Goal: Task Accomplishment & Management: Manage account settings

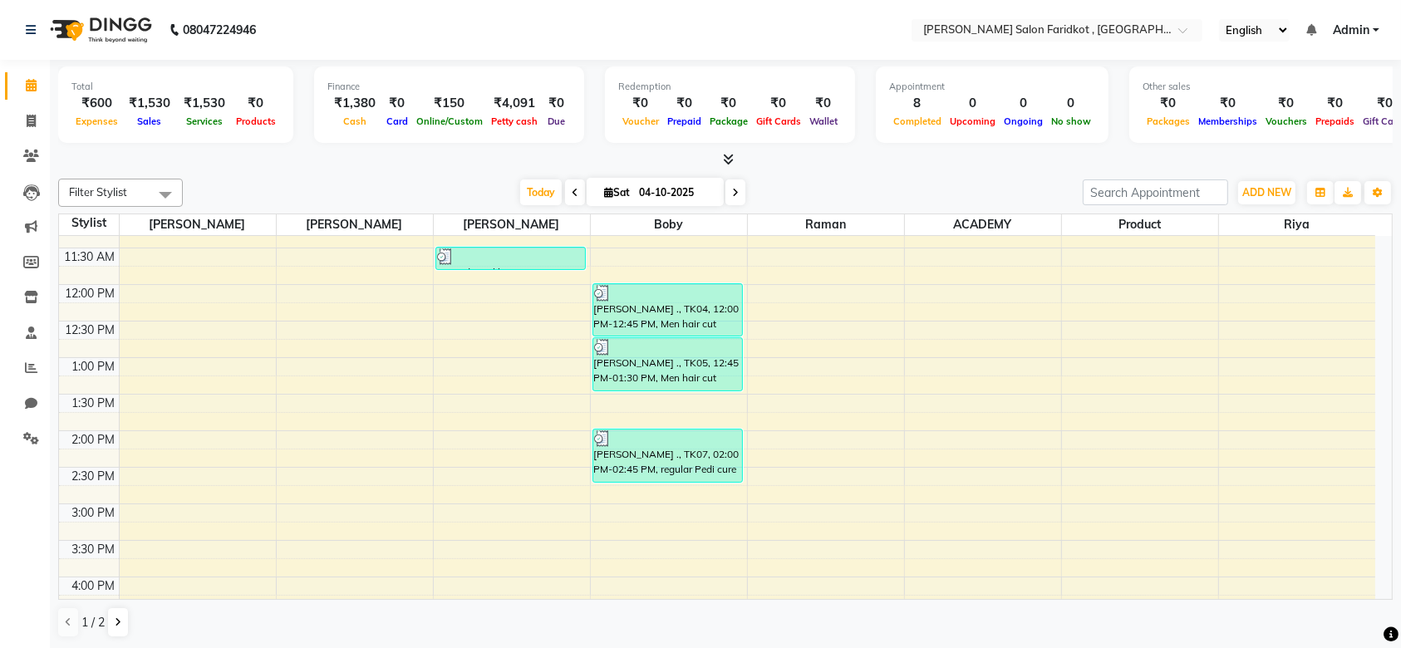
scroll to position [243, 0]
click at [680, 469] on div "[PERSON_NAME] ., TK07, 02:00 PM-02:45 PM, regular Pedi cure" at bounding box center [667, 456] width 149 height 52
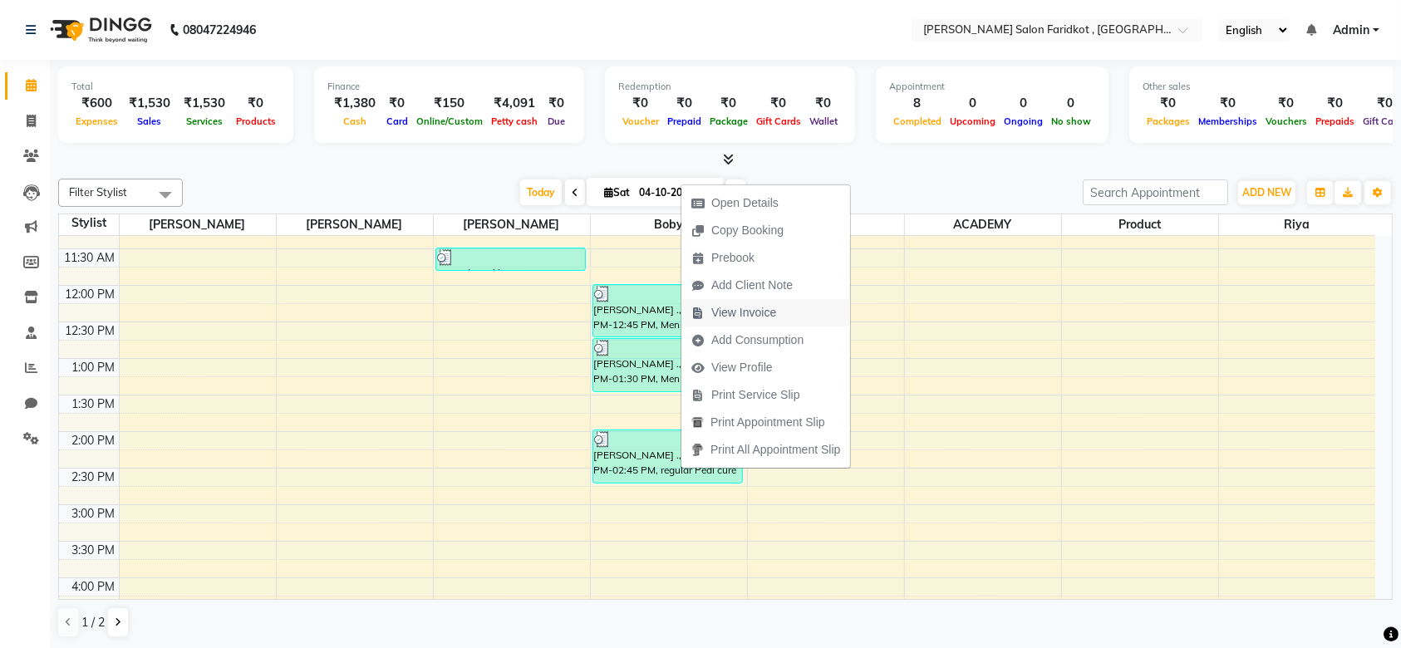
click at [734, 317] on span "View Invoice" at bounding box center [743, 312] width 65 height 17
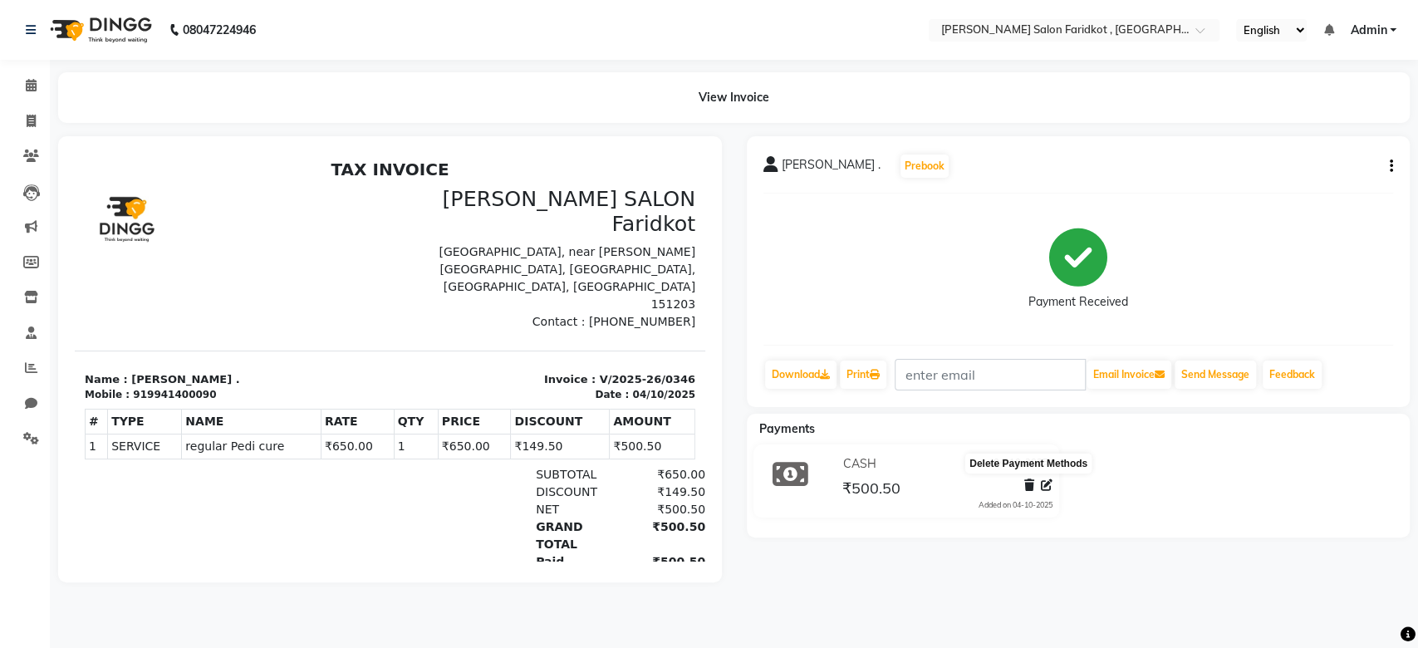
click at [1025, 492] on span at bounding box center [1029, 485] width 10 height 17
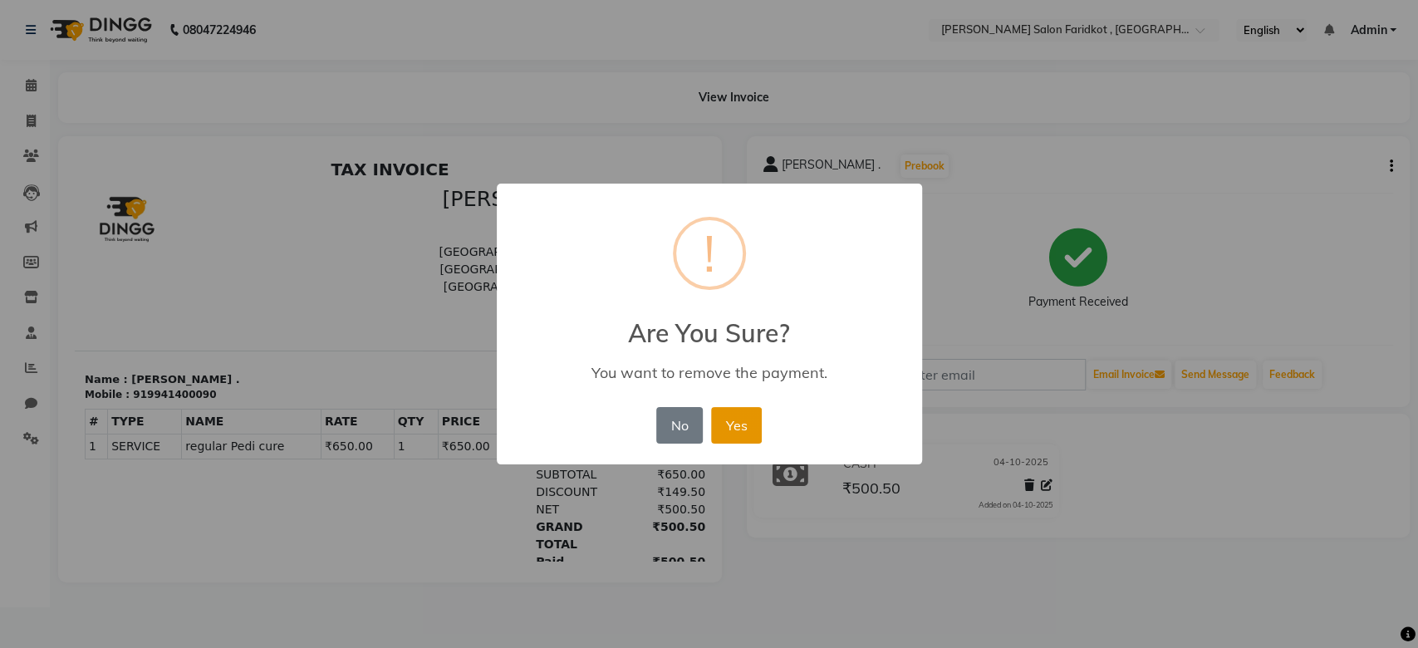
click at [738, 439] on button "Yes" at bounding box center [736, 425] width 51 height 37
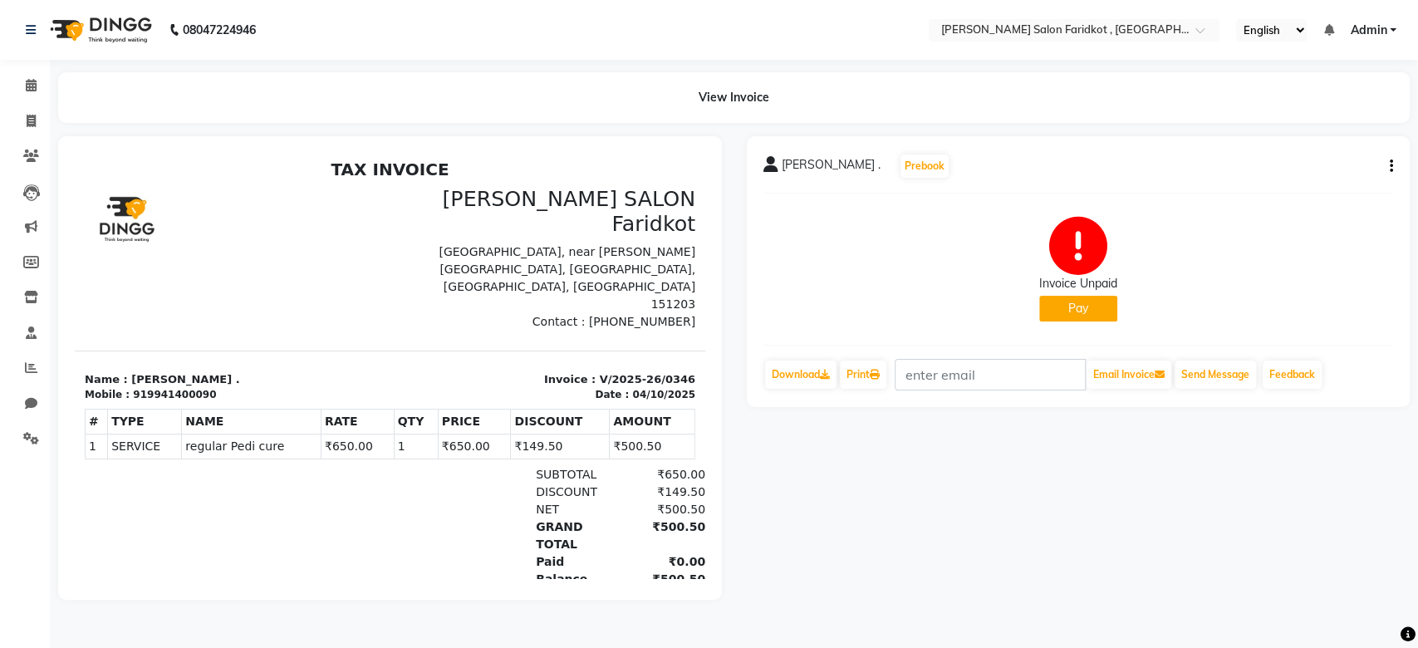
click at [1077, 310] on button "Pay" at bounding box center [1078, 309] width 78 height 26
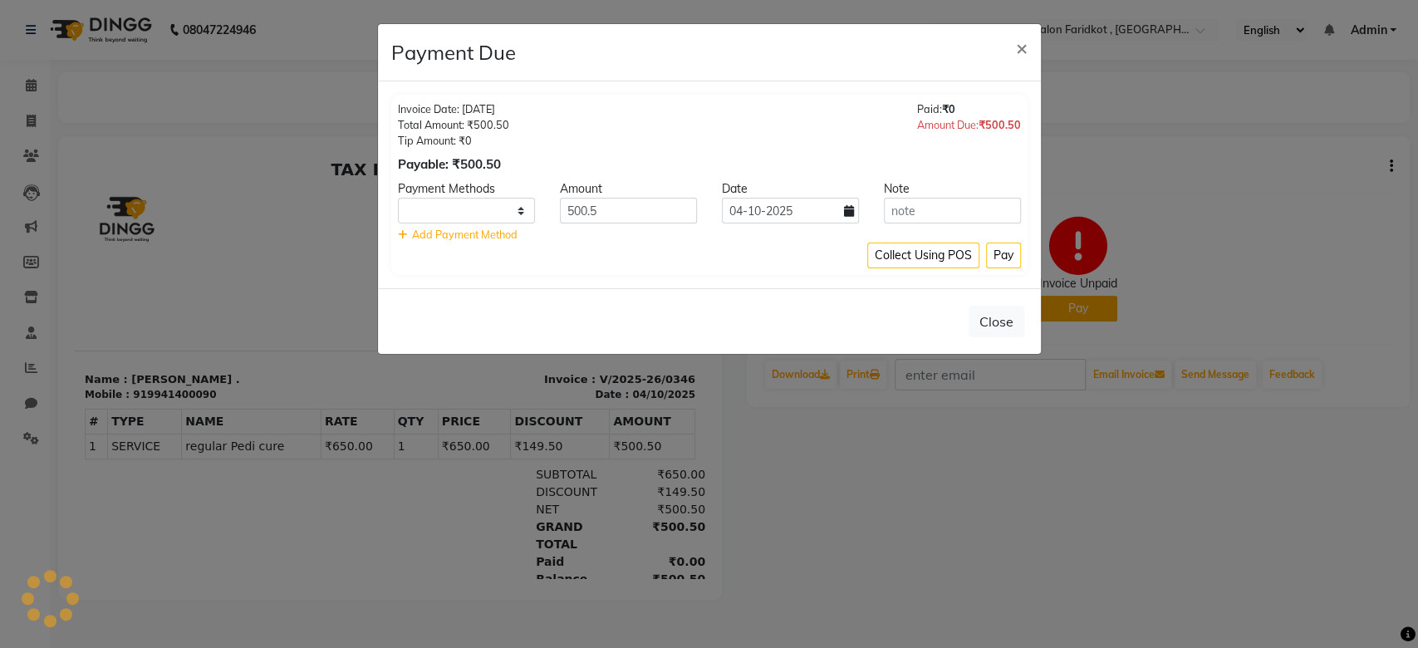
select select "1"
click at [1006, 256] on button "Pay" at bounding box center [1003, 256] width 35 height 26
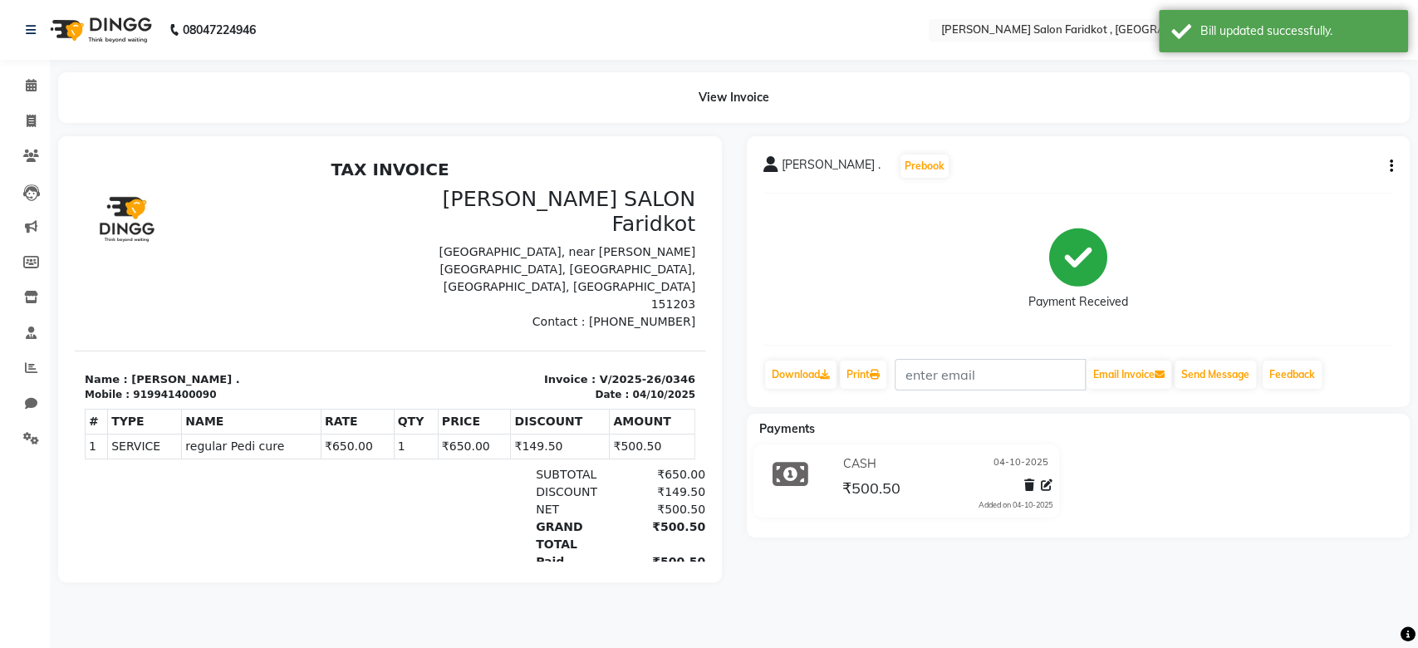
click at [1388, 175] on div "[PERSON_NAME] . Prebook" at bounding box center [1079, 166] width 631 height 27
click at [1392, 167] on icon "button" at bounding box center [1391, 166] width 3 height 1
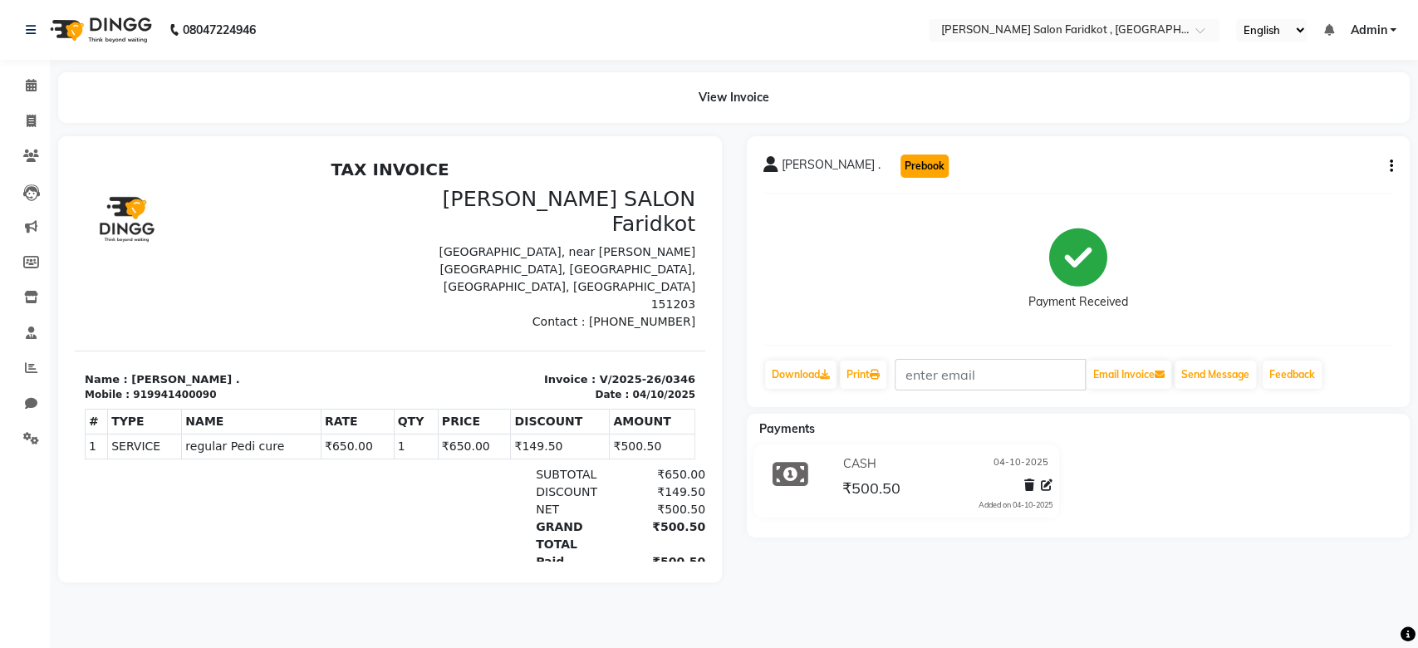
click at [901, 169] on button "Prebook" at bounding box center [925, 166] width 48 height 23
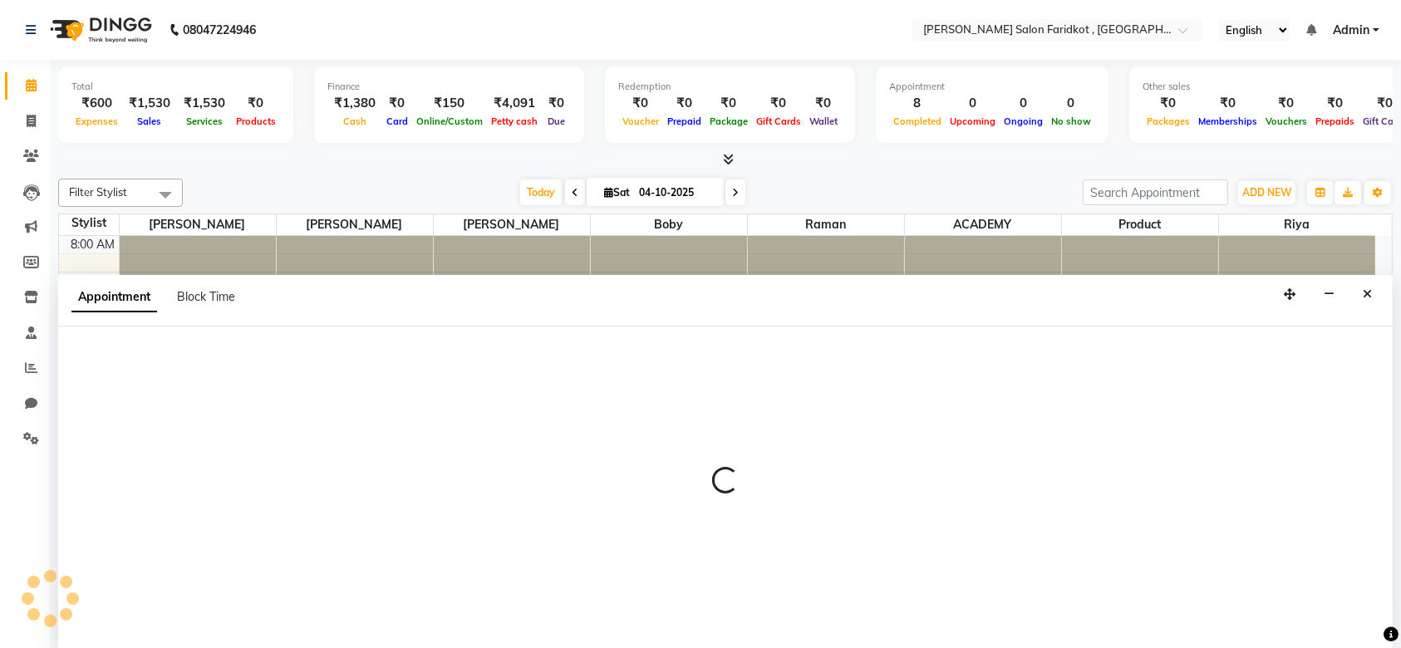
select select "89536"
select select "540"
select select "tentative"
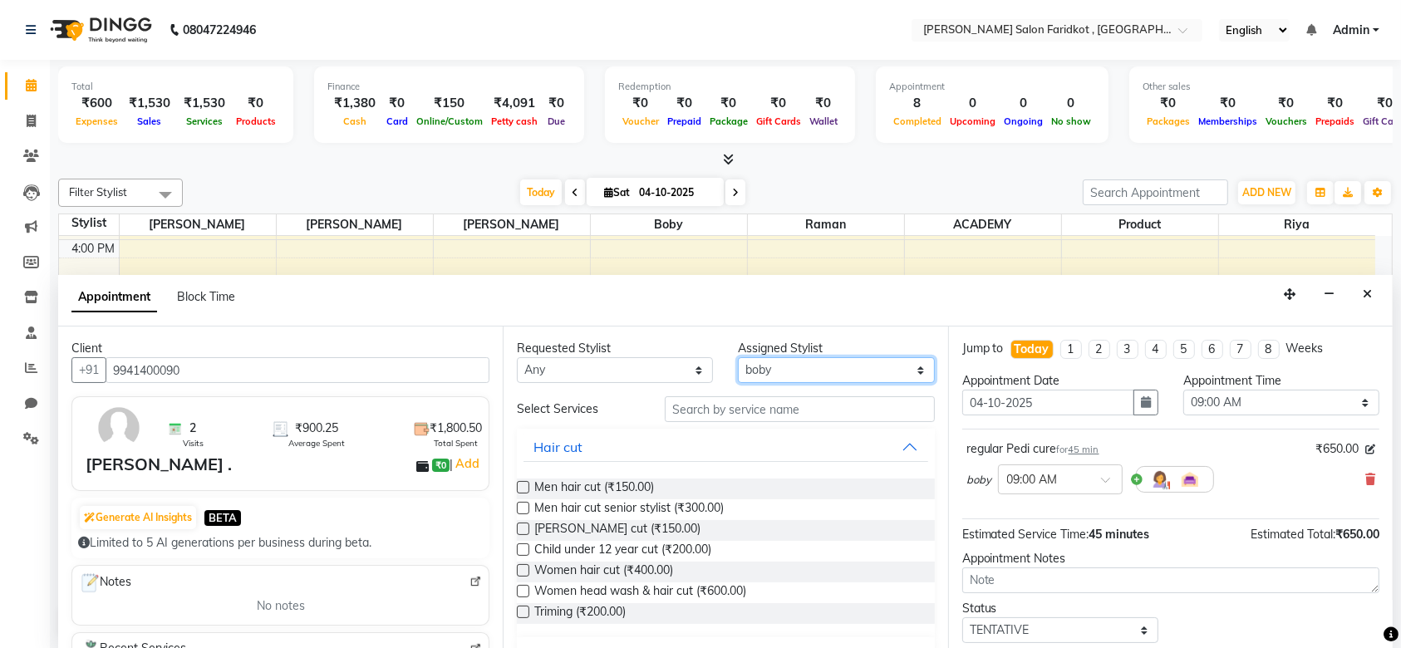
click at [875, 369] on select "Select ACADEMY [PERSON_NAME] [PERSON_NAME] Product [PERSON_NAME] Rohit [PERSON_…" at bounding box center [836, 370] width 196 height 26
select select "92257"
click at [738, 357] on select "Select ACADEMY [PERSON_NAME] [PERSON_NAME] Product [PERSON_NAME] Rohit [PERSON_…" at bounding box center [836, 370] width 196 height 26
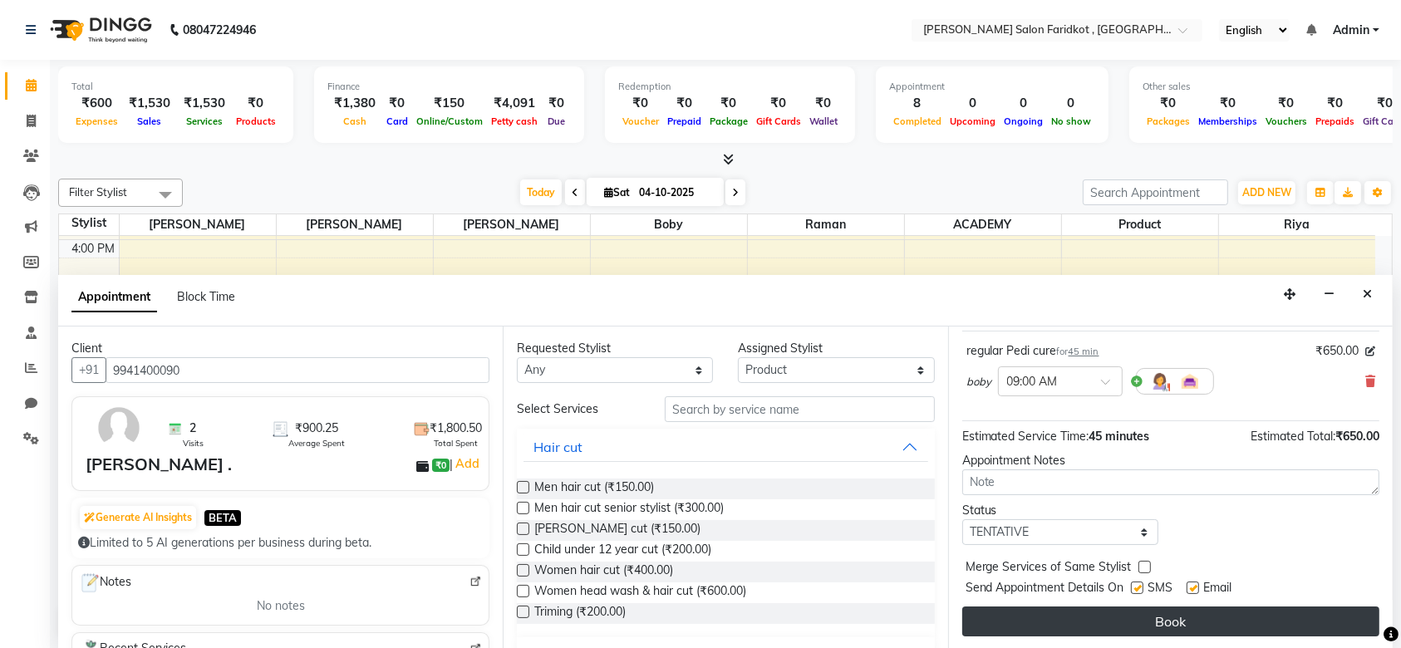
click at [1148, 614] on button "Book" at bounding box center [1170, 621] width 417 height 30
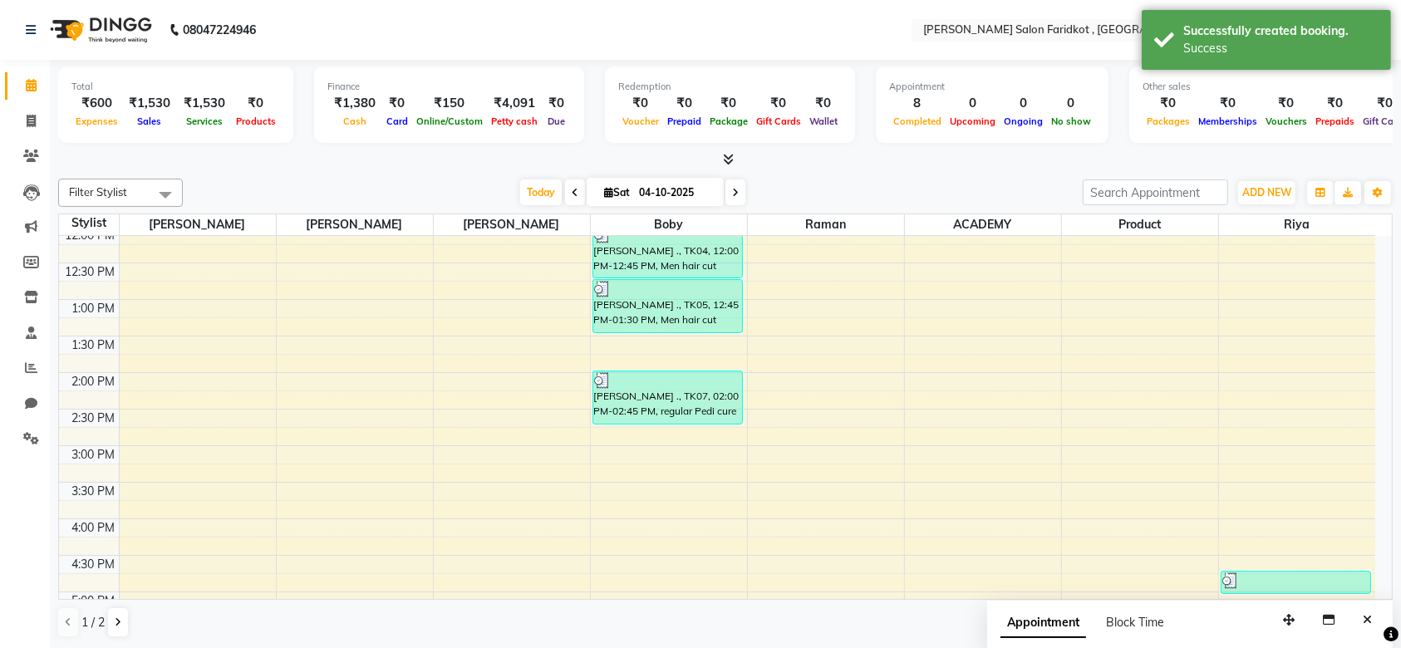
scroll to position [303, 0]
click at [636, 395] on div "[PERSON_NAME] ., TK07, 02:00 PM-02:45 PM, regular Pedi cure" at bounding box center [667, 396] width 149 height 52
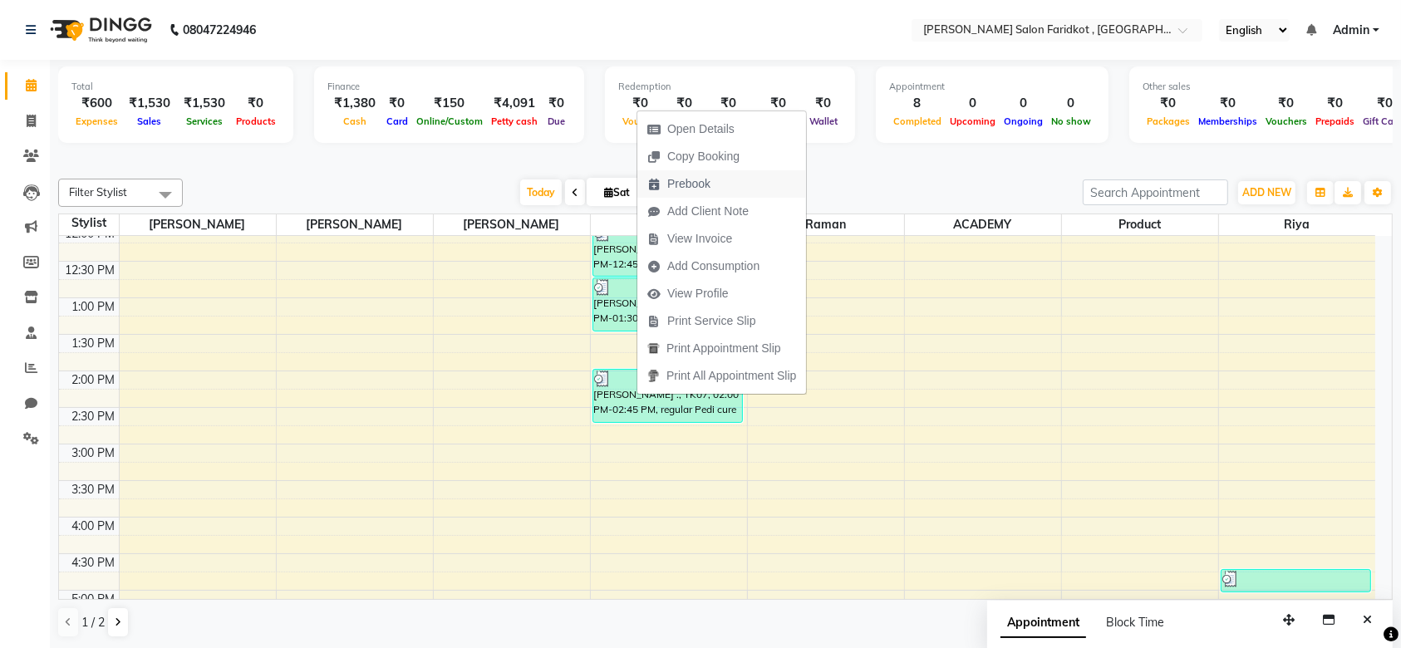
click at [690, 181] on span "Prebook" at bounding box center [688, 183] width 43 height 17
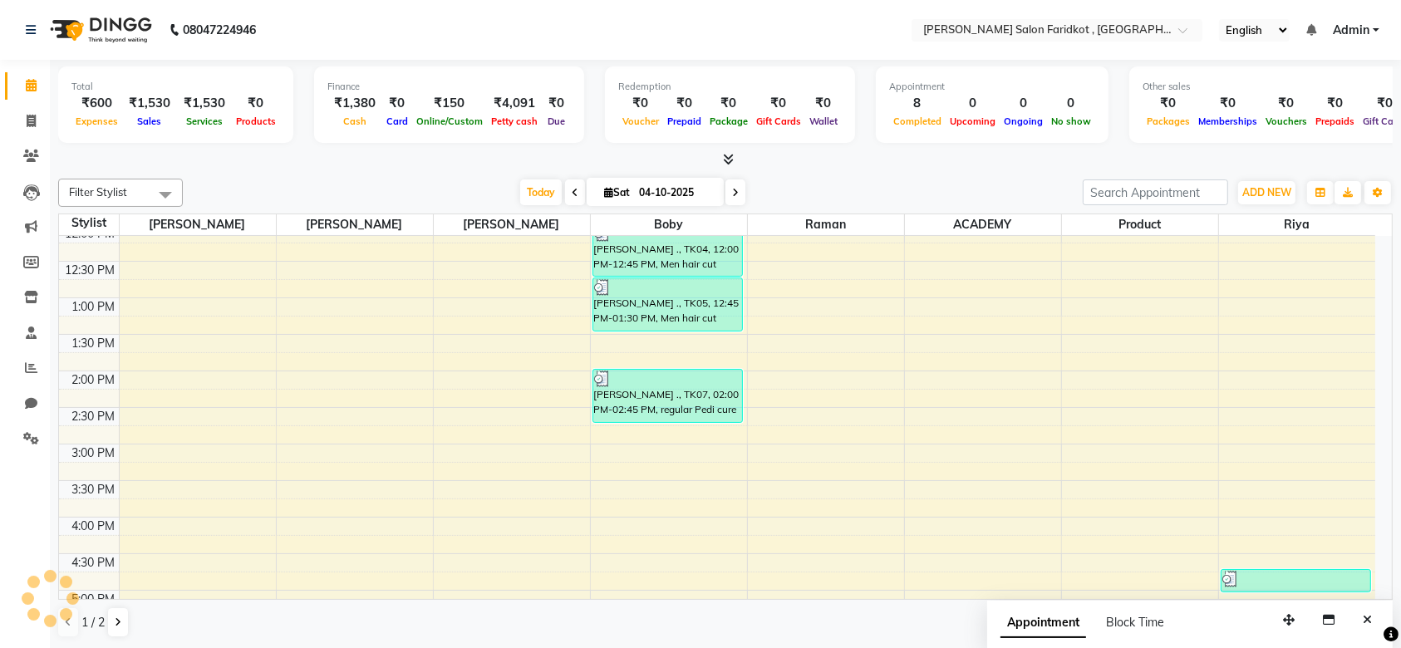
select select "89536"
select select "540"
select select "tentative"
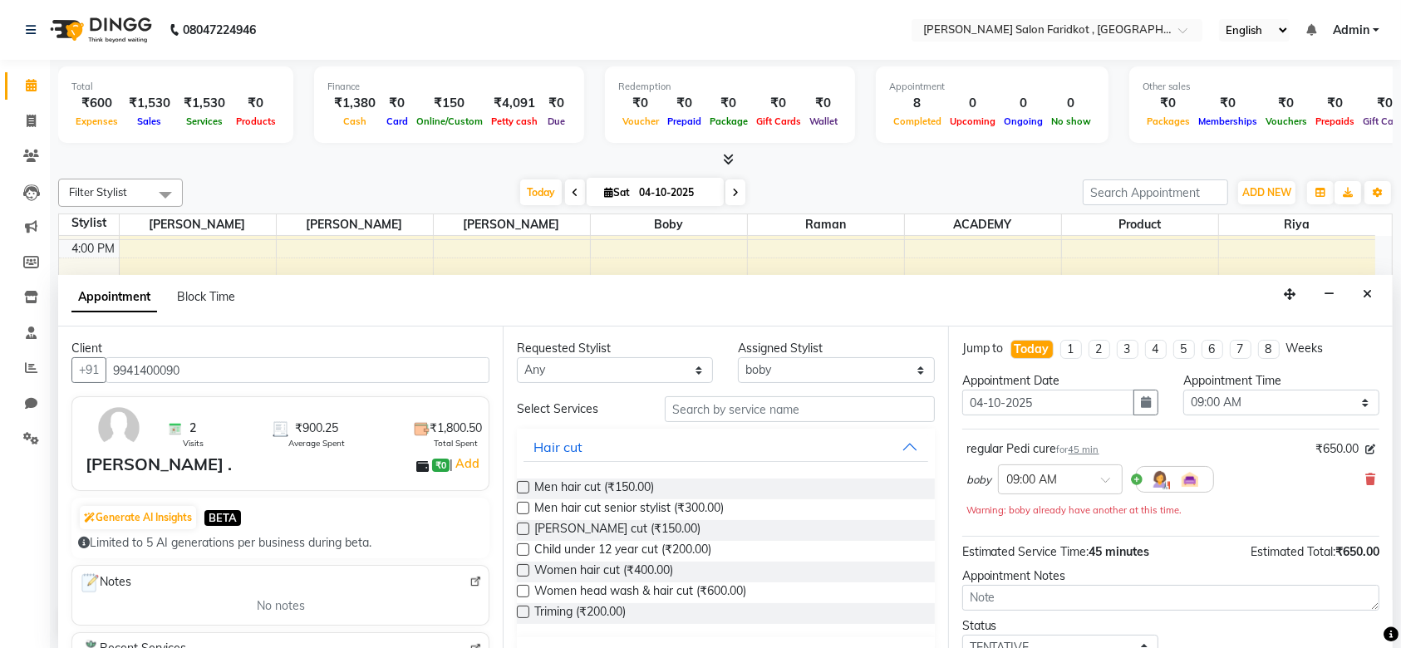
scroll to position [115, 0]
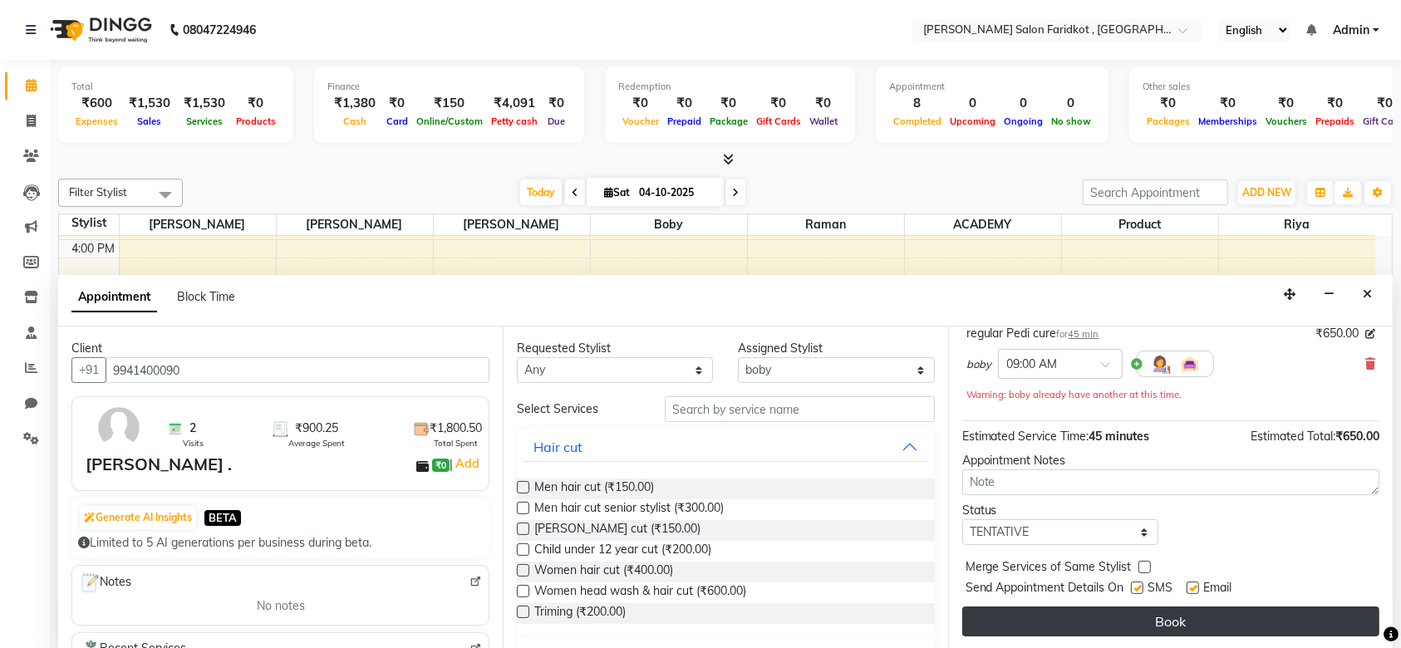
click at [1098, 615] on button "Book" at bounding box center [1170, 621] width 417 height 30
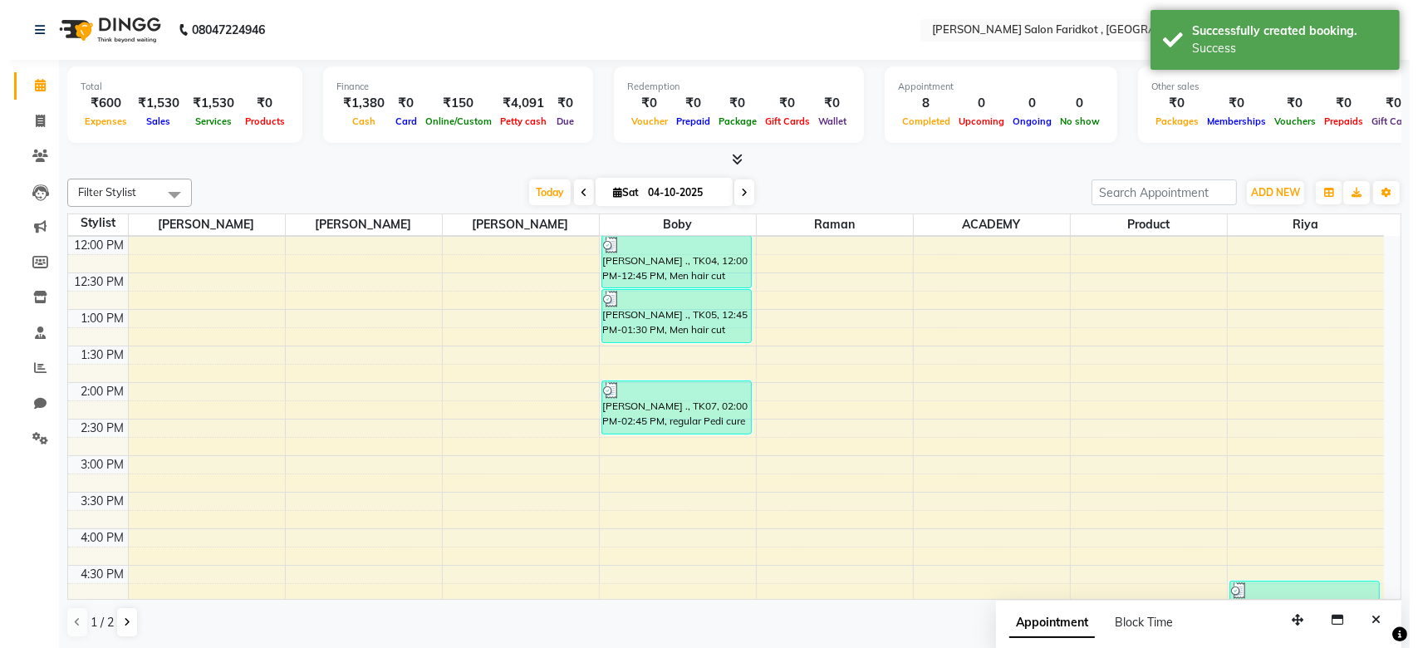
scroll to position [291, 0]
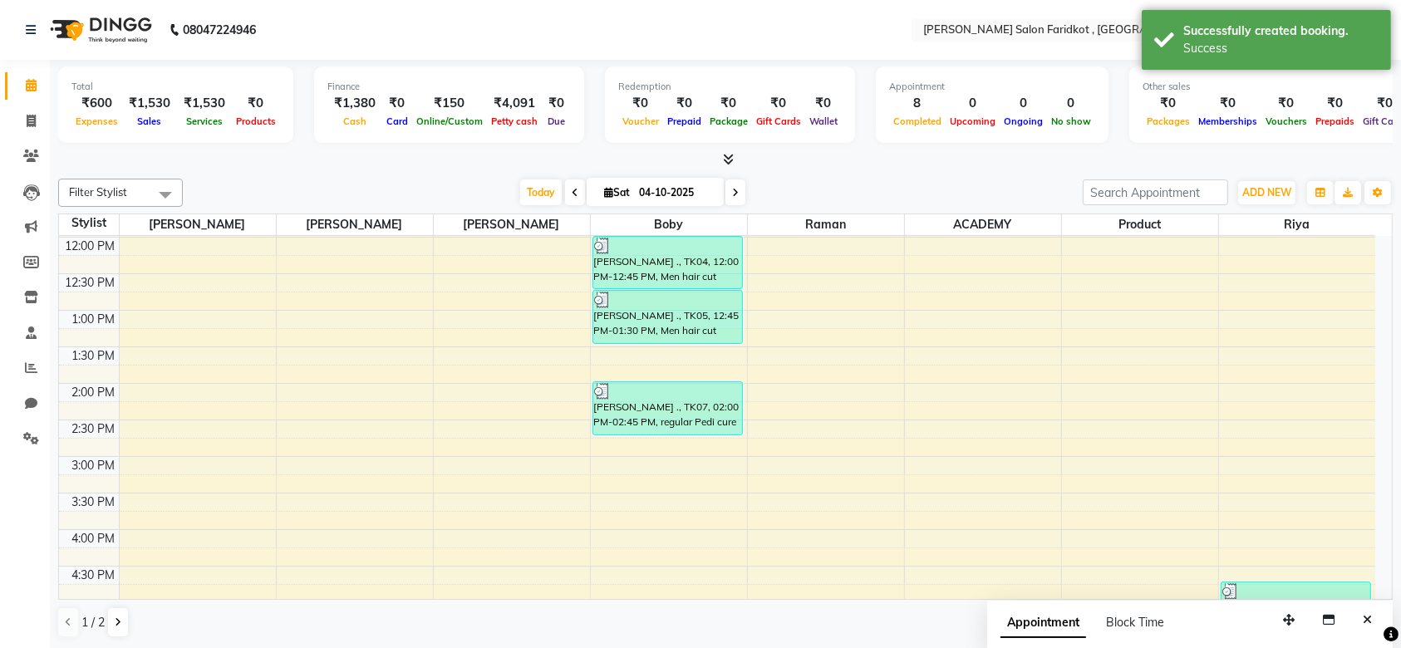
click at [678, 415] on div "[PERSON_NAME] ., TK07, 02:00 PM-02:45 PM, regular Pedi cure" at bounding box center [667, 408] width 149 height 52
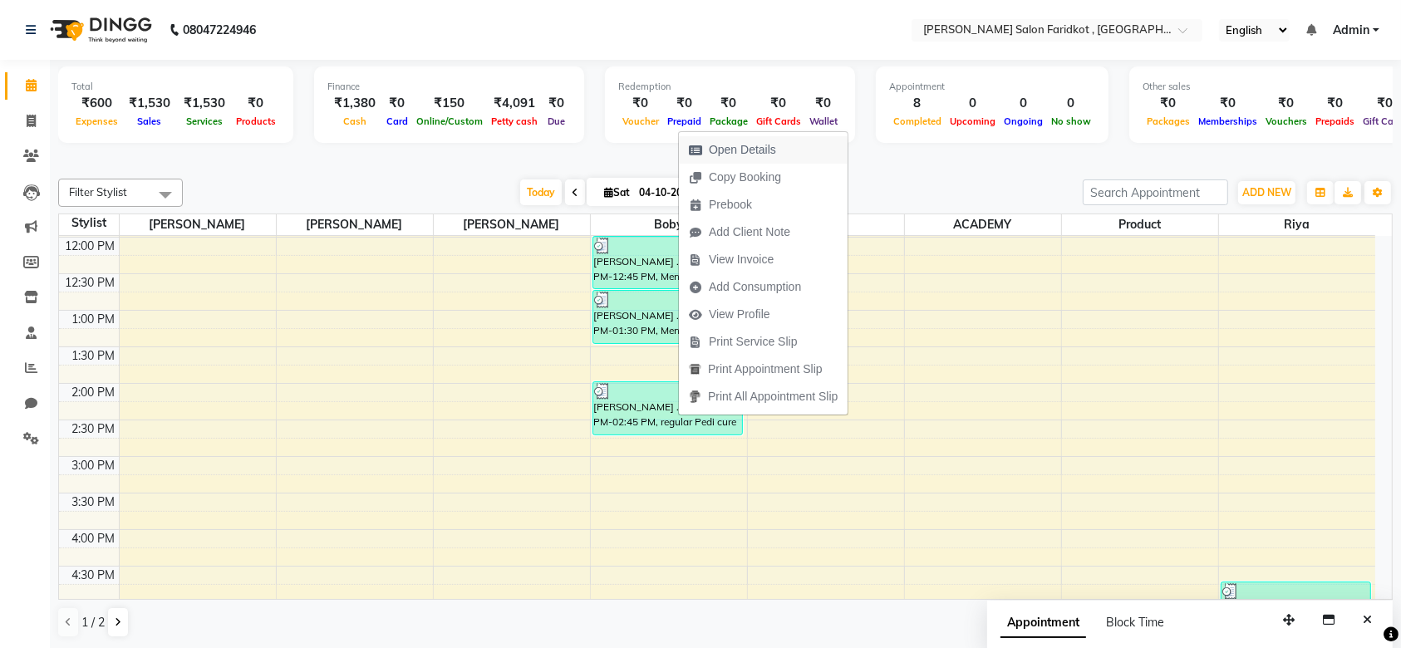
click at [726, 155] on span "Open Details" at bounding box center [742, 149] width 67 height 17
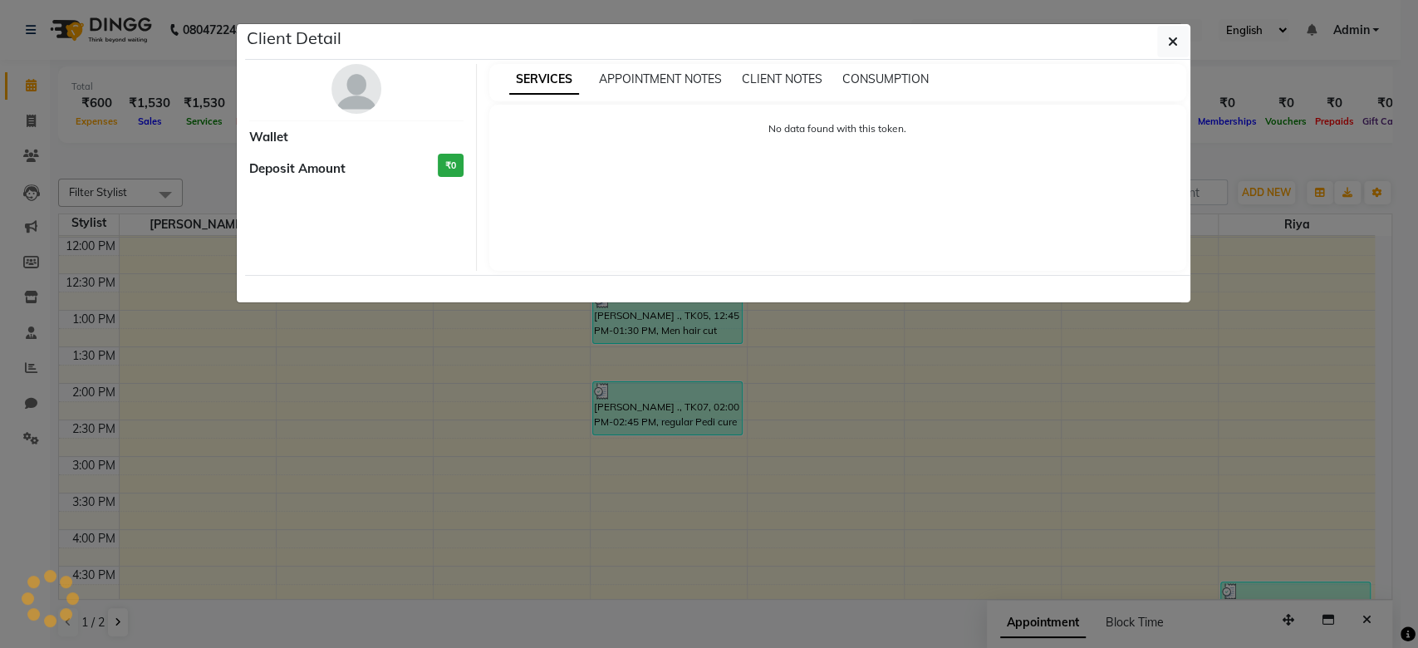
select select "3"
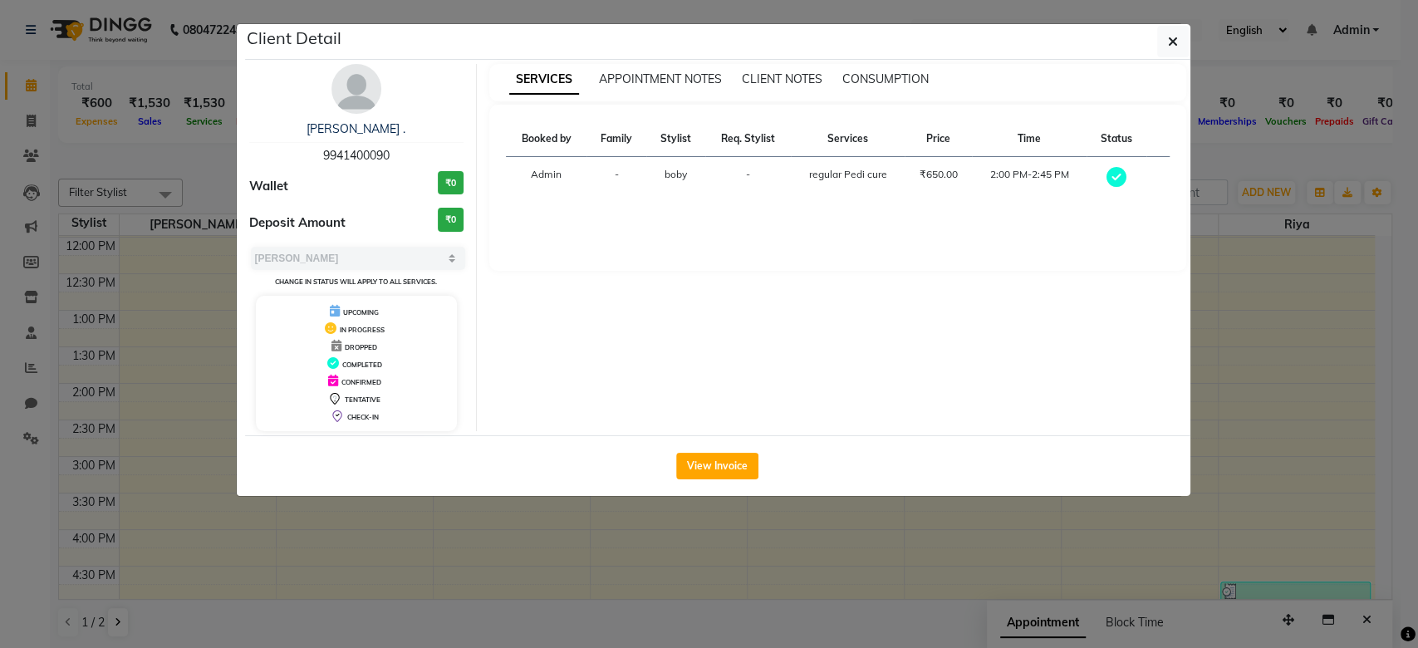
click at [677, 141] on th "Stylist" at bounding box center [675, 139] width 59 height 36
click at [672, 178] on span "boby" at bounding box center [676, 174] width 22 height 12
click at [718, 453] on button "View Invoice" at bounding box center [717, 466] width 82 height 27
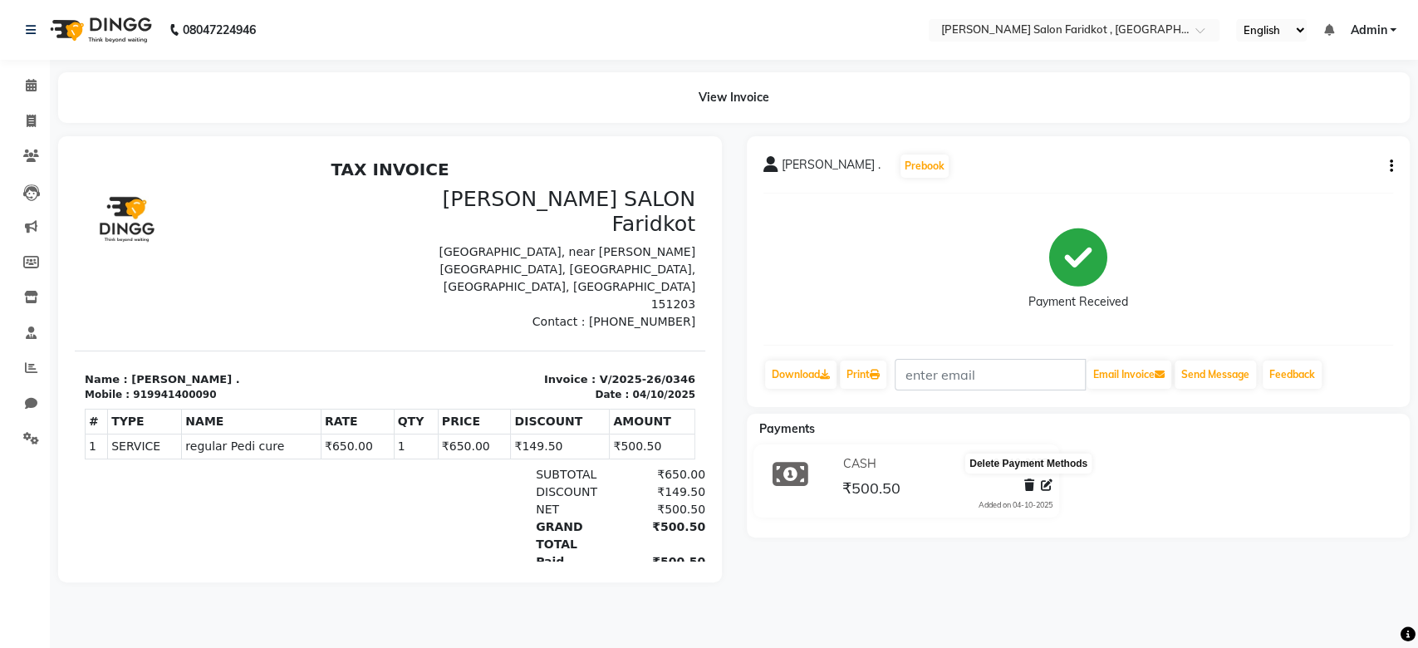
click at [1030, 487] on icon at bounding box center [1029, 485] width 10 height 12
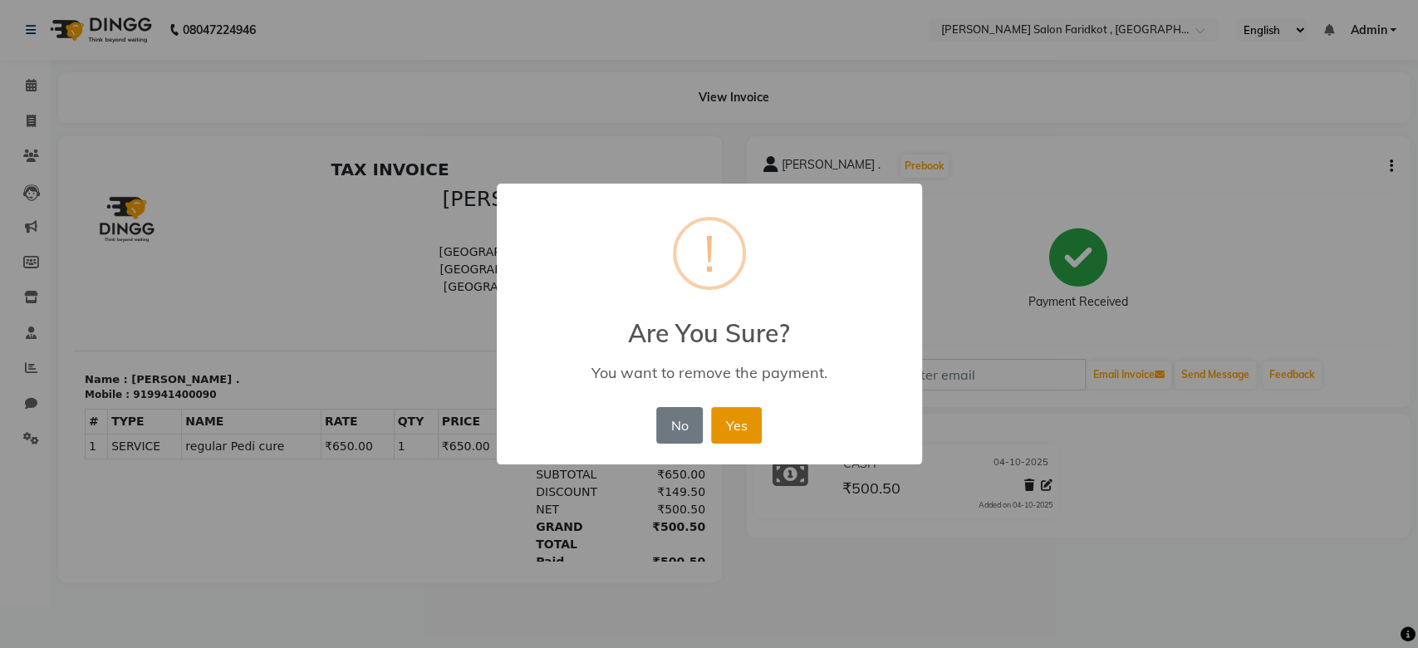
click at [741, 425] on button "Yes" at bounding box center [736, 425] width 51 height 37
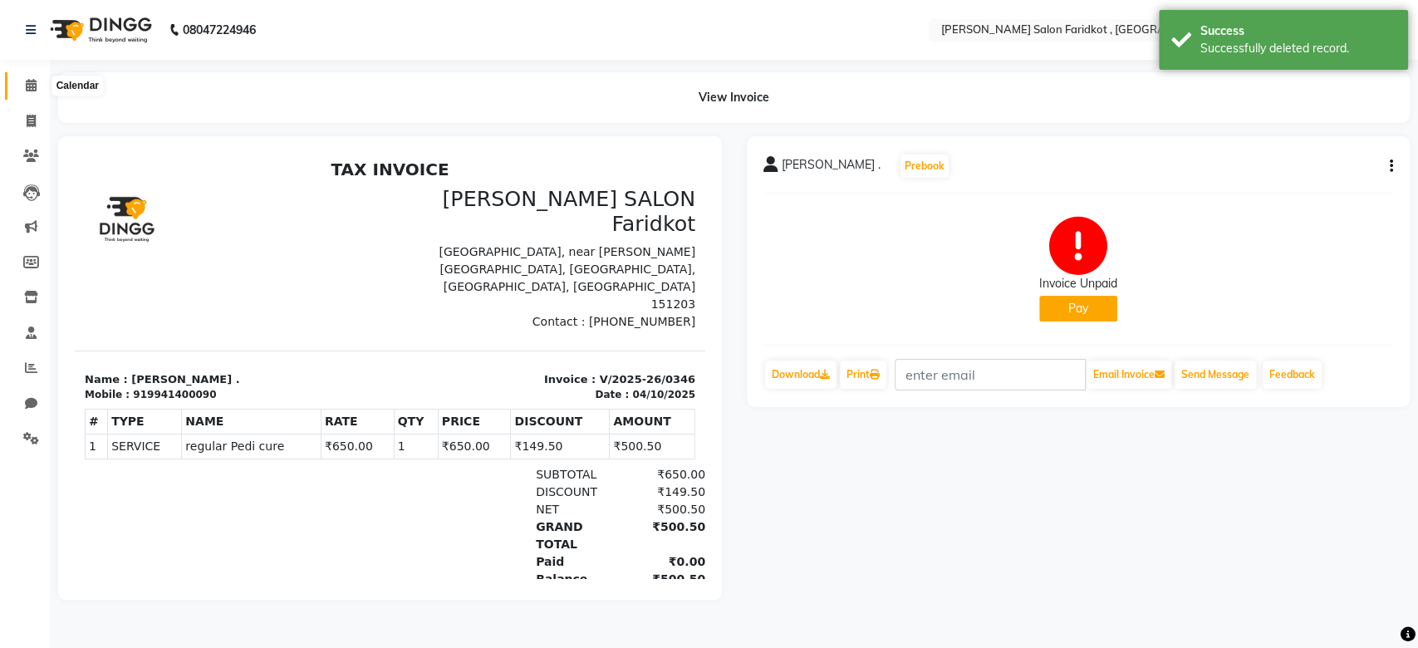
click at [27, 95] on span at bounding box center [31, 85] width 29 height 19
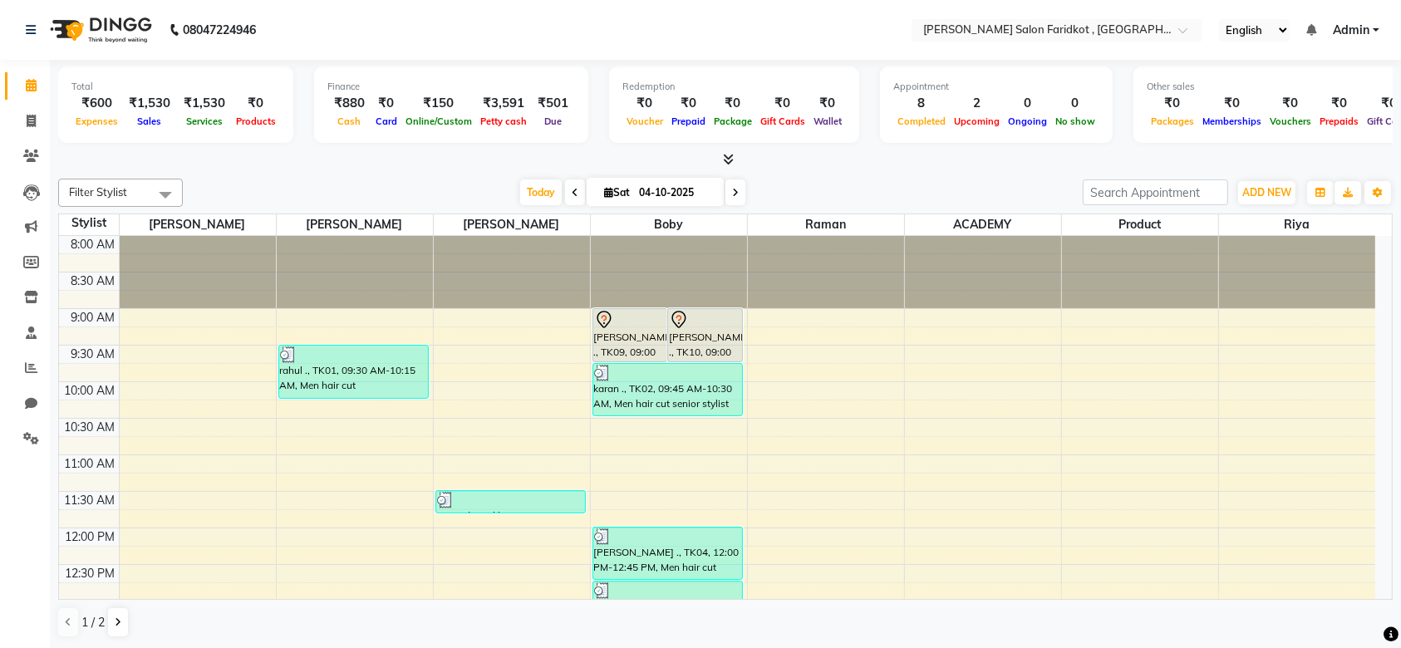
click at [626, 339] on div "[PERSON_NAME] ., TK09, 09:00 AM-09:45 AM, regular Pedi cure" at bounding box center [630, 335] width 74 height 52
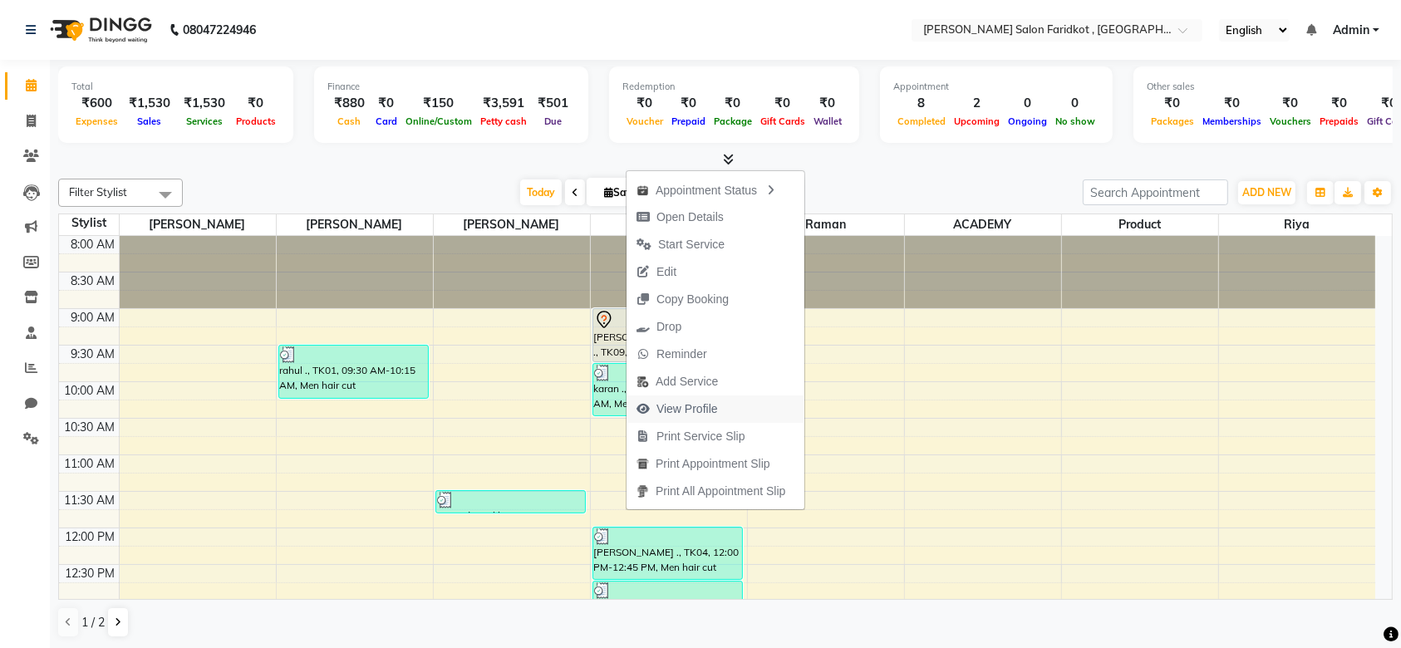
click at [675, 404] on span "View Profile" at bounding box center [686, 408] width 61 height 17
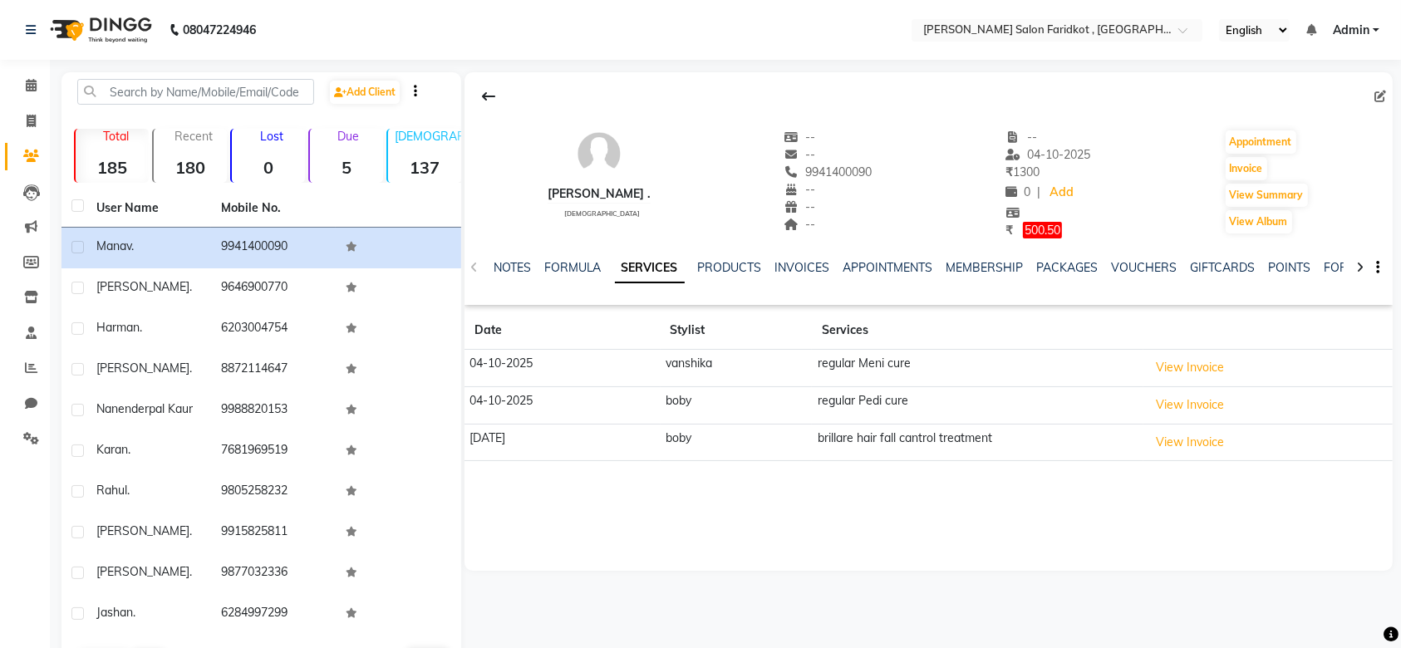
click at [695, 329] on th "Stylist" at bounding box center [737, 331] width 152 height 38
click at [1376, 101] on icon at bounding box center [1380, 97] width 12 height 12
select select "[DEMOGRAPHIC_DATA]"
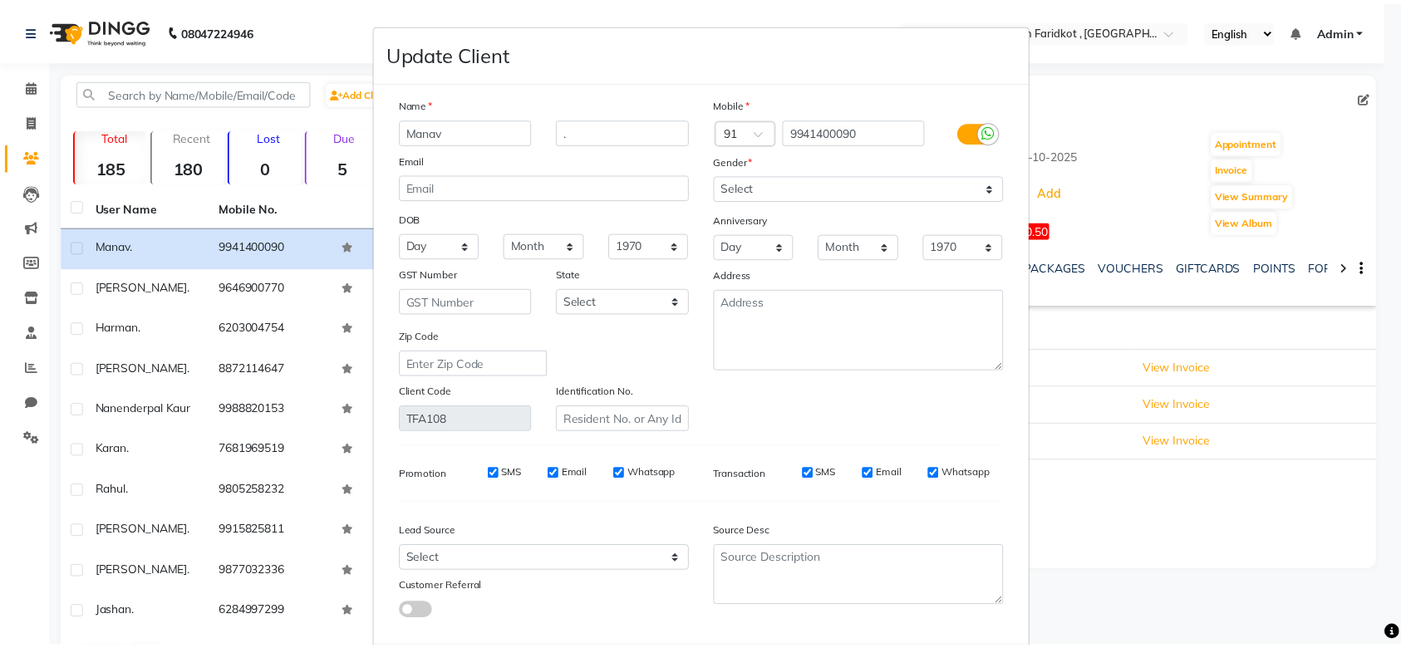
scroll to position [86, 0]
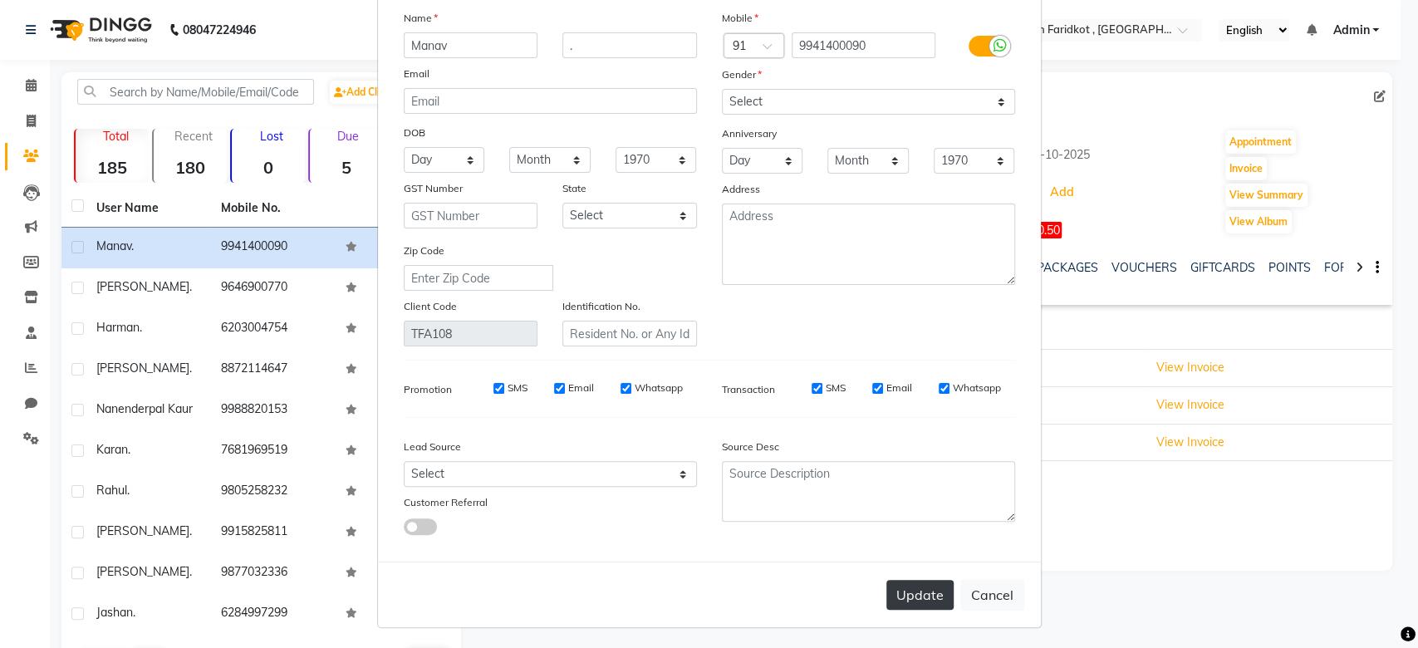
click at [912, 583] on button "Update" at bounding box center [919, 595] width 67 height 30
select select
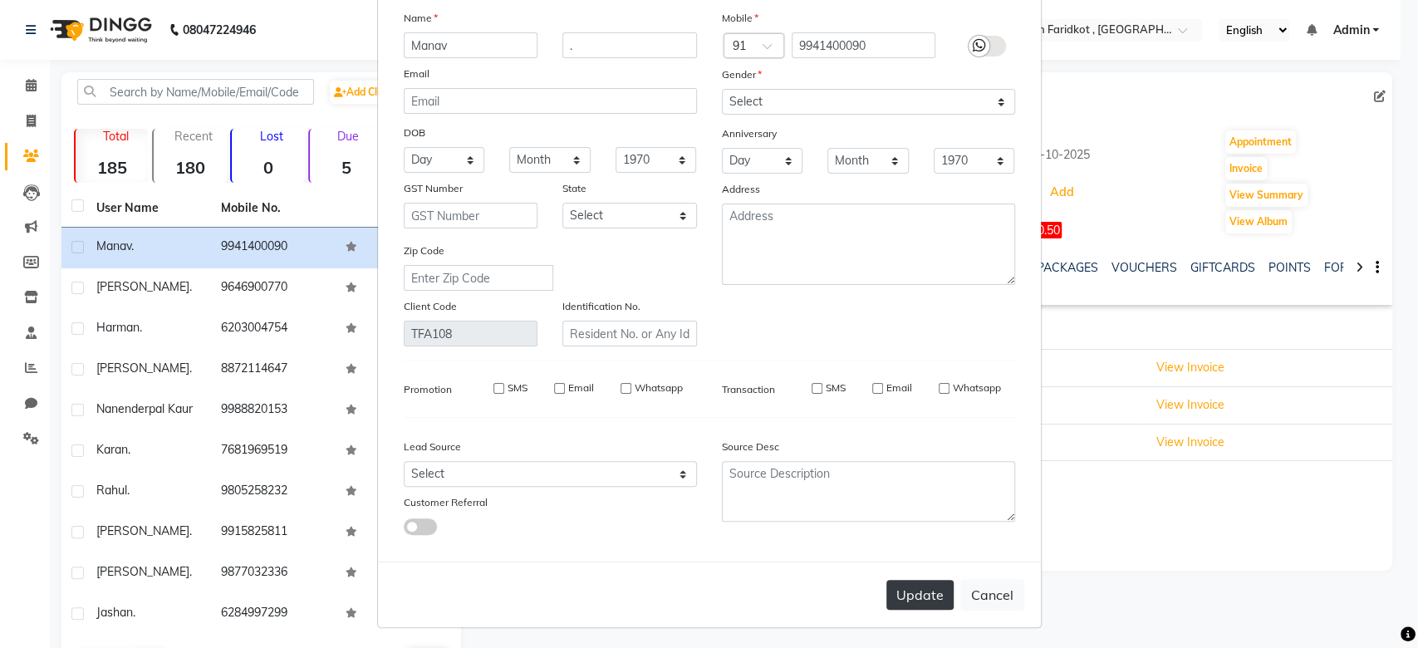
select select
checkbox input "false"
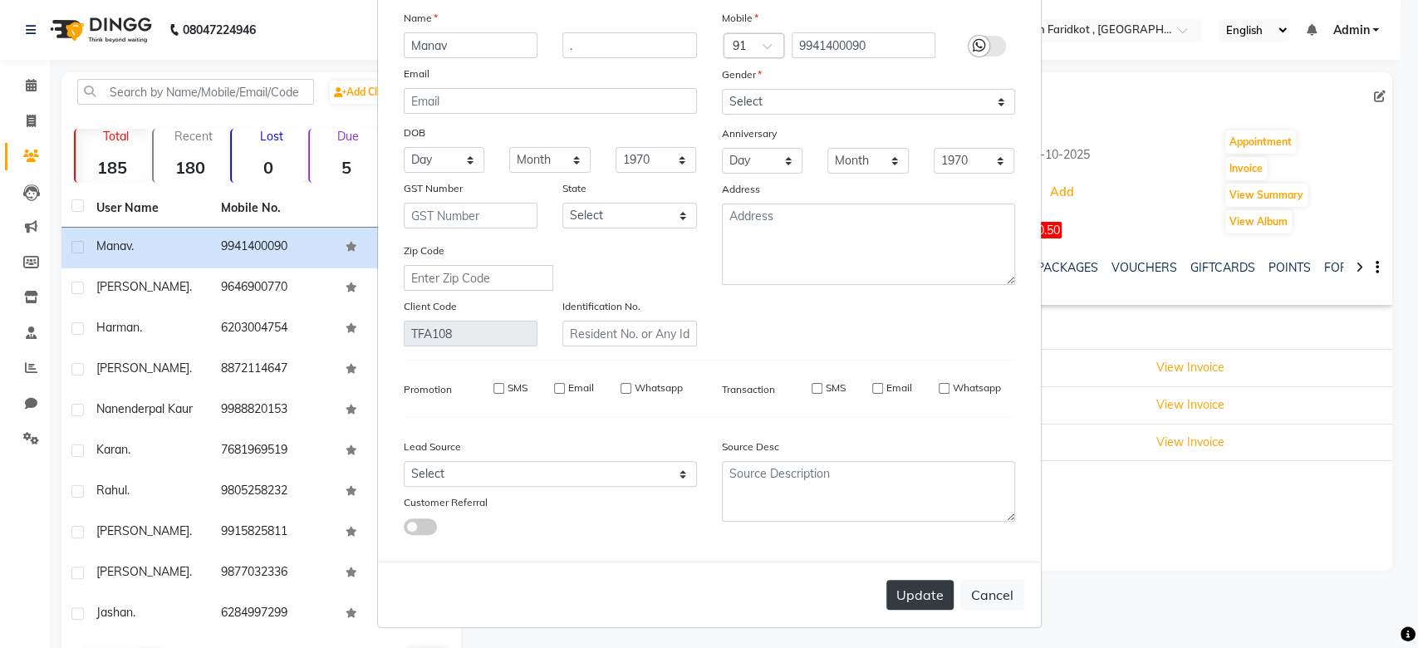
checkbox input "false"
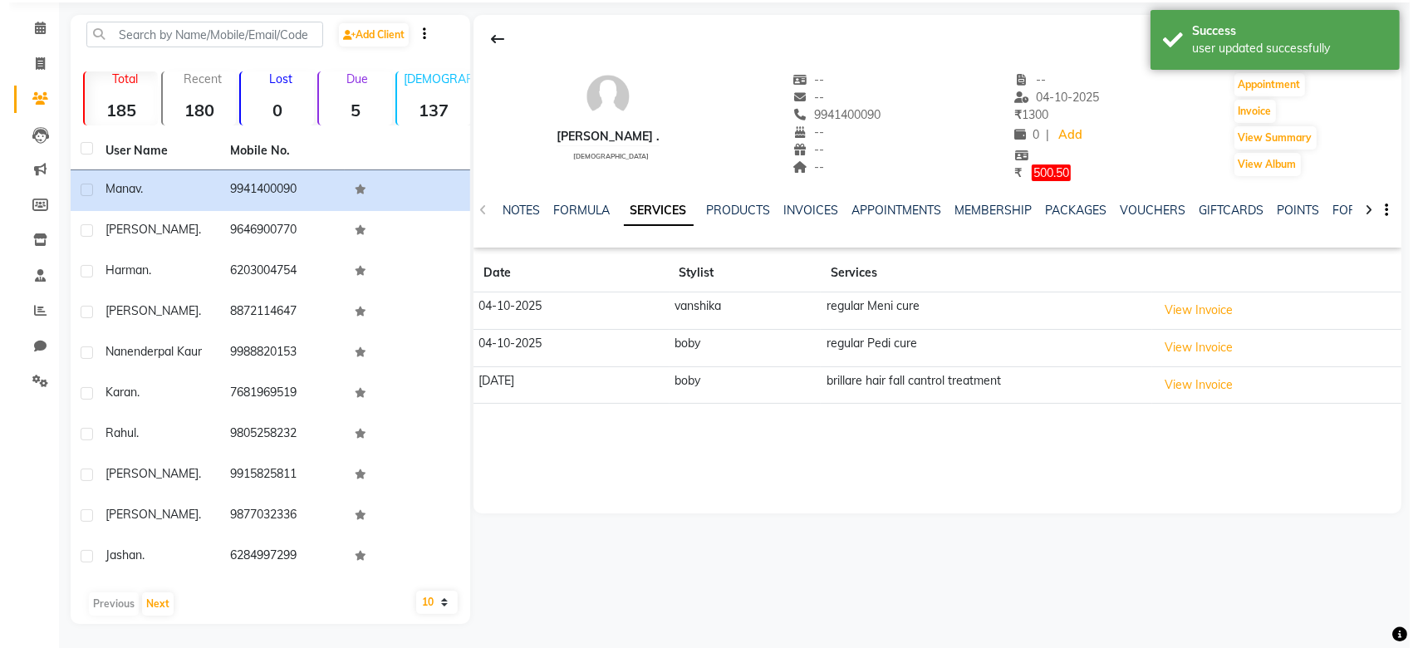
scroll to position [0, 0]
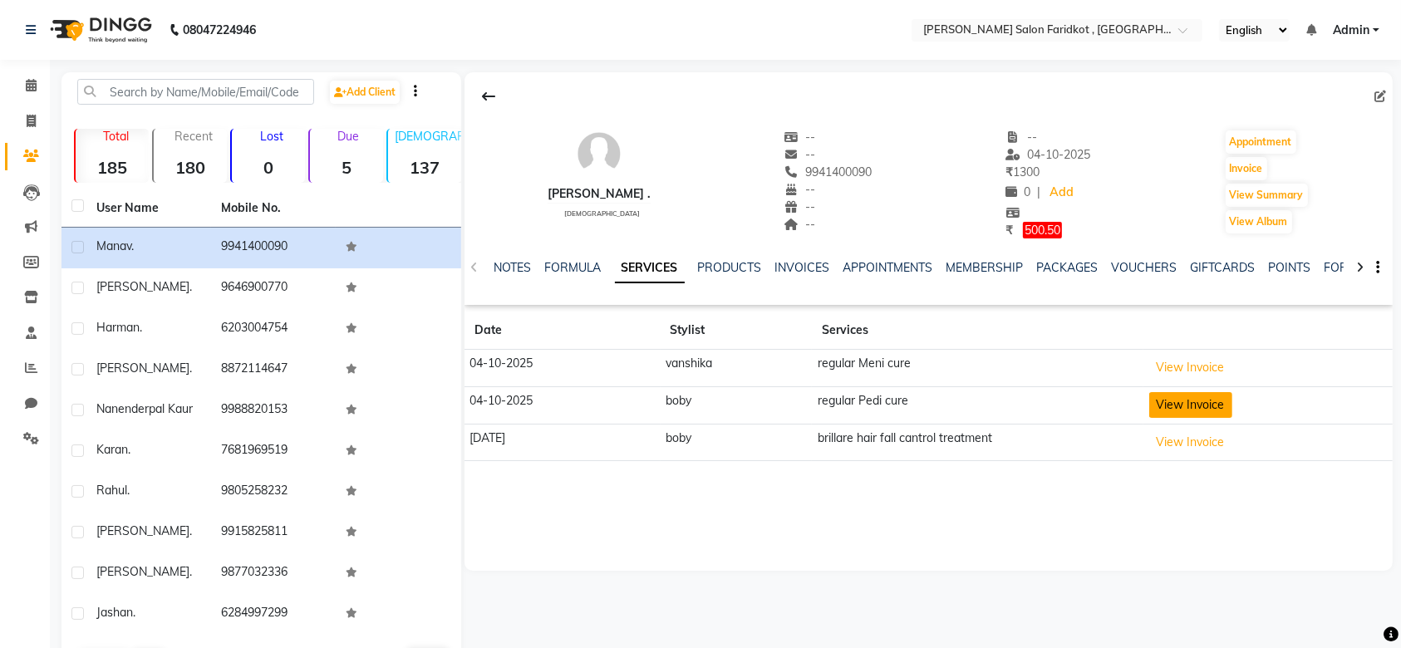
click at [1212, 402] on button "View Invoice" at bounding box center [1190, 405] width 83 height 26
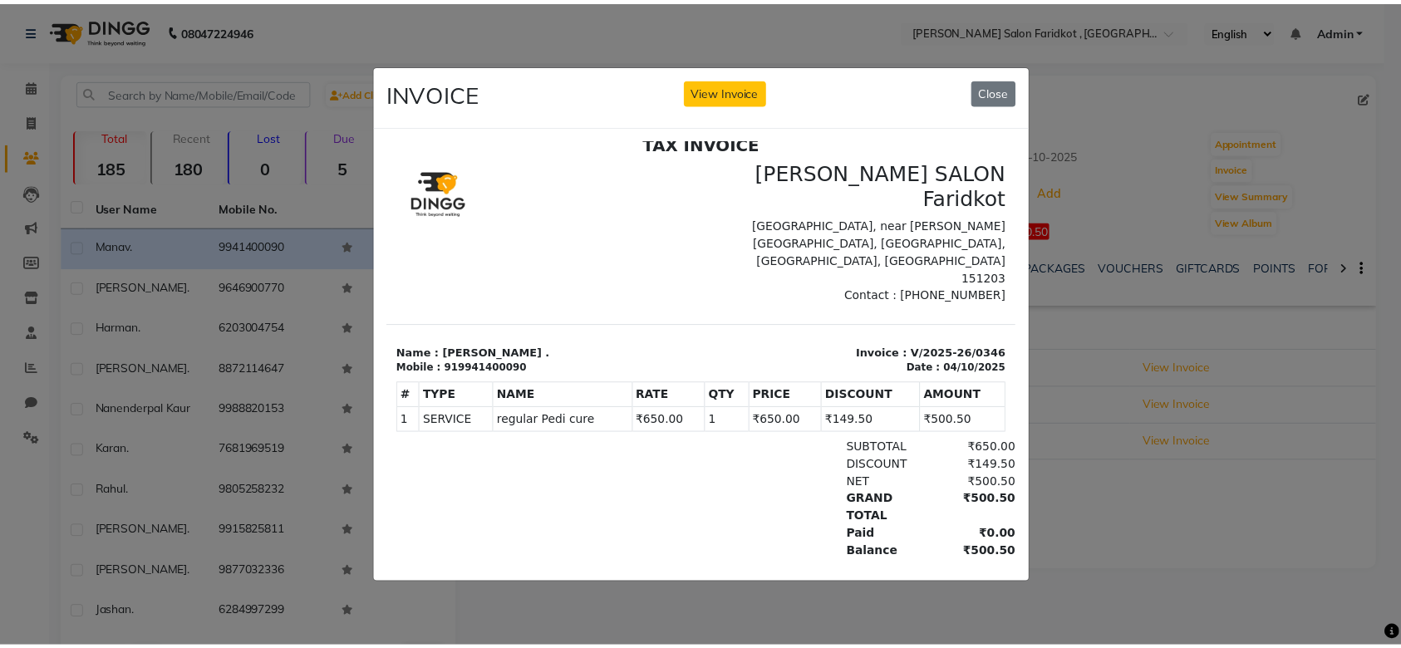
scroll to position [12, 0]
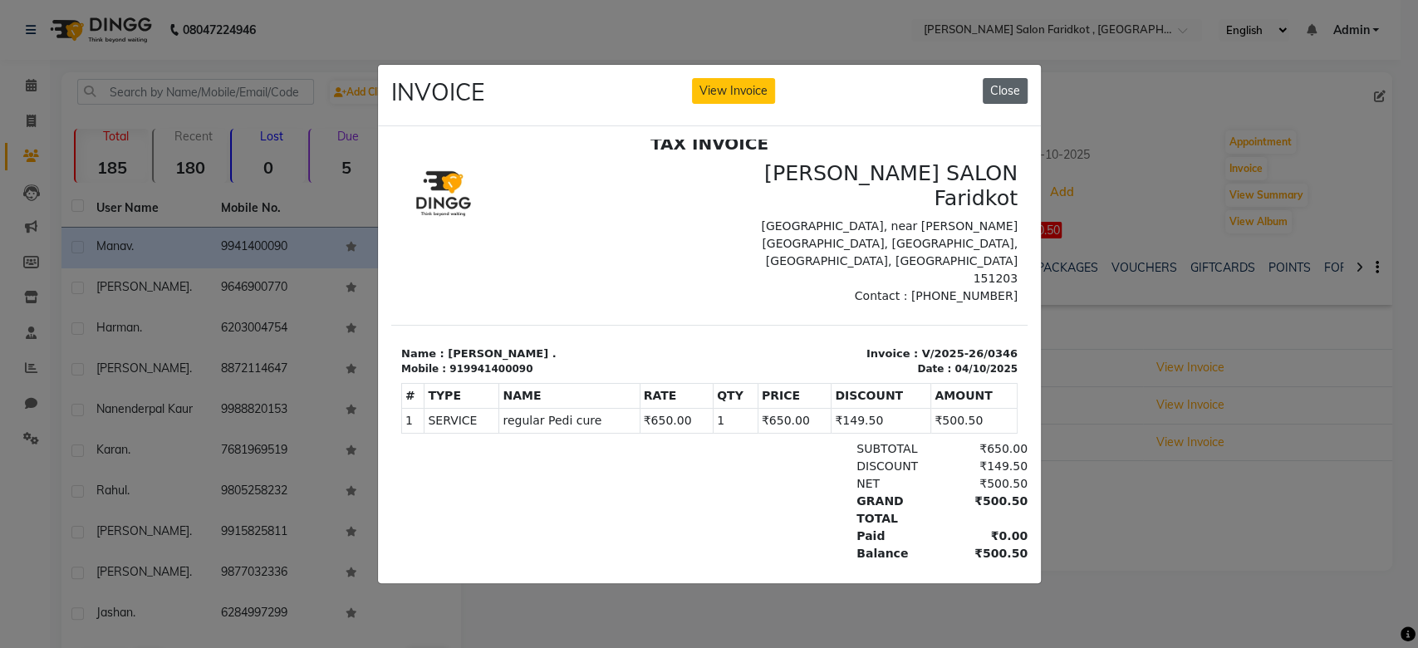
click at [1005, 89] on button "Close" at bounding box center [1005, 91] width 45 height 26
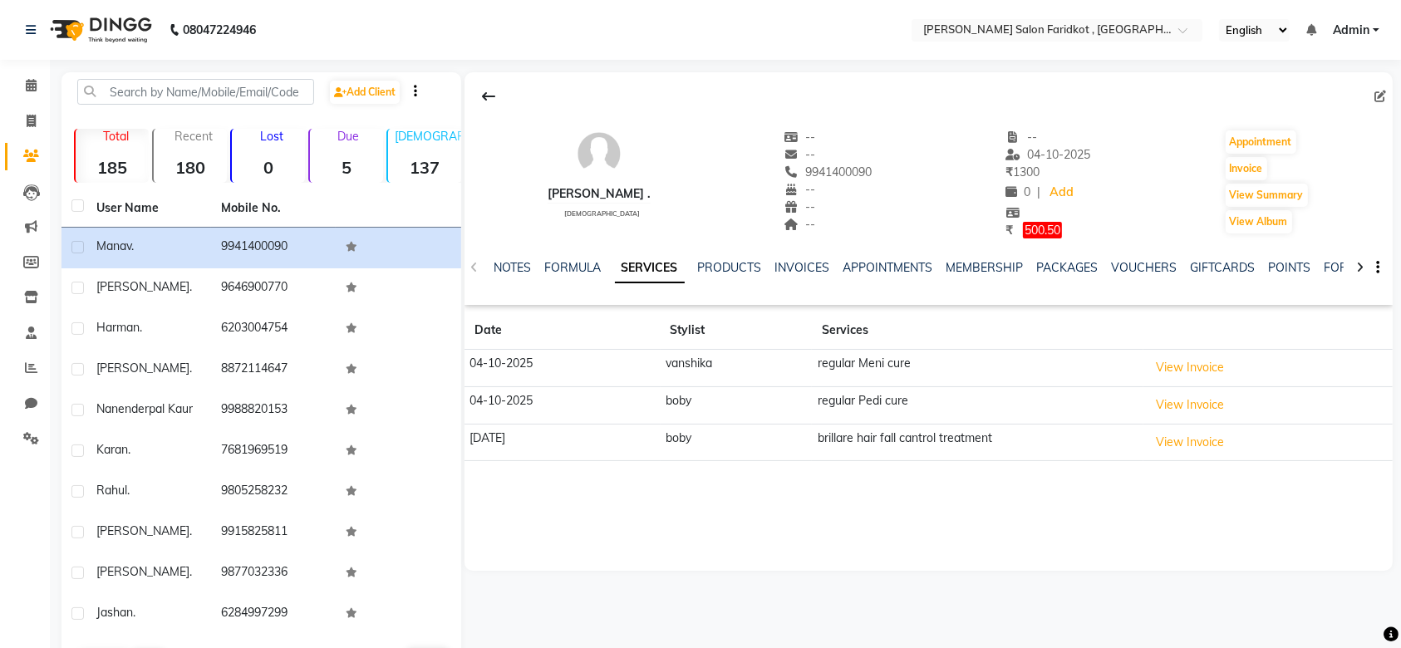
click at [1377, 268] on icon "button" at bounding box center [1377, 268] width 3 height 1
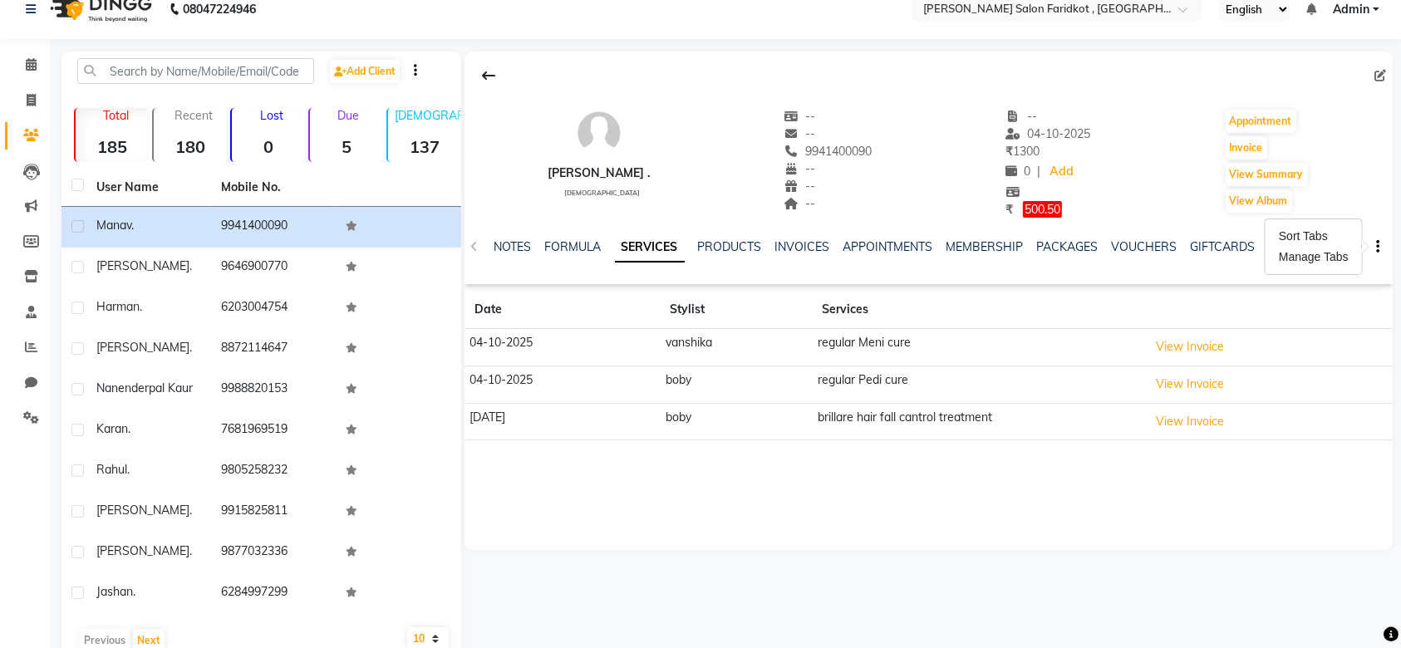
scroll to position [0, 0]
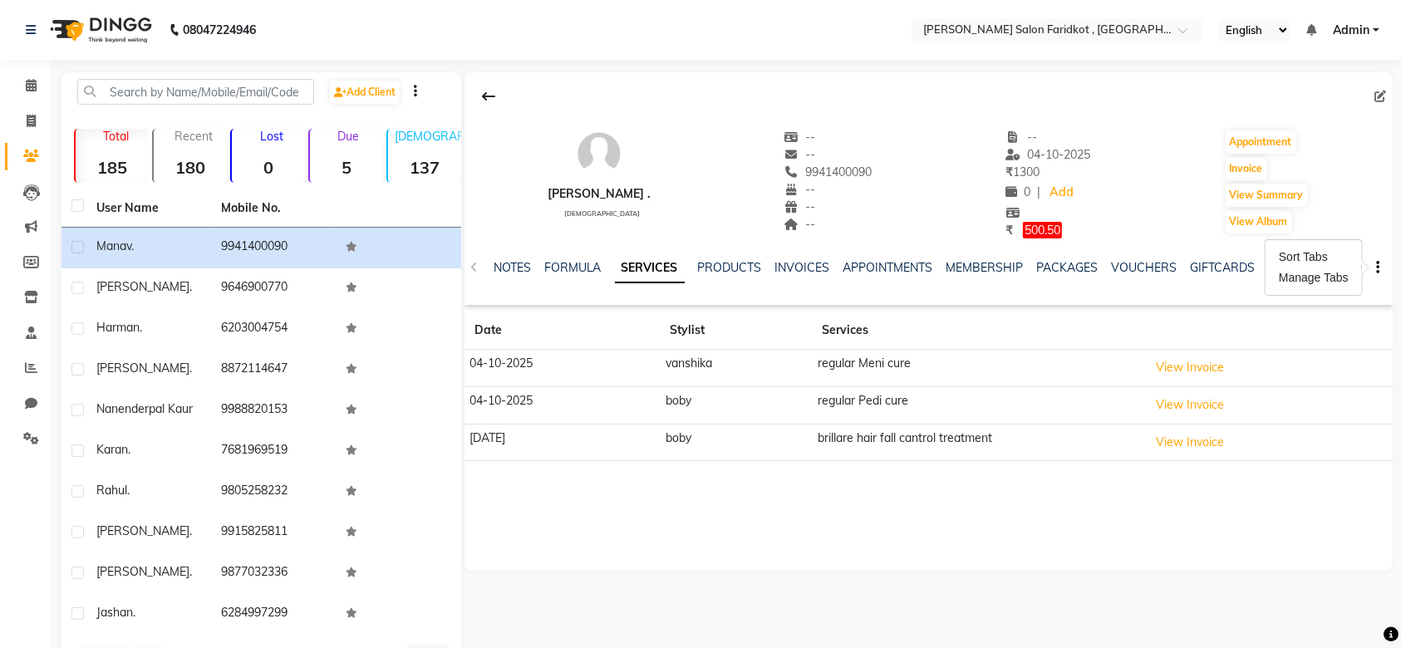
click at [691, 333] on th "Stylist" at bounding box center [737, 331] width 152 height 38
click at [484, 100] on icon at bounding box center [488, 95] width 13 height 13
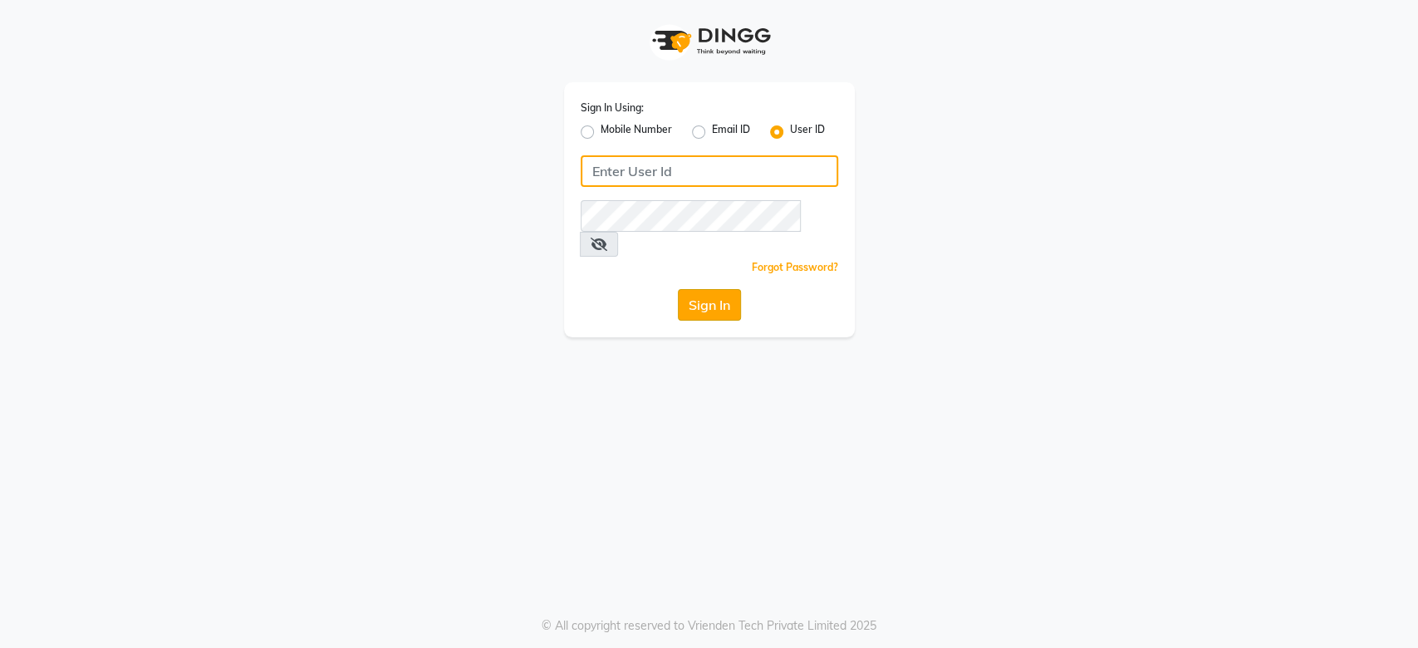
type input "timsalon@123"
click at [705, 289] on button "Sign In" at bounding box center [709, 305] width 63 height 32
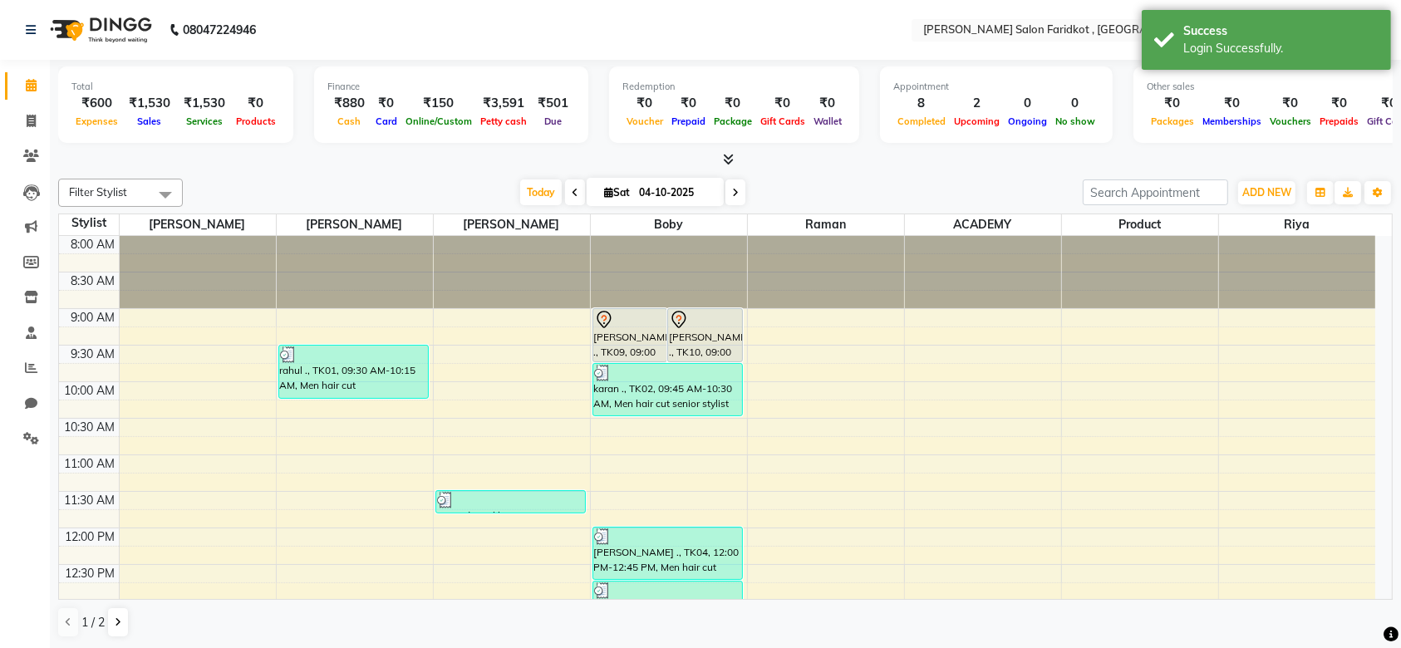
click at [695, 342] on div "[PERSON_NAME] ., TK10, 09:00 AM-09:45 AM, regular Pedi cure" at bounding box center [705, 335] width 74 height 52
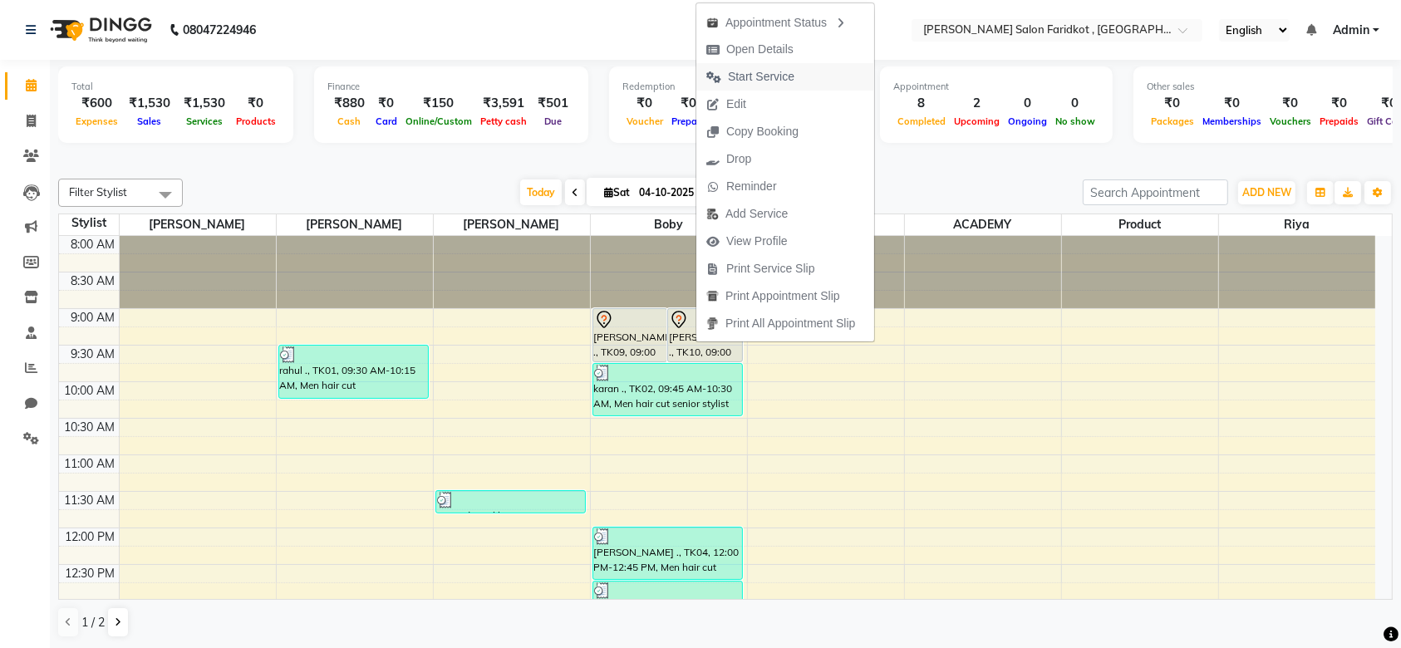
click at [759, 75] on span "Start Service" at bounding box center [761, 76] width 66 height 17
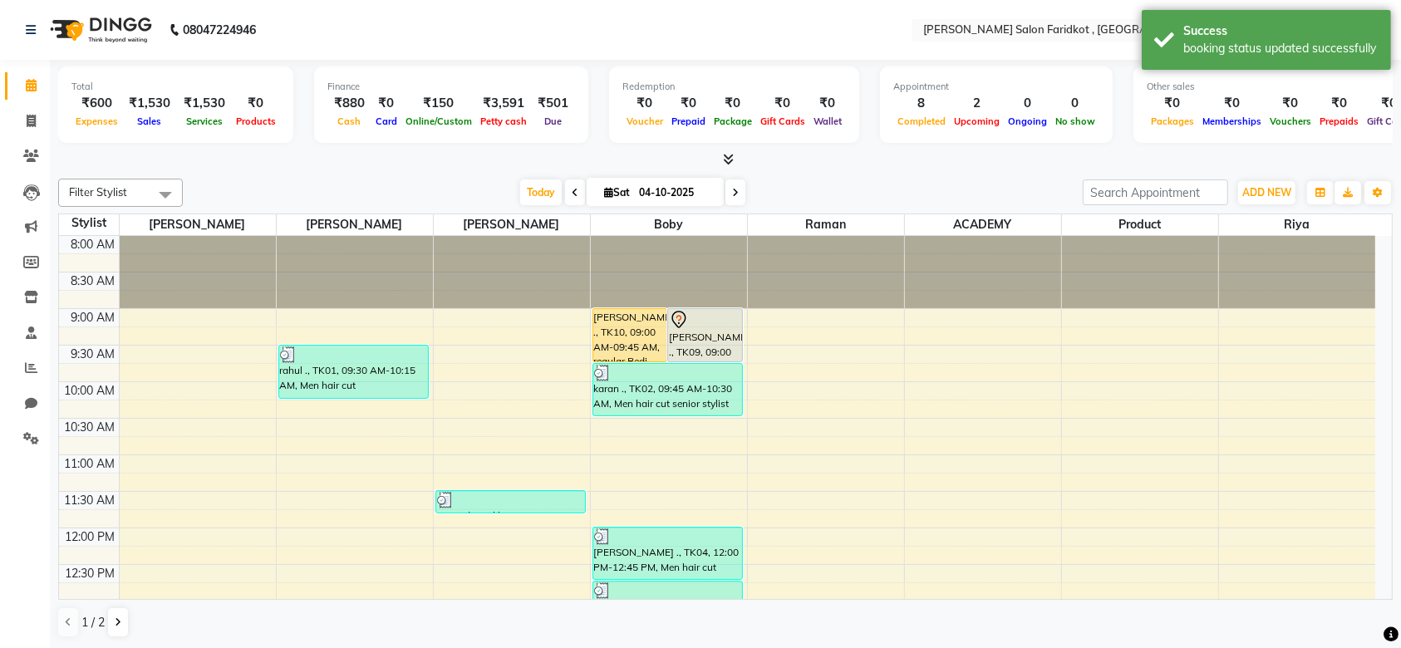
click at [624, 336] on div "[PERSON_NAME] ., TK10, 09:00 AM-09:45 AM, regular Pedi cure" at bounding box center [630, 335] width 74 height 52
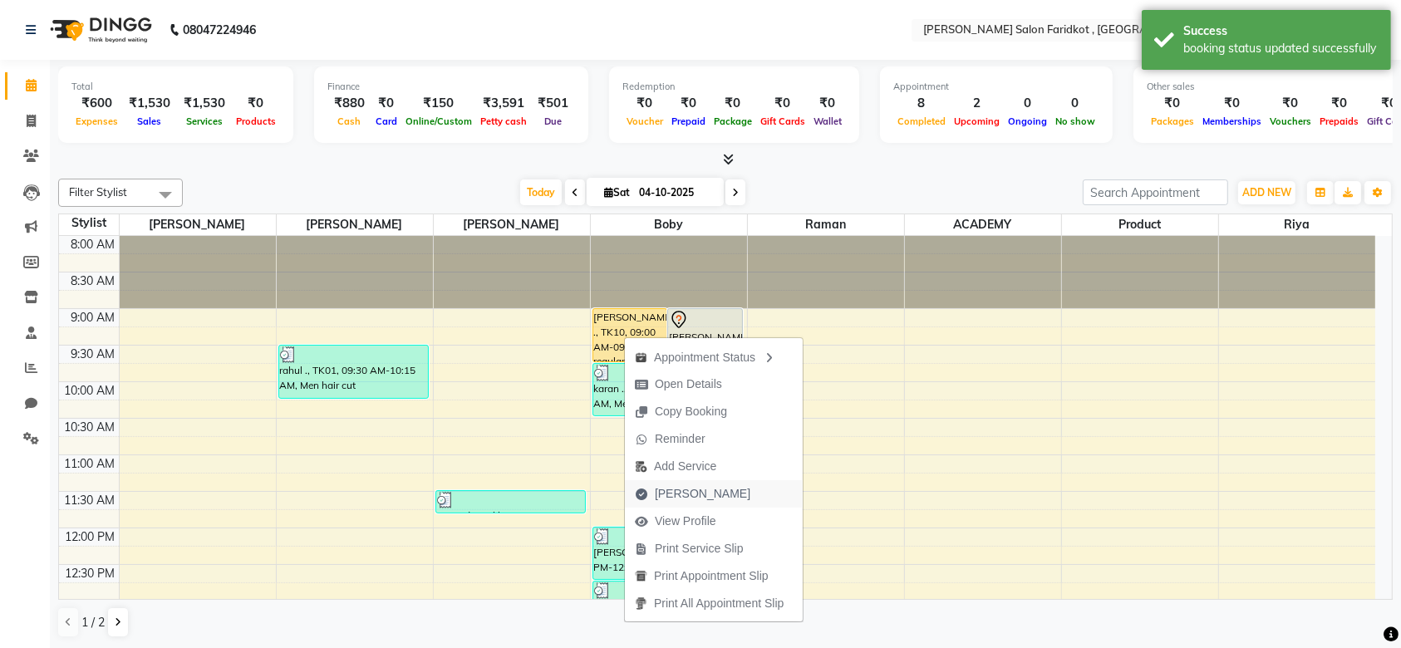
click at [673, 493] on span "Mark Done" at bounding box center [703, 493] width 96 height 17
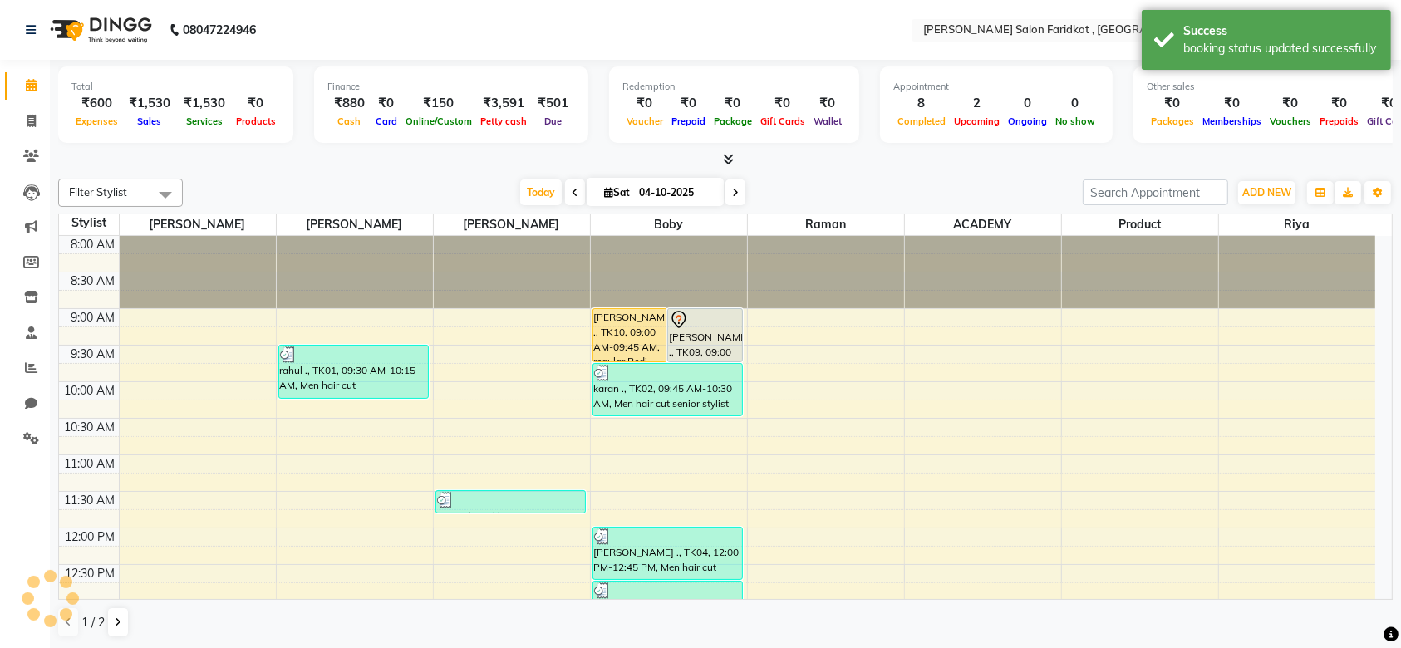
select select "service"
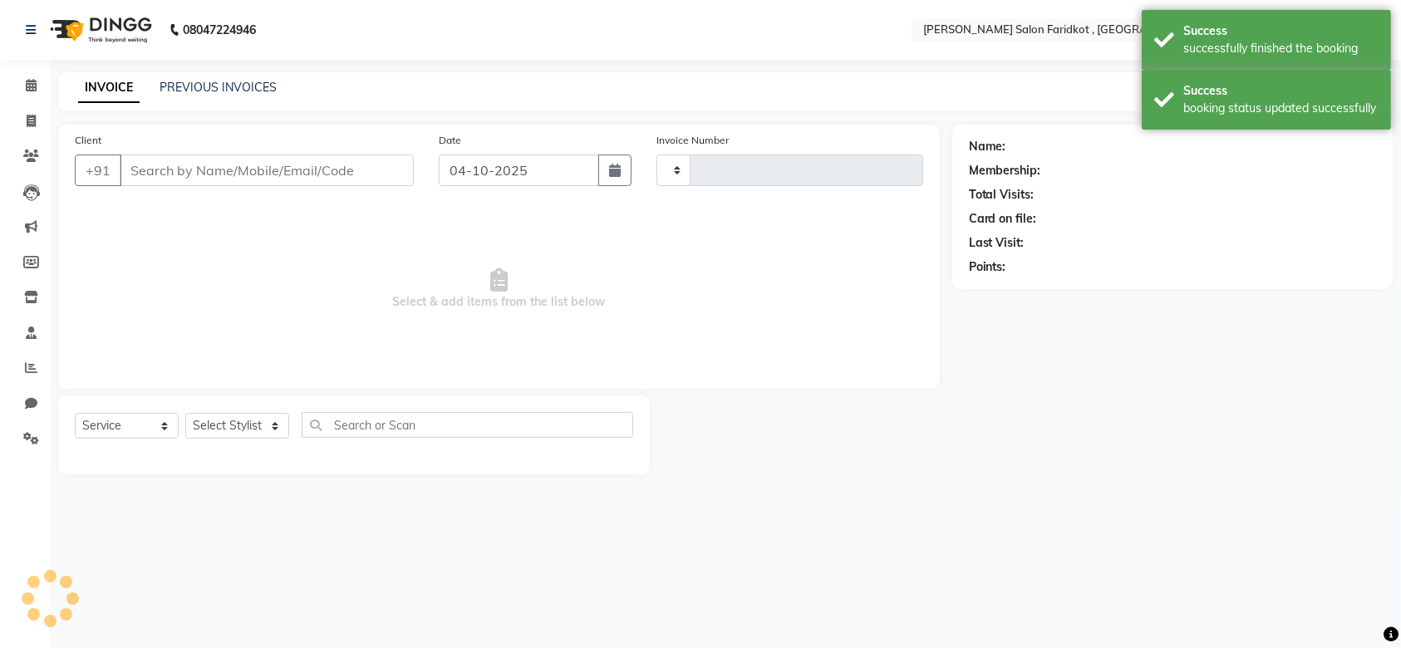
type input "0348"
select select "8789"
type input "9941400090"
select select "89536"
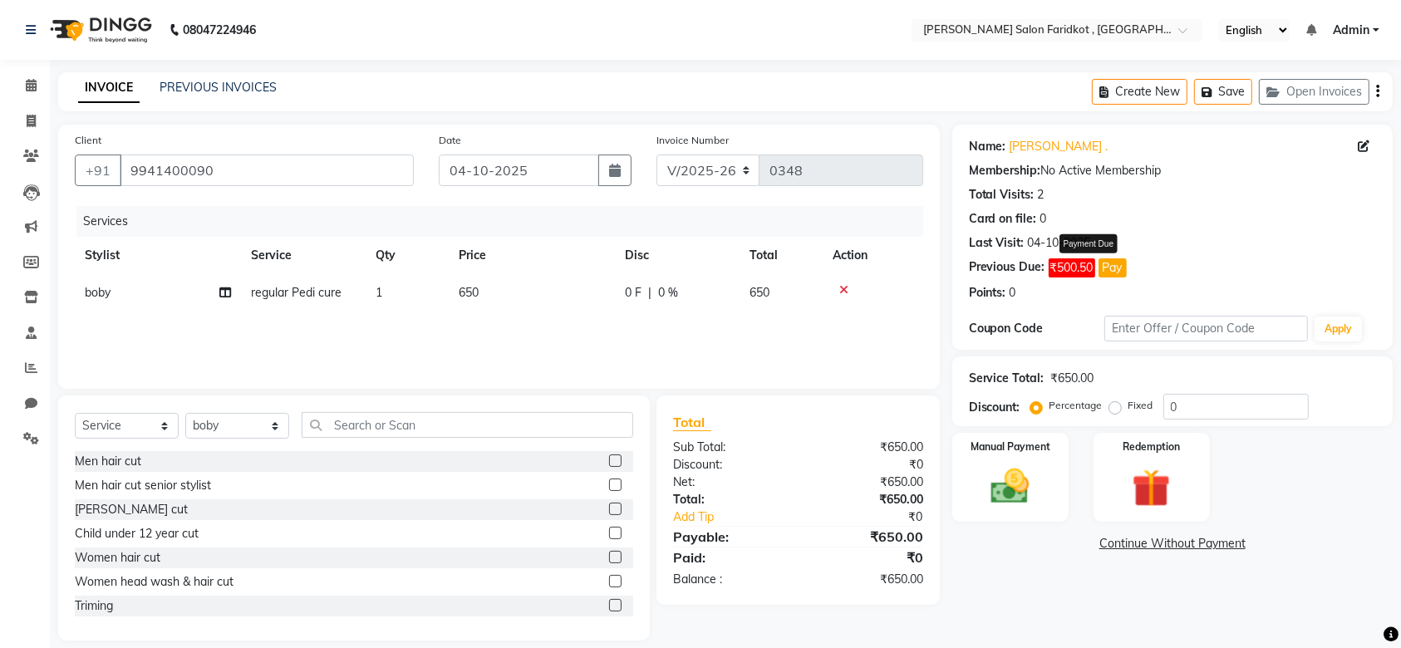
click at [1110, 275] on button "Pay" at bounding box center [1112, 267] width 28 height 19
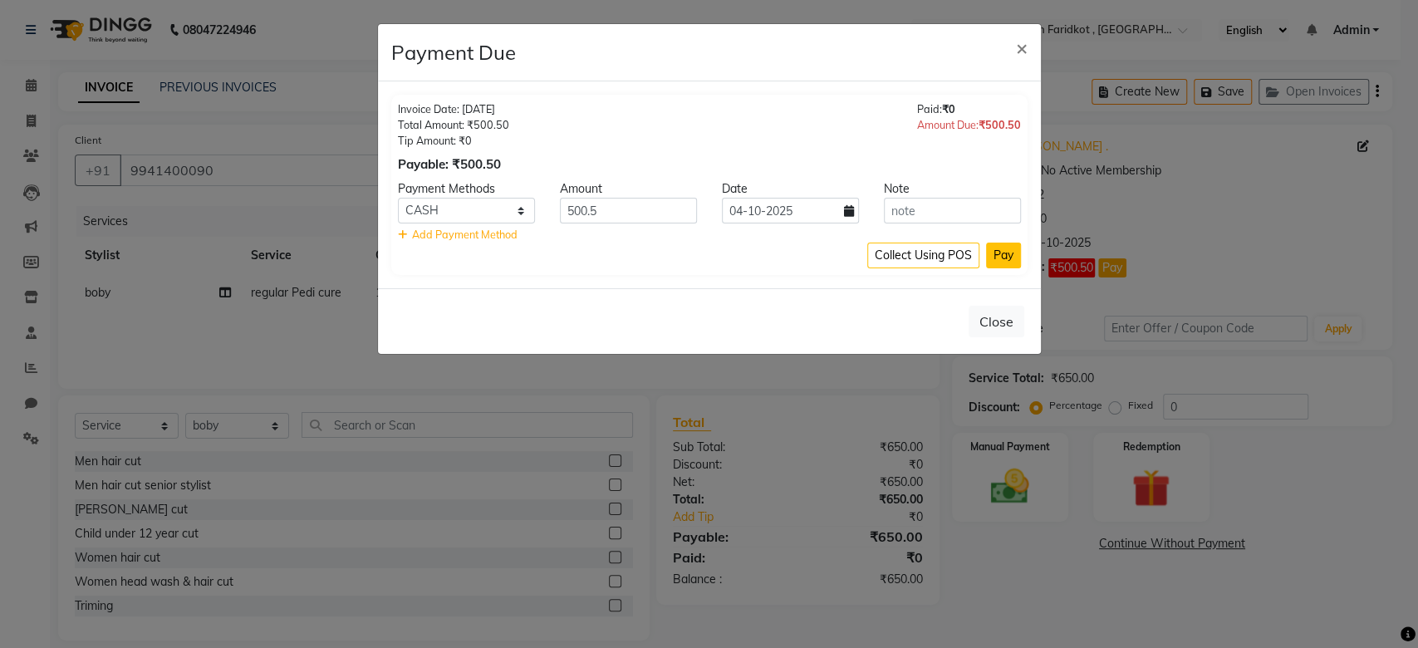
click at [997, 261] on button "Pay" at bounding box center [1003, 256] width 35 height 26
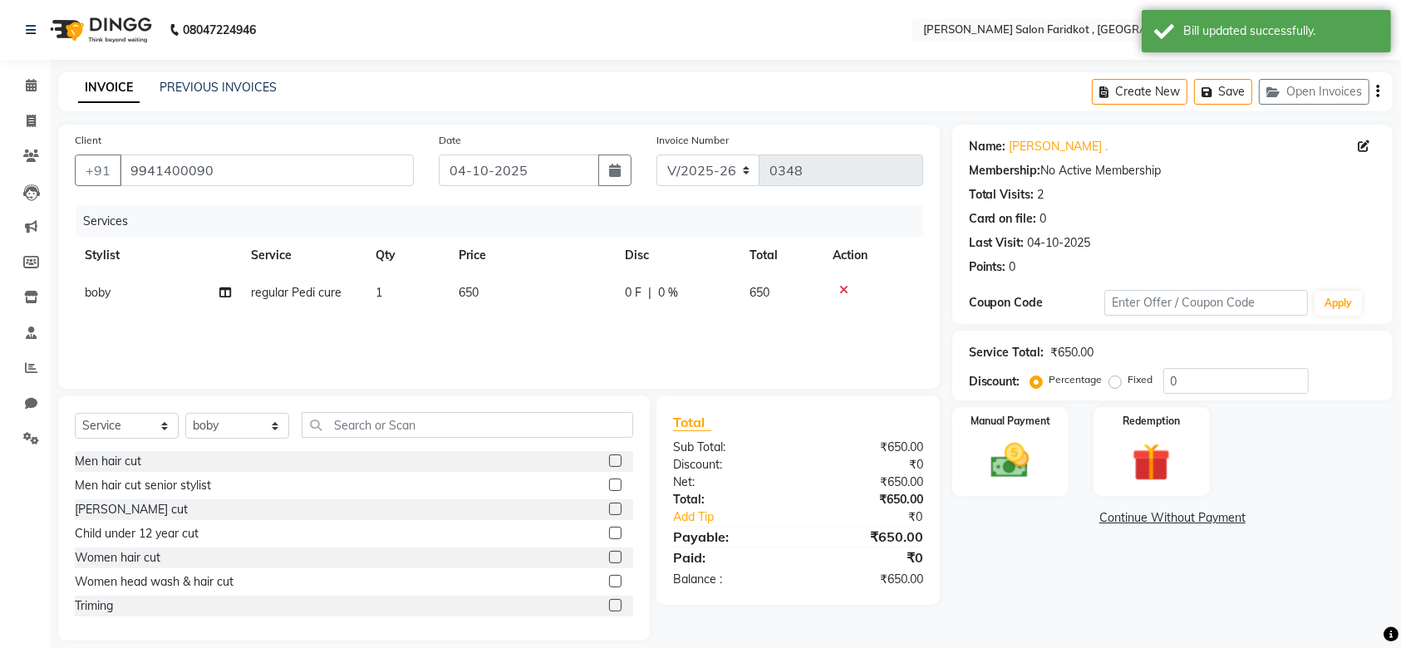
click at [97, 292] on span "boby" at bounding box center [98, 292] width 26 height 15
select select "89536"
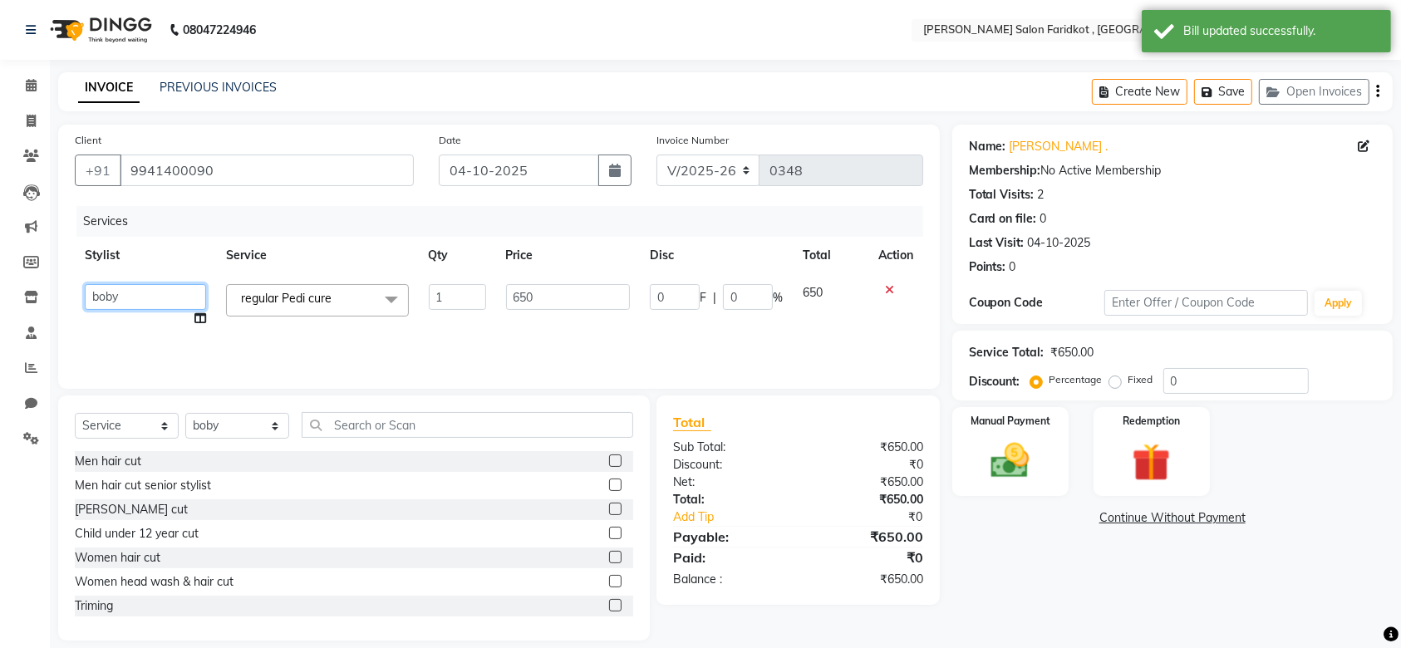
click at [114, 298] on select "ACADEMY anmol dhillon boby KARAN DHALIWAL Product raman riya Rohit GILL vanshika" at bounding box center [145, 297] width 121 height 26
select select "92257"
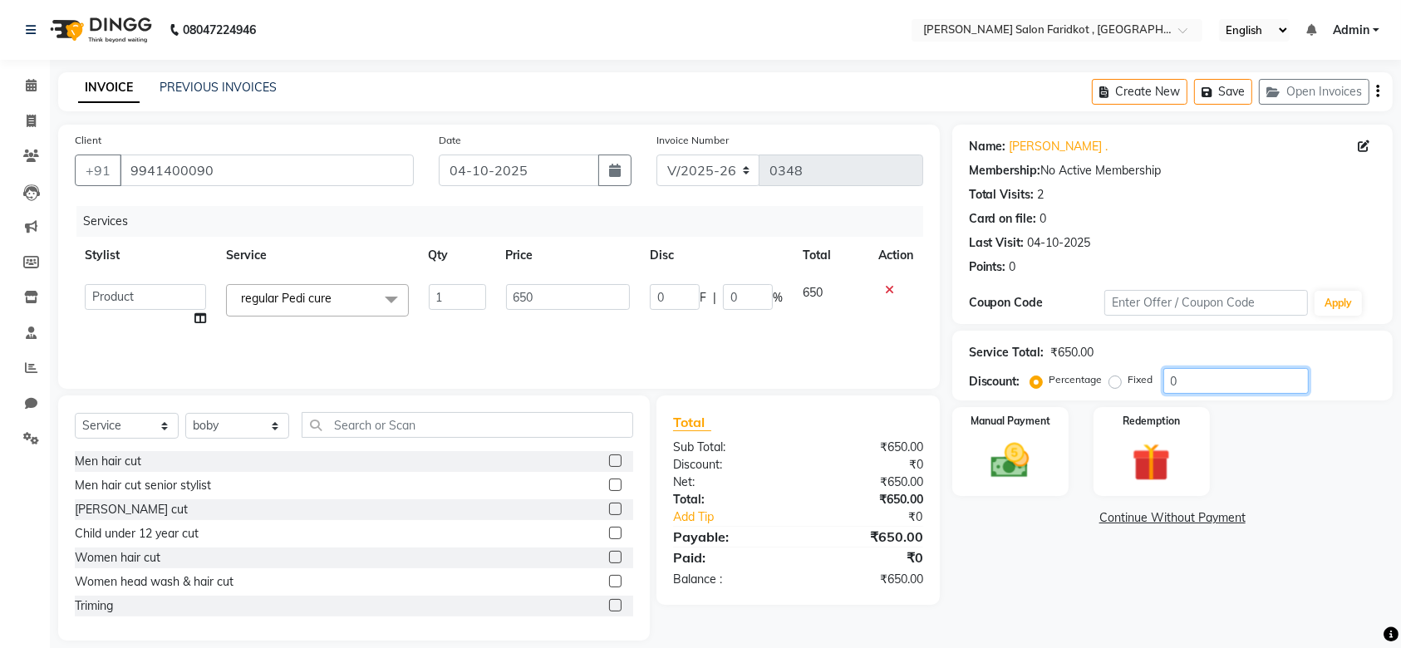
click at [1200, 382] on input "0" at bounding box center [1235, 381] width 145 height 26
type input "2"
type input "13"
type input "2"
type input "0"
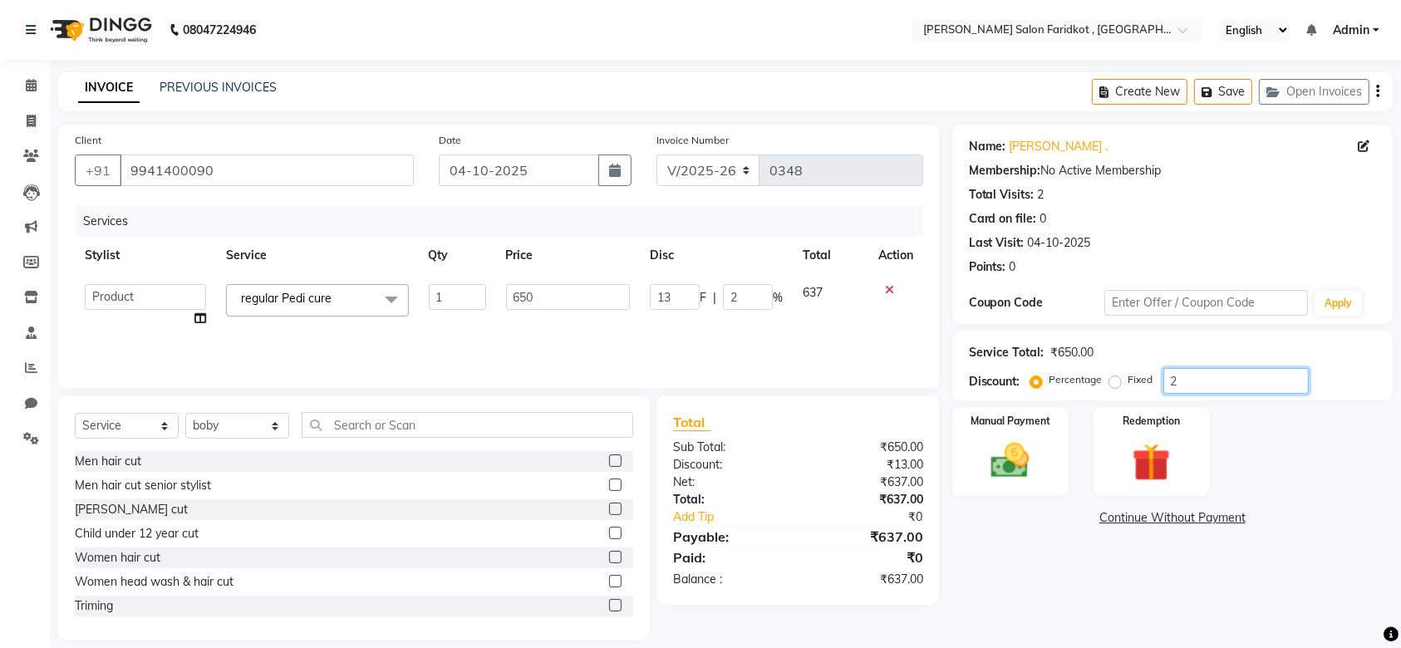
type input "0"
type input "4"
type input "26"
type input "4"
type input "40"
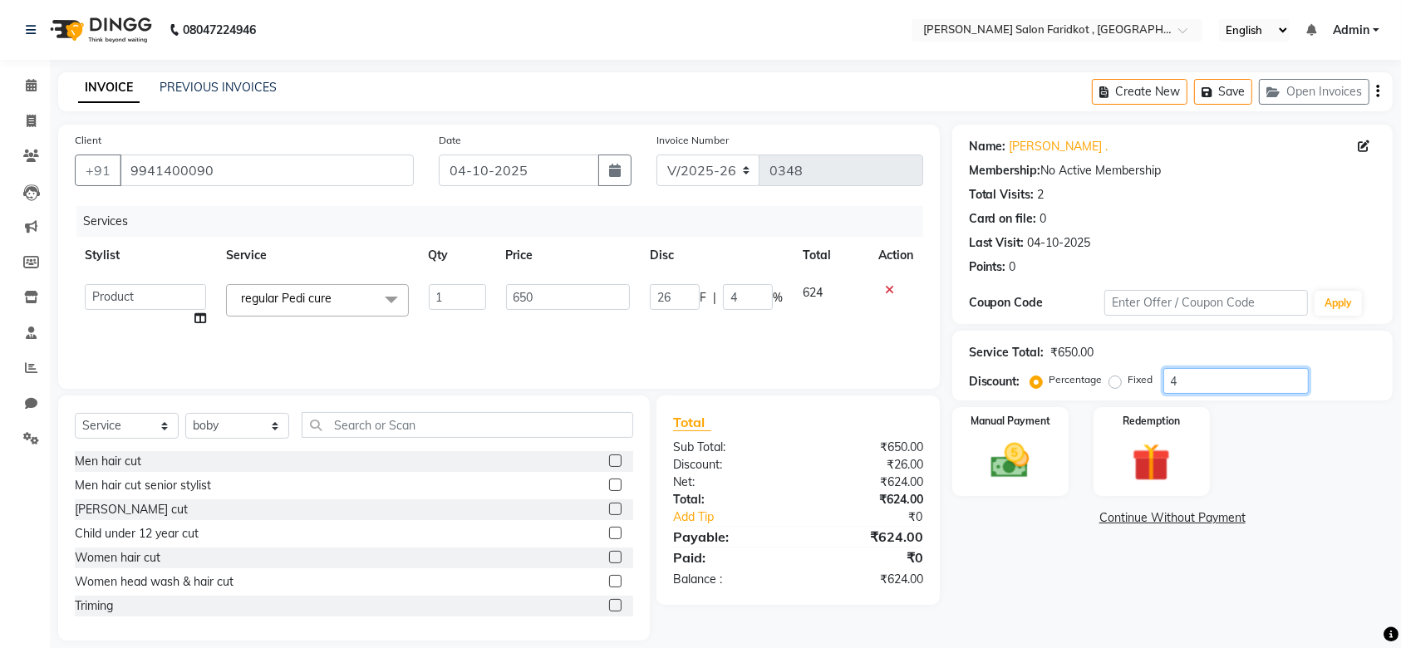
type input "260"
type input "40"
type input "4"
type input "26"
type input "4"
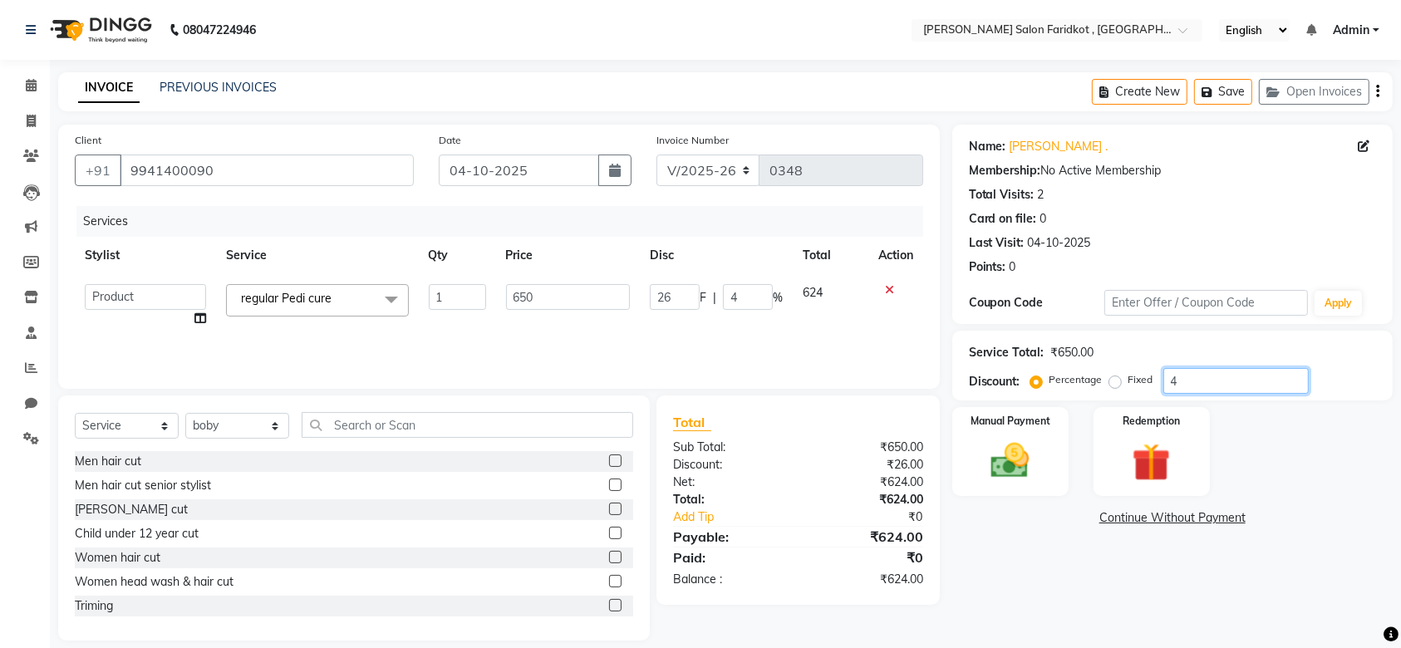
type input "0"
type input "3"
type input "19.5"
type input "3"
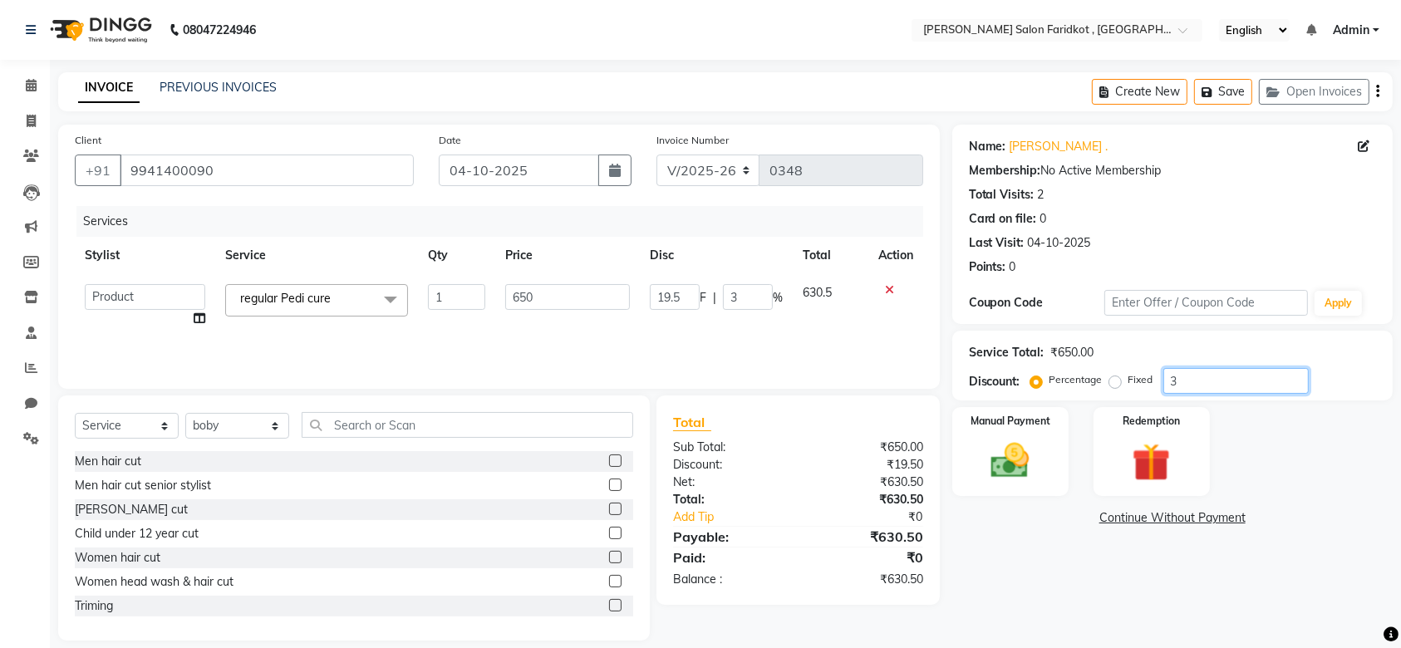
type input "30"
type input "195"
type input "30"
type input "3"
type input "19.5"
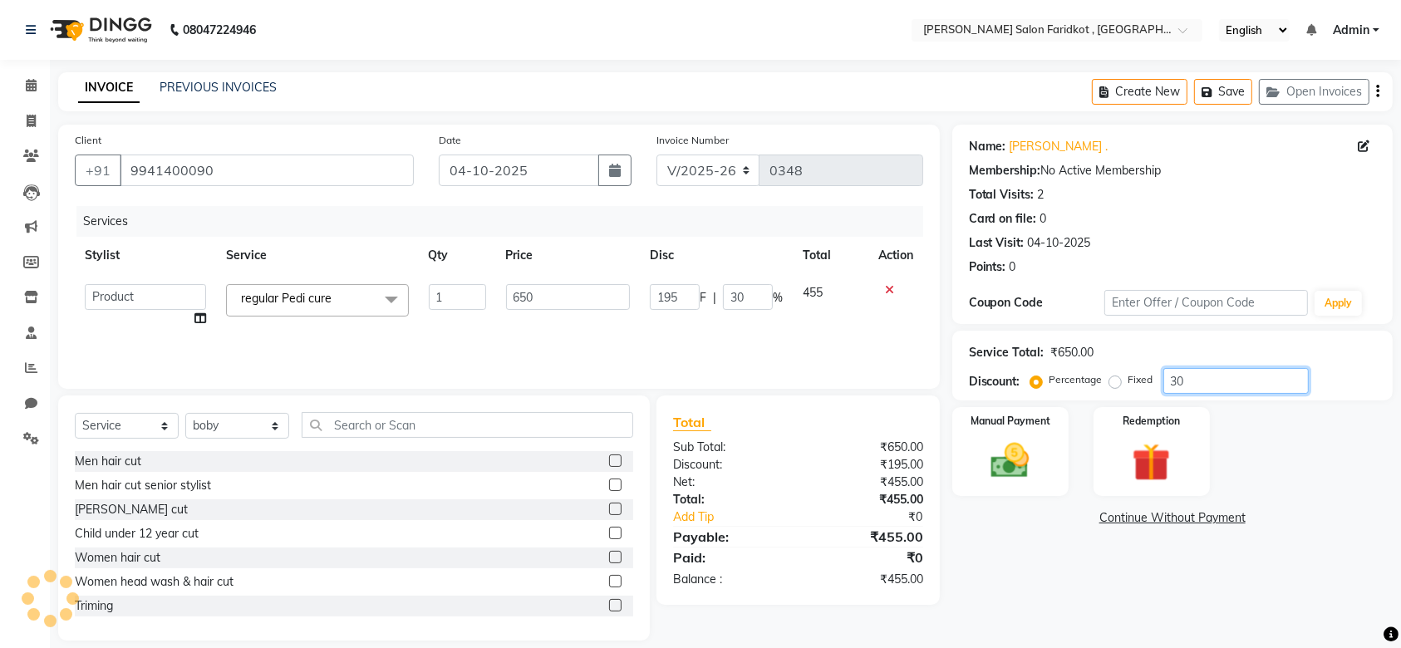
type input "3"
type input "0"
type input "2"
type input "13"
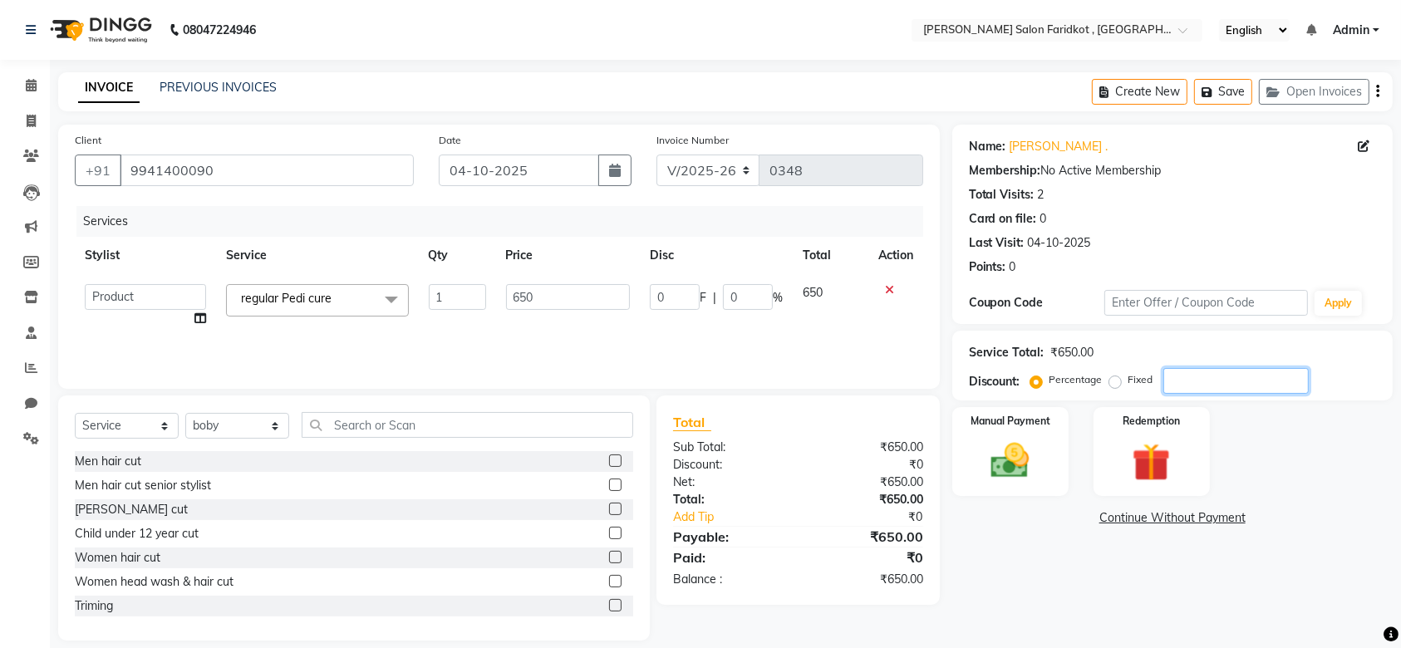
type input "2"
type input "25"
type input "162.5"
type input "25"
type input "2"
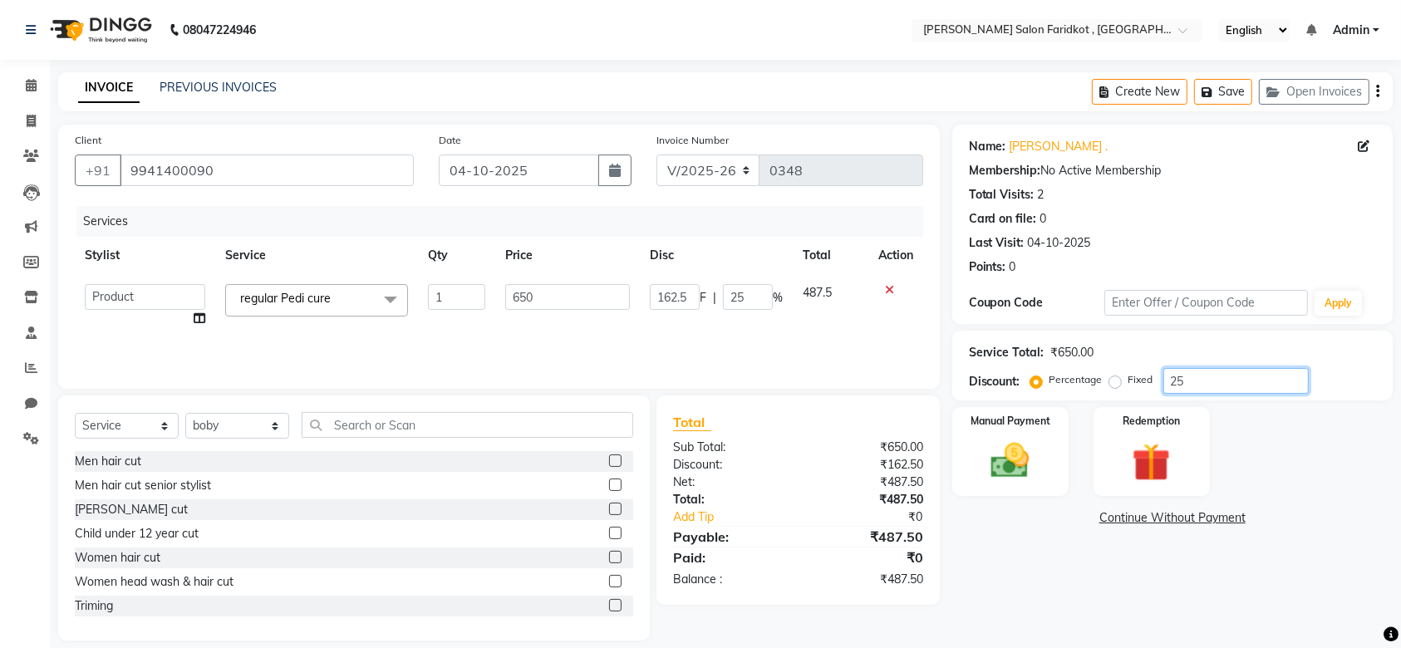
type input "13"
type input "2"
type input "22"
type input "143"
type input "22"
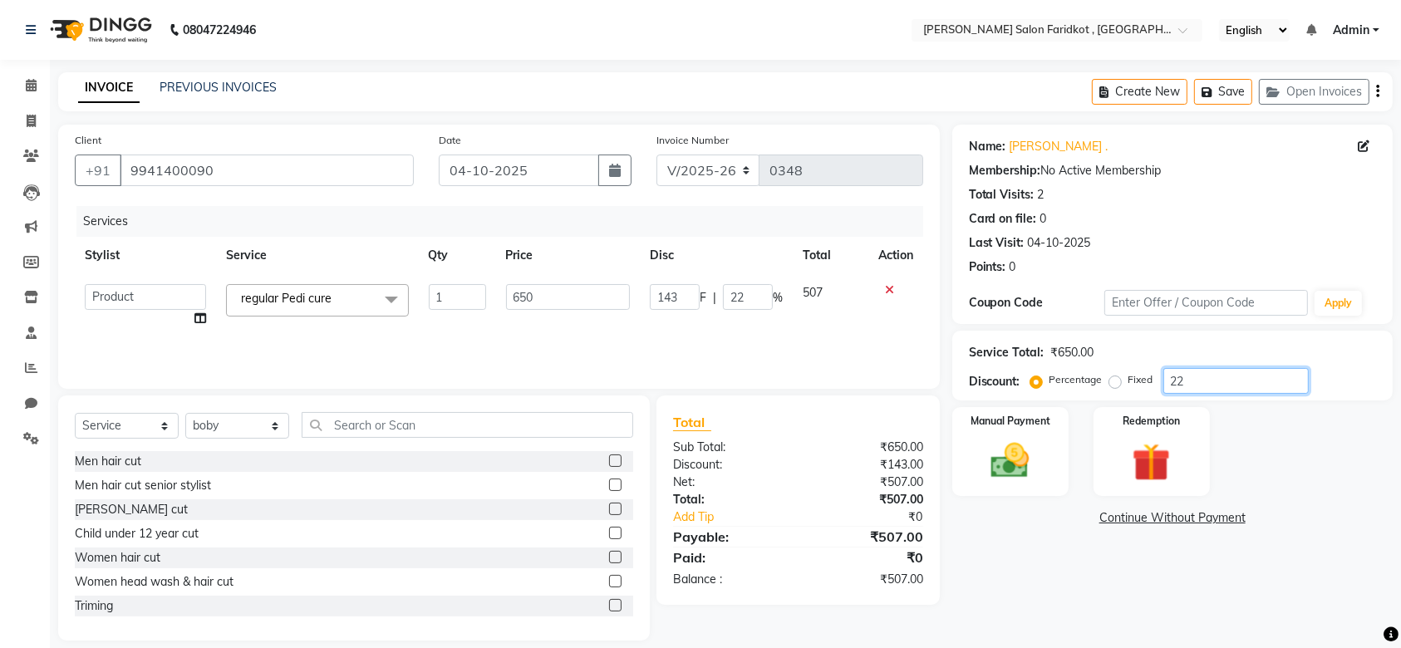
type input "2"
type input "13"
type input "2"
type input "23"
type input "149.5"
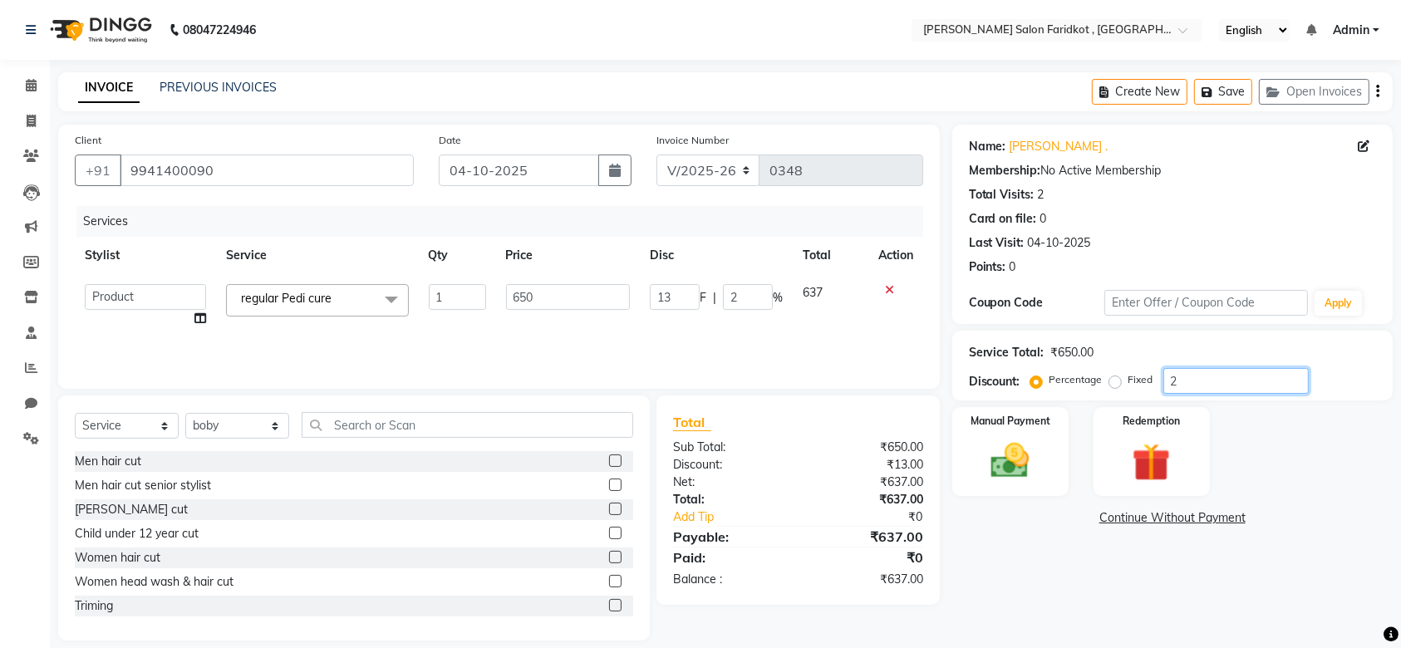
type input "23"
click at [1000, 452] on img at bounding box center [1010, 461] width 65 height 46
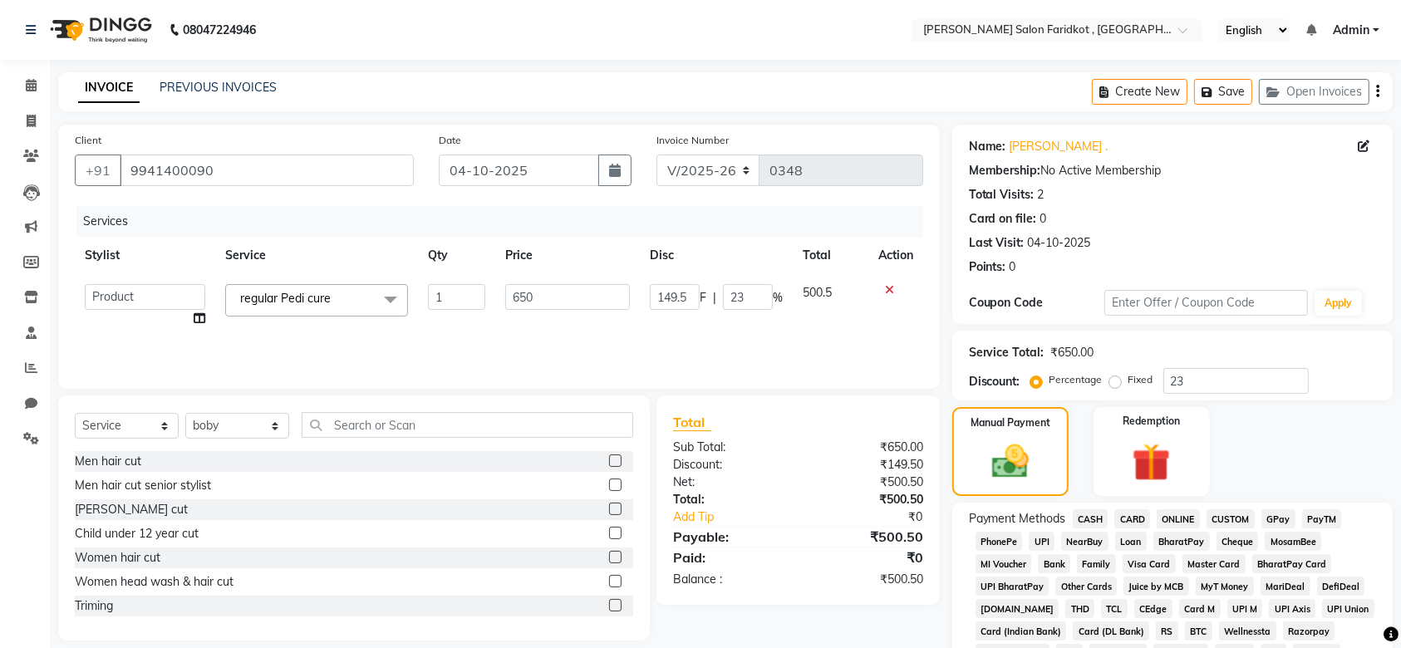
click at [1082, 515] on span "CASH" at bounding box center [1091, 518] width 36 height 19
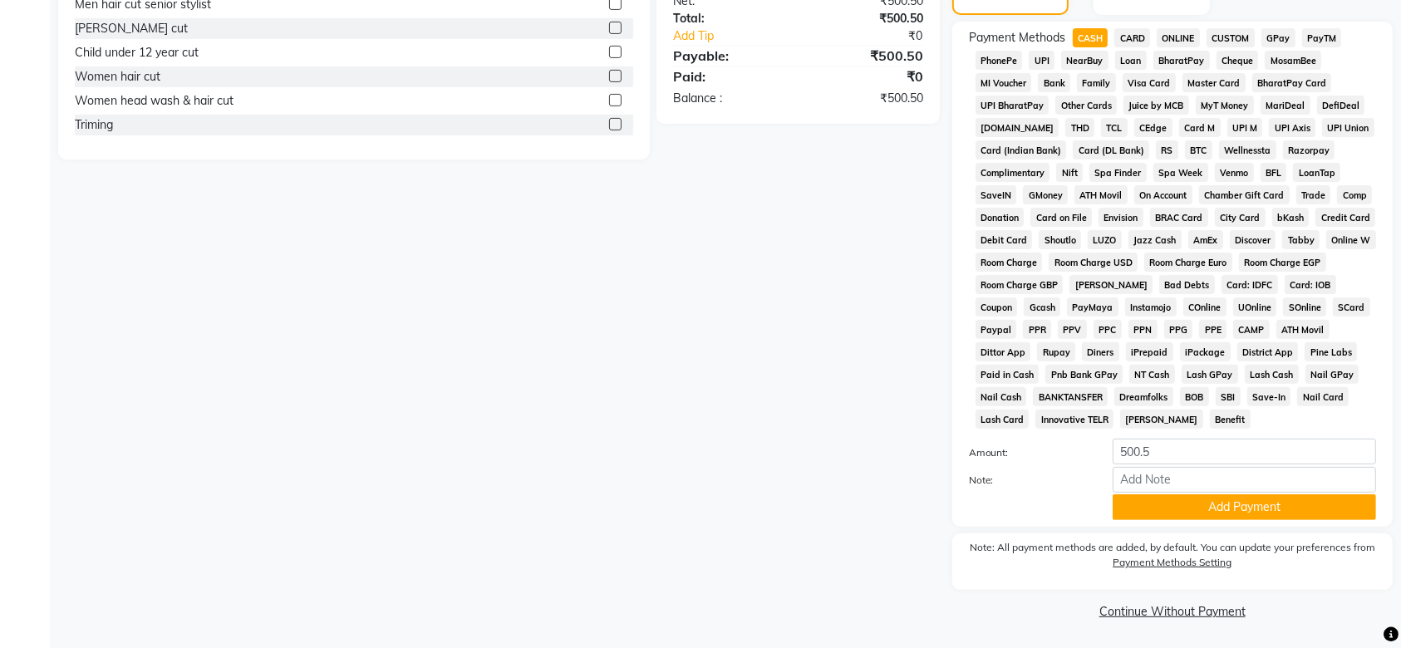
scroll to position [480, 0]
click at [1141, 507] on button "Add Payment" at bounding box center [1243, 508] width 263 height 26
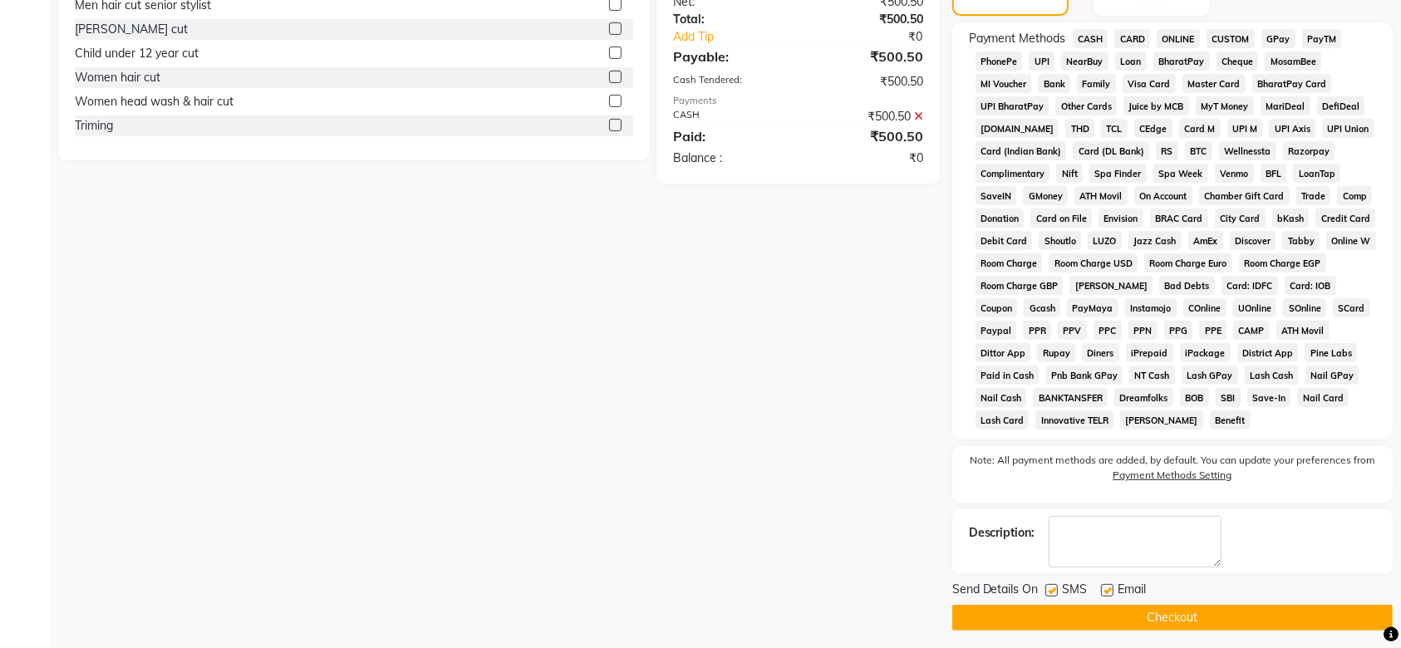
click at [1132, 615] on button "Checkout" at bounding box center [1172, 618] width 440 height 26
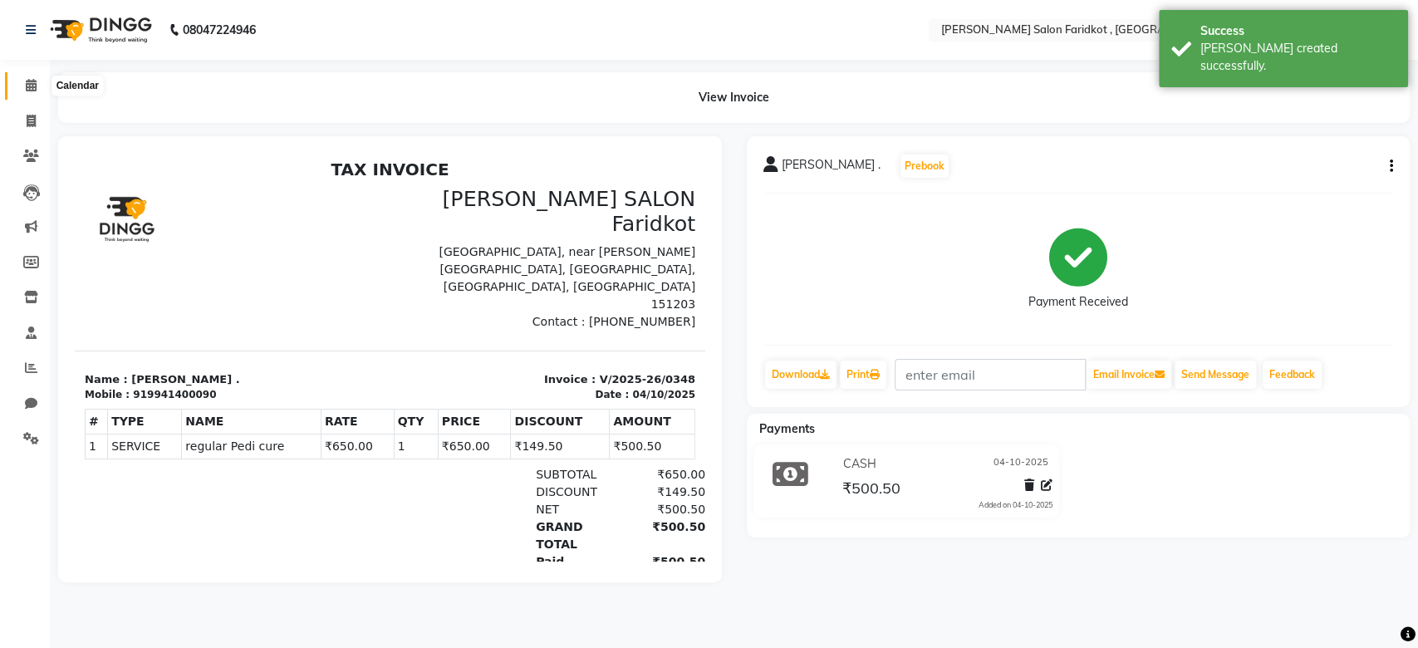
click at [22, 89] on span at bounding box center [31, 85] width 29 height 19
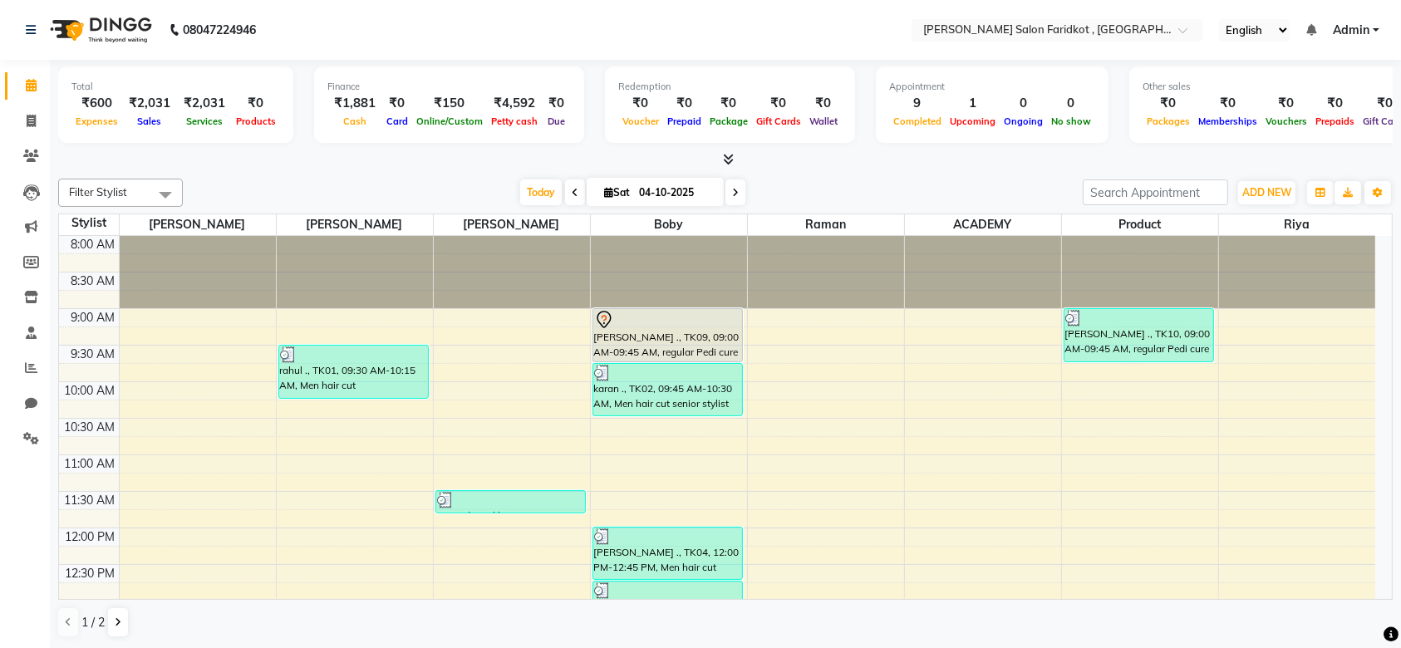
click at [672, 329] on div "[PERSON_NAME] ., TK09, 09:00 AM-09:45 AM, regular Pedi cure" at bounding box center [667, 335] width 149 height 52
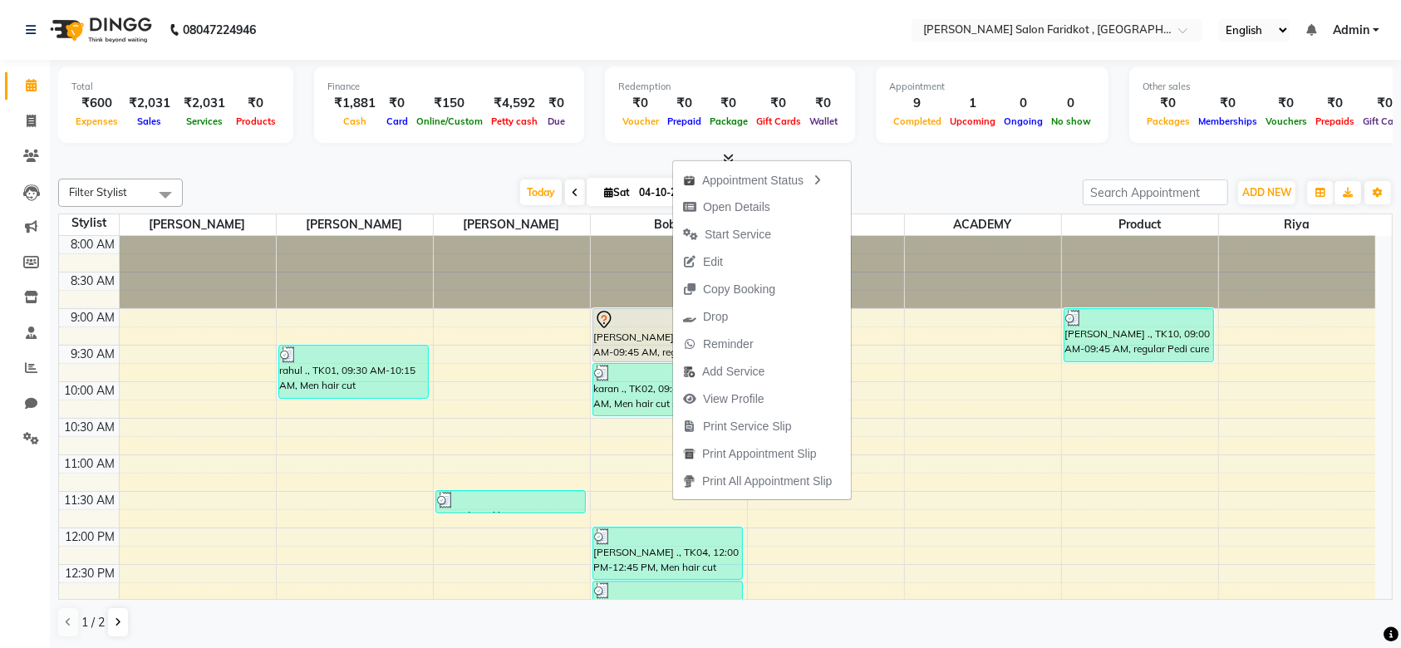
click at [638, 335] on div "[PERSON_NAME] ., TK09, 09:00 AM-09:45 AM, regular Pedi cure" at bounding box center [667, 335] width 149 height 52
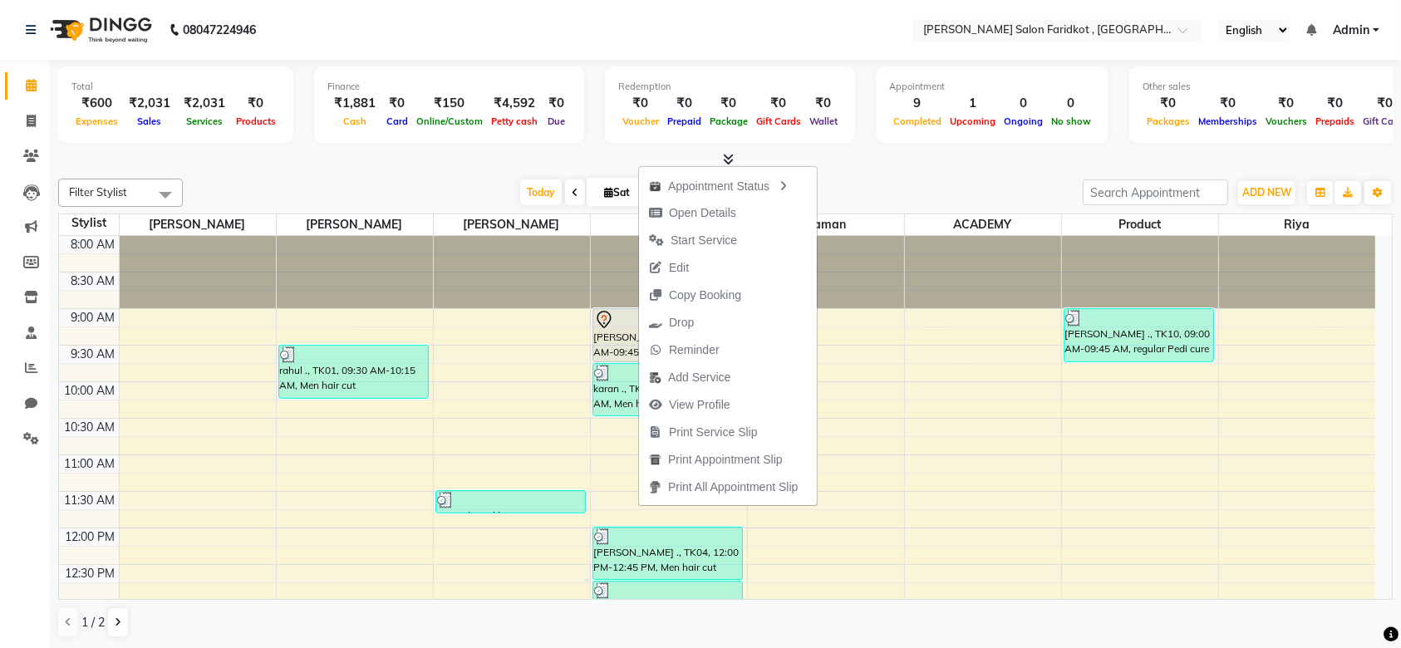
click at [936, 168] on div at bounding box center [725, 159] width 1334 height 17
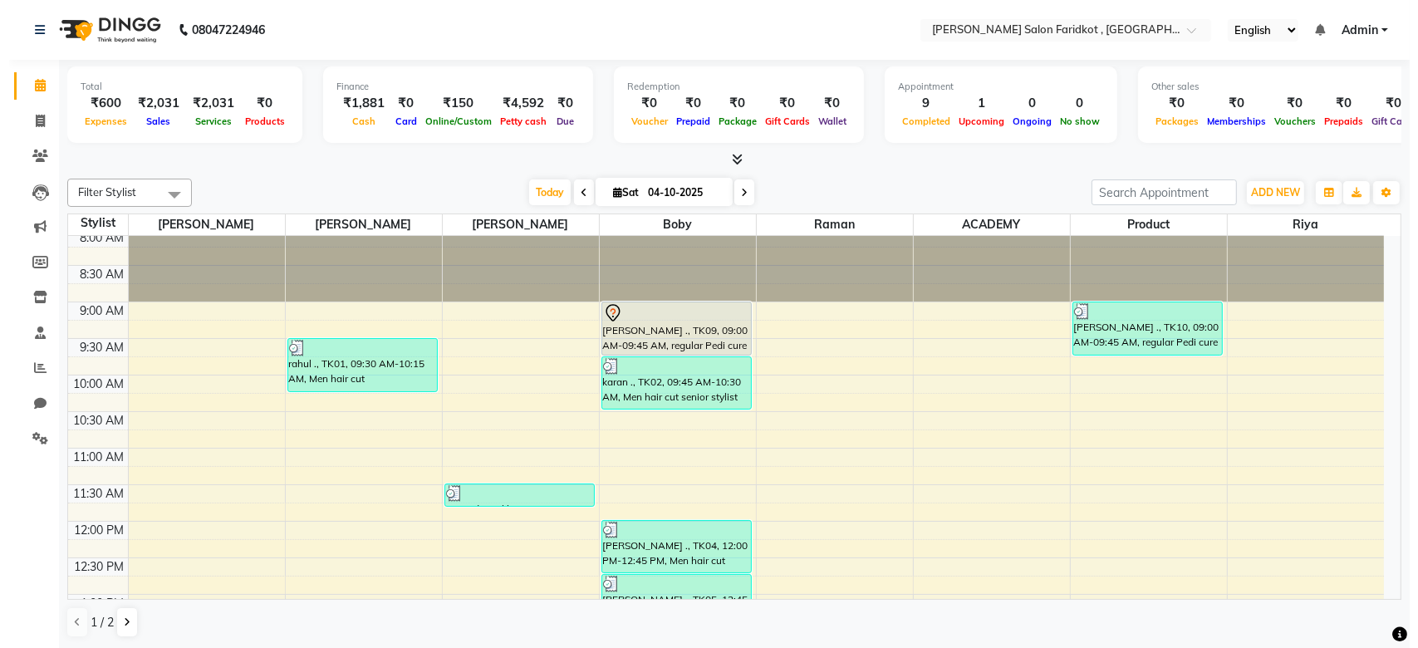
scroll to position [6, 0]
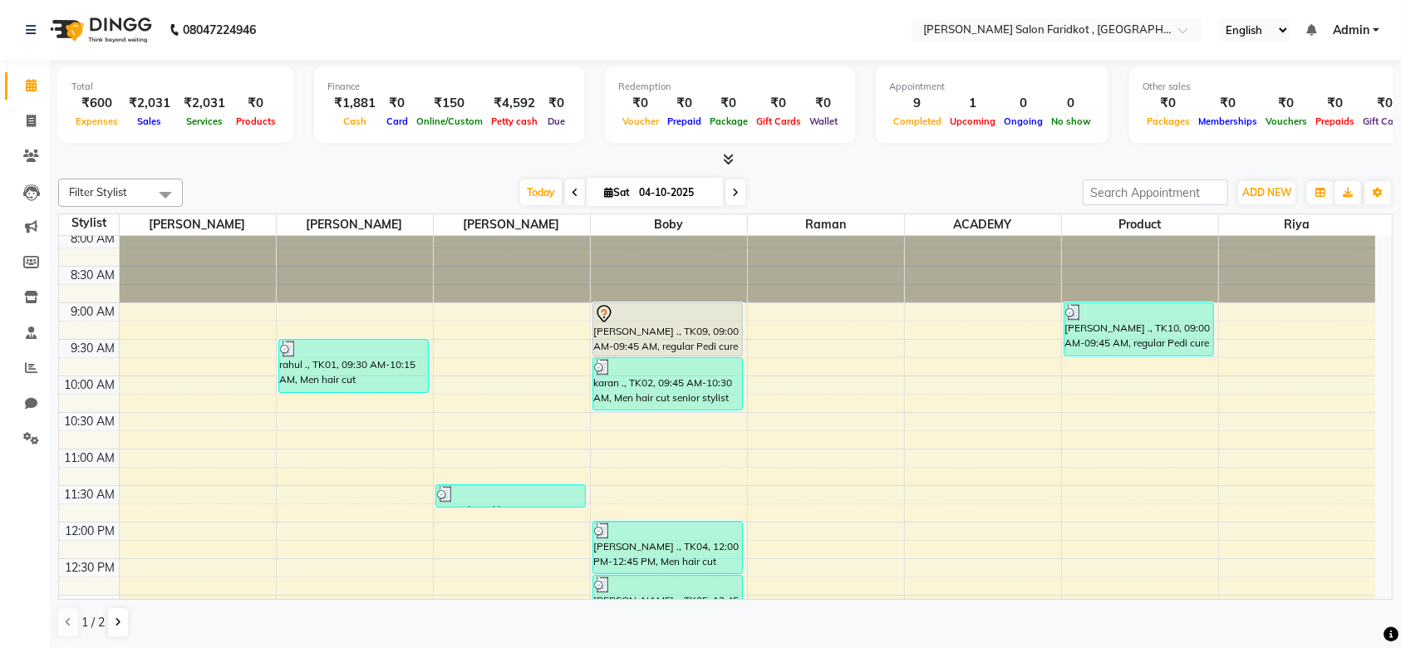
click at [645, 325] on div "[PERSON_NAME] ., TK09, 09:00 AM-09:45 AM, regular Pedi cure" at bounding box center [667, 329] width 149 height 52
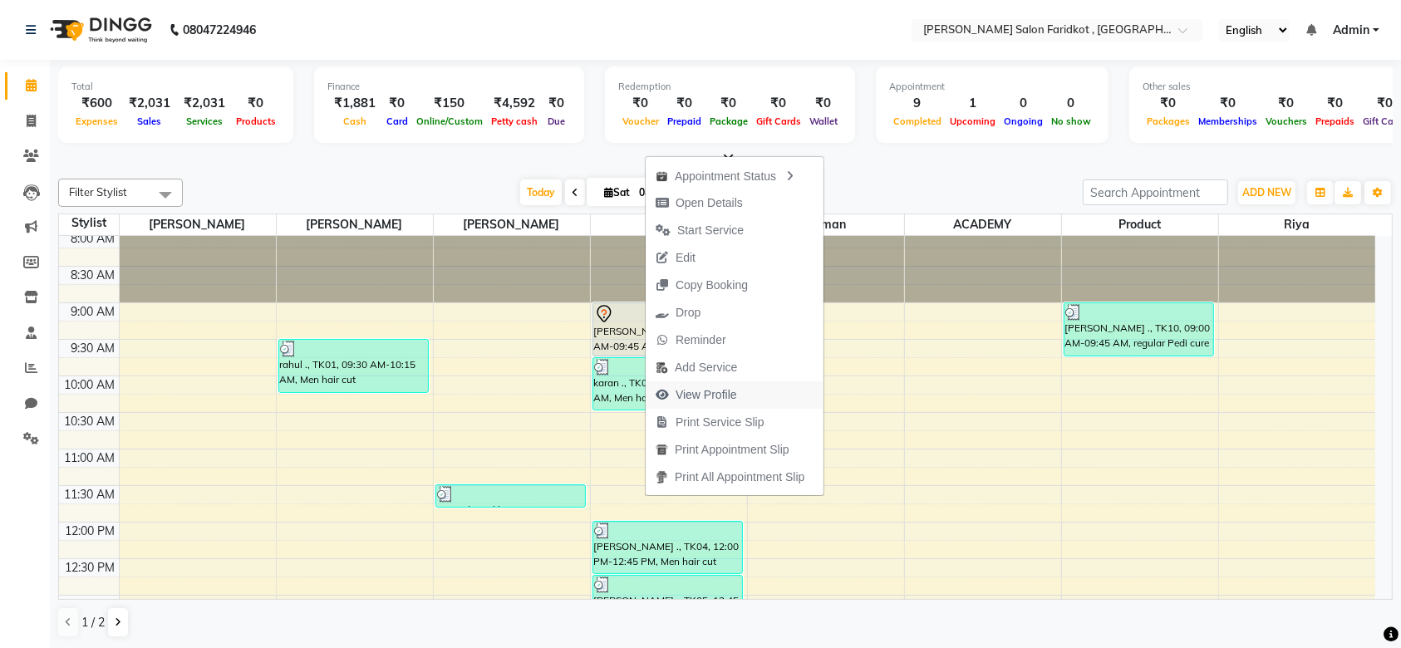
click at [700, 387] on span "View Profile" at bounding box center [705, 394] width 61 height 17
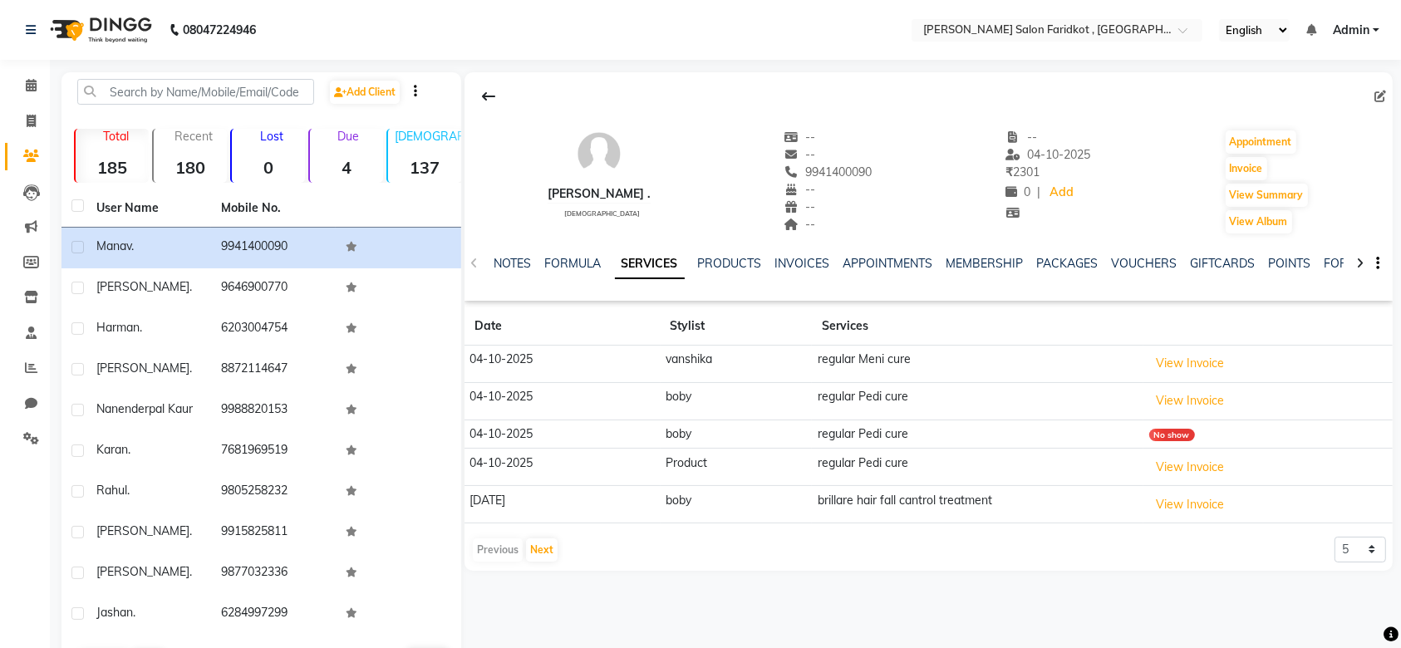
click at [861, 400] on td "regular Pedi cure" at bounding box center [977, 400] width 331 height 37
click at [864, 395] on td "regular Pedi cure" at bounding box center [977, 400] width 331 height 37
click at [1200, 400] on button "View Invoice" at bounding box center [1190, 401] width 83 height 26
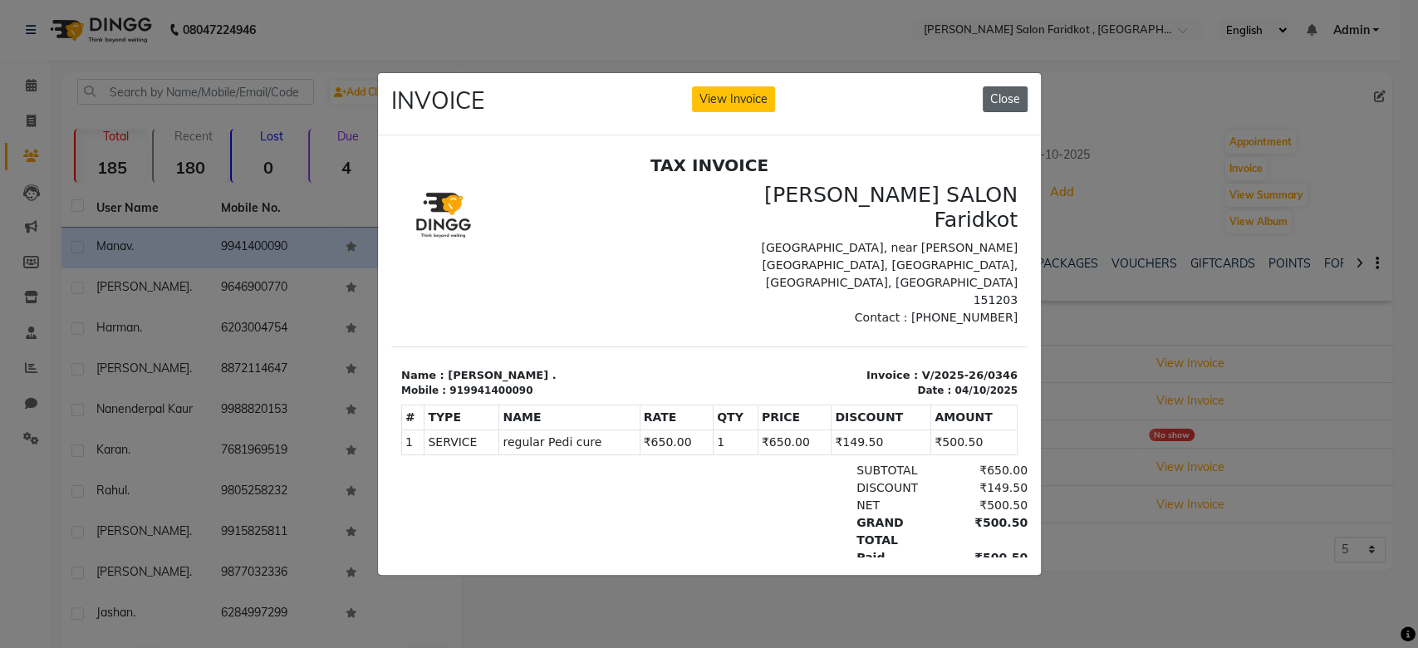
click at [1006, 86] on button "Close" at bounding box center [1005, 99] width 45 height 26
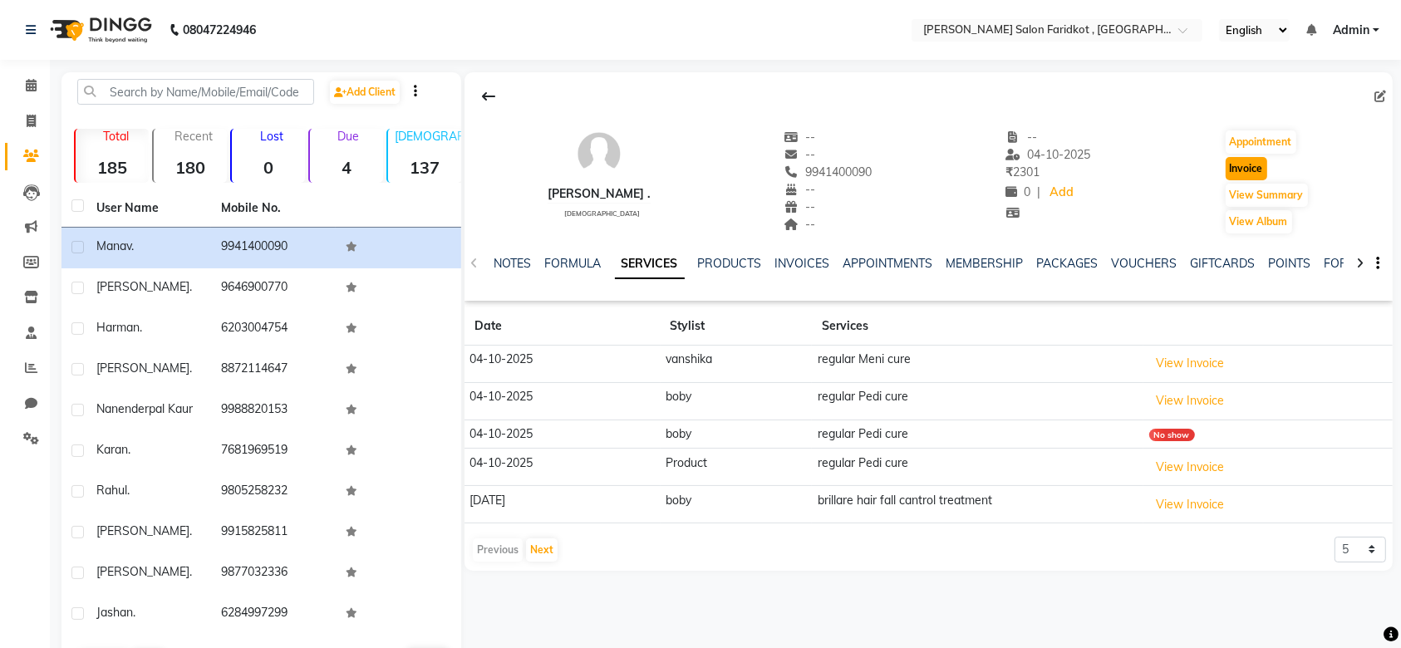
click at [1226, 169] on button "Invoice" at bounding box center [1246, 168] width 42 height 23
select select "service"
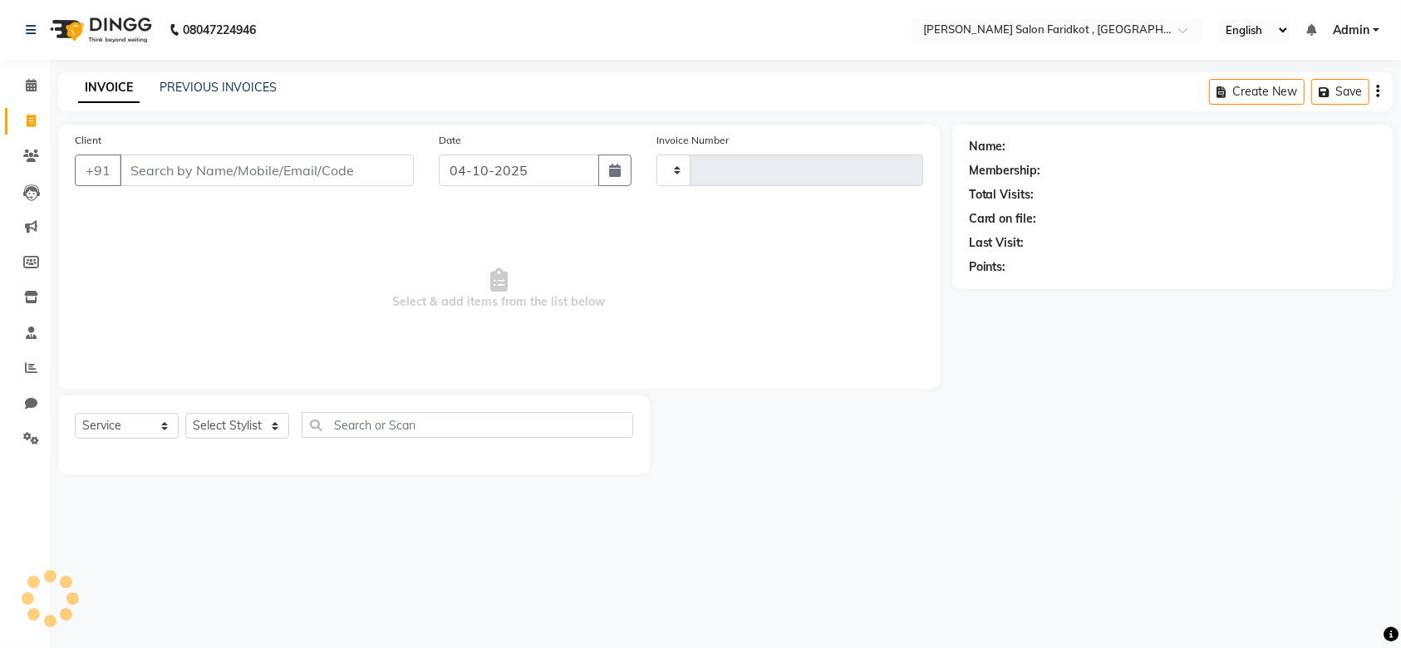
type input "0349"
select select "8789"
type input "9941400090"
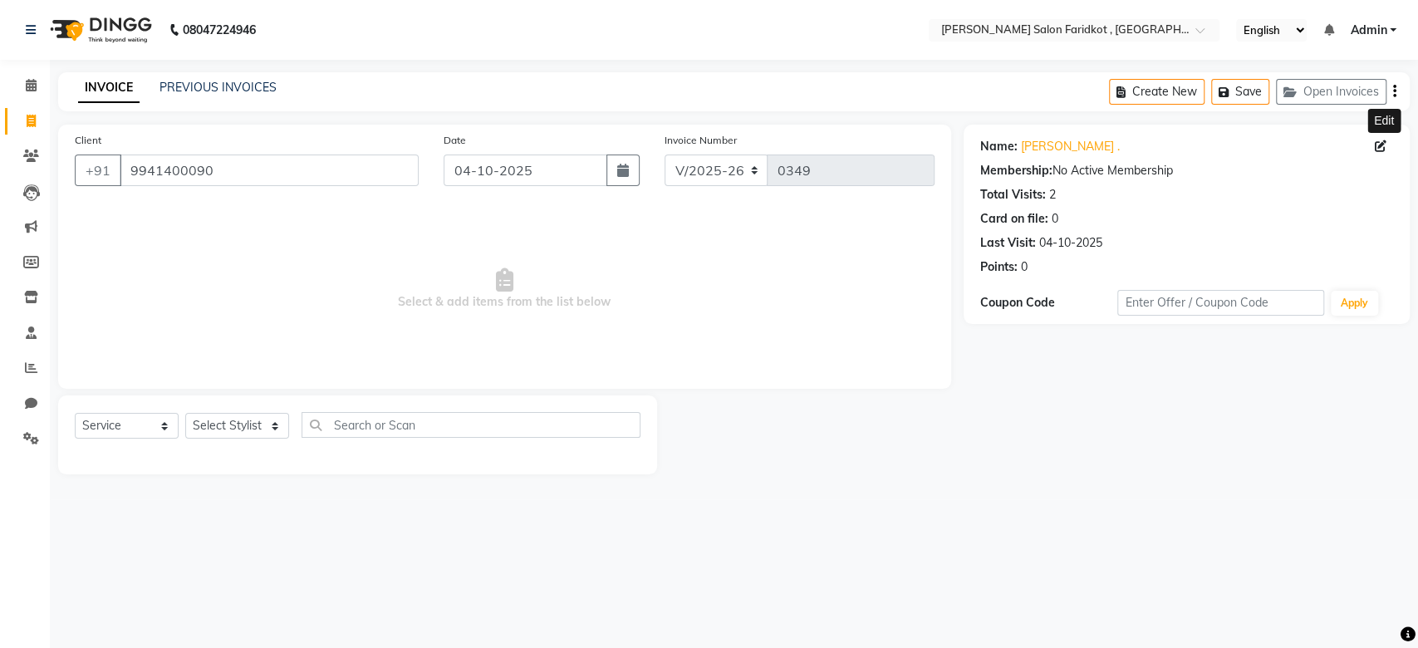
click at [1376, 147] on icon at bounding box center [1381, 146] width 12 height 12
select select "[DEMOGRAPHIC_DATA]"
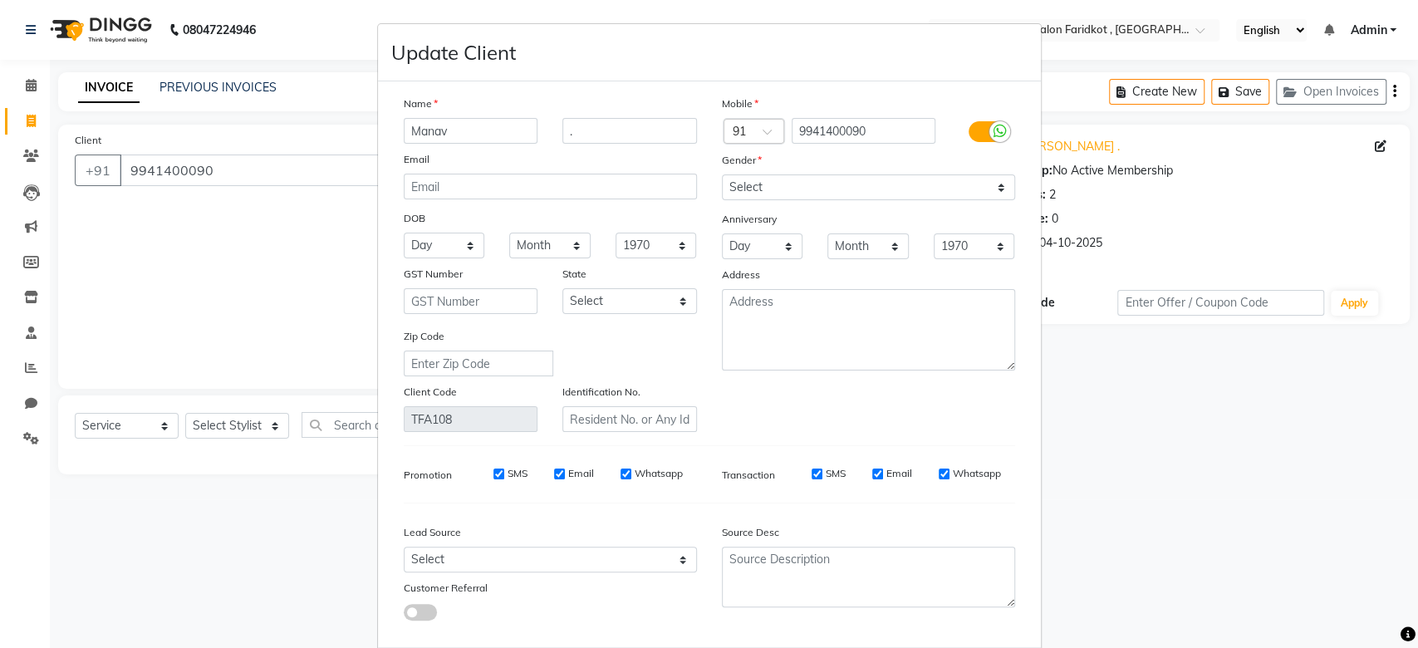
click at [1376, 147] on ngb-modal-window "Update Client Name Manav . Email DOB Day 01 02 03 04 05 06 07 08 09 10 11 12 13…" at bounding box center [709, 324] width 1418 height 648
click at [268, 341] on ngb-modal-window "Update Client Name Manav . Email DOB Day 01 02 03 04 05 06 07 08 09 10 11 12 13…" at bounding box center [709, 324] width 1418 height 648
click at [30, 85] on ngb-modal-window "Update Client Name Manav . Email DOB Day 01 02 03 04 05 06 07 08 09 10 11 12 13…" at bounding box center [709, 324] width 1418 height 648
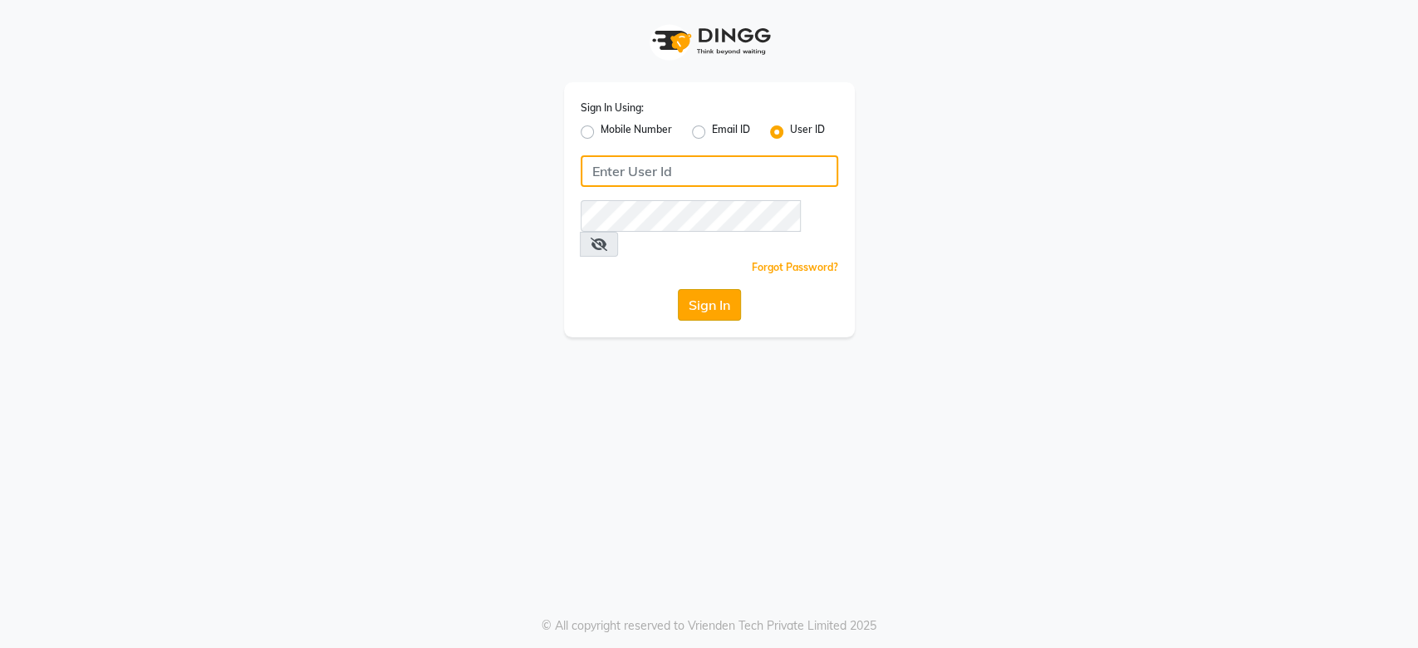
type input "timsalon@123"
click at [709, 289] on button "Sign In" at bounding box center [709, 305] width 63 height 32
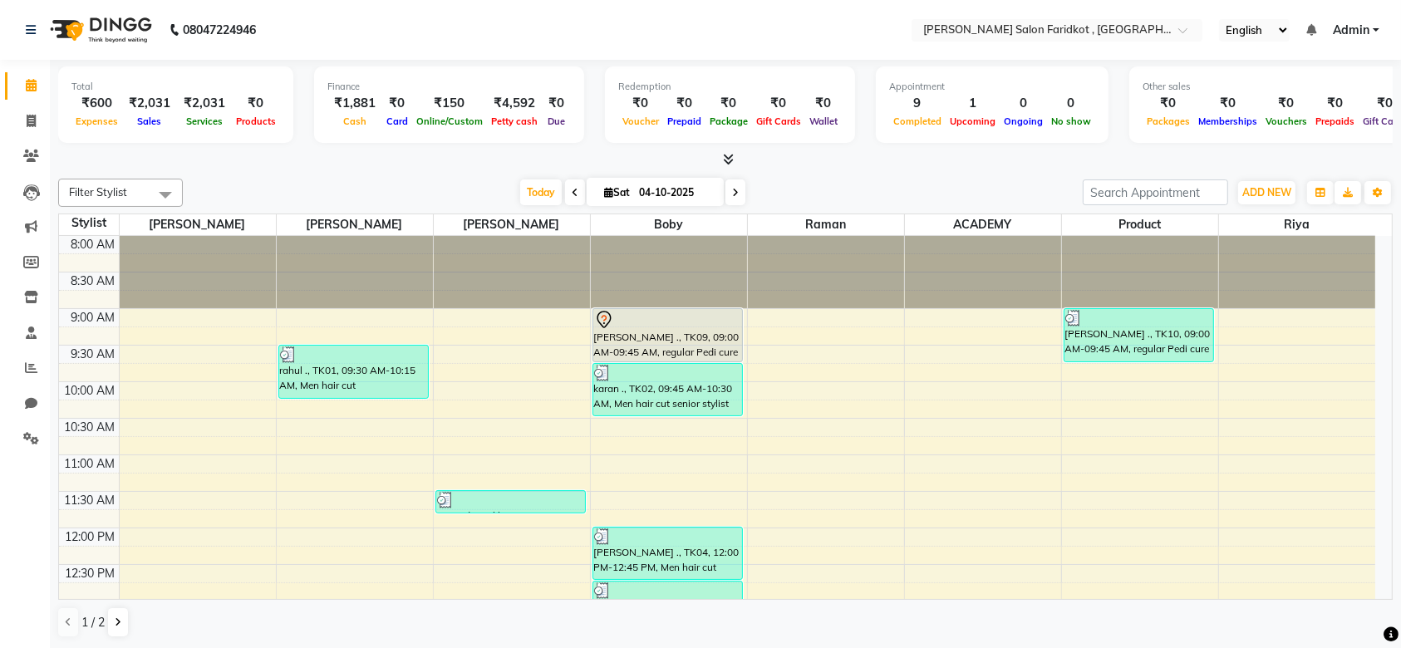
click at [605, 322] on icon at bounding box center [604, 320] width 20 height 20
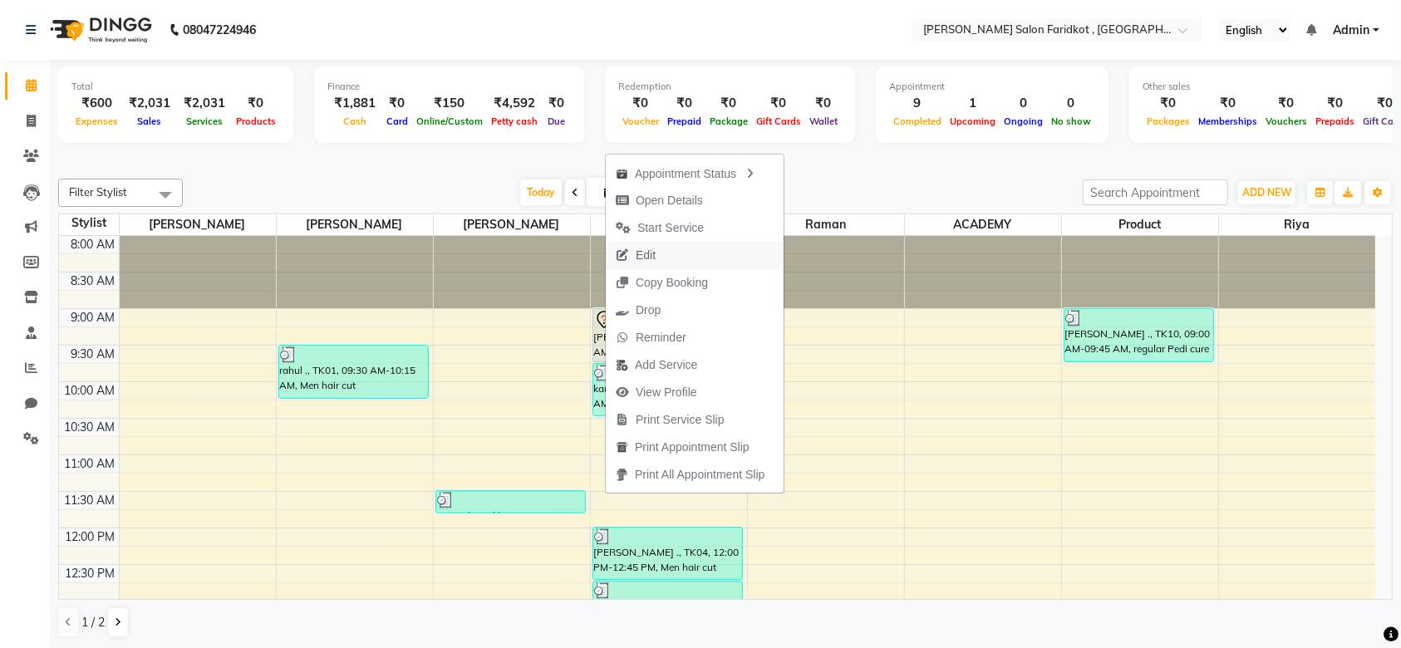
click at [646, 256] on span "Edit" at bounding box center [646, 255] width 20 height 17
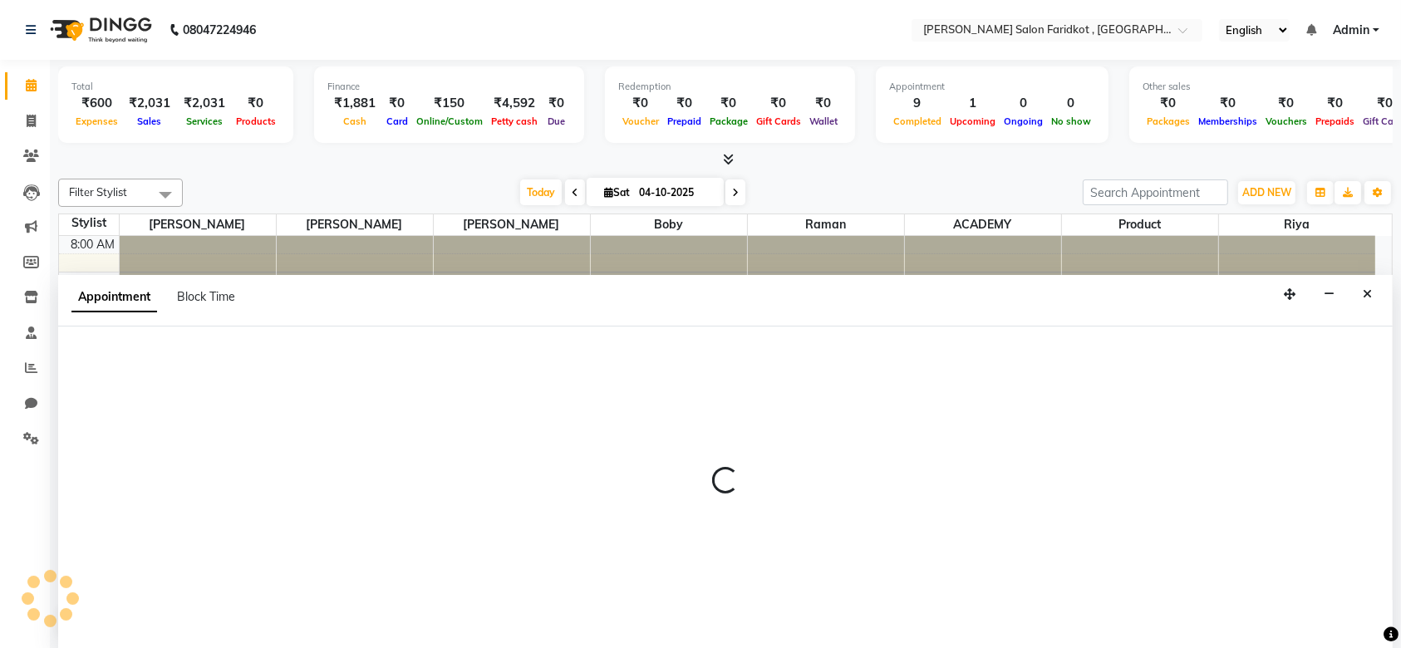
select select "tentative"
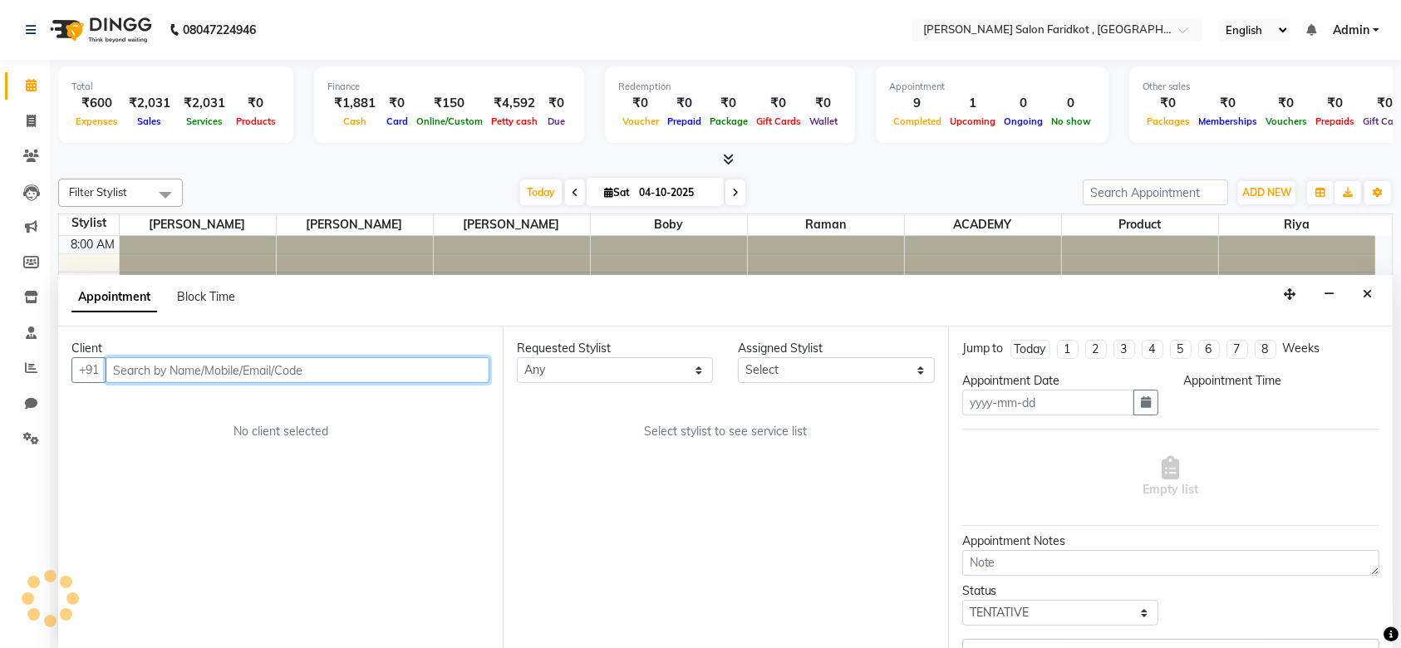
type input "04-10-2025"
select select "89536"
select select "540"
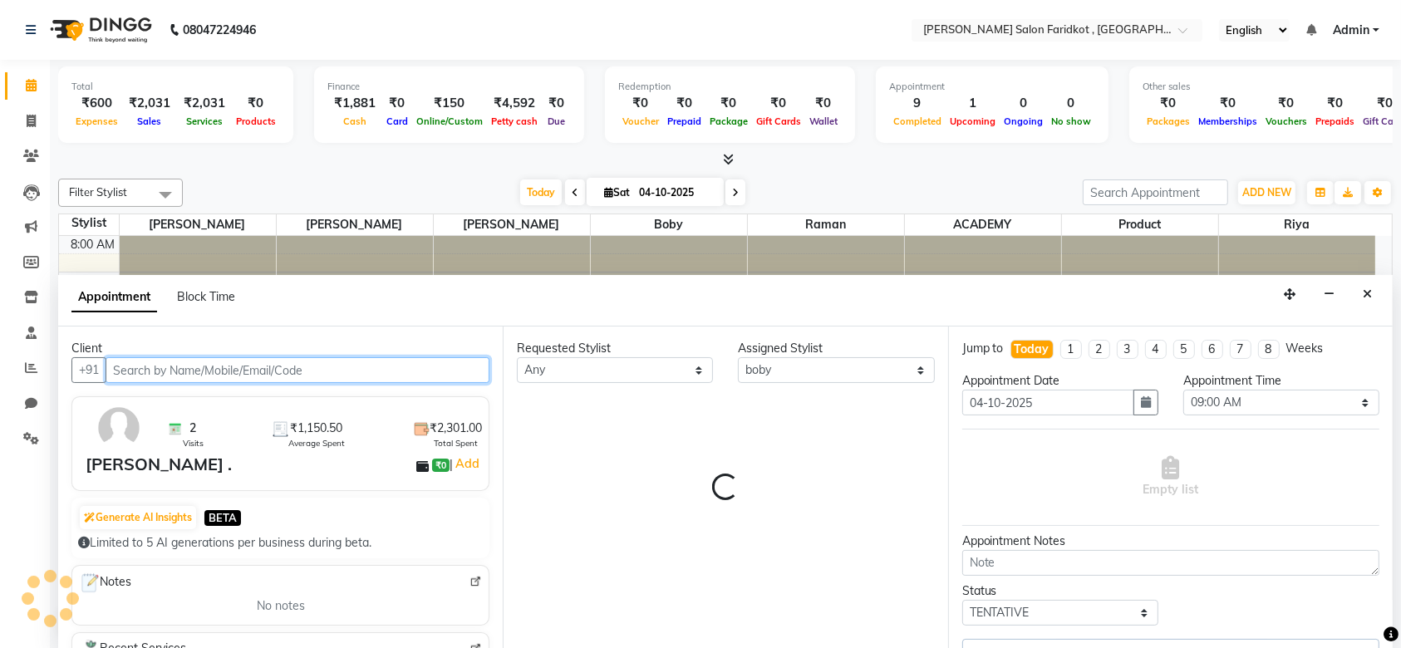
scroll to position [581, 0]
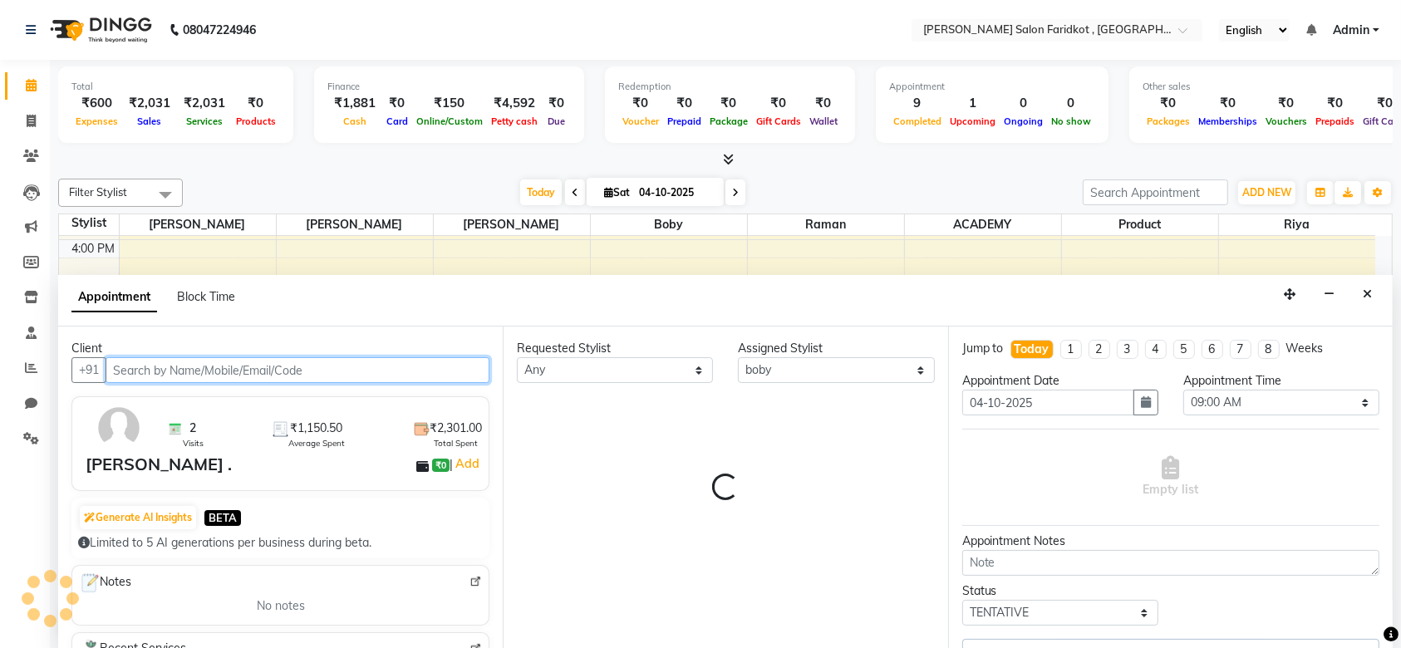
select select "4411"
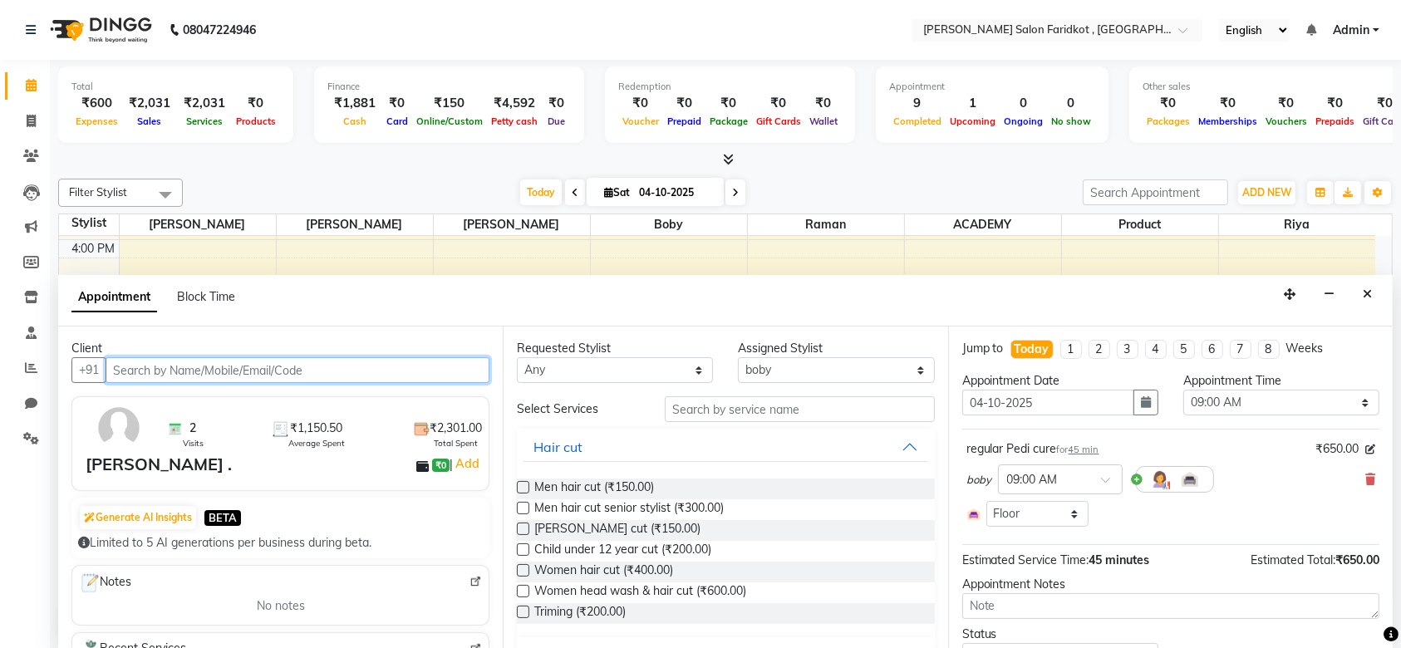
scroll to position [76, 0]
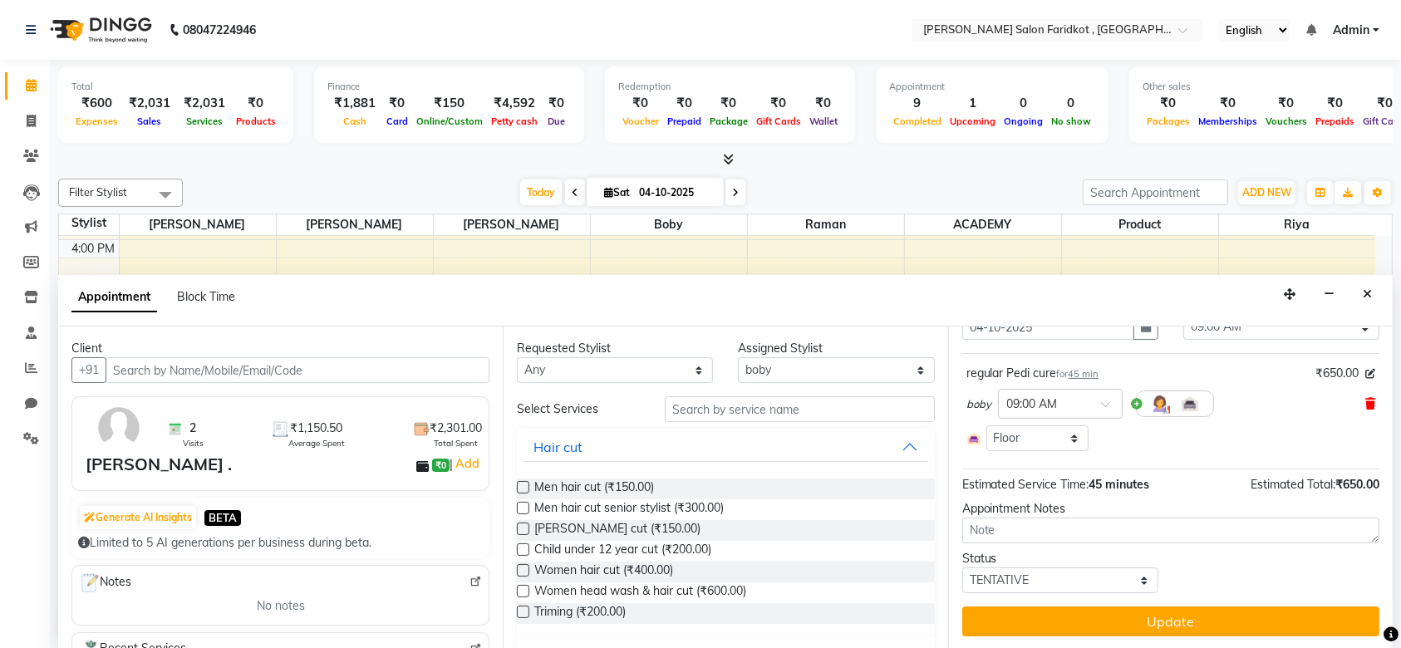
click at [1365, 405] on icon at bounding box center [1370, 404] width 10 height 12
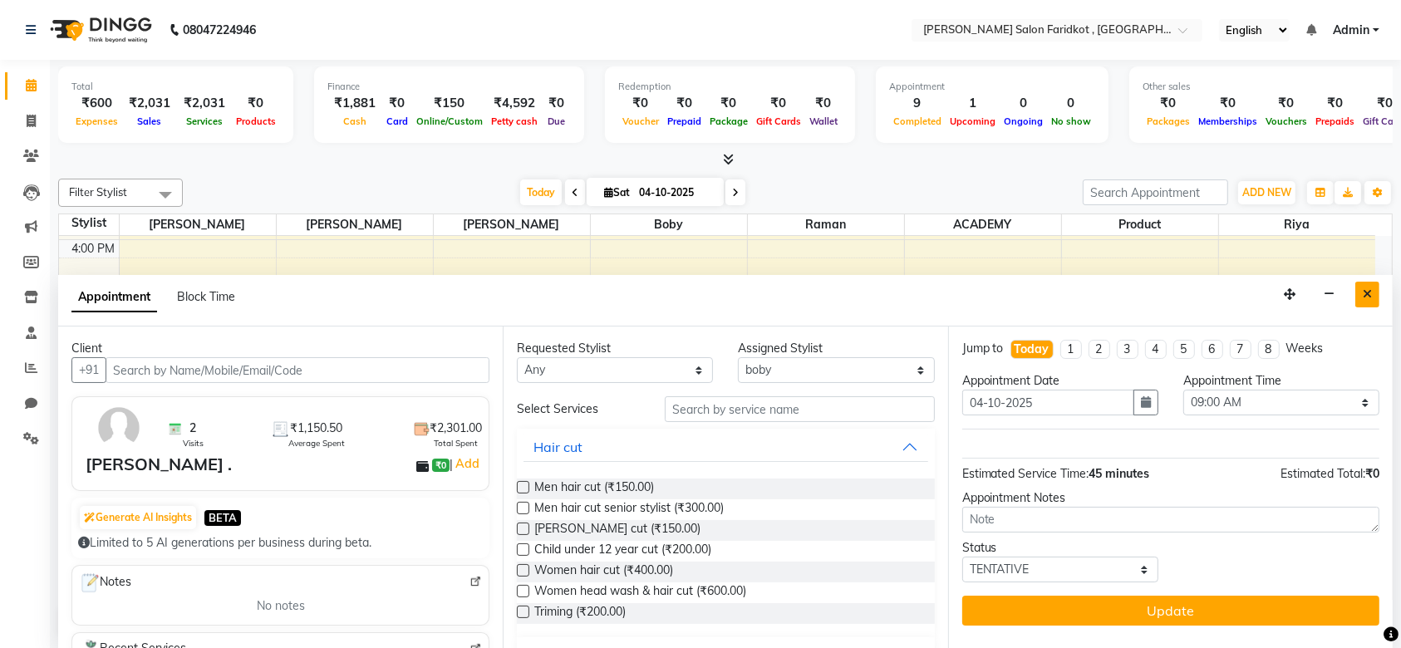
click at [1367, 291] on icon "Close" at bounding box center [1367, 294] width 9 height 12
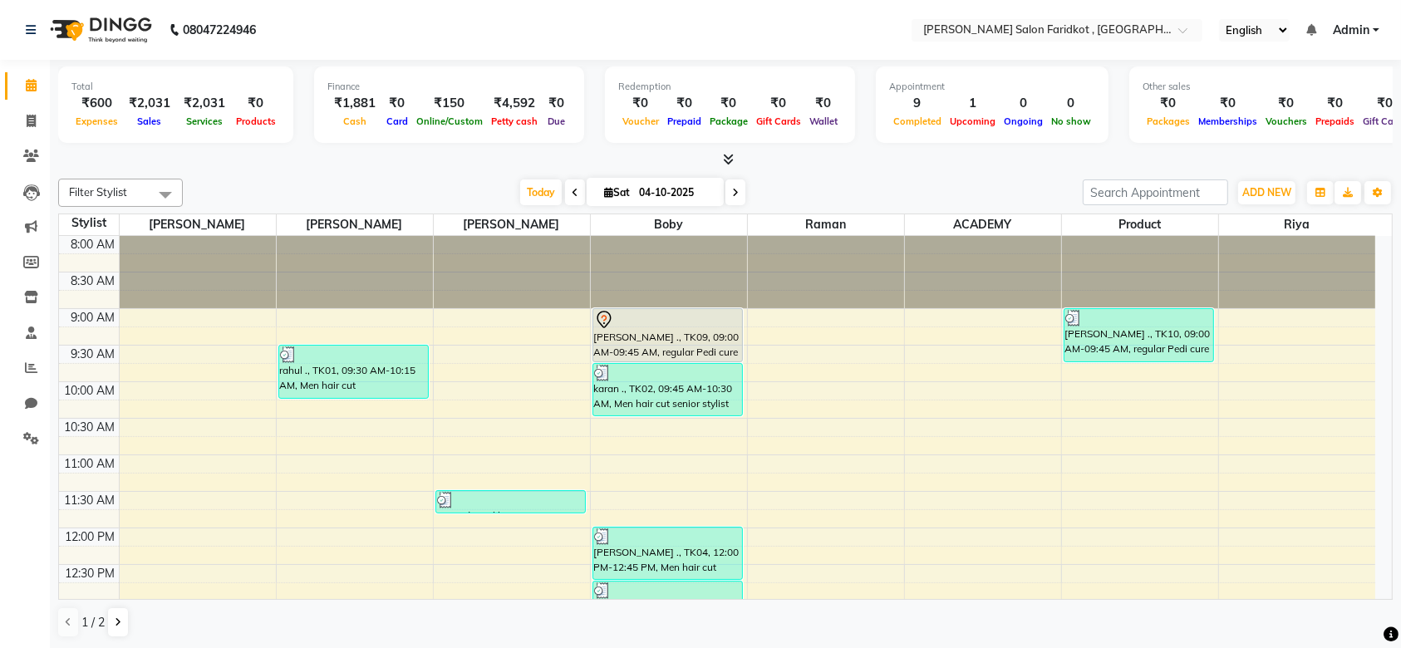
scroll to position [2, 0]
click at [613, 318] on div at bounding box center [667, 318] width 147 height 20
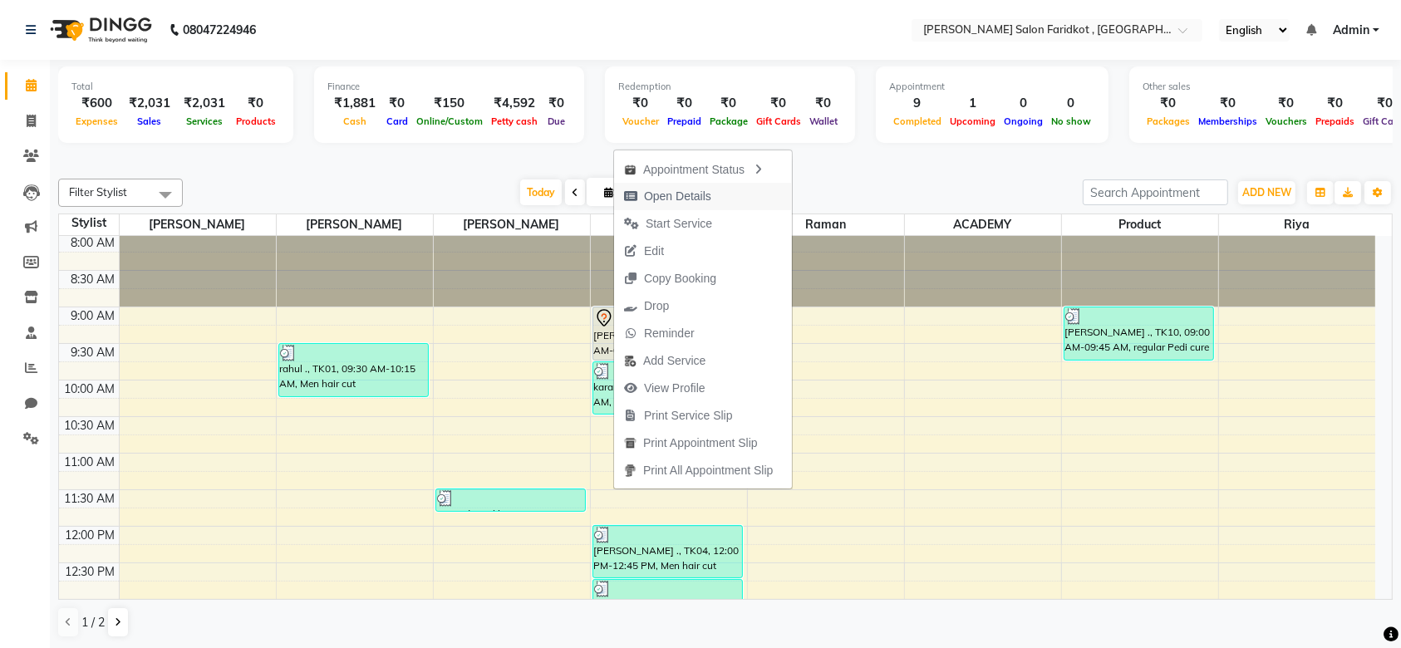
click at [675, 203] on span "Open Details" at bounding box center [677, 196] width 67 height 17
select select "7"
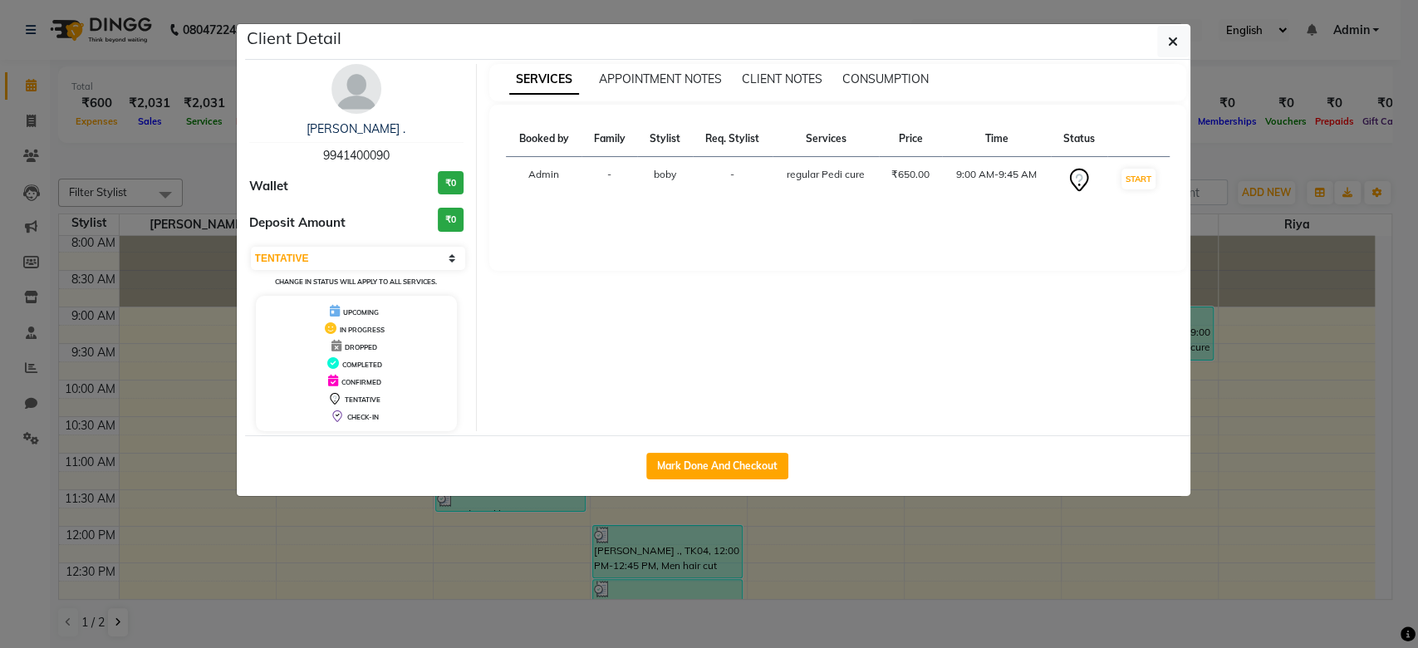
click at [1072, 176] on icon at bounding box center [1079, 180] width 27 height 27
click at [1184, 47] on button "button" at bounding box center [1173, 42] width 32 height 32
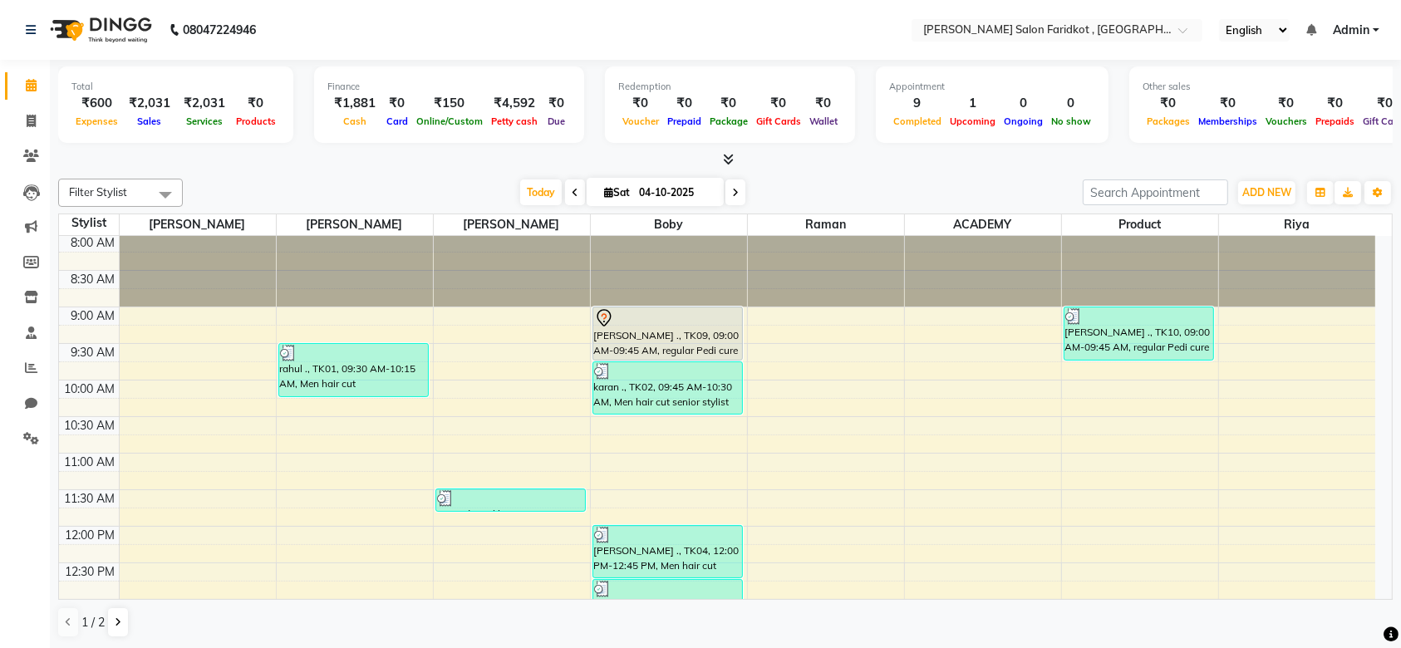
click at [631, 336] on div "[PERSON_NAME] ., TK09, 09:00 AM-09:45 AM, regular Pedi cure" at bounding box center [667, 333] width 149 height 52
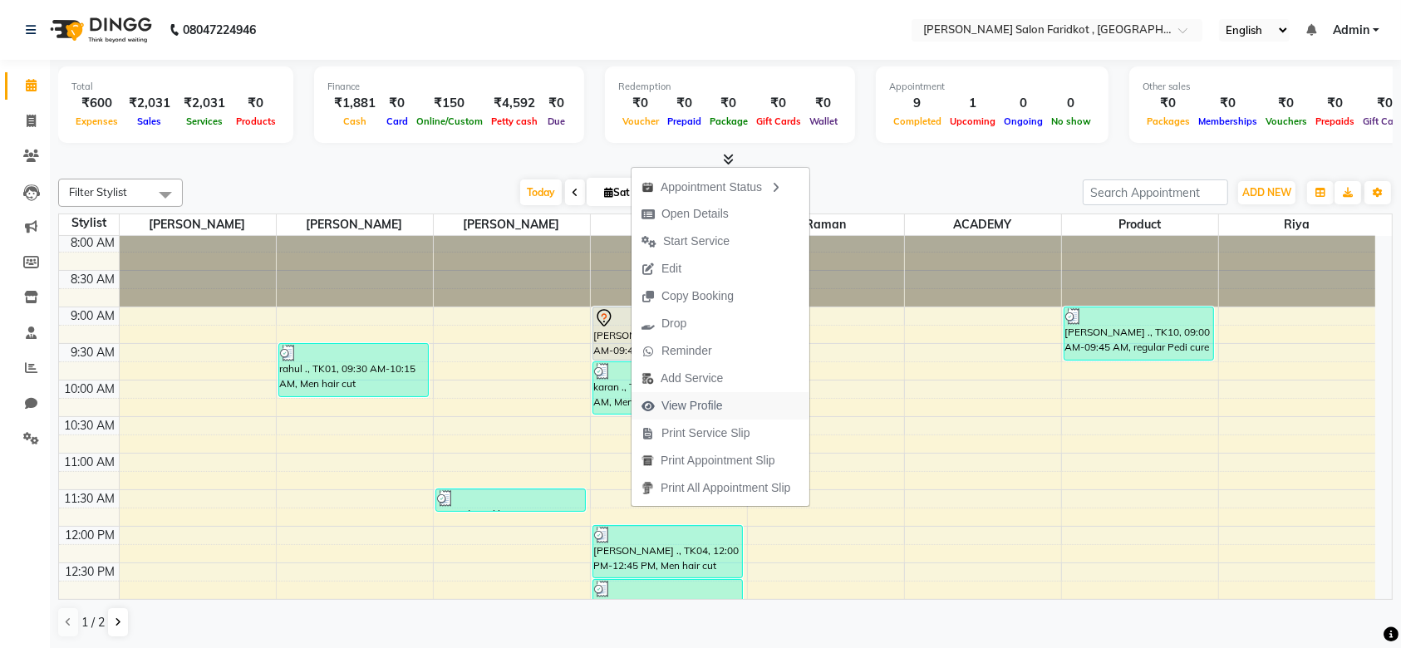
click at [685, 403] on span "View Profile" at bounding box center [691, 405] width 61 height 17
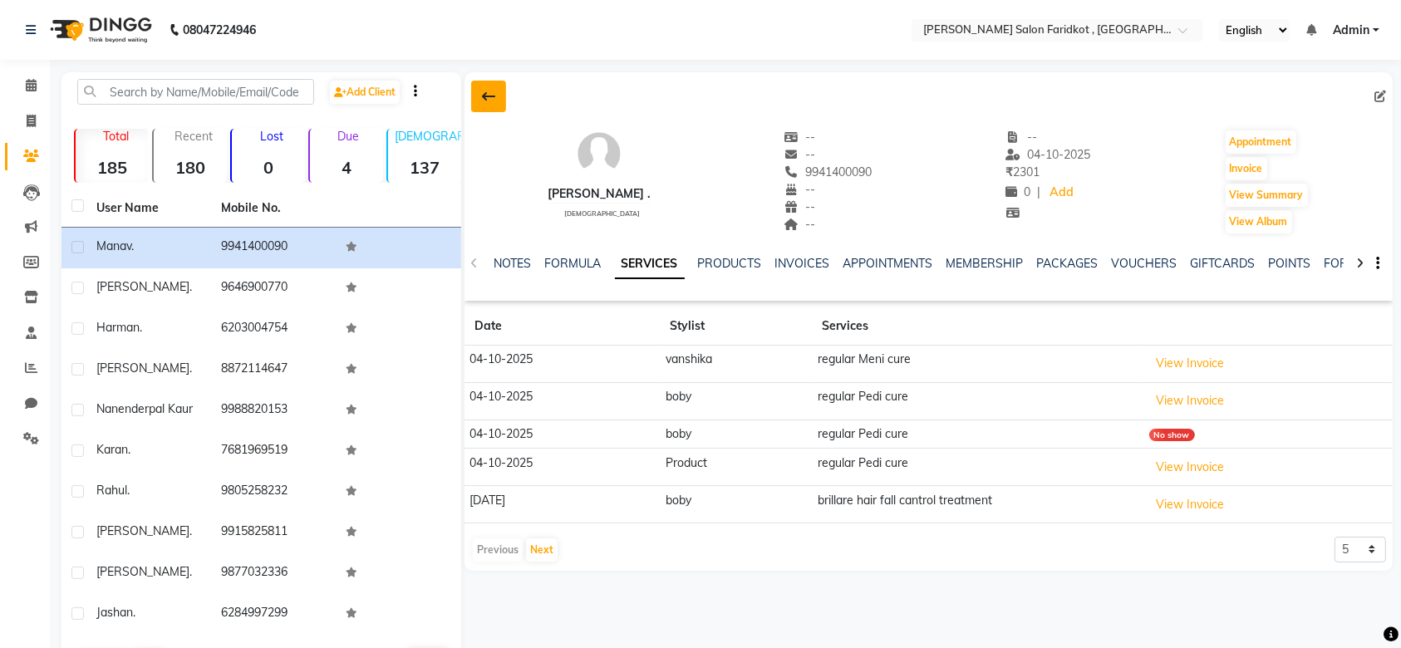
click at [492, 96] on icon at bounding box center [488, 96] width 13 height 13
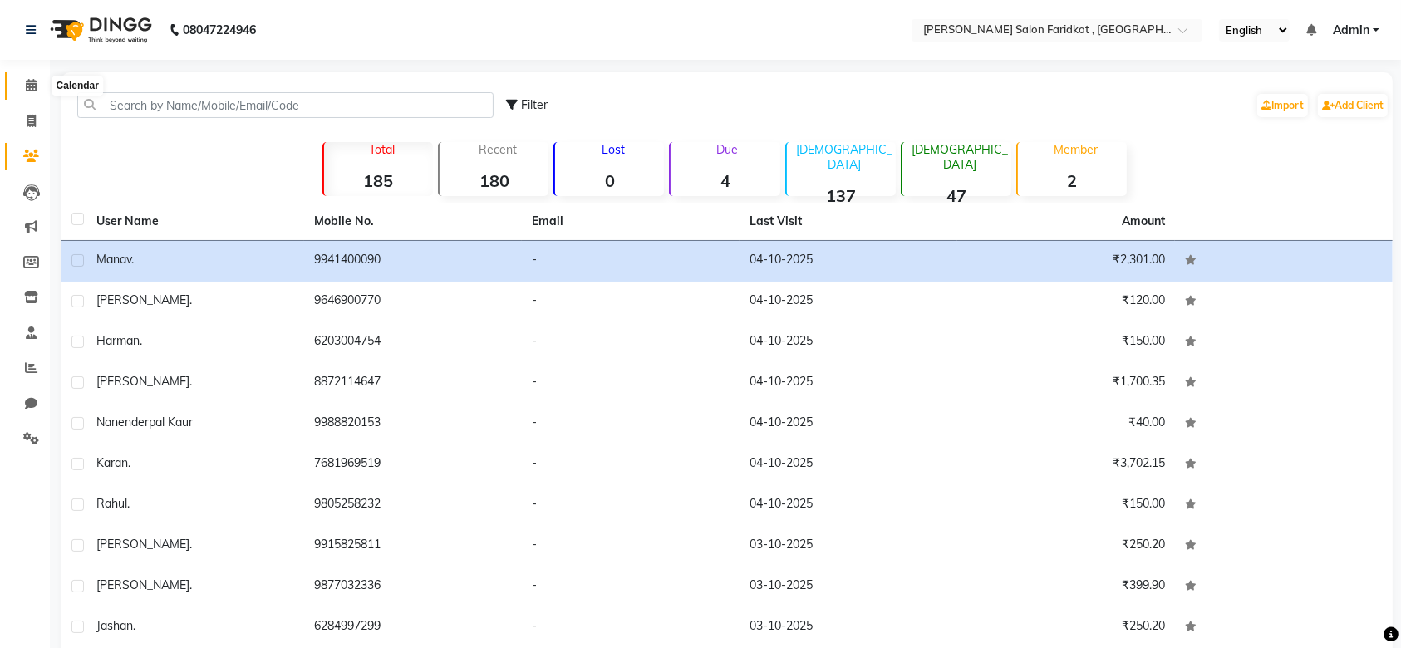
click at [32, 90] on icon at bounding box center [31, 85] width 11 height 12
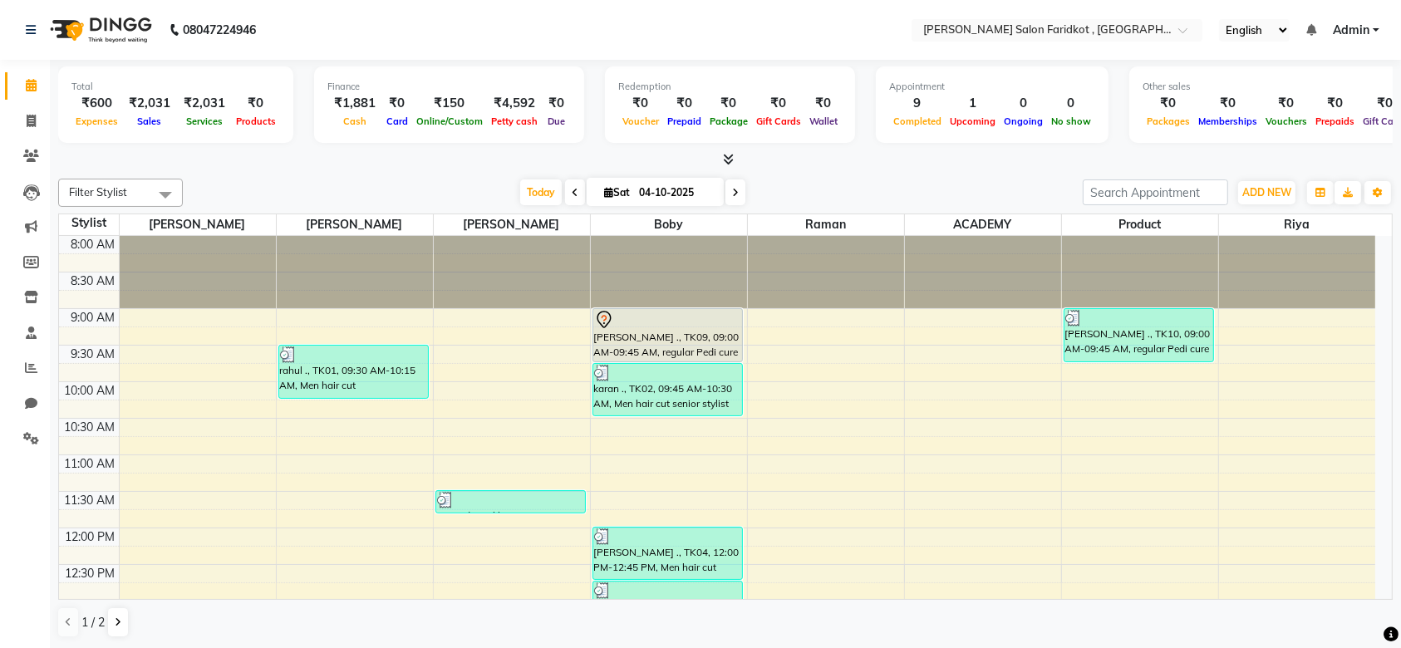
click at [628, 337] on div "[PERSON_NAME] ., TK09, 09:00 AM-09:45 AM, regular Pedi cure" at bounding box center [667, 335] width 149 height 52
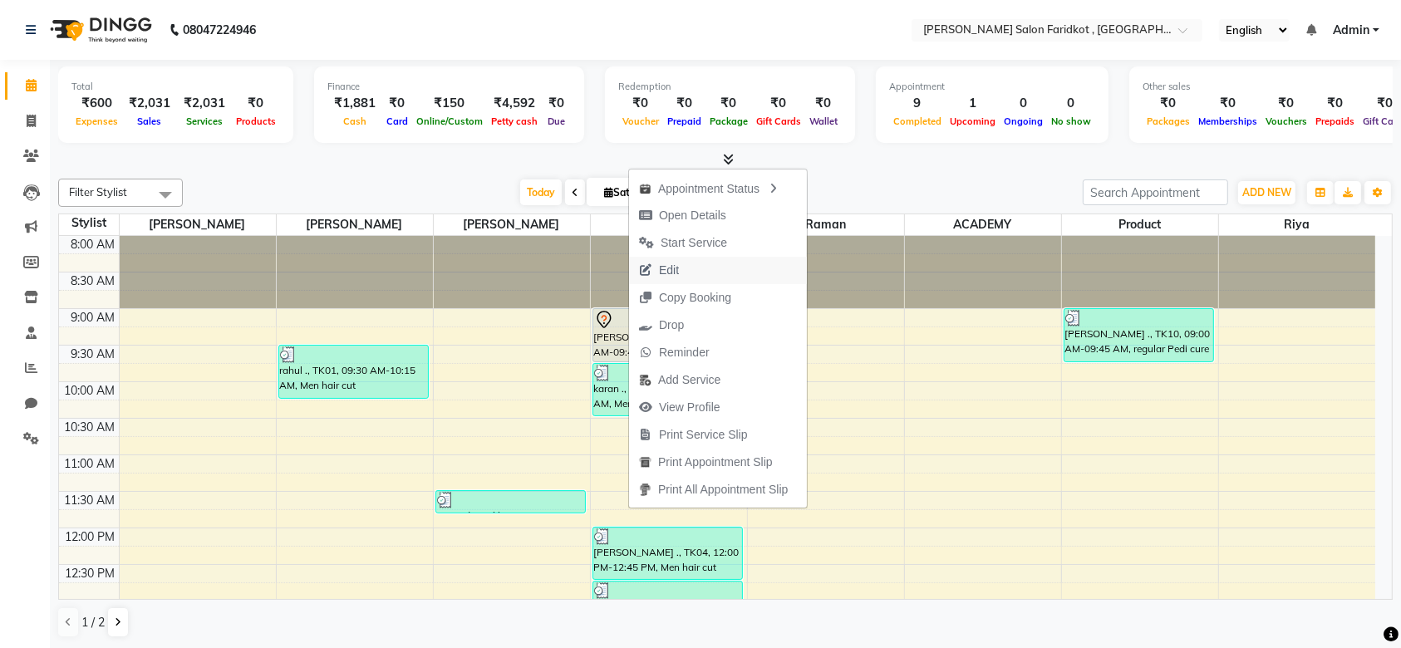
click at [667, 269] on span "Edit" at bounding box center [669, 270] width 20 height 17
select select "tentative"
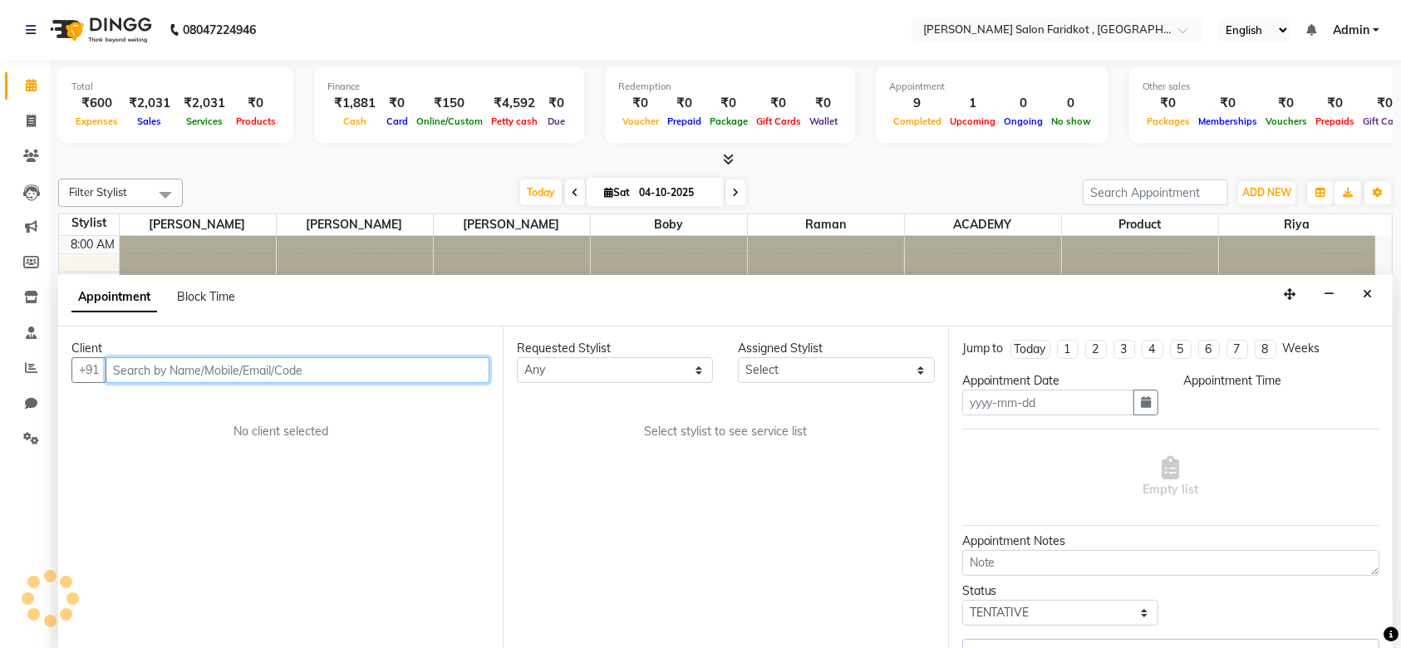
type input "04-10-2025"
select select "89536"
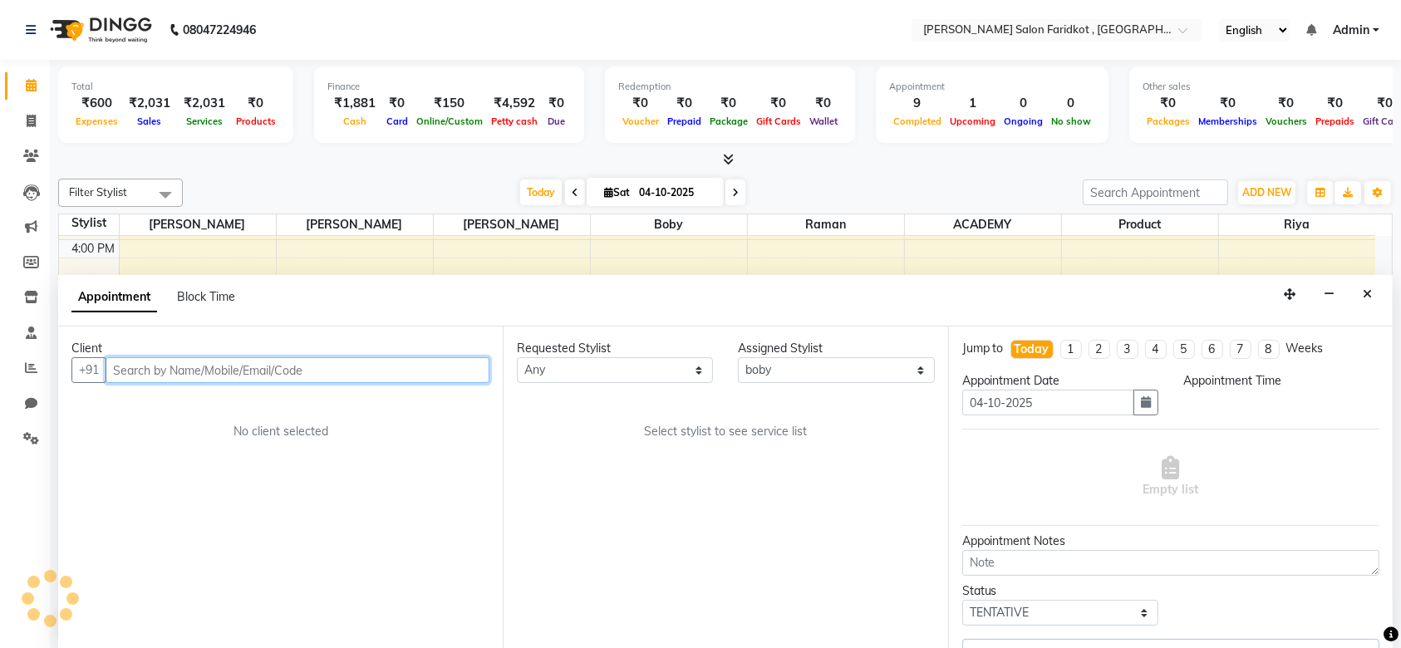
select select "540"
select select "4411"
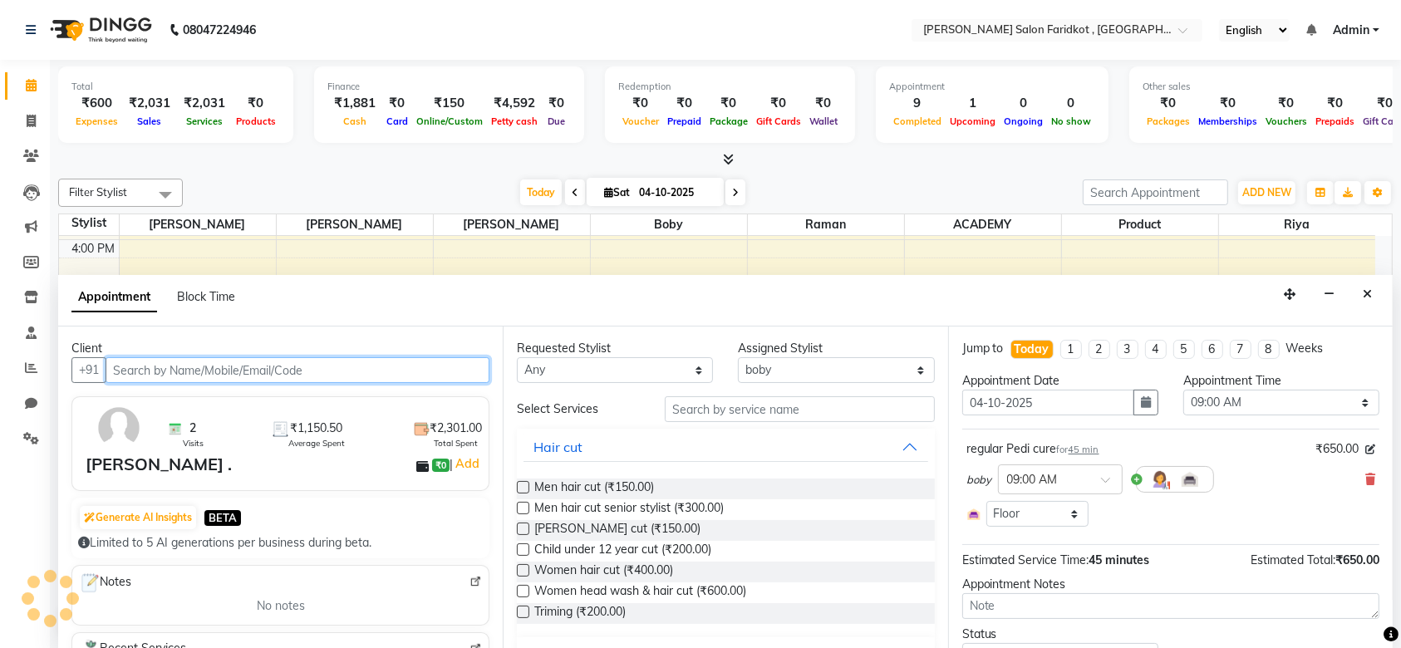
scroll to position [76, 0]
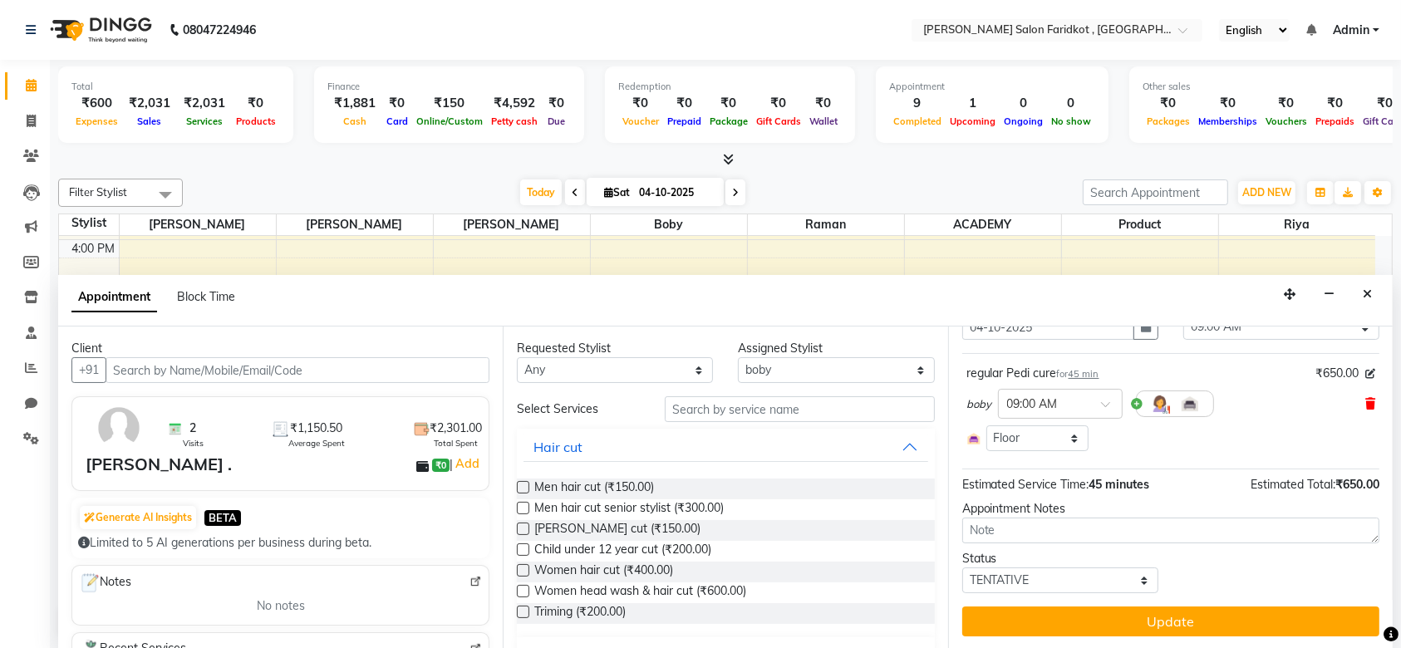
click at [1365, 406] on icon at bounding box center [1370, 404] width 10 height 12
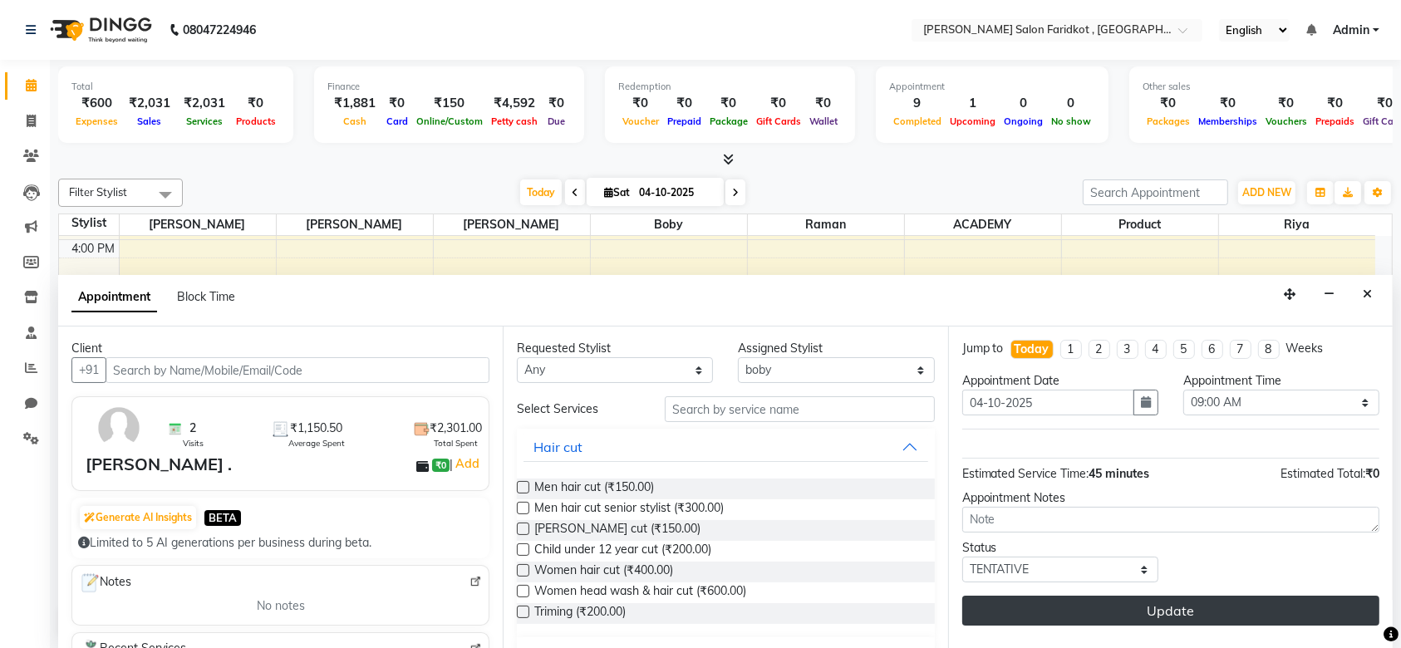
click at [1195, 607] on button "Update" at bounding box center [1170, 611] width 417 height 30
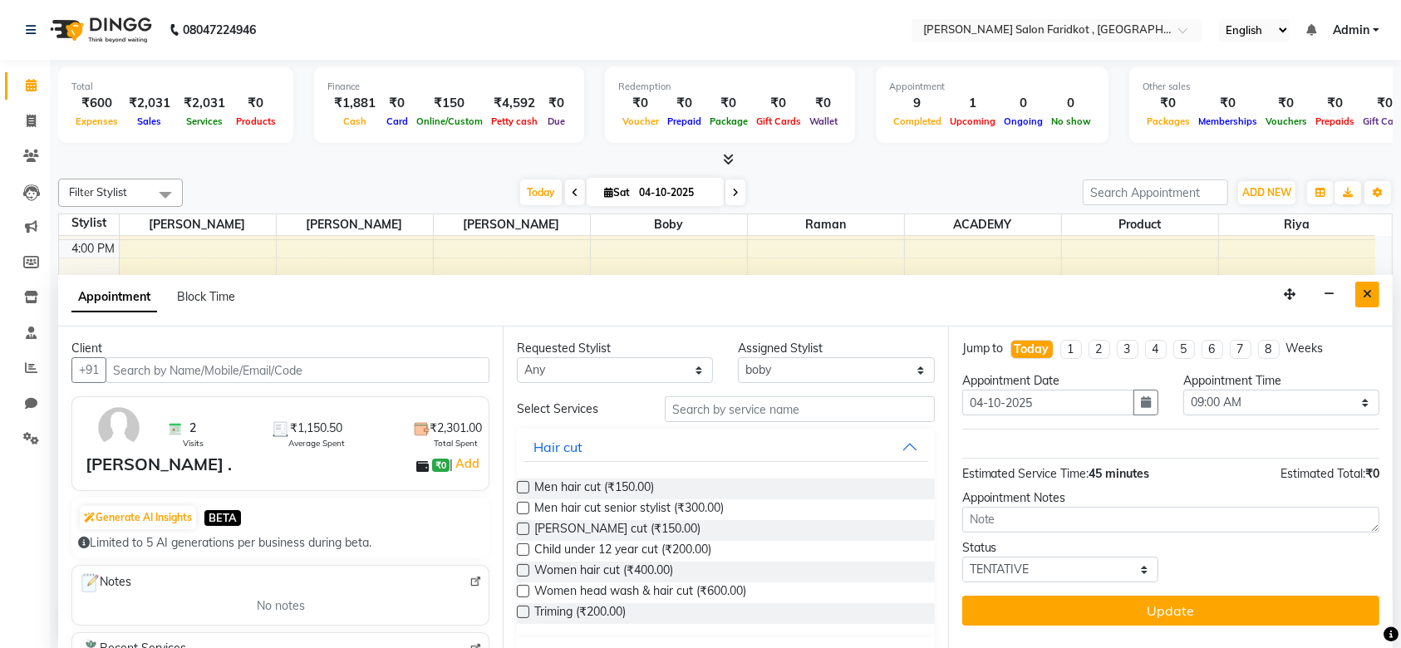
click at [1368, 290] on icon "Close" at bounding box center [1367, 294] width 9 height 12
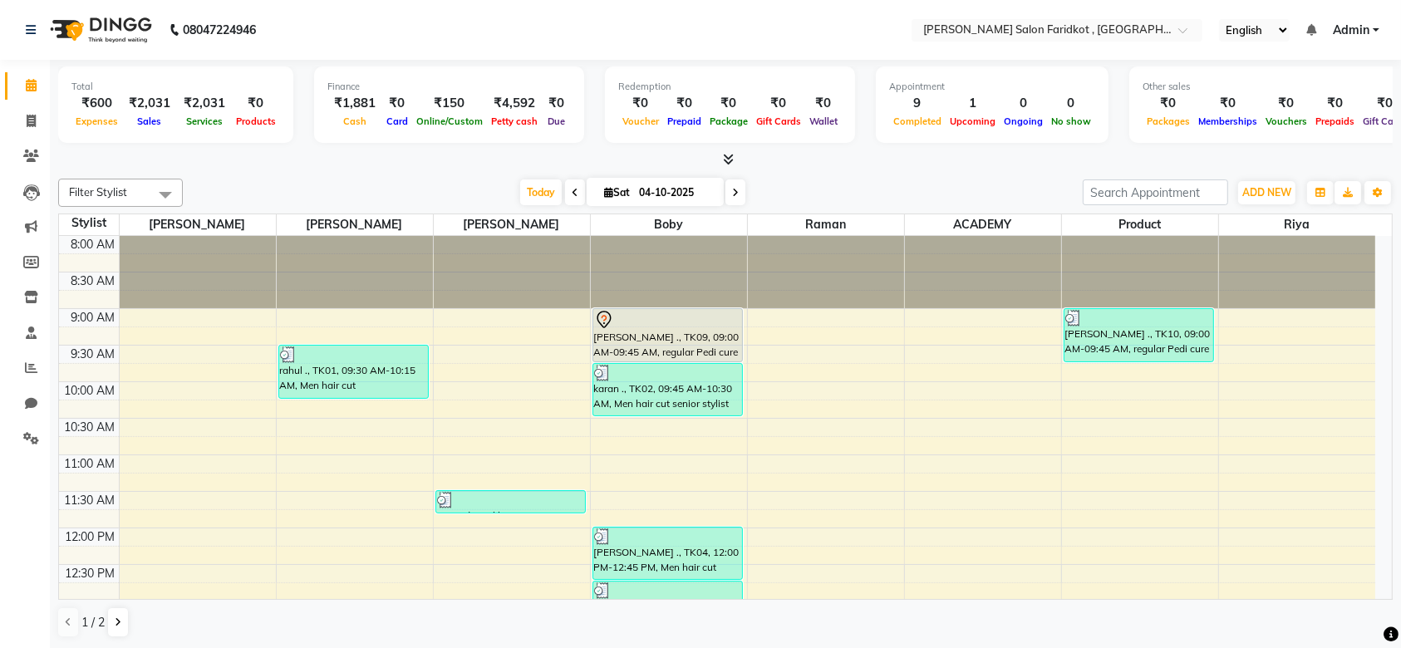
click at [611, 342] on div "[PERSON_NAME] ., TK09, 09:00 AM-09:45 AM, regular Pedi cure" at bounding box center [667, 335] width 149 height 52
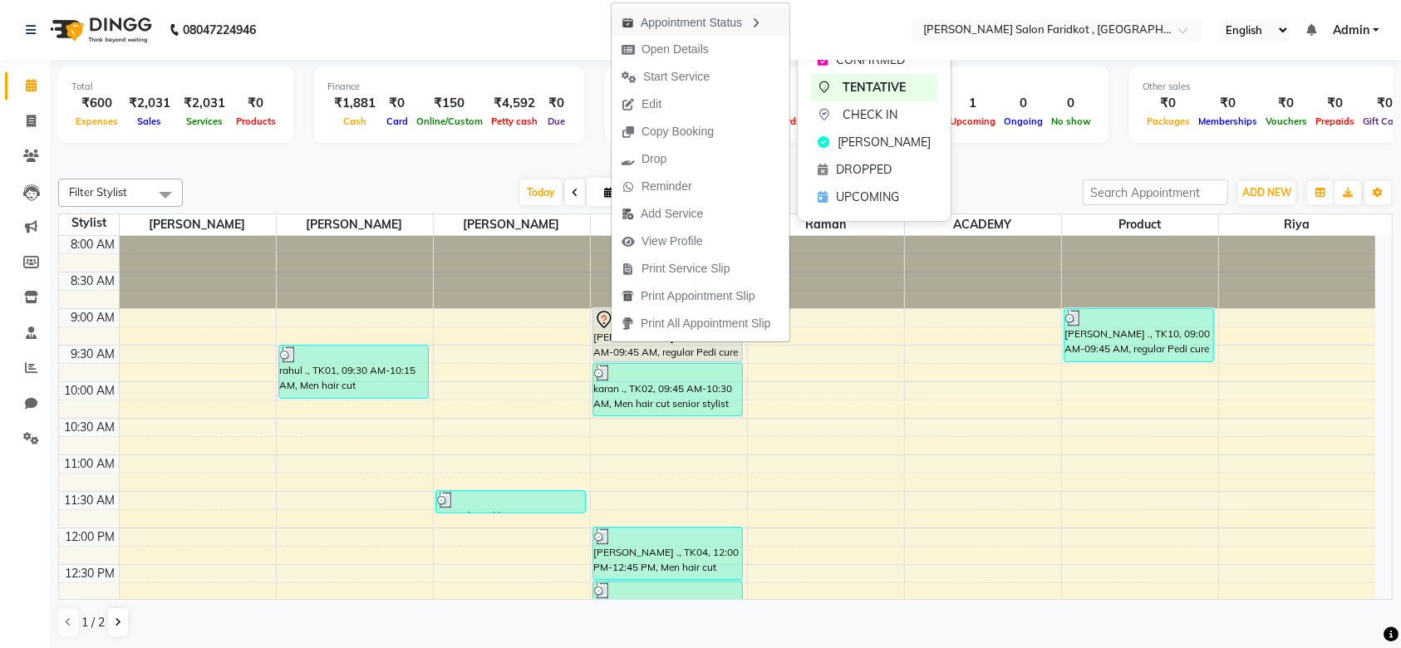
click at [671, 24] on div "Appointment Status" at bounding box center [700, 21] width 178 height 28
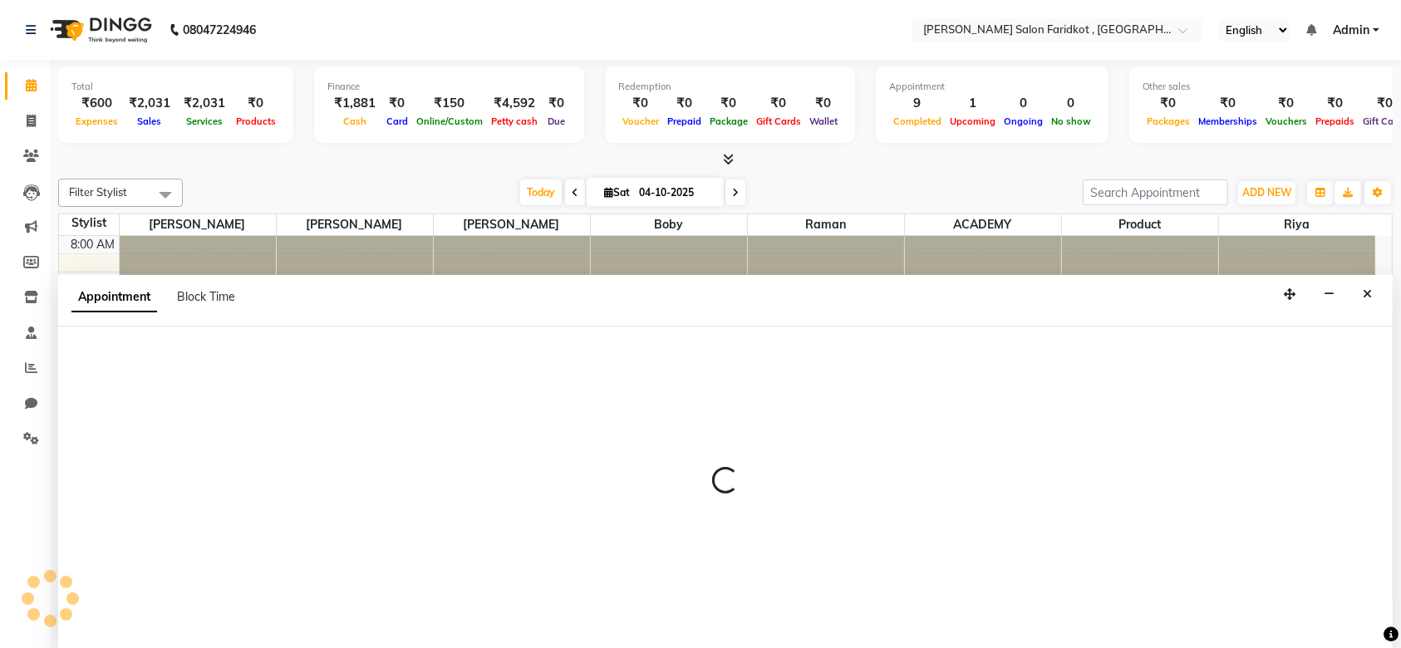
select select "89673"
select select "540"
select select "tentative"
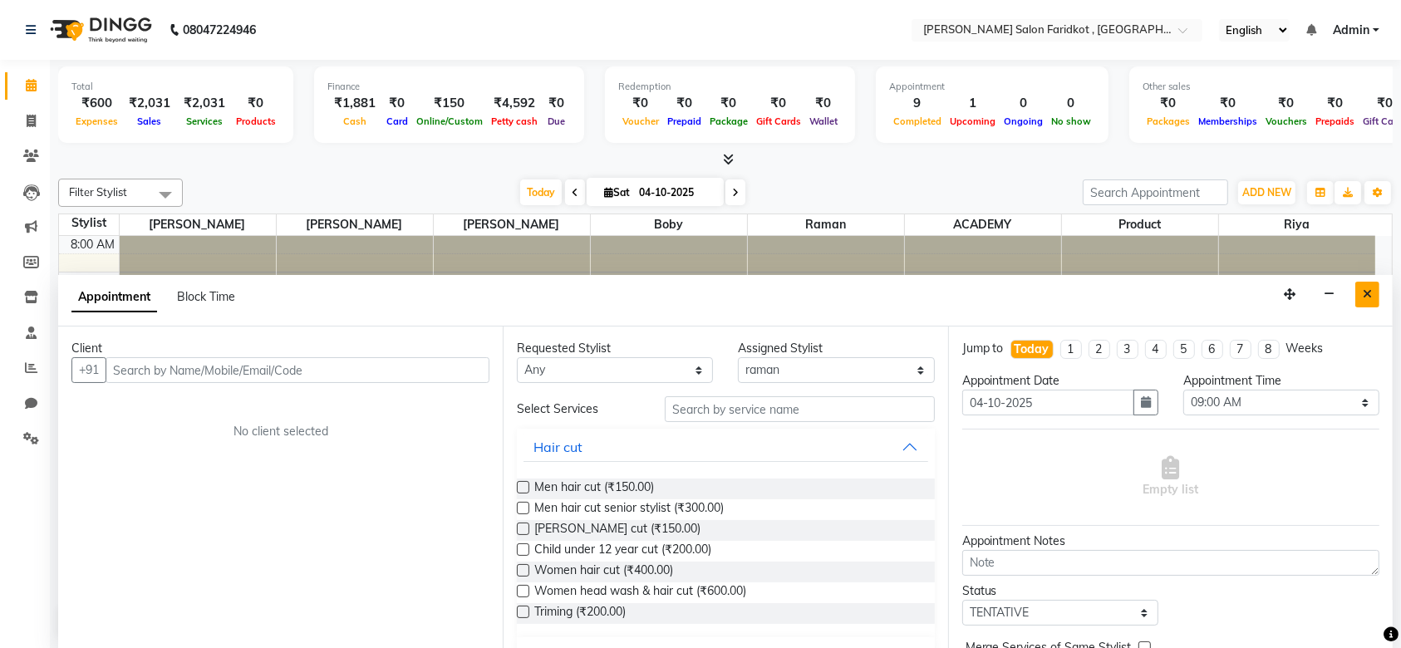
click at [1363, 292] on icon "Close" at bounding box center [1367, 294] width 9 height 12
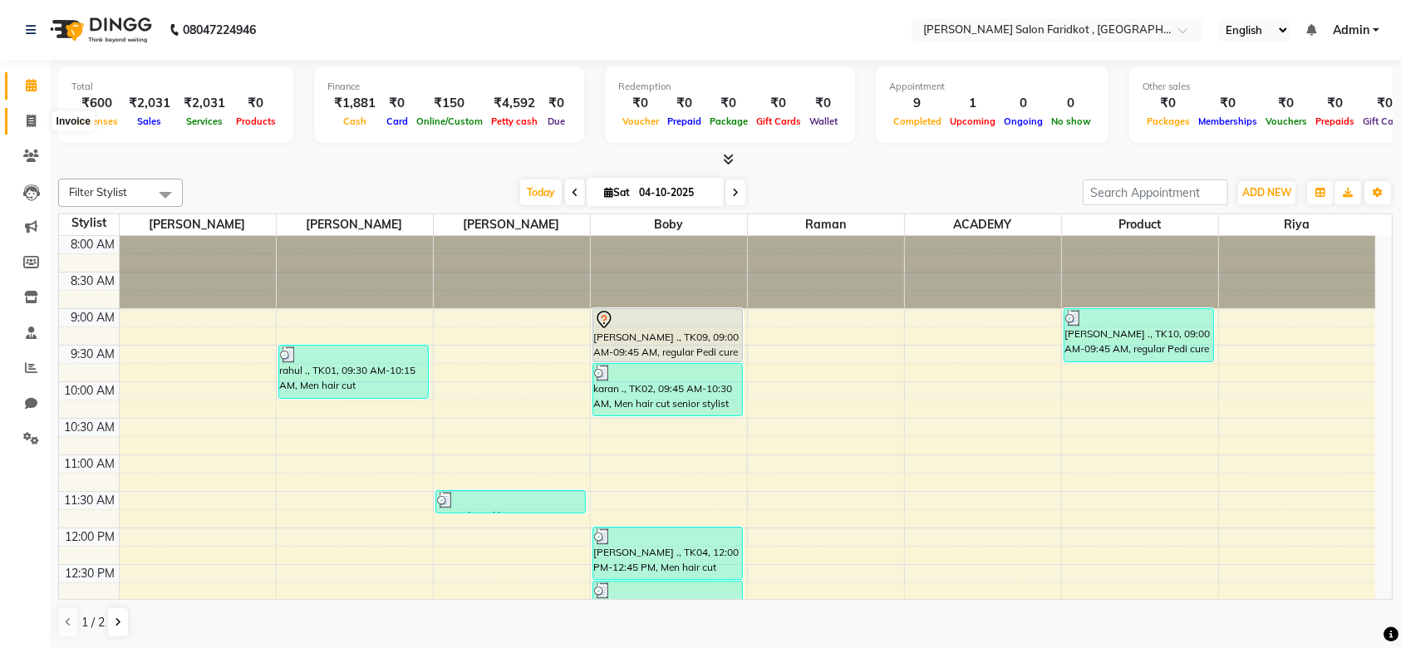
click at [29, 122] on icon at bounding box center [31, 121] width 9 height 12
select select "service"
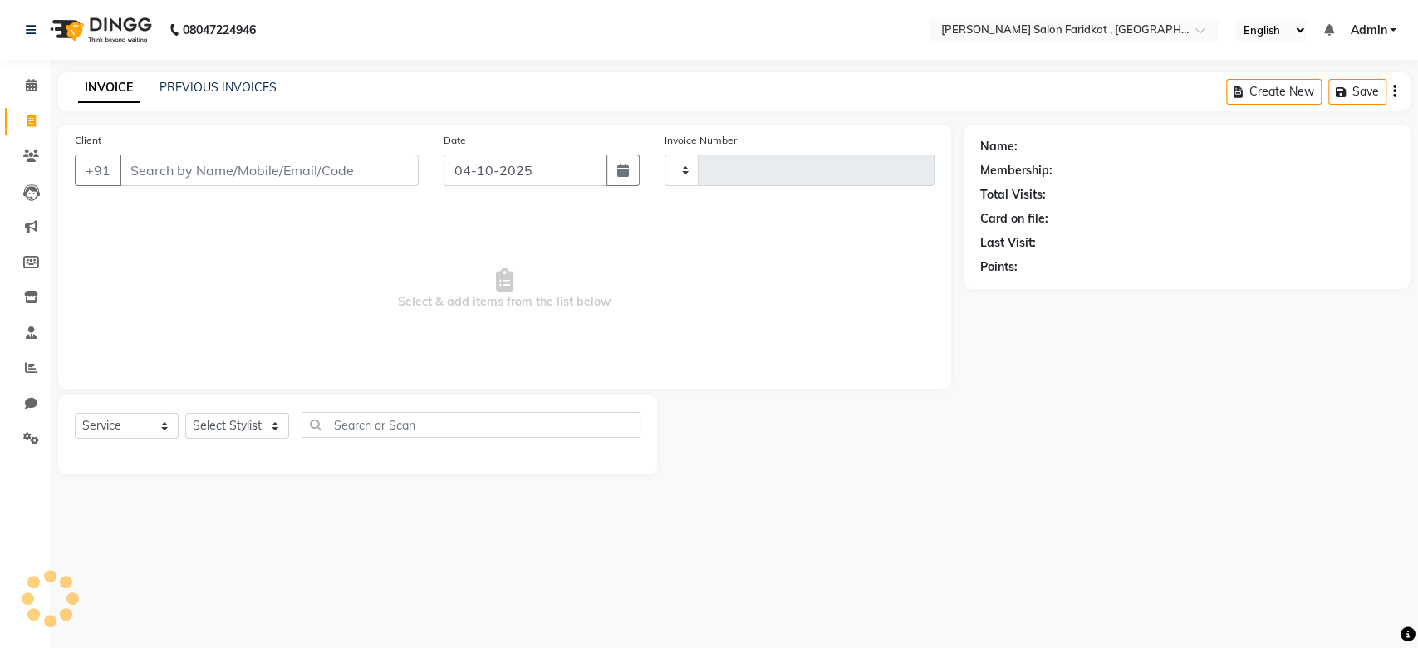
type input "0349"
select select "8789"
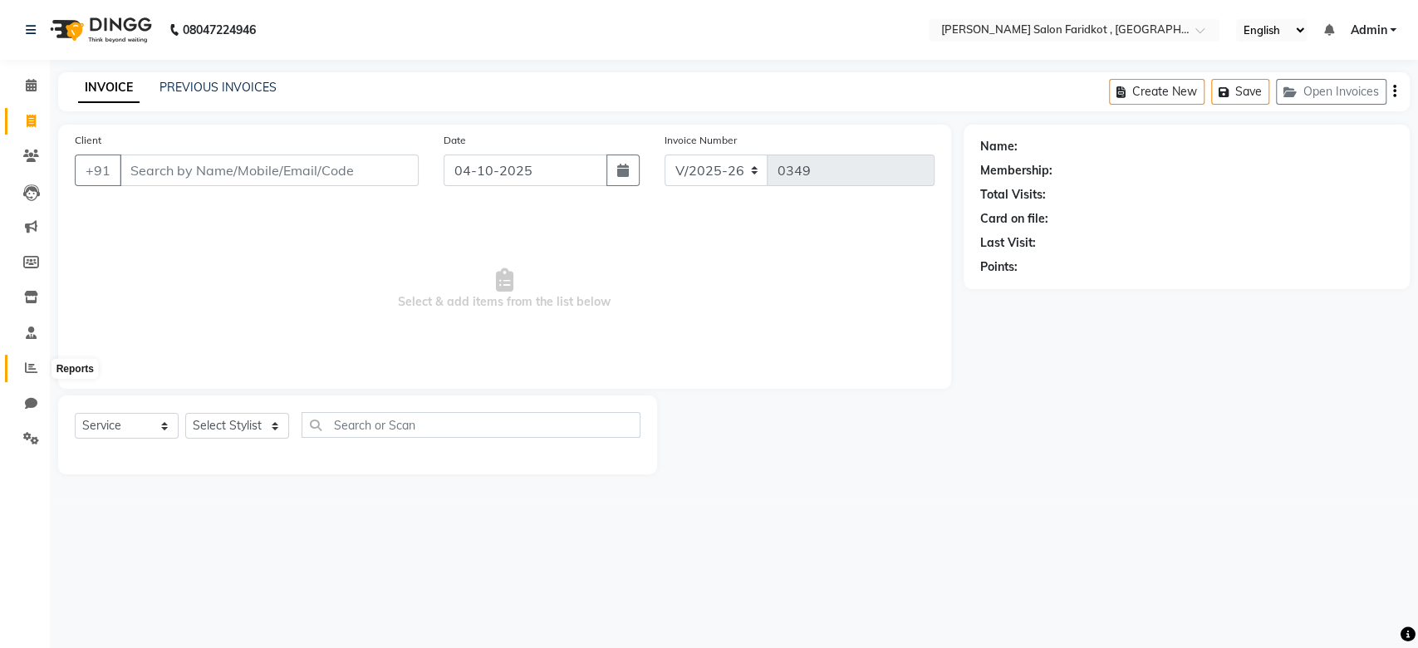
click at [32, 365] on icon at bounding box center [31, 367] width 12 height 12
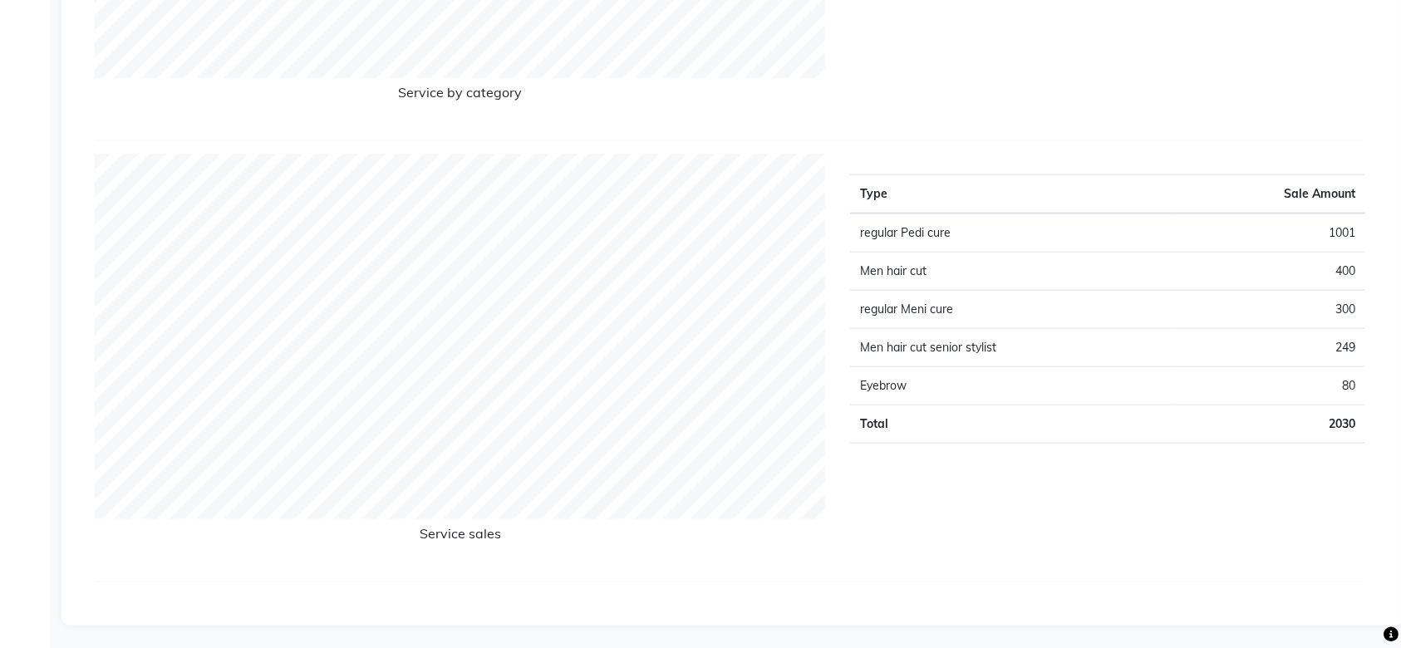
scroll to position [2384, 0]
click at [914, 231] on td "regular Pedi cure" at bounding box center [1012, 233] width 325 height 39
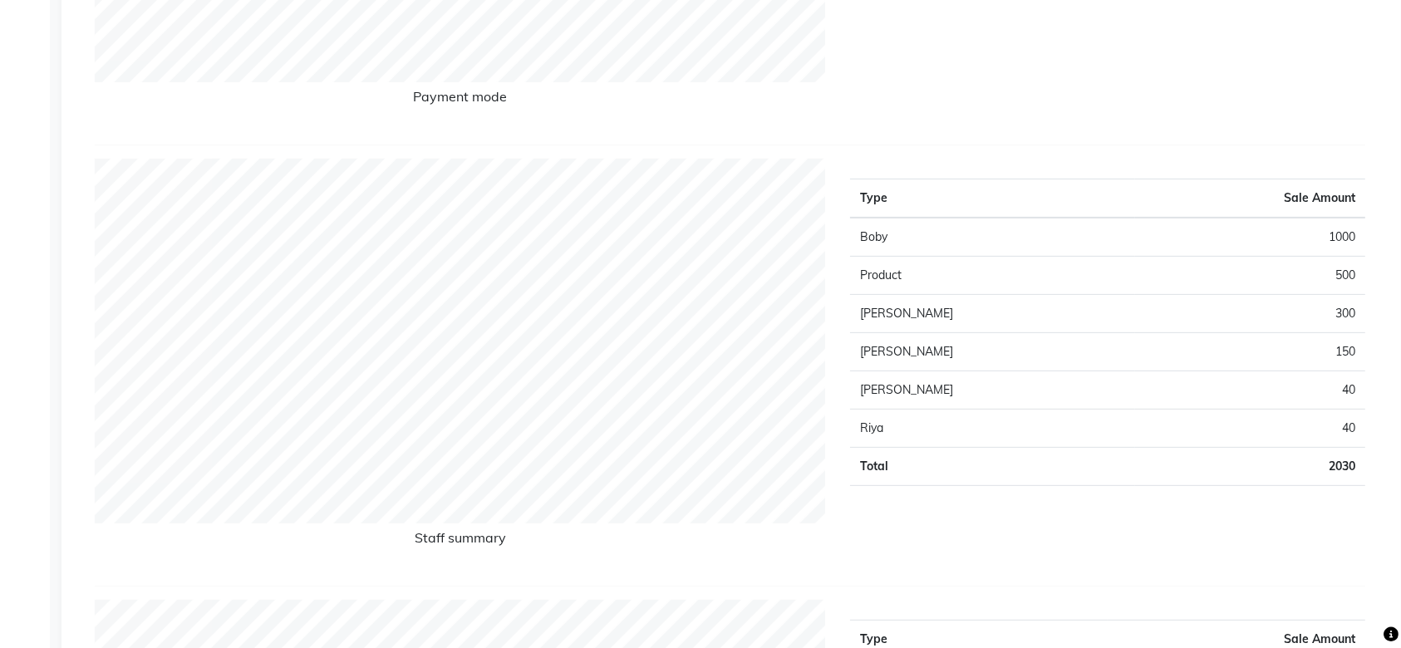
scroll to position [0, 0]
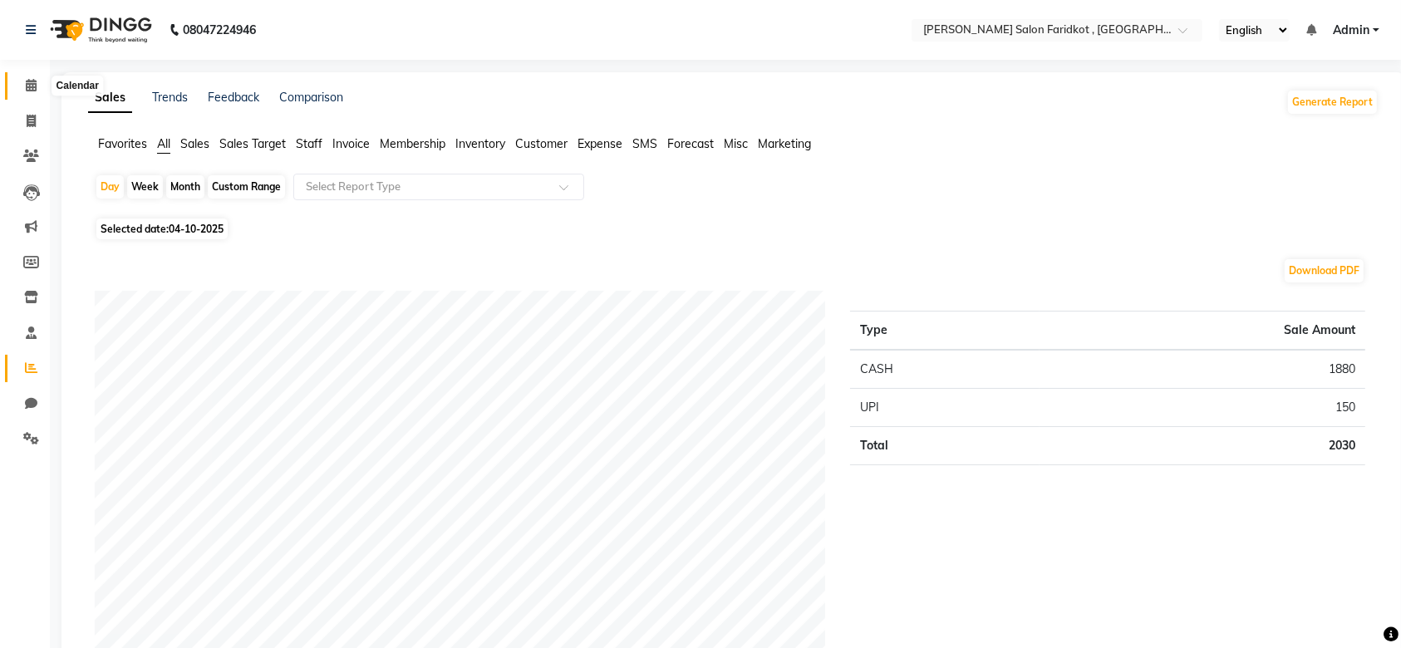
click at [31, 91] on icon at bounding box center [31, 85] width 11 height 12
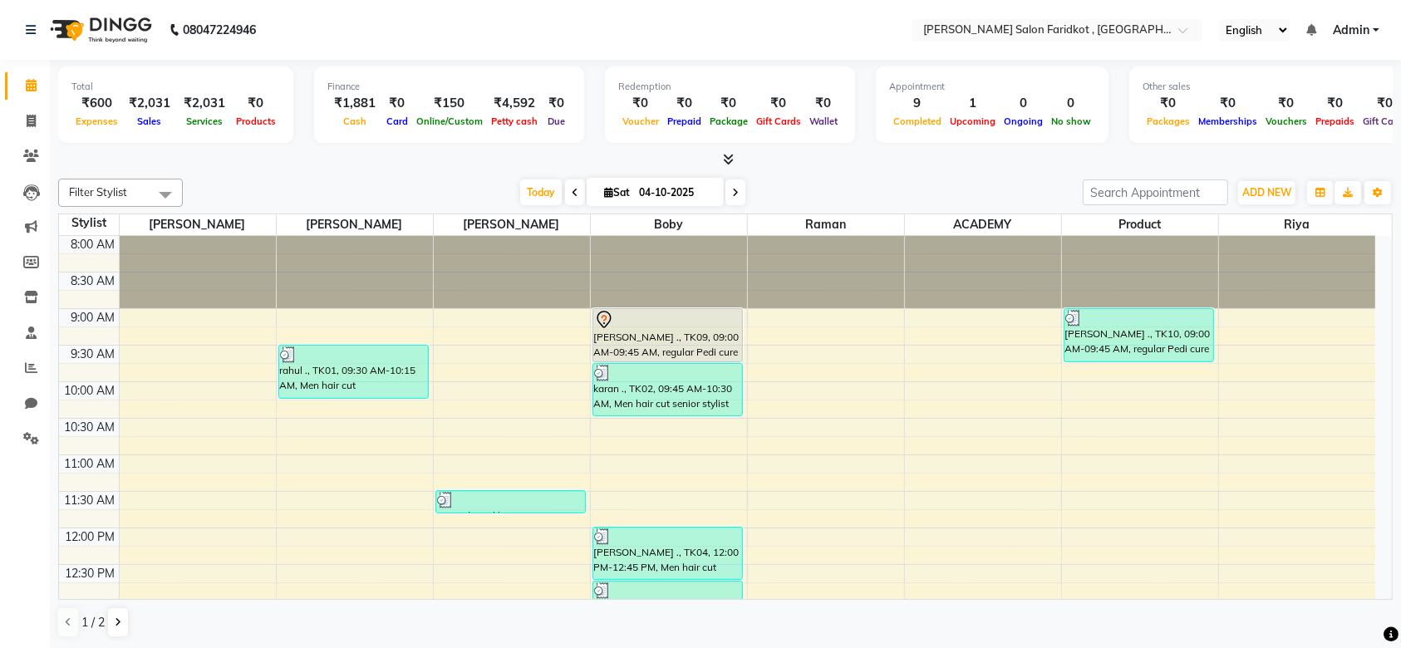
click at [661, 322] on div at bounding box center [667, 320] width 147 height 20
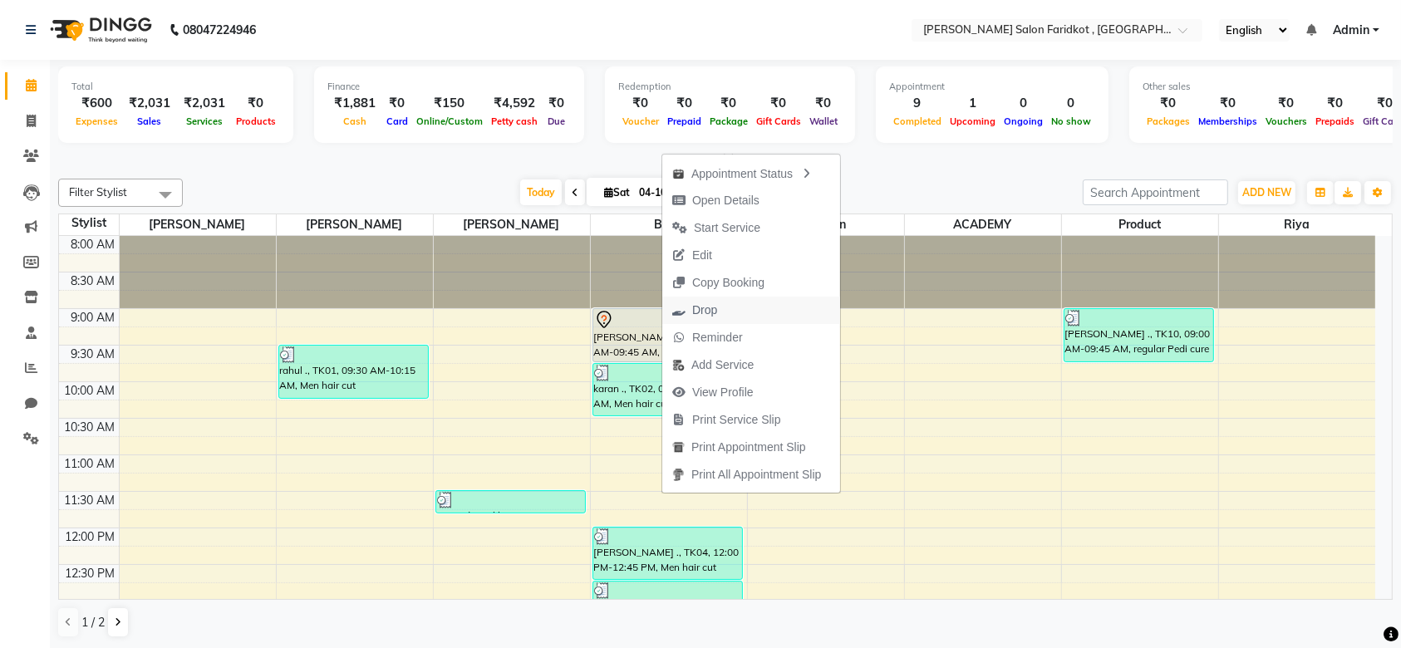
click at [705, 310] on span "Drop" at bounding box center [704, 310] width 25 height 17
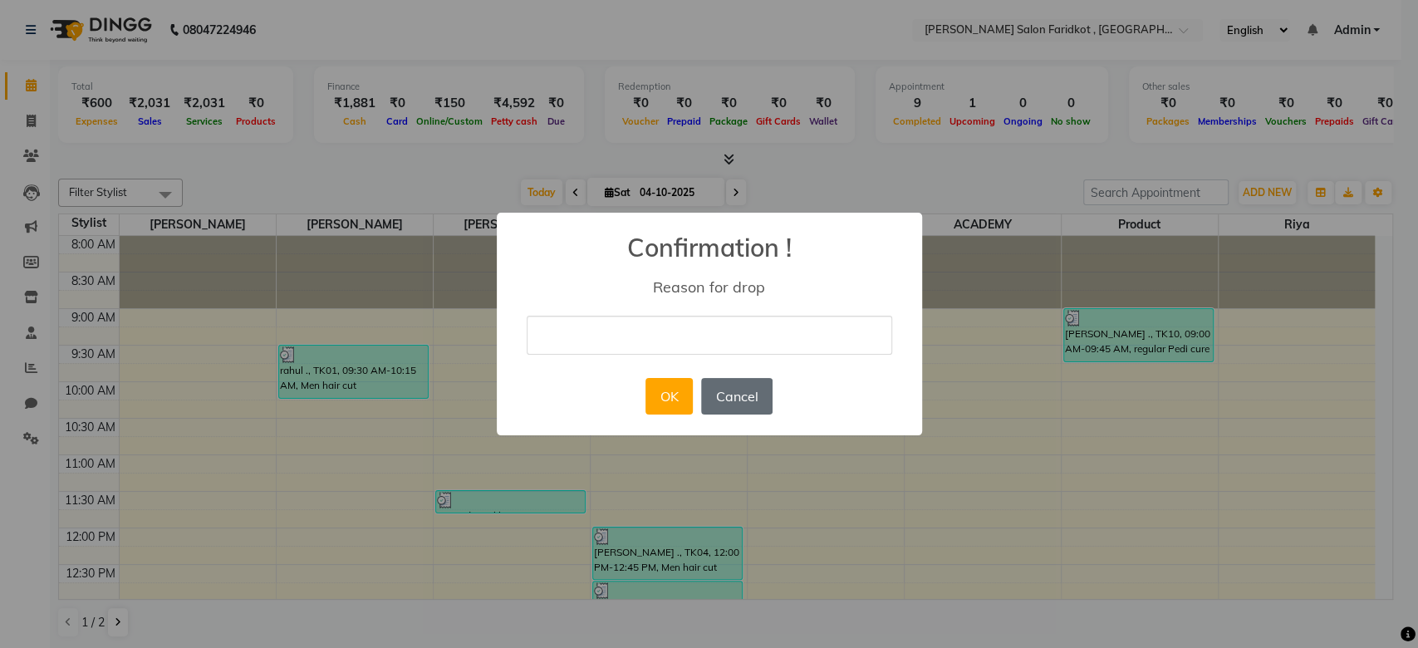
click at [742, 395] on button "Cancel" at bounding box center [736, 396] width 71 height 37
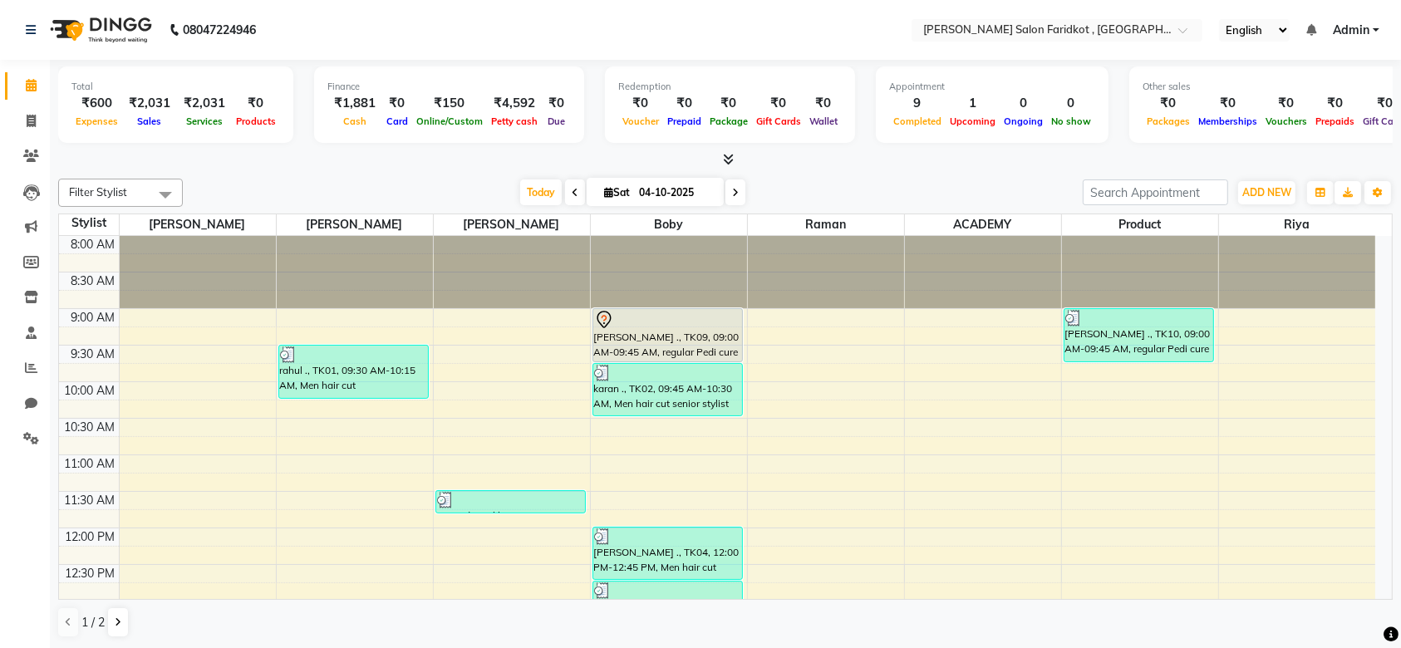
click at [670, 333] on div "[PERSON_NAME] ., TK09, 09:00 AM-09:45 AM, regular Pedi cure" at bounding box center [667, 335] width 149 height 52
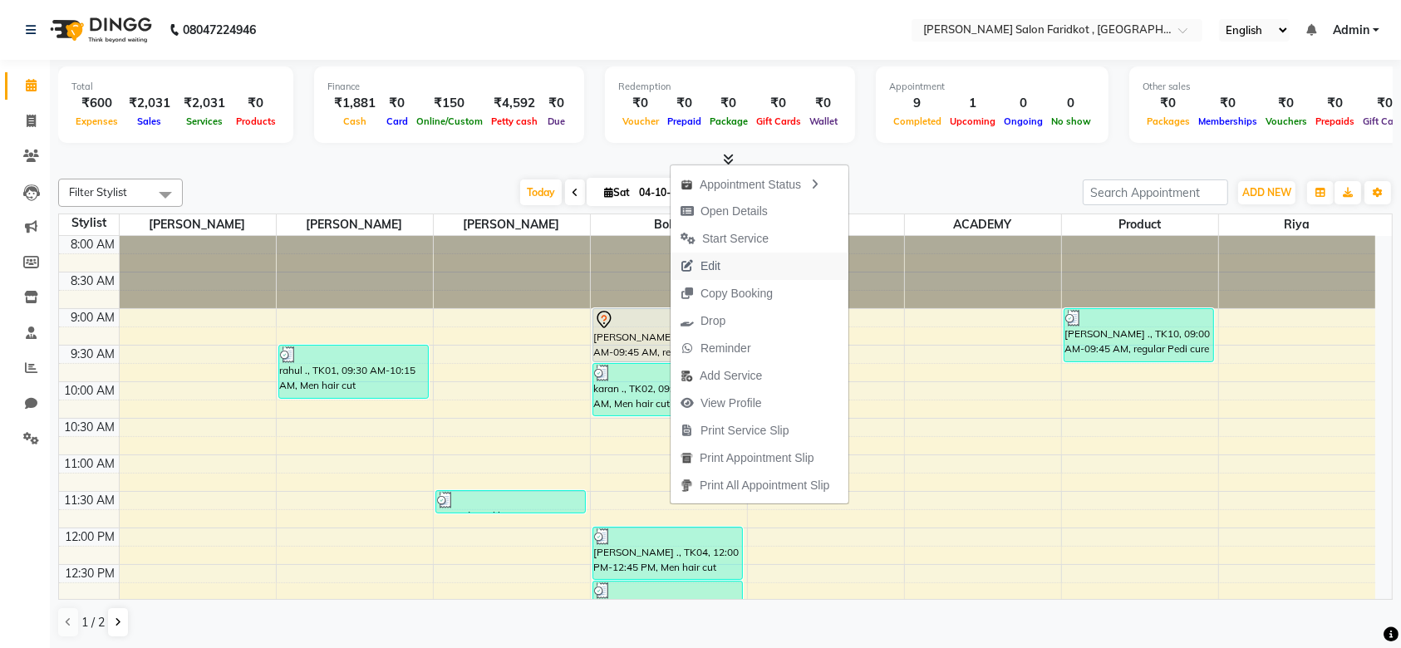
click at [710, 267] on span "Edit" at bounding box center [710, 266] width 20 height 17
select select "tentative"
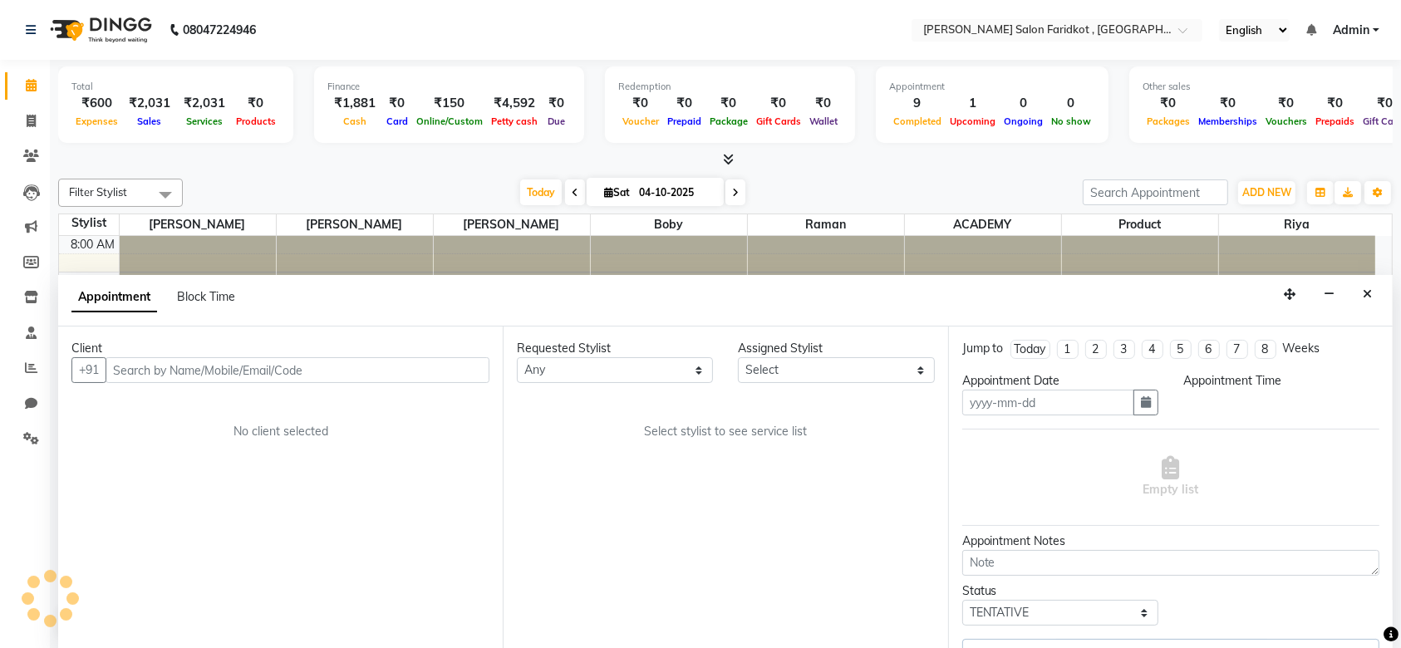
type input "04-10-2025"
select select "540"
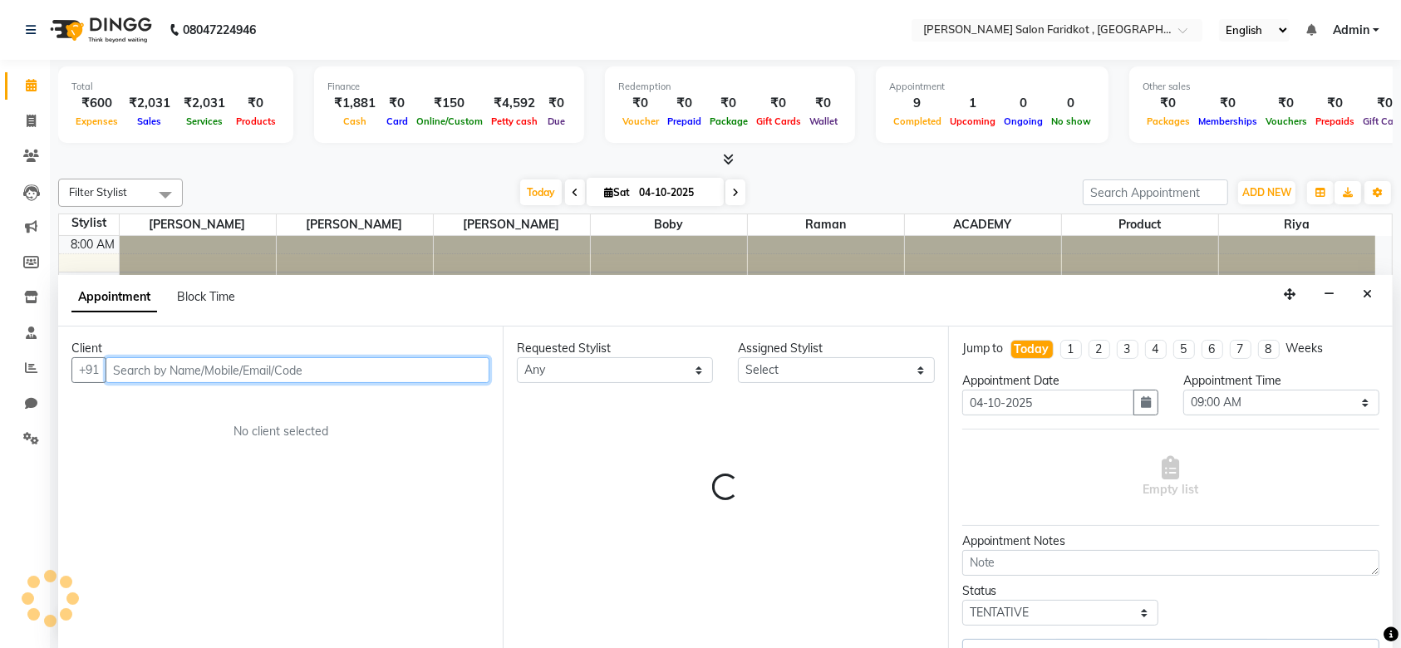
select select "89536"
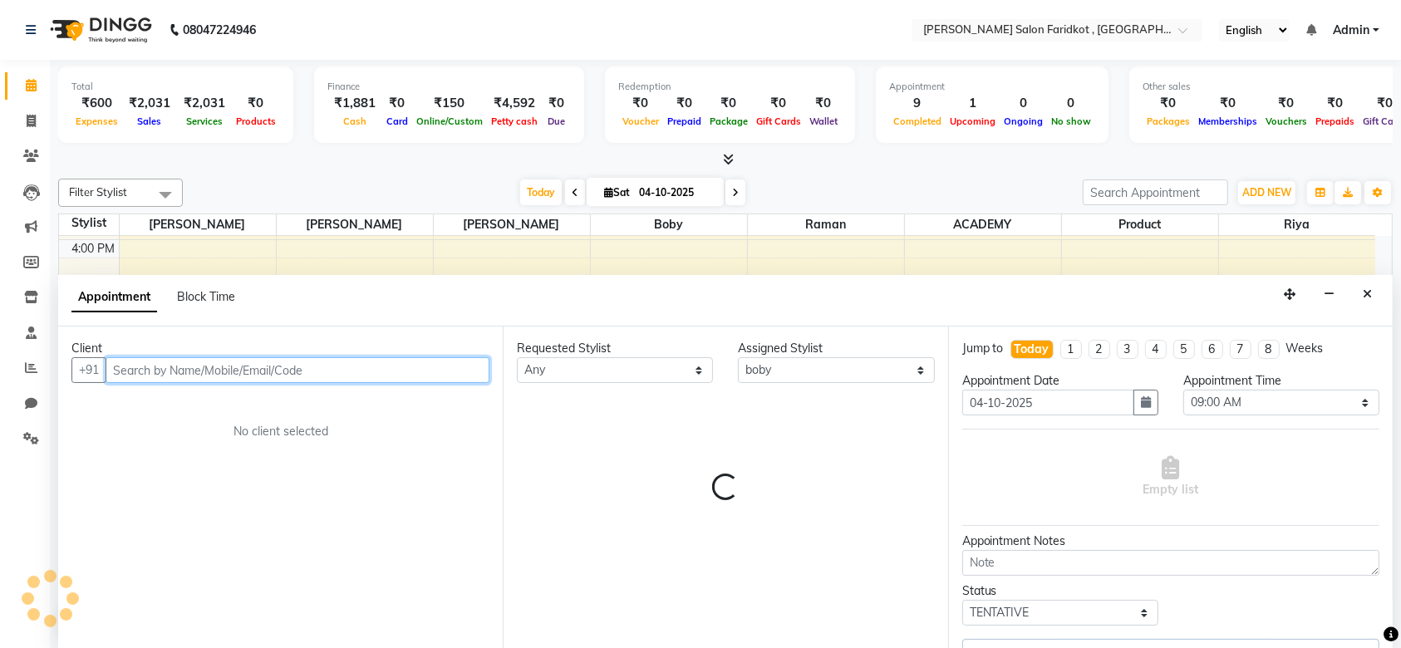
select select "4411"
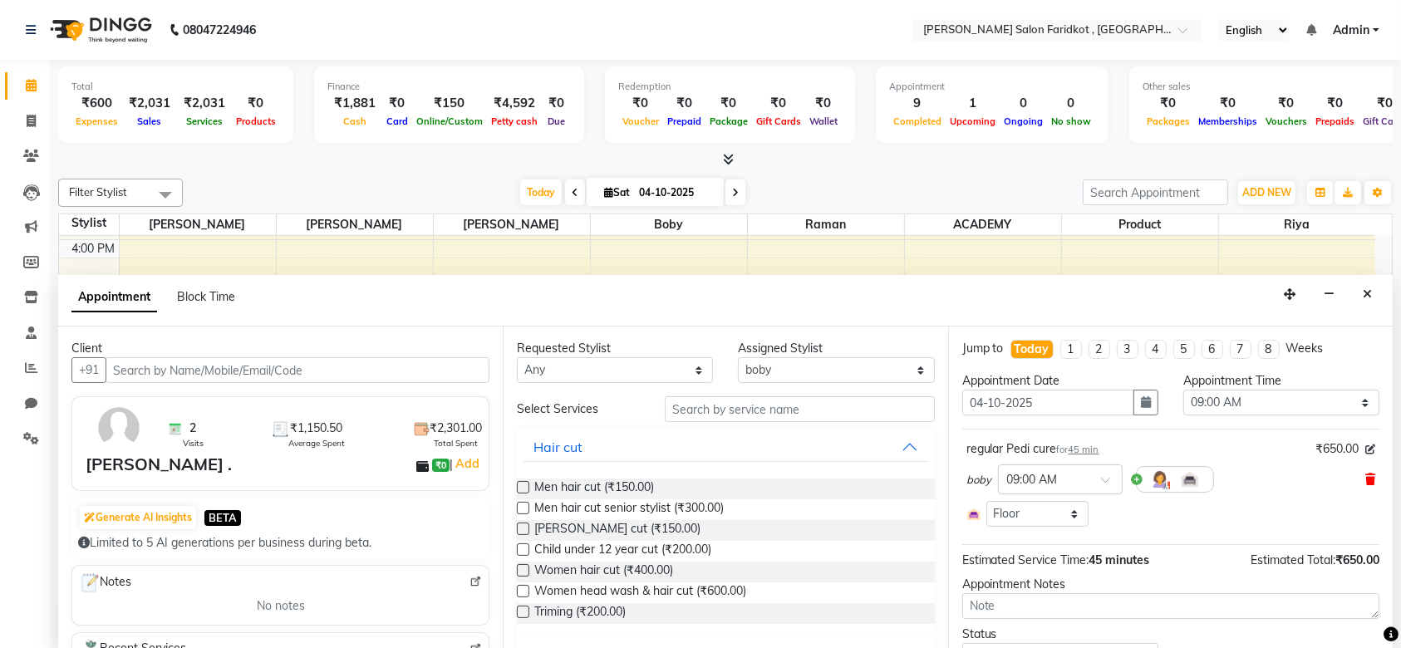
click at [1365, 471] on span at bounding box center [1370, 479] width 10 height 17
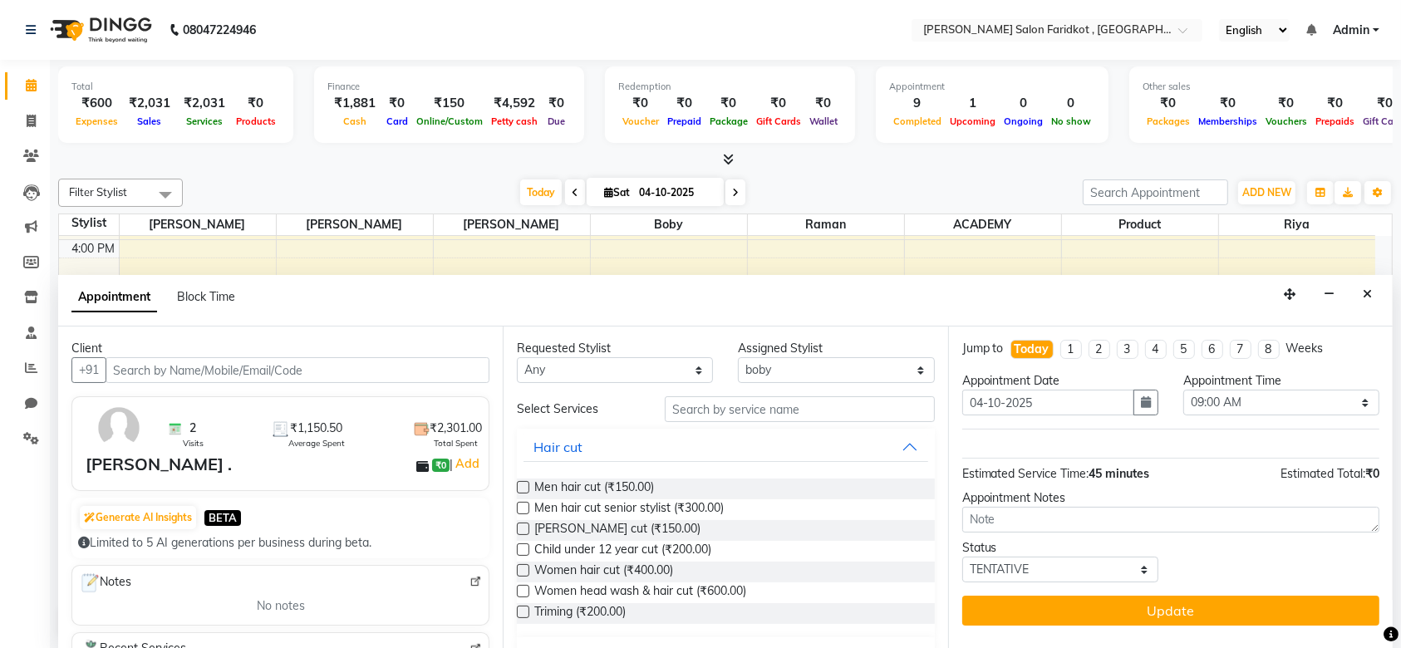
scroll to position [0, 0]
click at [1336, 292] on button "button" at bounding box center [1329, 295] width 26 height 26
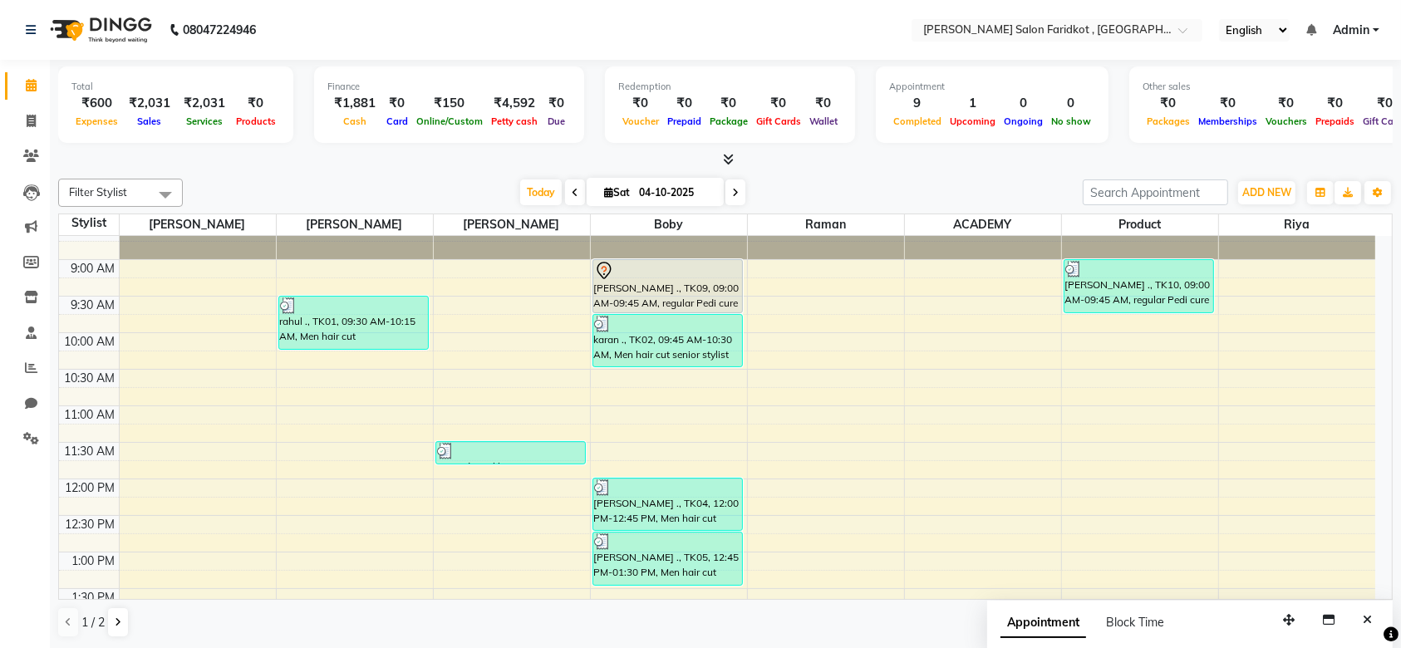
scroll to position [48, 0]
click at [661, 297] on div "[PERSON_NAME] ., TK09, 09:00 AM-09:45 AM, regular Pedi cure" at bounding box center [667, 287] width 149 height 52
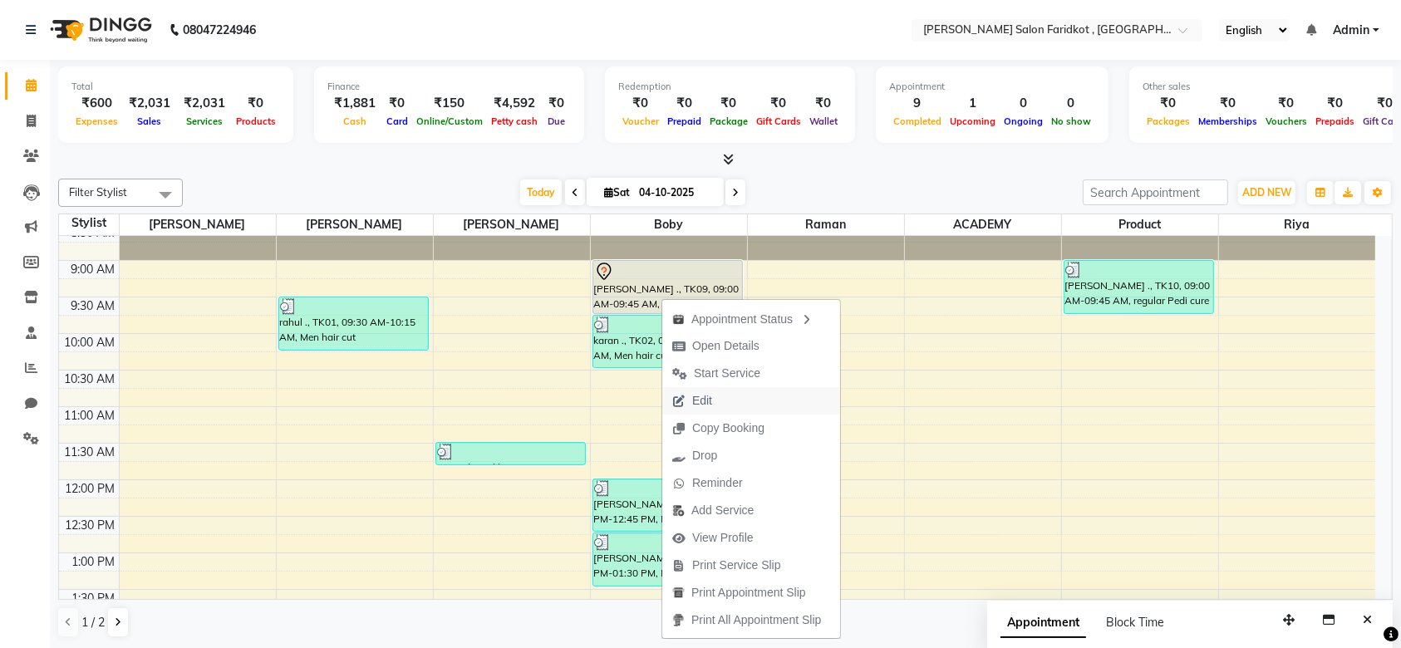
click at [698, 396] on span "Edit" at bounding box center [702, 400] width 20 height 17
select select "tentative"
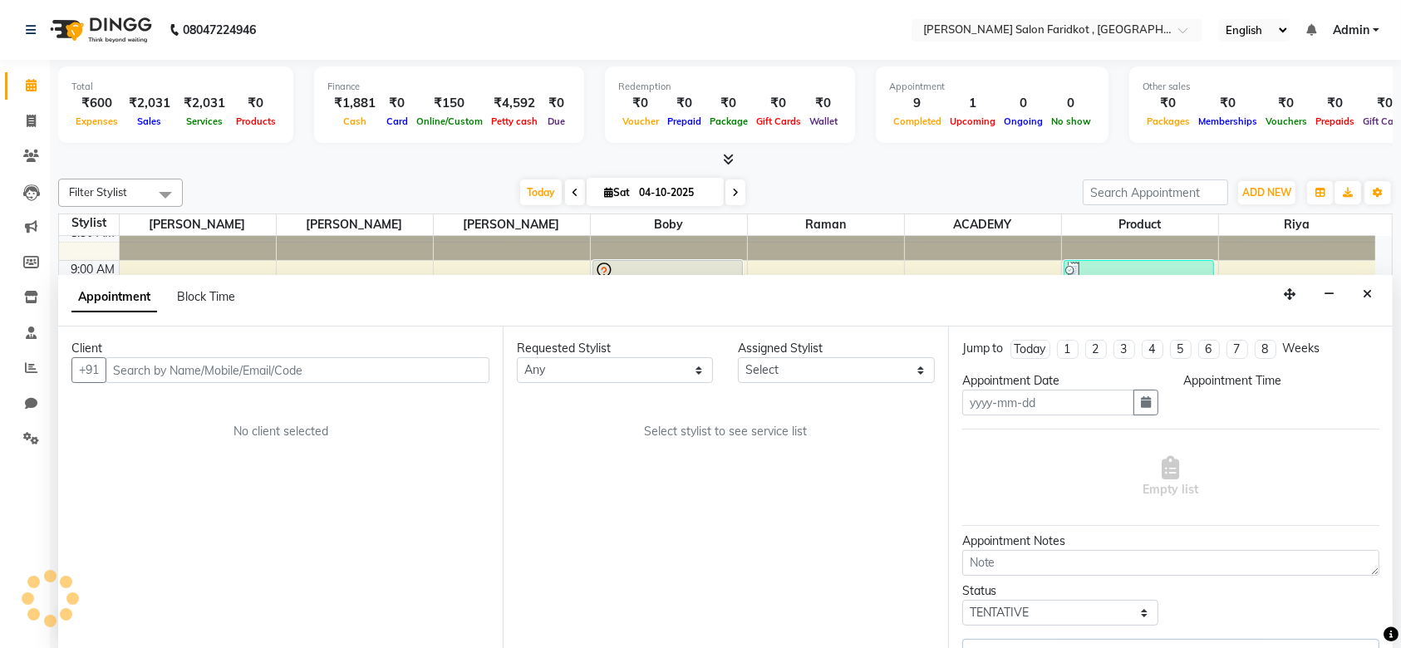
type input "04-10-2025"
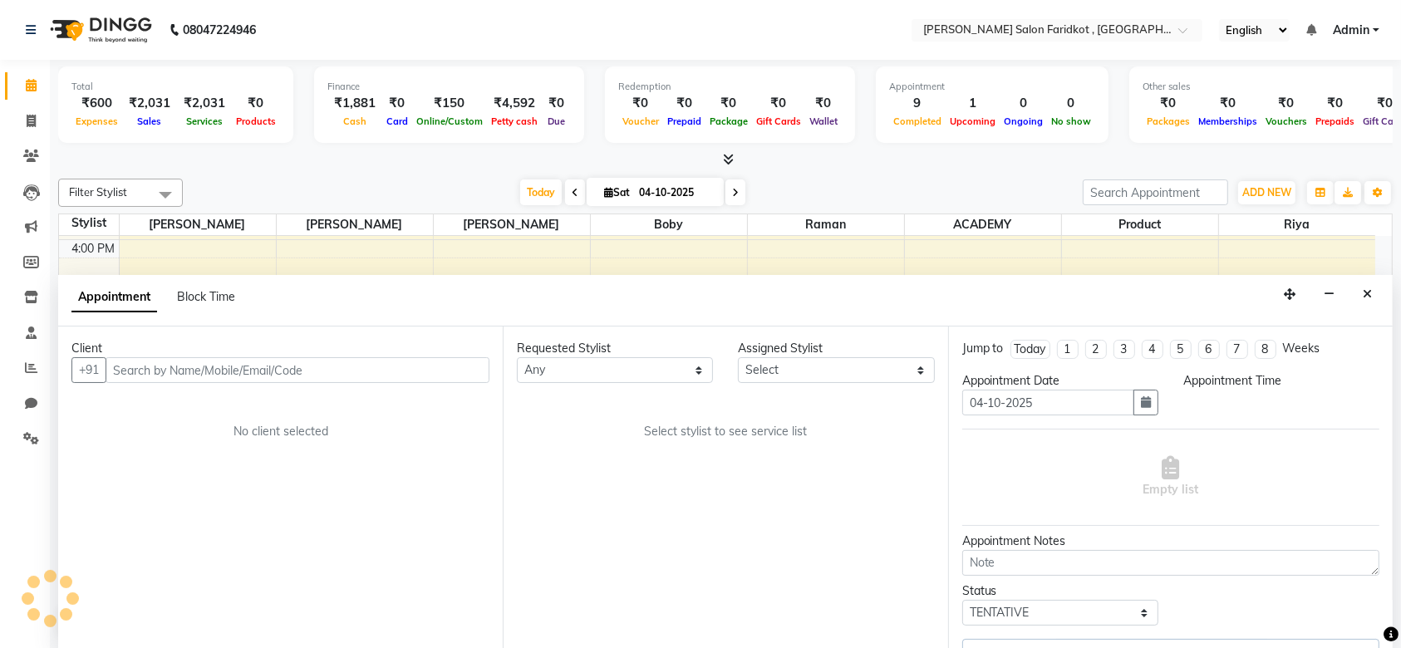
select select "89536"
select select "540"
select select "4411"
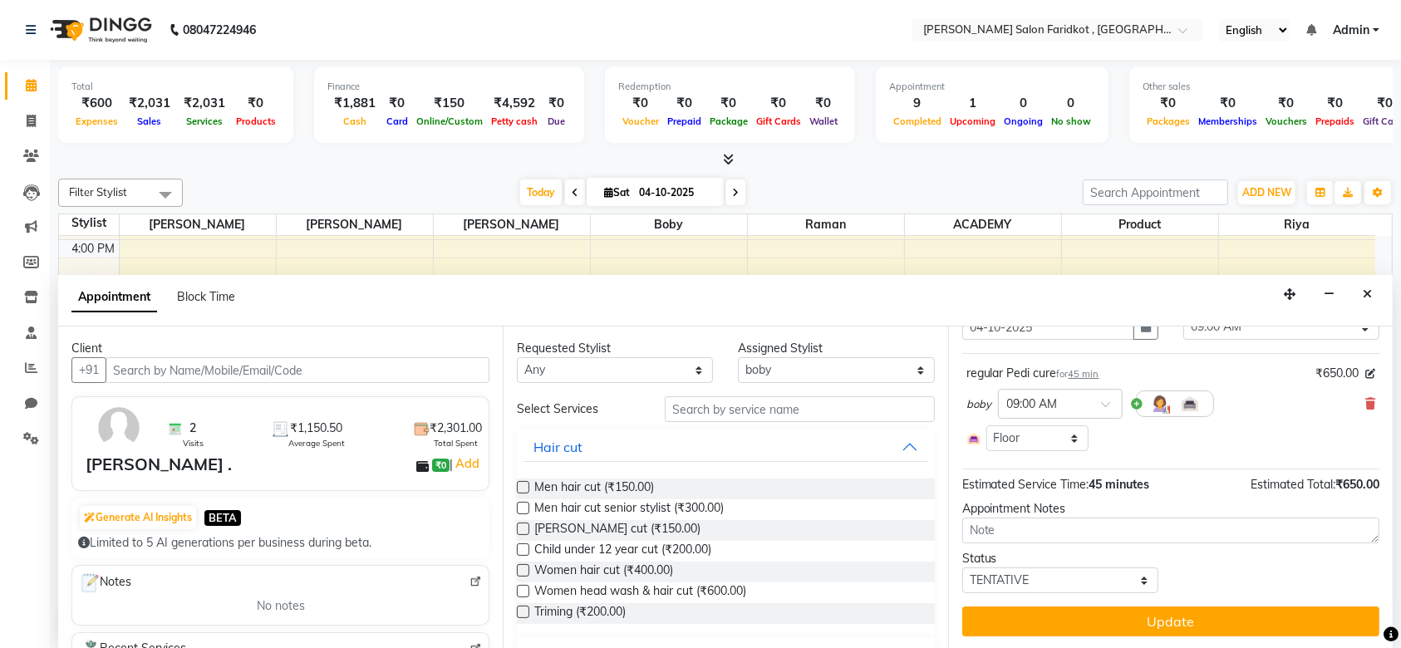
scroll to position [0, 0]
click at [1365, 369] on icon at bounding box center [1370, 374] width 10 height 10
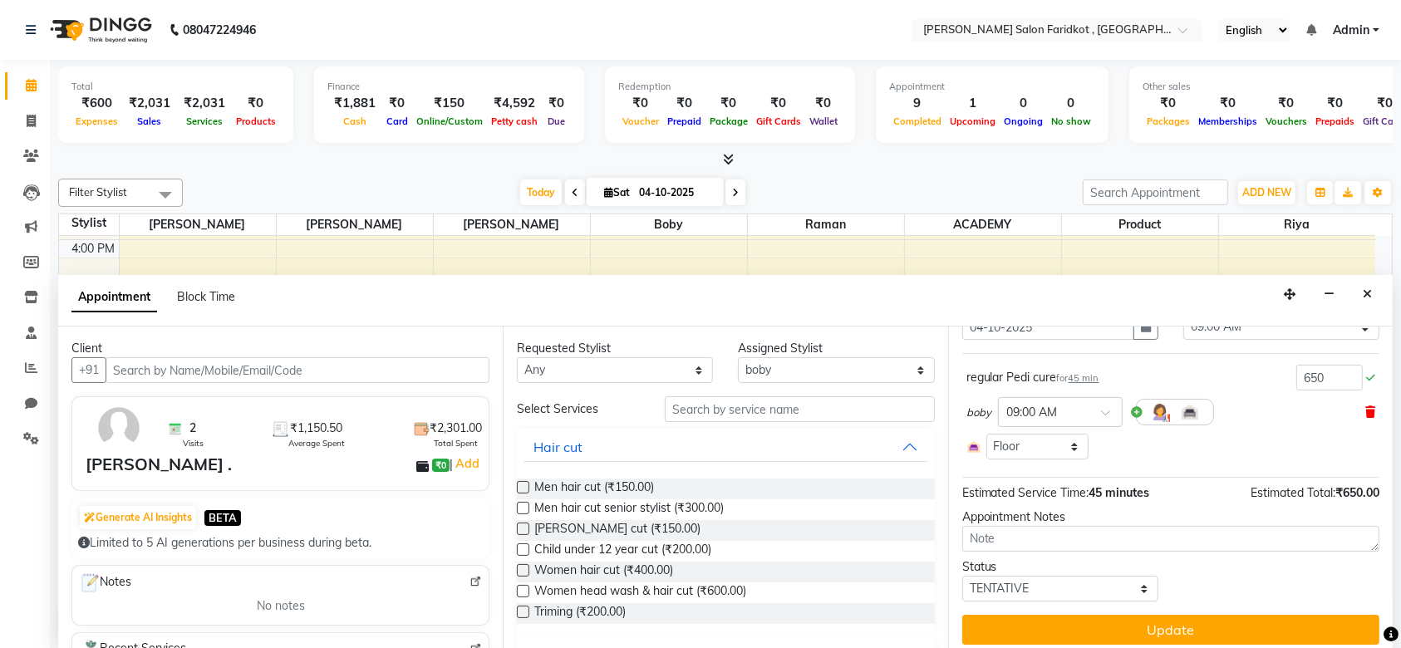
click at [1365, 414] on icon at bounding box center [1370, 412] width 10 height 12
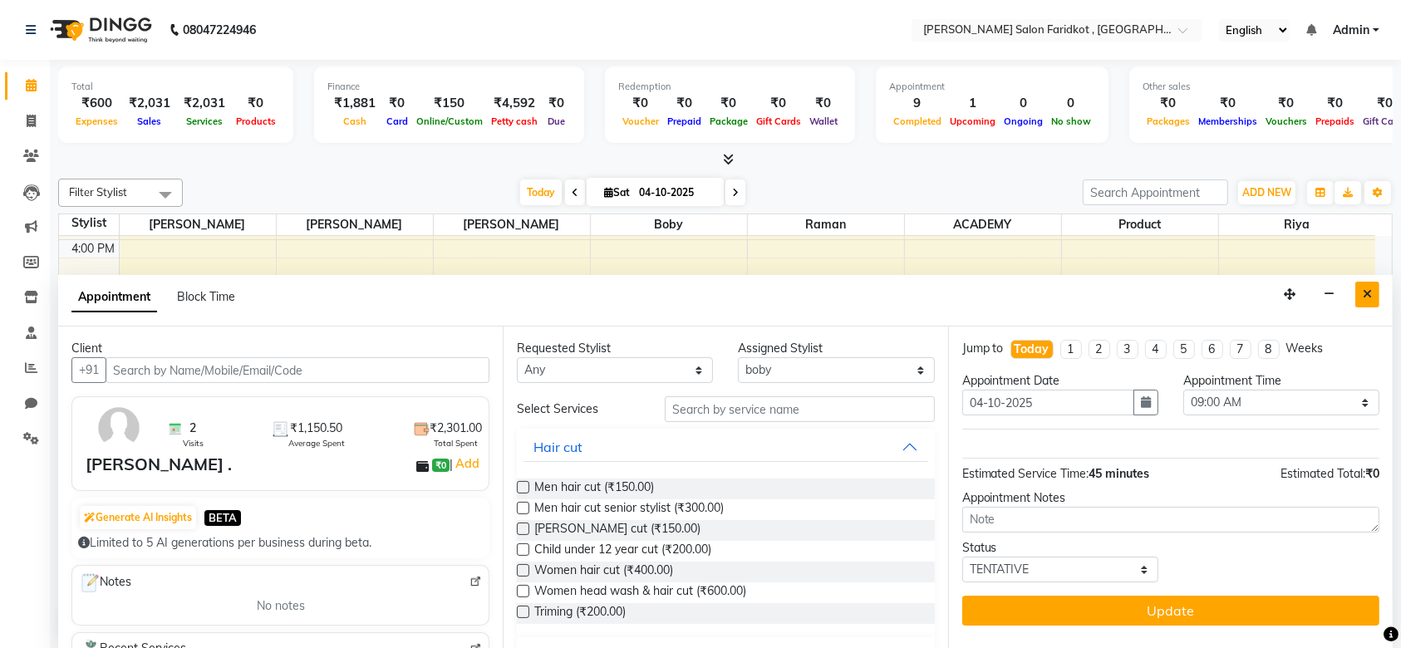
click at [1365, 302] on button "Close" at bounding box center [1367, 295] width 24 height 26
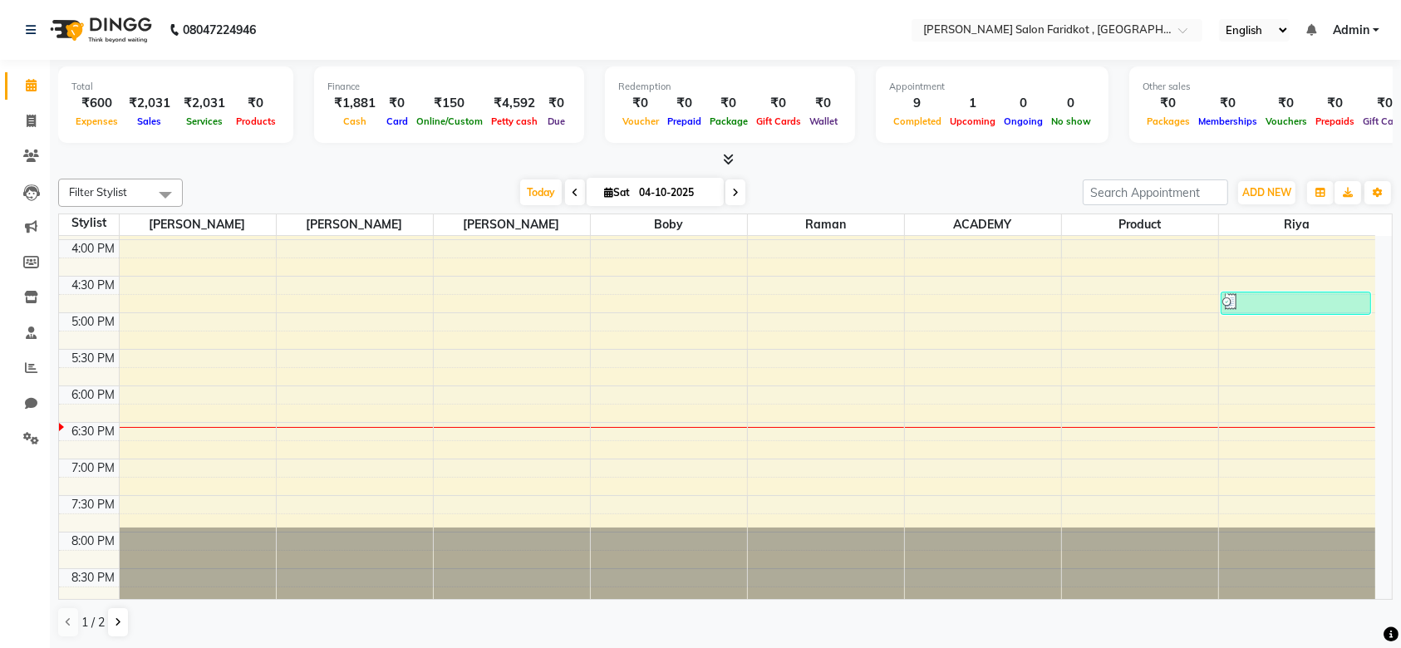
click at [1090, 398] on div "8:00 AM 8:30 AM 9:00 AM 9:30 AM 10:00 AM 10:30 AM 11:00 AM 11:30 AM 12:00 PM 12…" at bounding box center [717, 130] width 1316 height 950
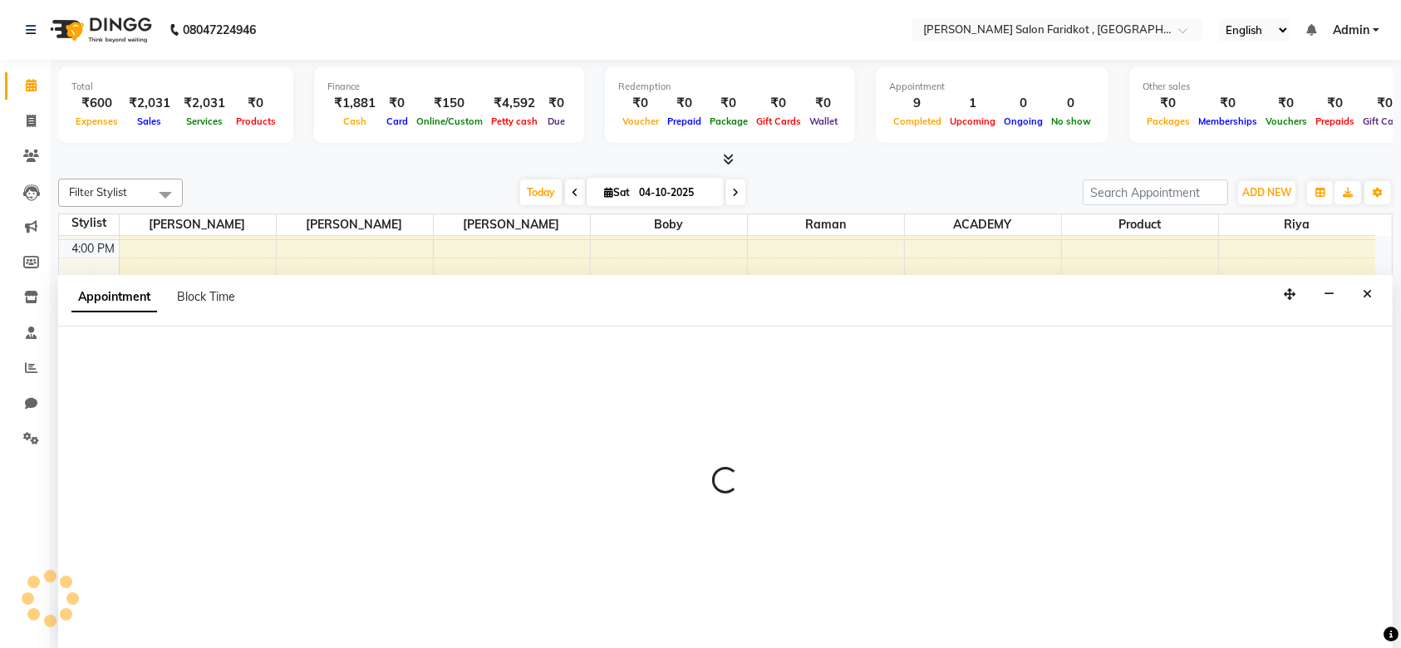
select select "92257"
select select "1080"
select select "tentative"
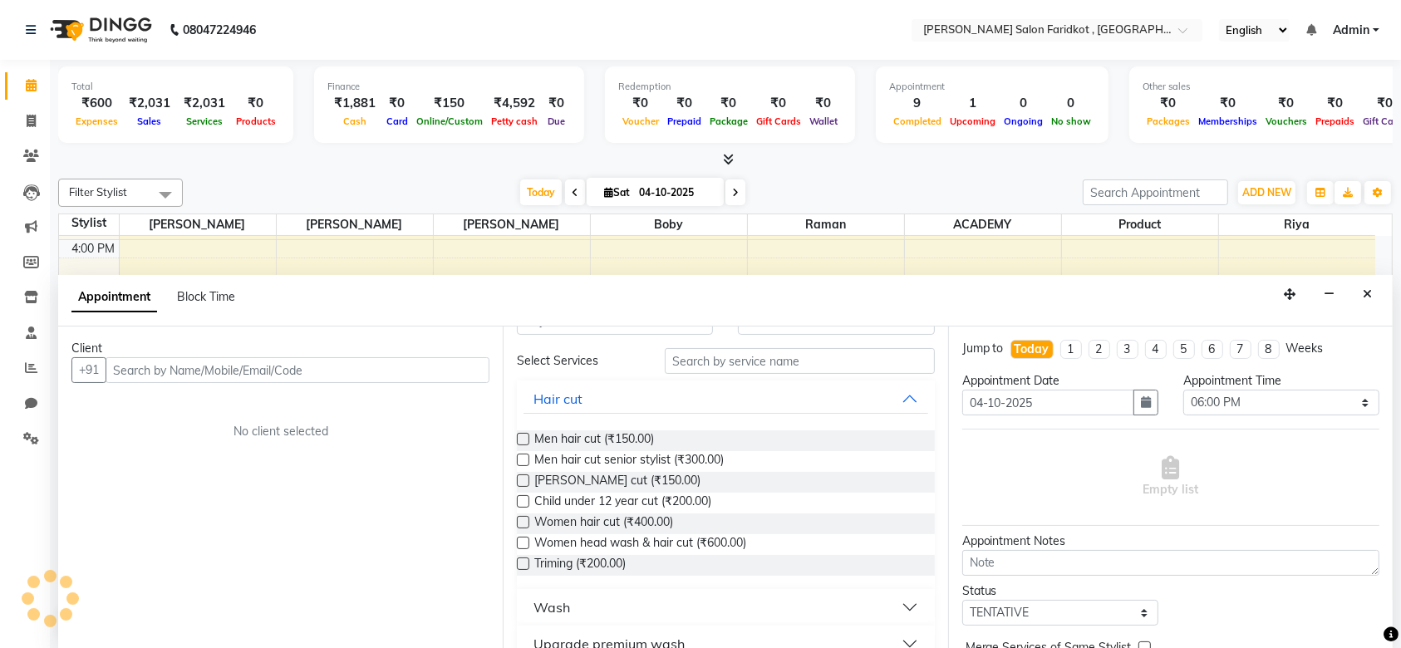
scroll to position [50, 0]
click at [1359, 302] on button "Close" at bounding box center [1367, 295] width 24 height 26
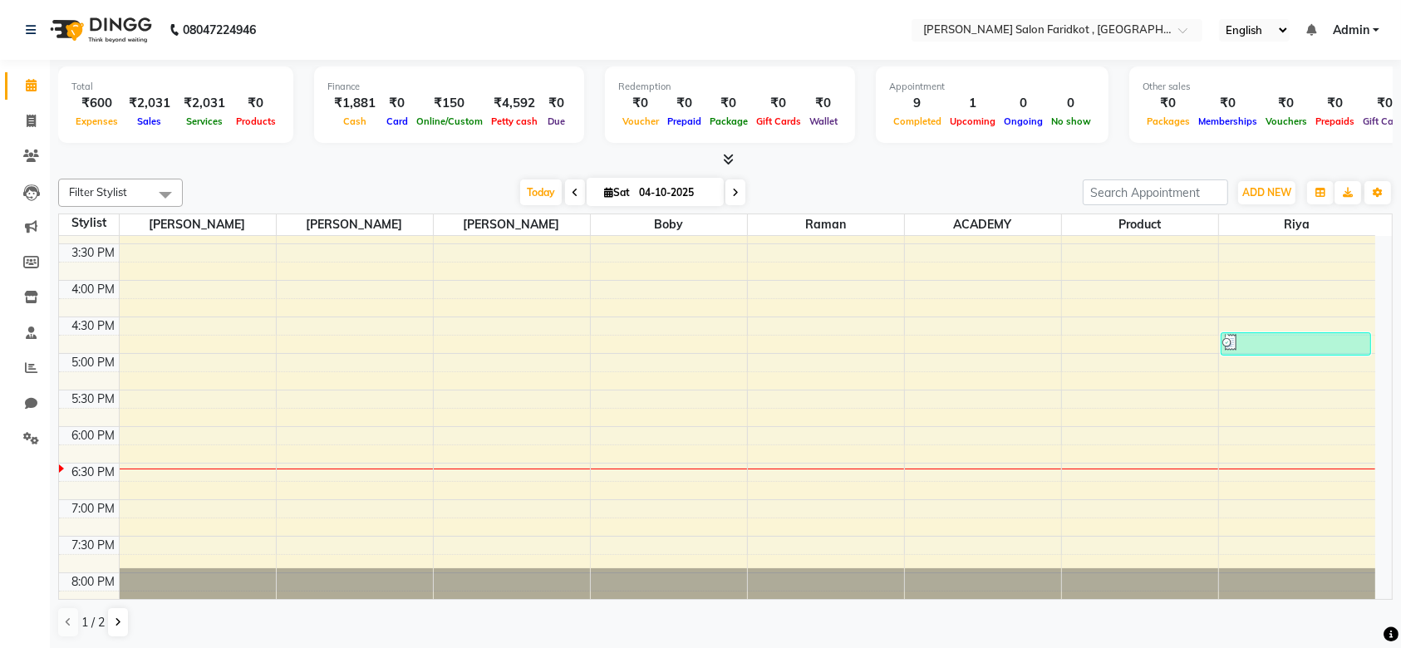
scroll to position [538, 0]
click at [375, 373] on td at bounding box center [747, 382] width 1256 height 18
select select "89533"
select select "1020"
select select "tentative"
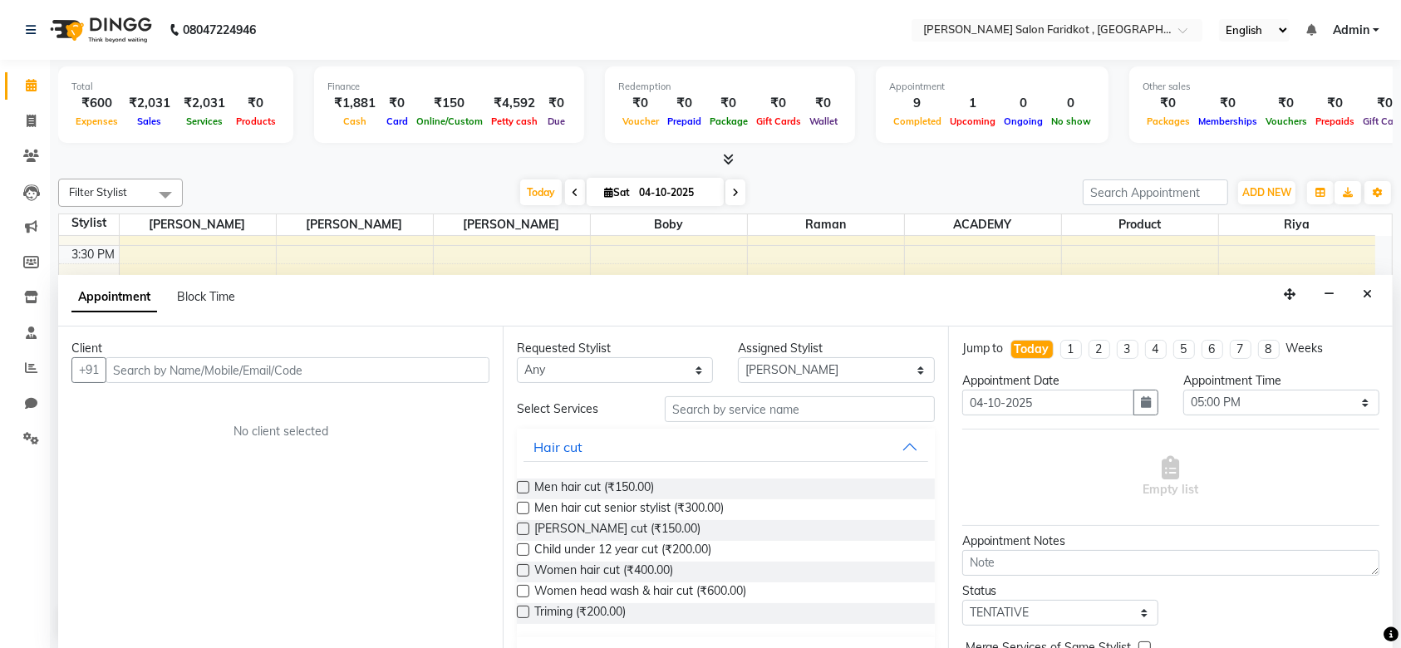
click at [286, 373] on input "text" at bounding box center [298, 370] width 384 height 26
type input "k"
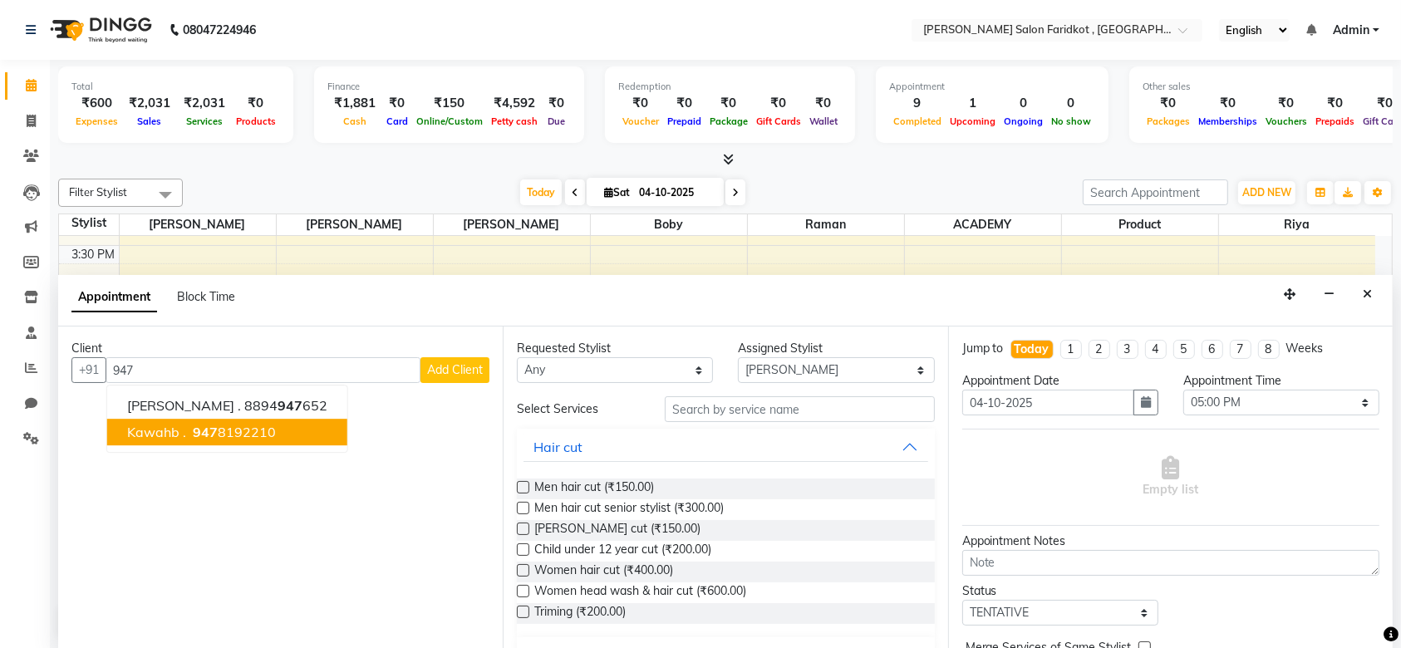
click at [228, 430] on ngb-highlight "947 8192210" at bounding box center [232, 433] width 86 height 17
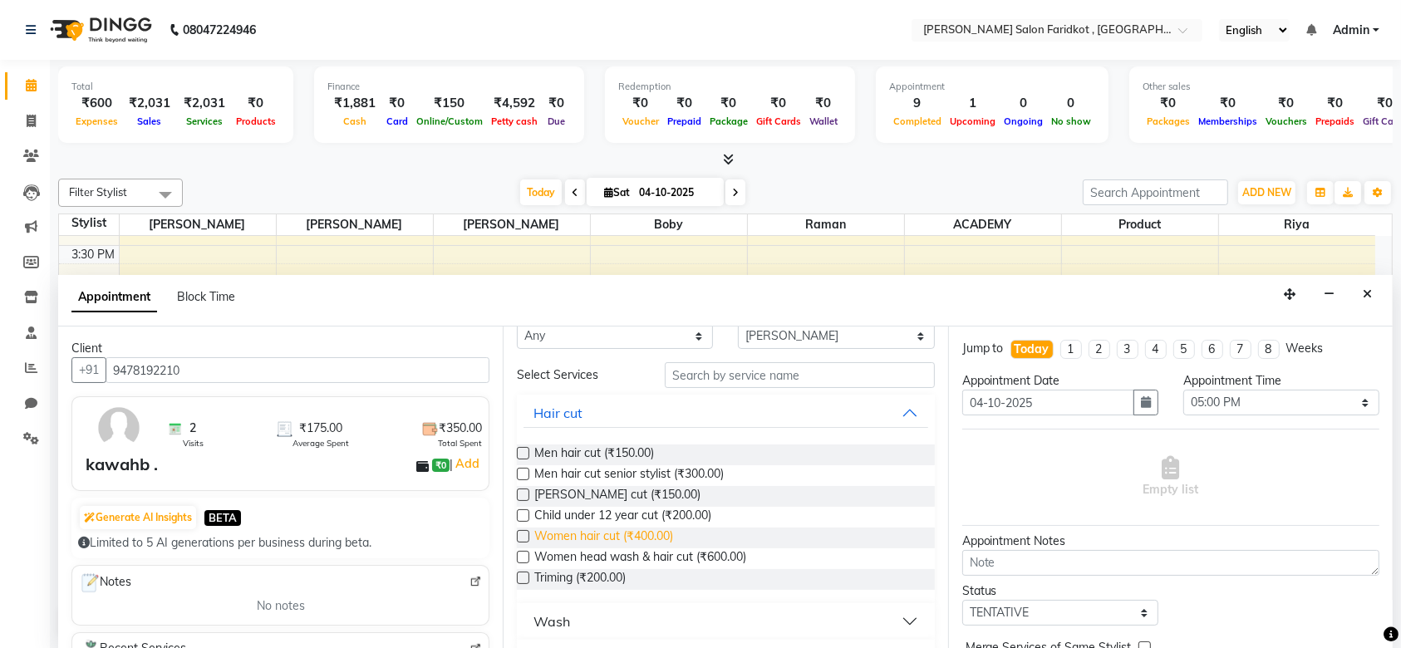
scroll to position [35, 0]
type input "9478192210"
click at [597, 471] on span "Men hair cut senior stylist (₹300.00)" at bounding box center [628, 474] width 189 height 21
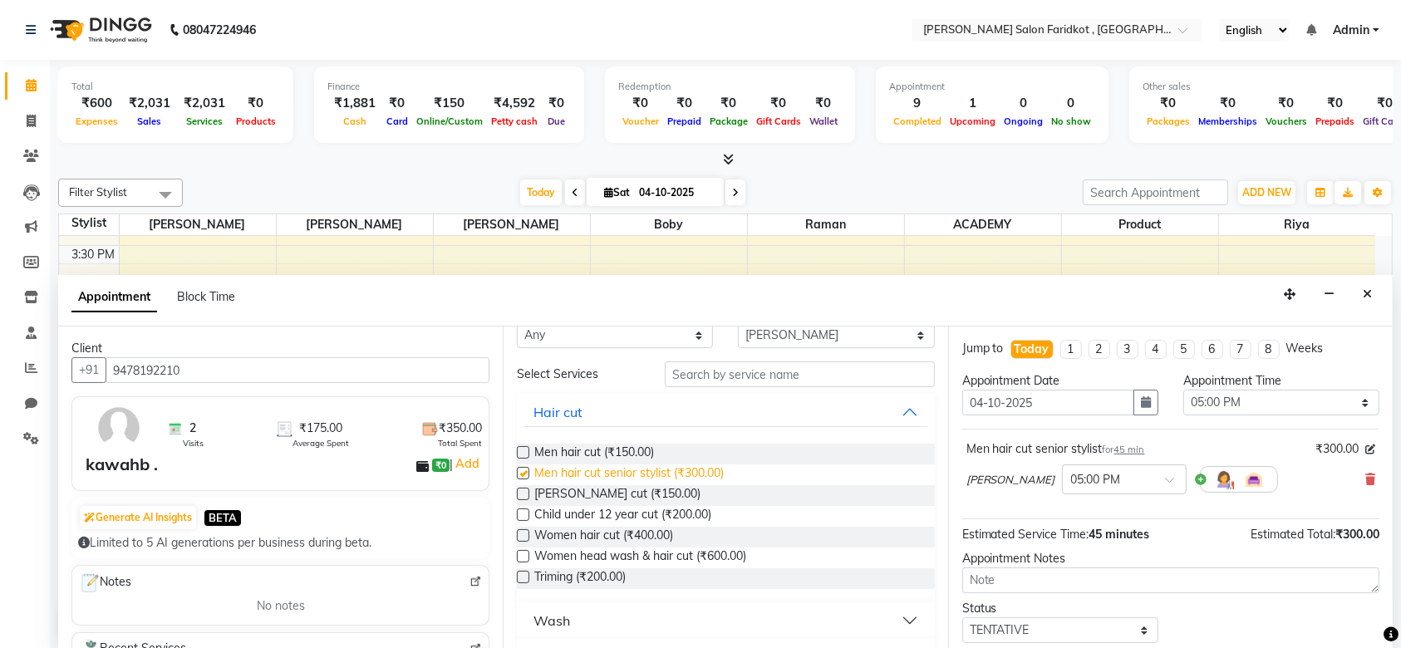
checkbox input "false"
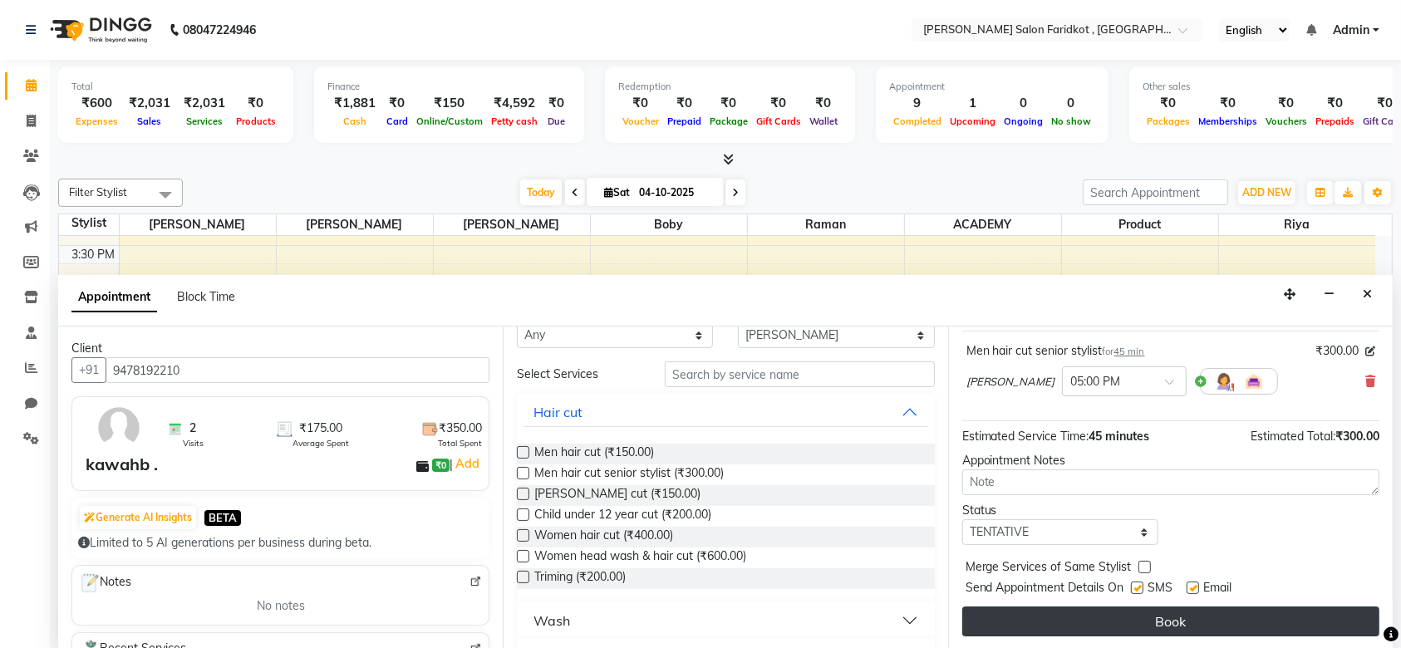
click at [1110, 624] on button "Book" at bounding box center [1170, 621] width 417 height 30
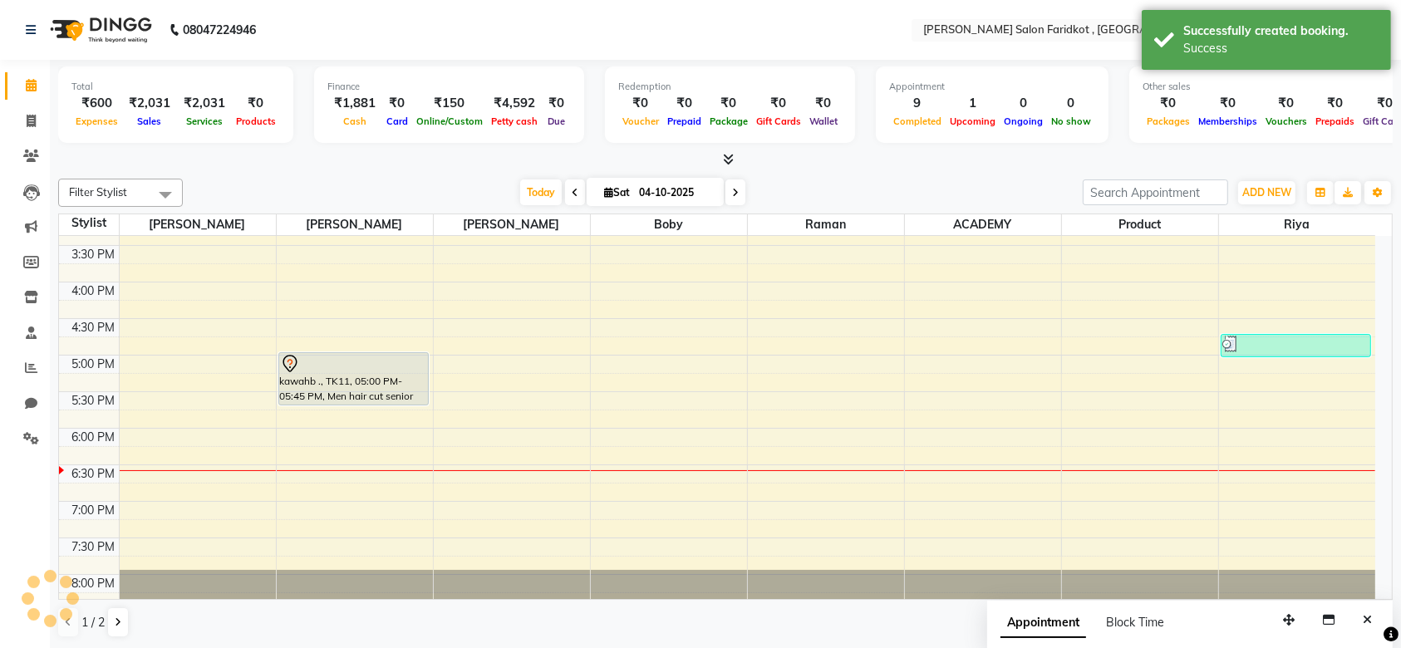
scroll to position [0, 0]
click at [376, 379] on div "kawahb ., TK11, 05:00 PM-05:45 PM, Men hair cut senior stylist" at bounding box center [353, 379] width 149 height 52
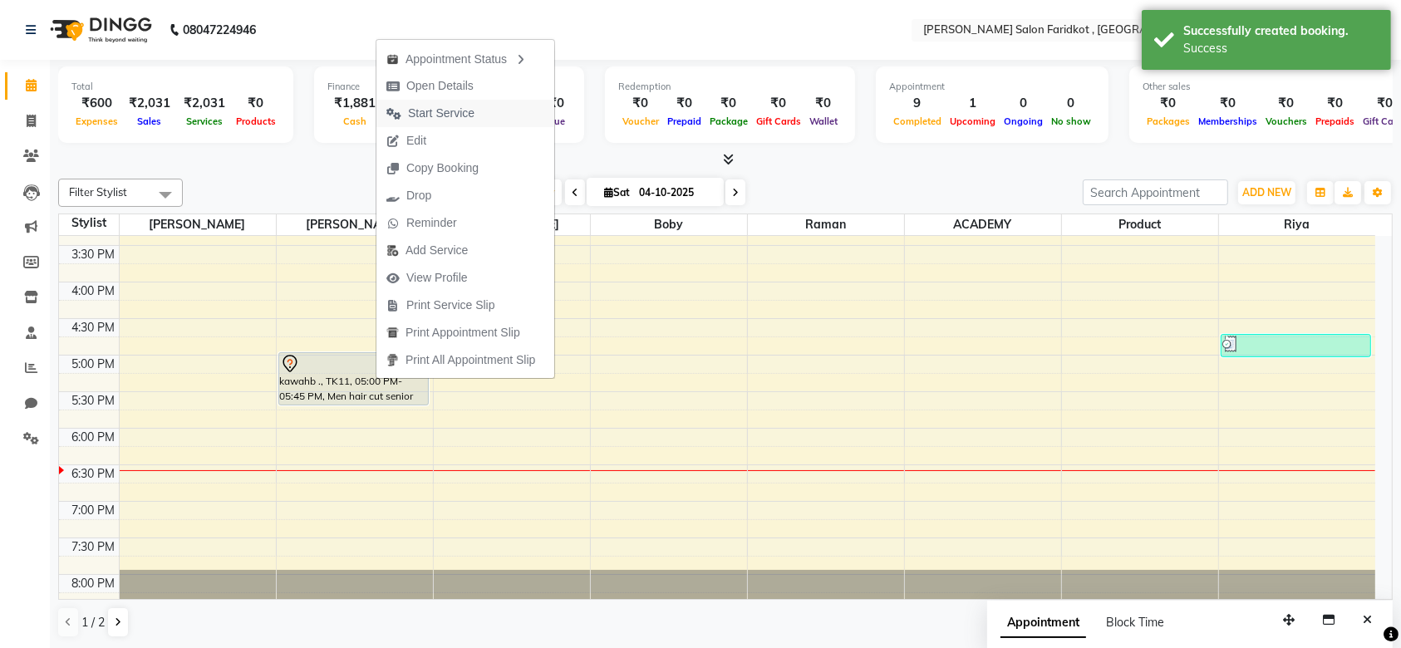
click at [450, 116] on span "Start Service" at bounding box center [441, 113] width 66 height 17
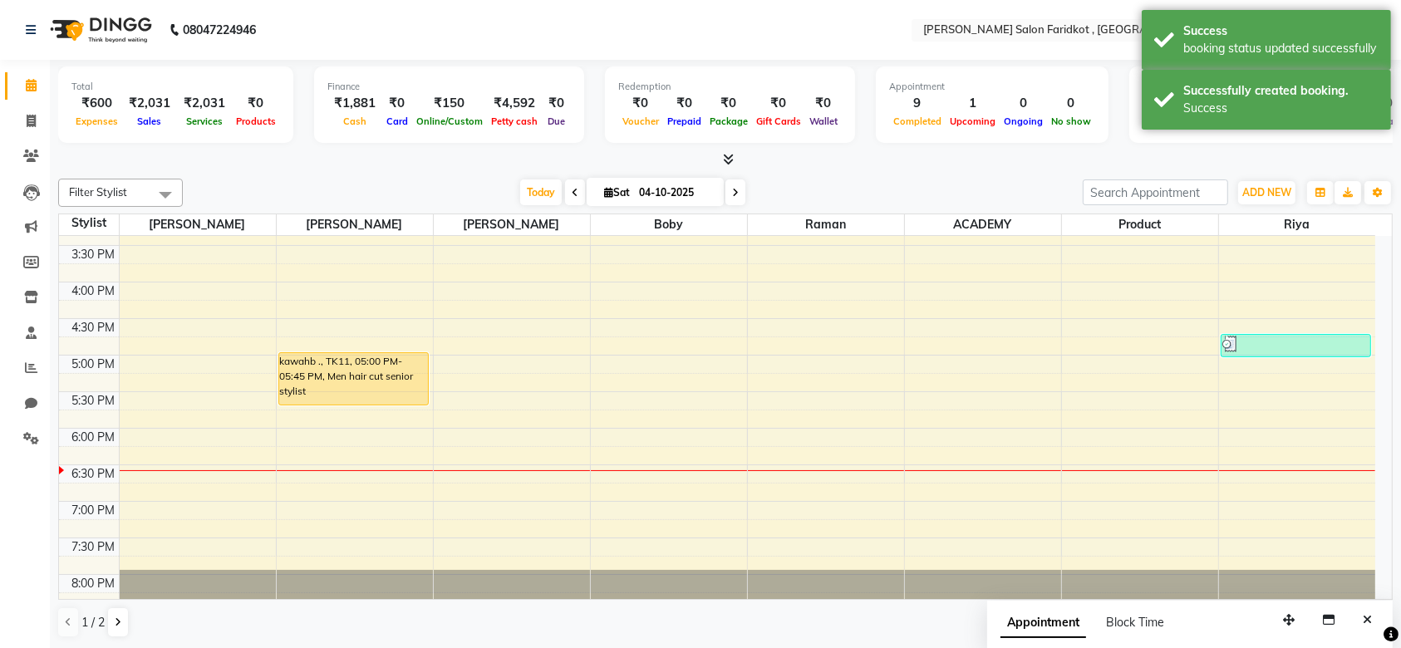
click at [361, 366] on div "kawahb ., TK11, 05:00 PM-05:45 PM, Men hair cut senior stylist" at bounding box center [353, 379] width 149 height 52
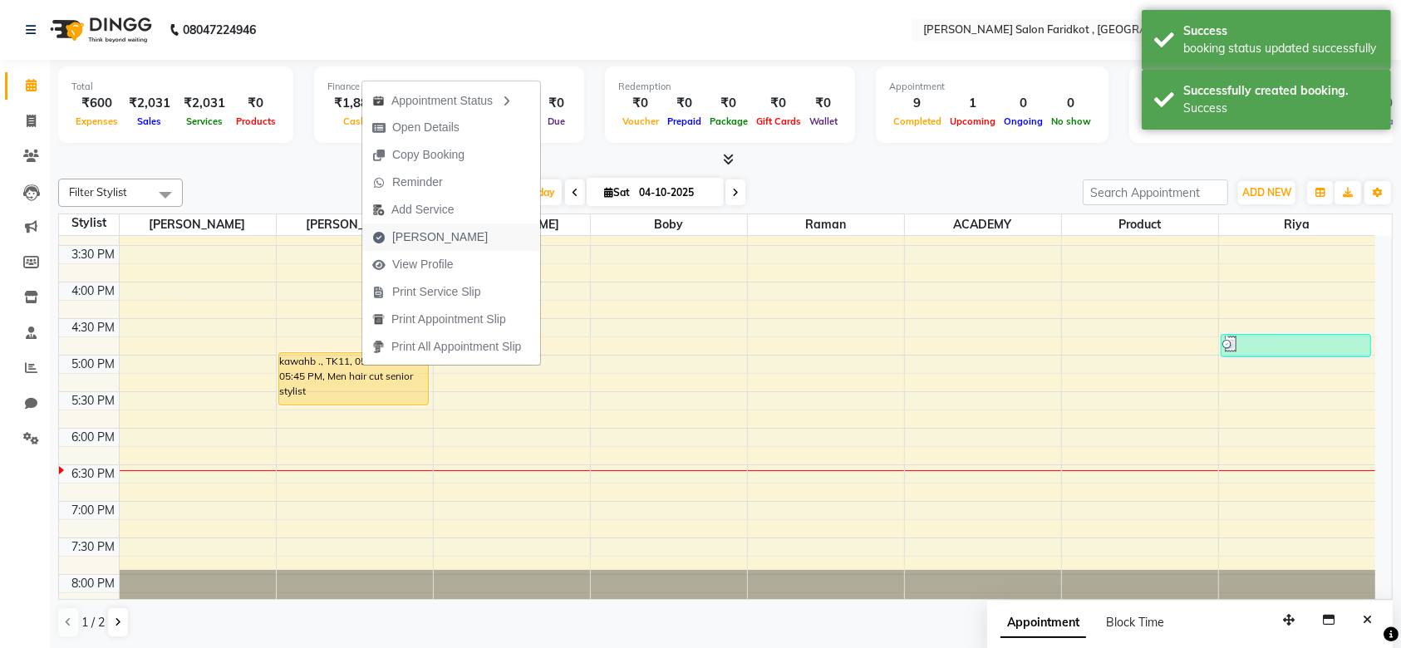
click at [425, 236] on span "Mark Done" at bounding box center [440, 236] width 96 height 17
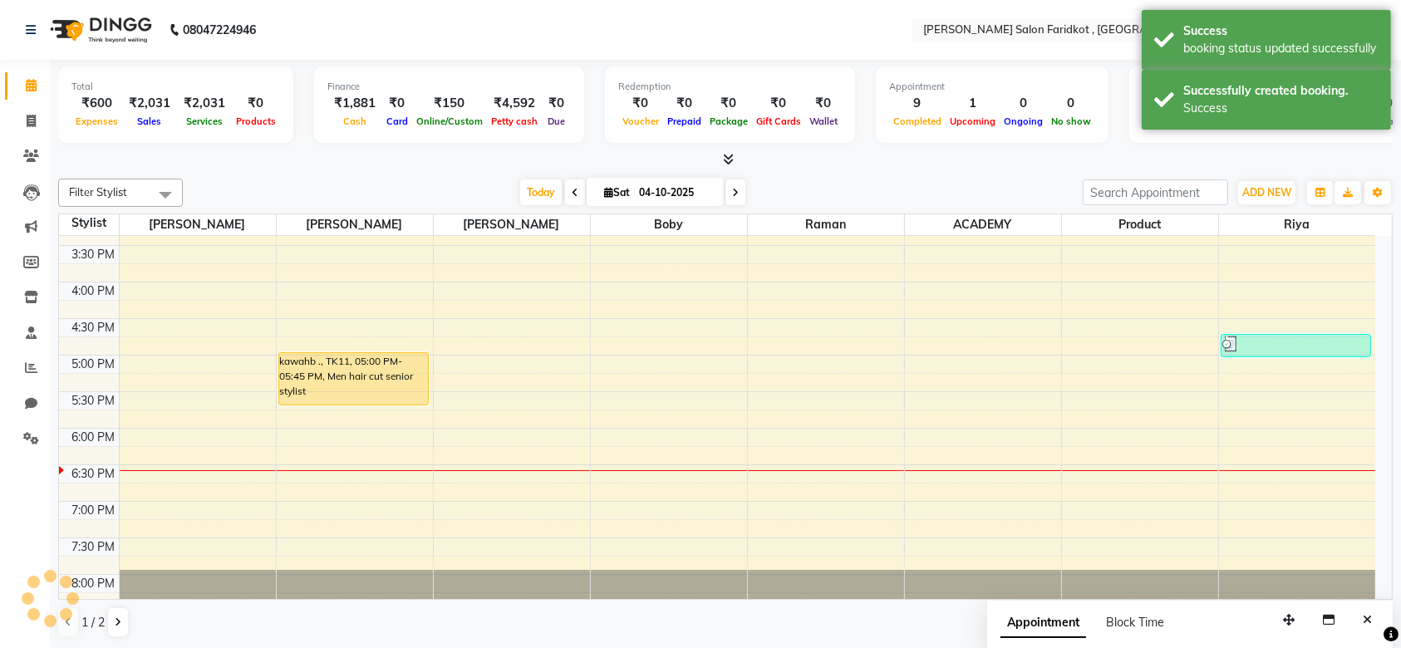
select select "service"
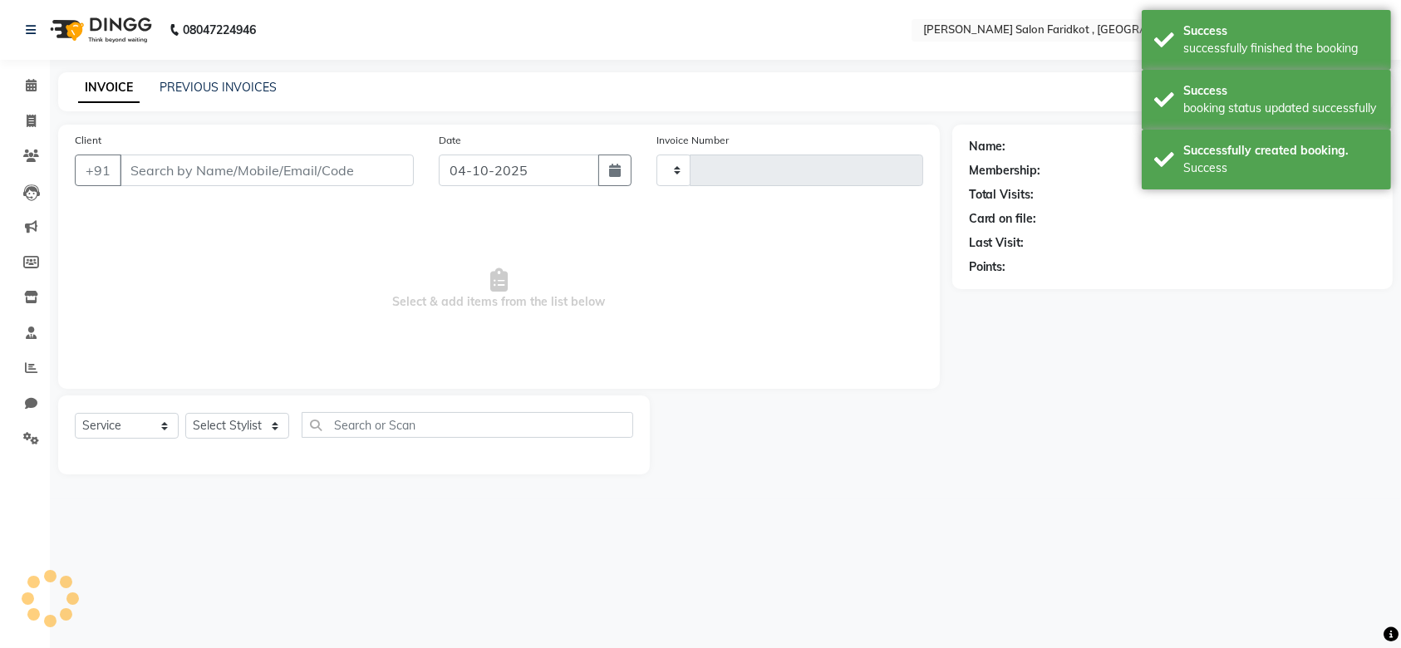
type input "0349"
select select "8789"
type input "9478192210"
select select "89533"
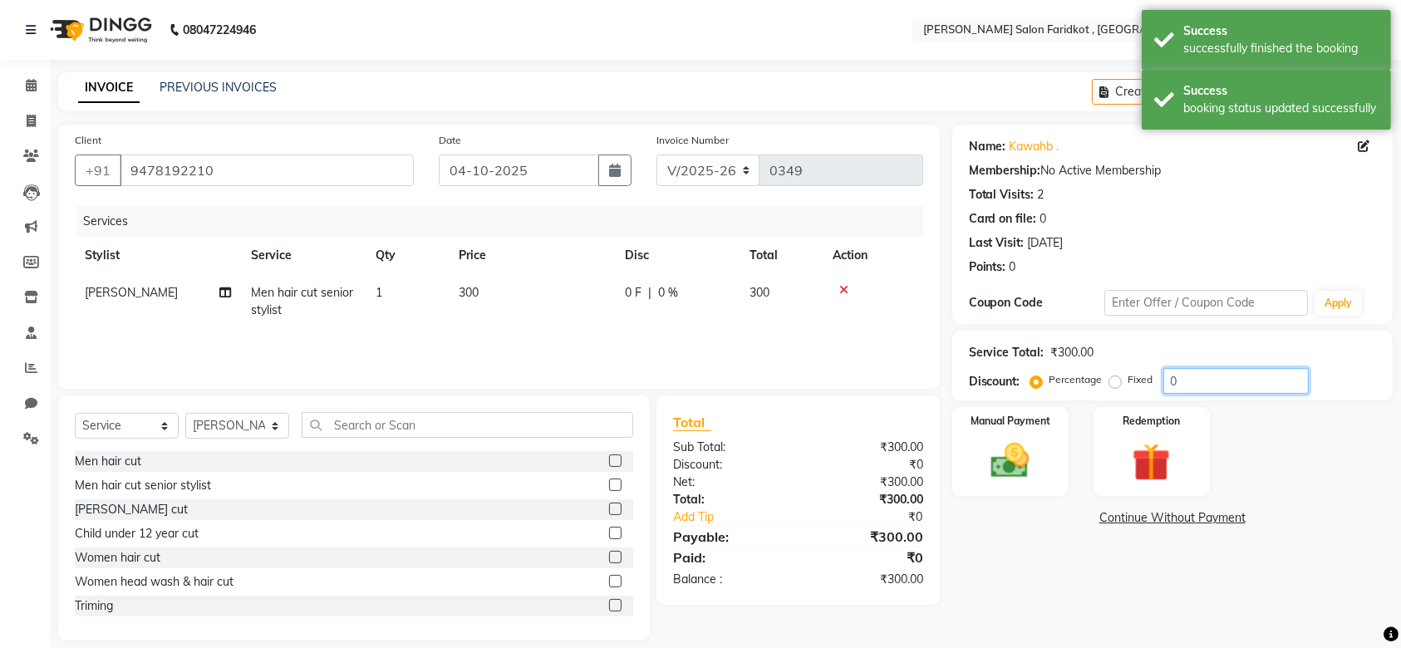
click at [1201, 383] on input "0" at bounding box center [1235, 381] width 145 height 26
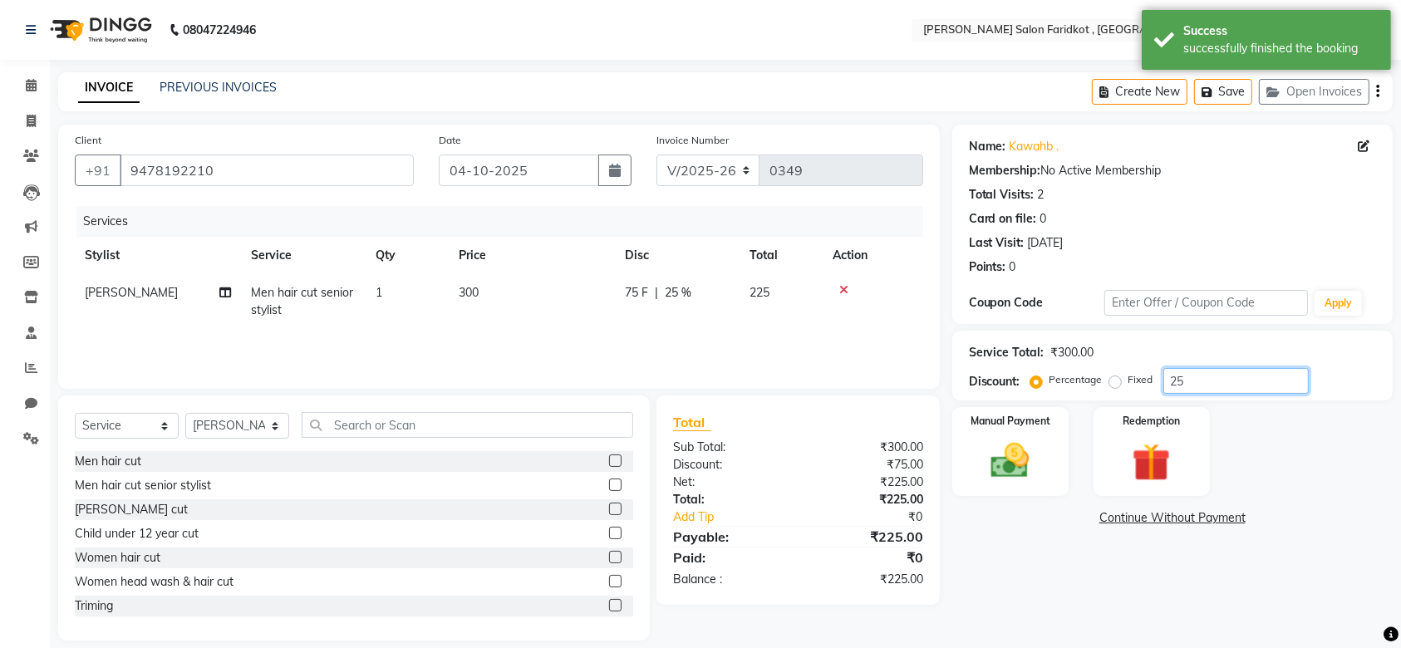
type input "2"
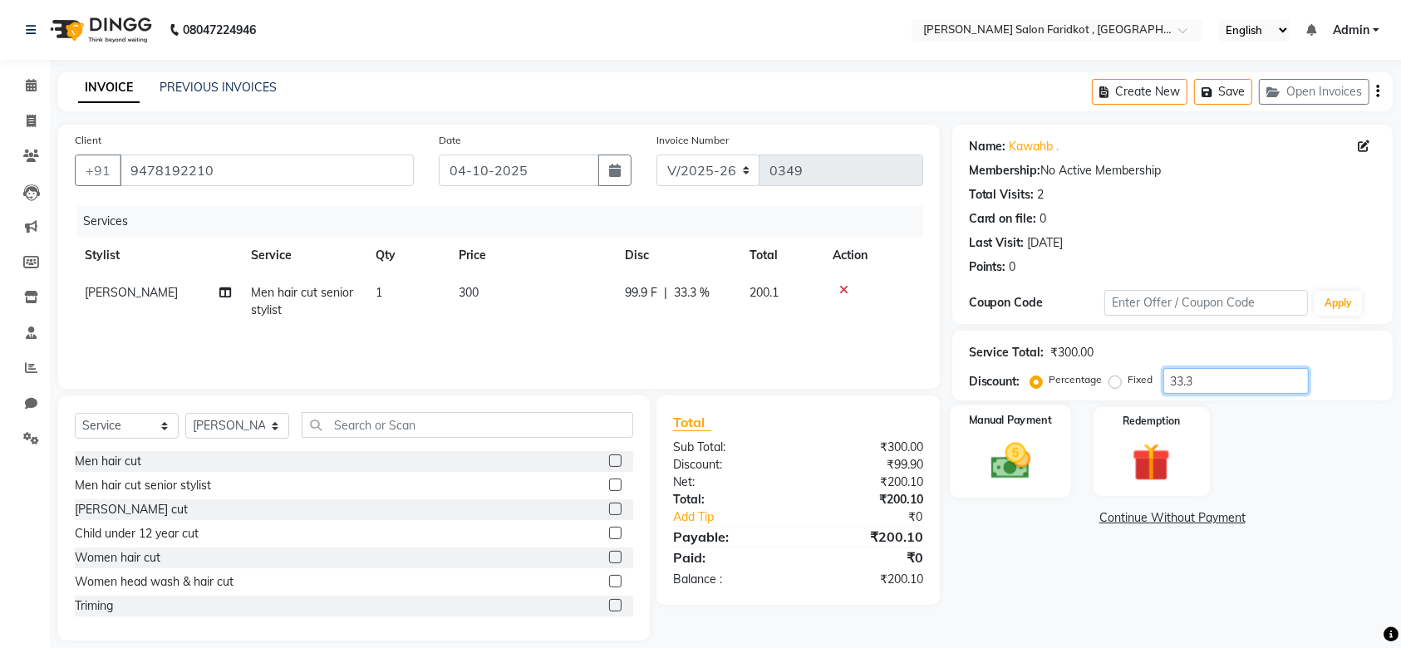
type input "33.3"
click at [1017, 466] on img at bounding box center [1010, 461] width 65 height 46
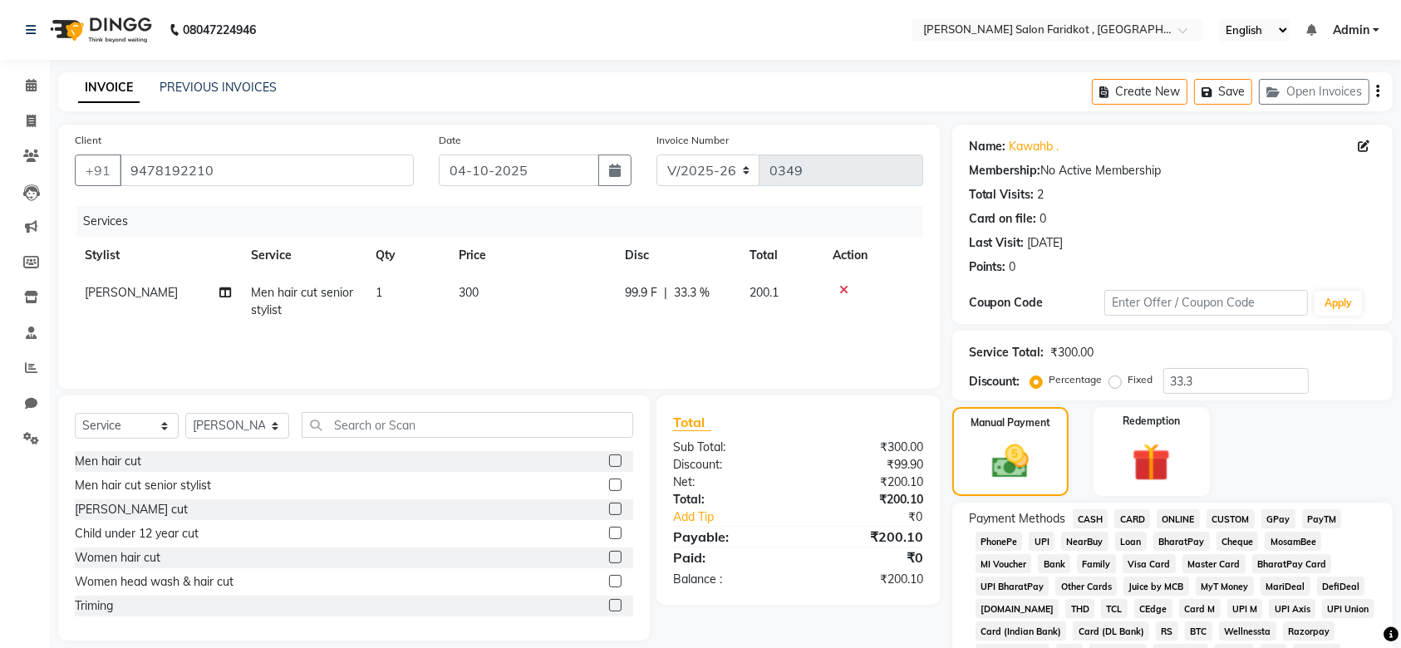
click at [1042, 538] on span "UPI" at bounding box center [1042, 541] width 26 height 19
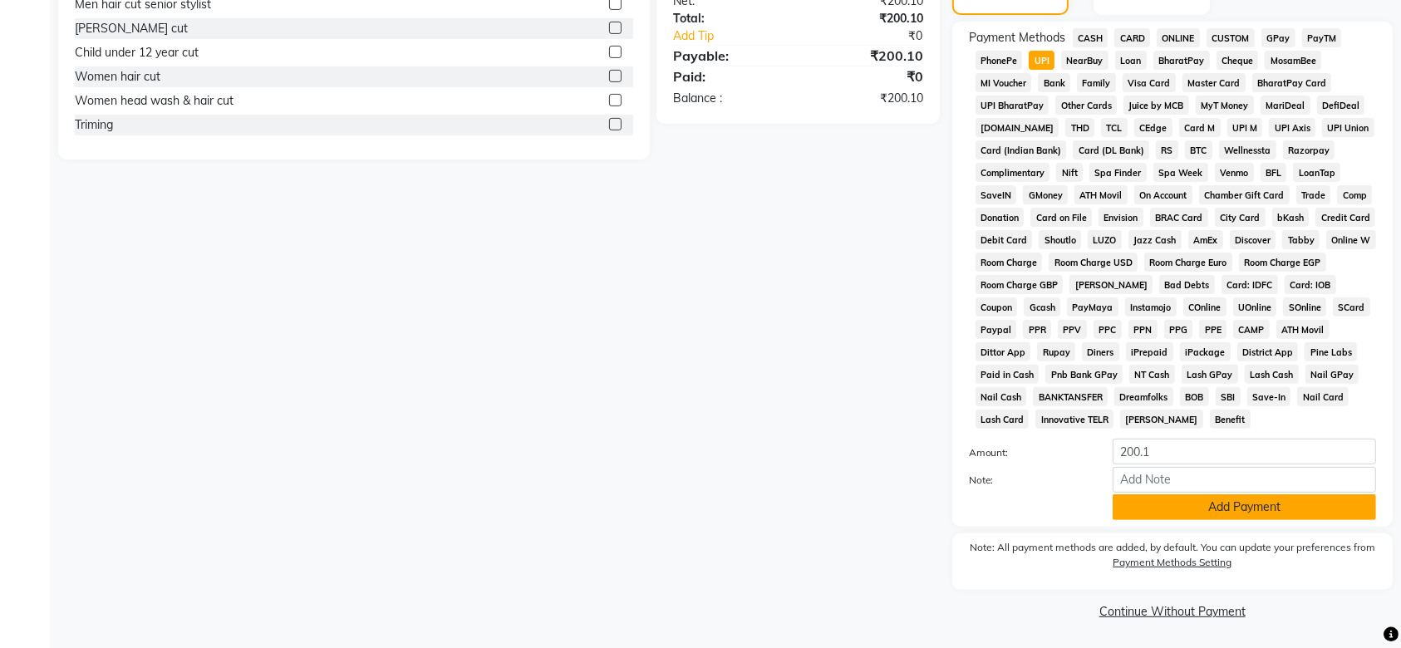
click at [1190, 508] on button "Add Payment" at bounding box center [1243, 507] width 263 height 26
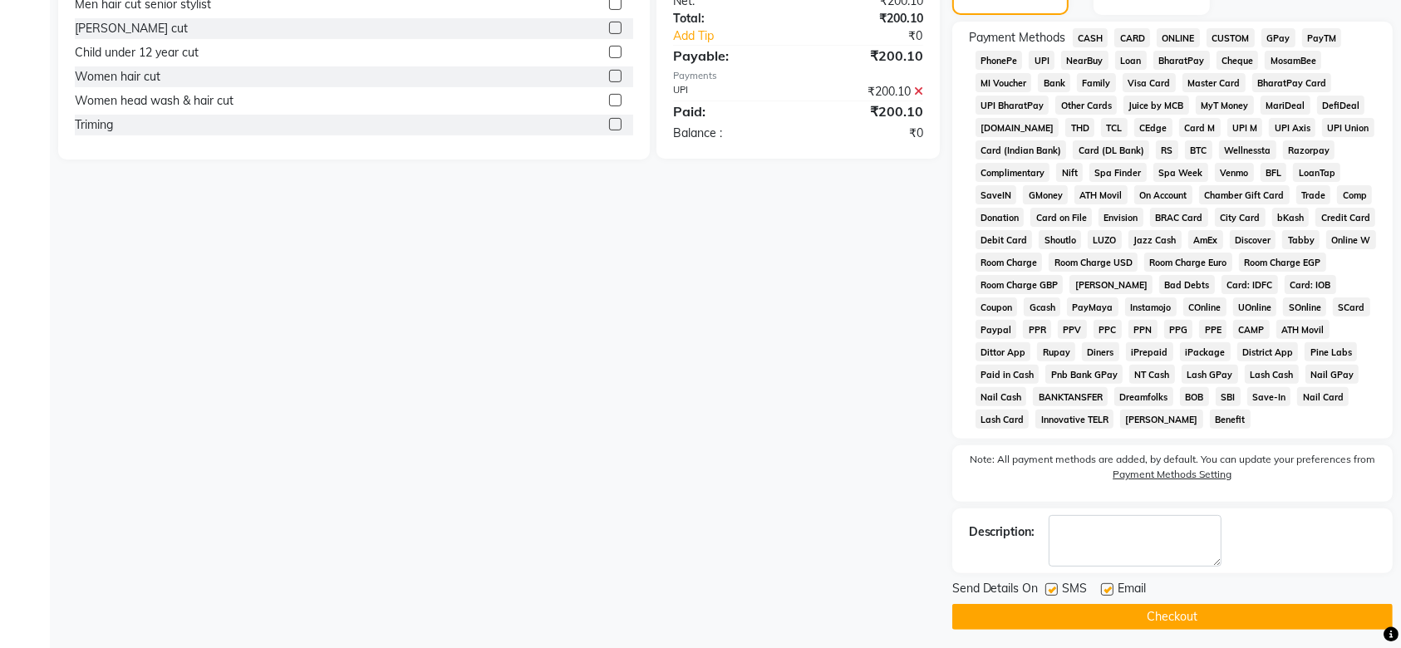
click at [1174, 625] on button "Checkout" at bounding box center [1172, 617] width 440 height 26
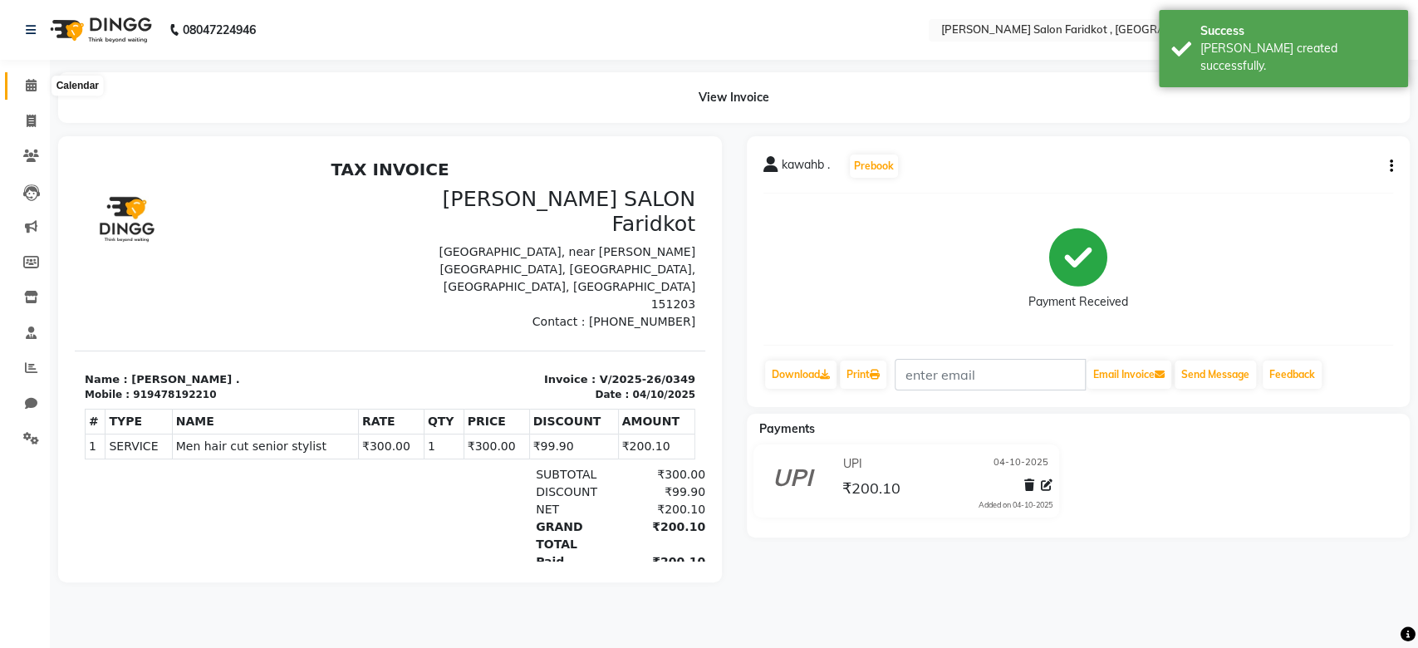
click at [28, 83] on icon at bounding box center [31, 85] width 11 height 12
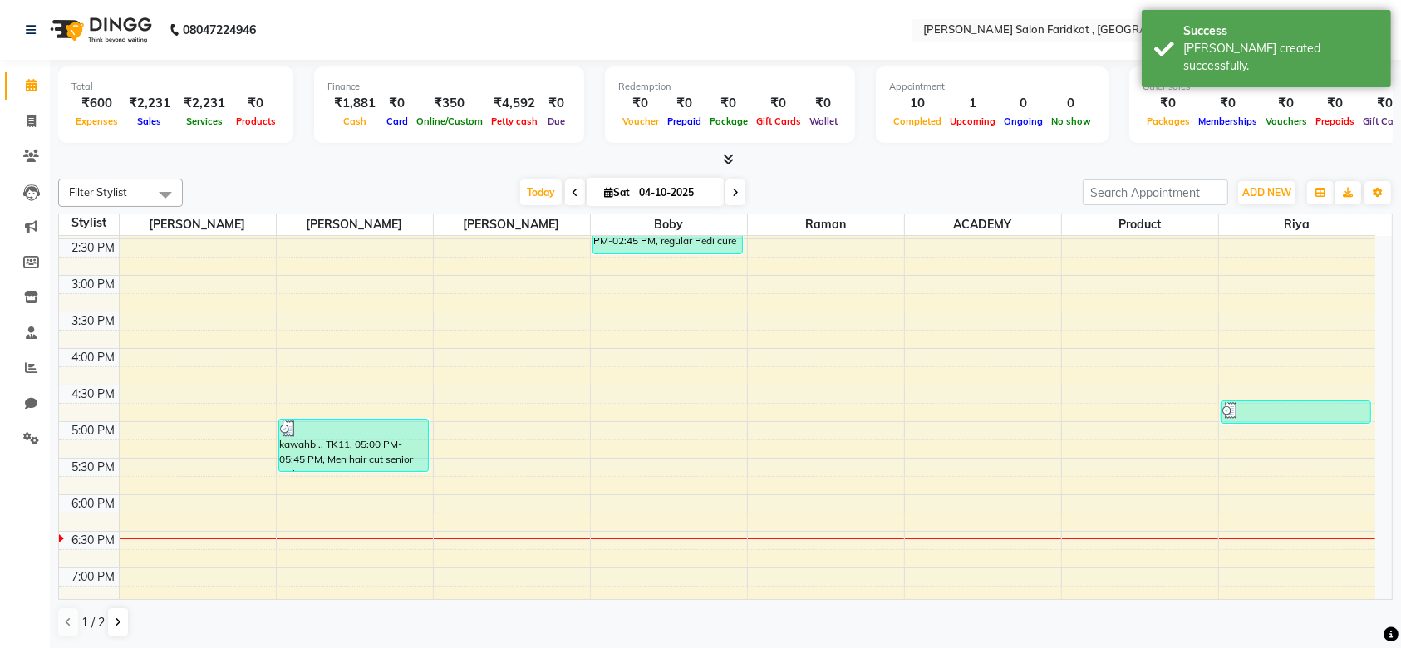
scroll to position [480, 0]
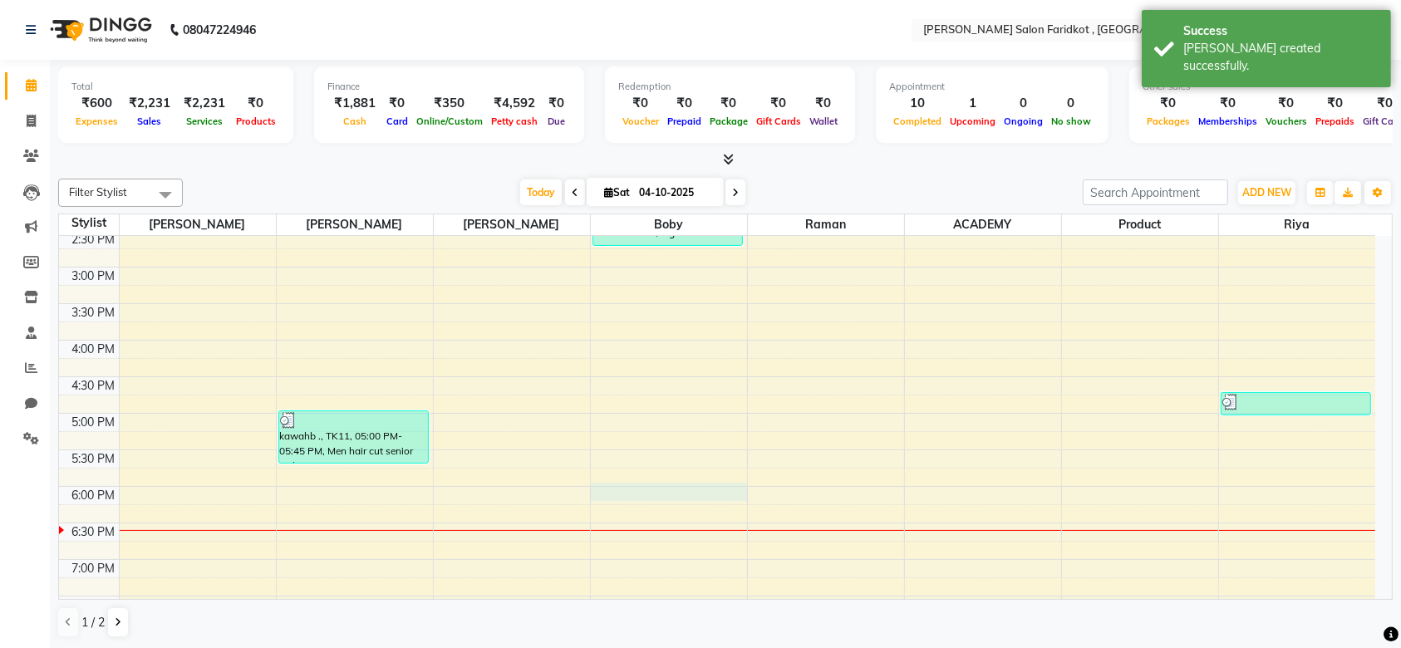
click at [710, 496] on div "8:00 AM 8:30 AM 9:00 AM 9:30 AM 10:00 AM 10:30 AM 11:00 AM 11:30 AM 12:00 PM 12…" at bounding box center [717, 231] width 1316 height 950
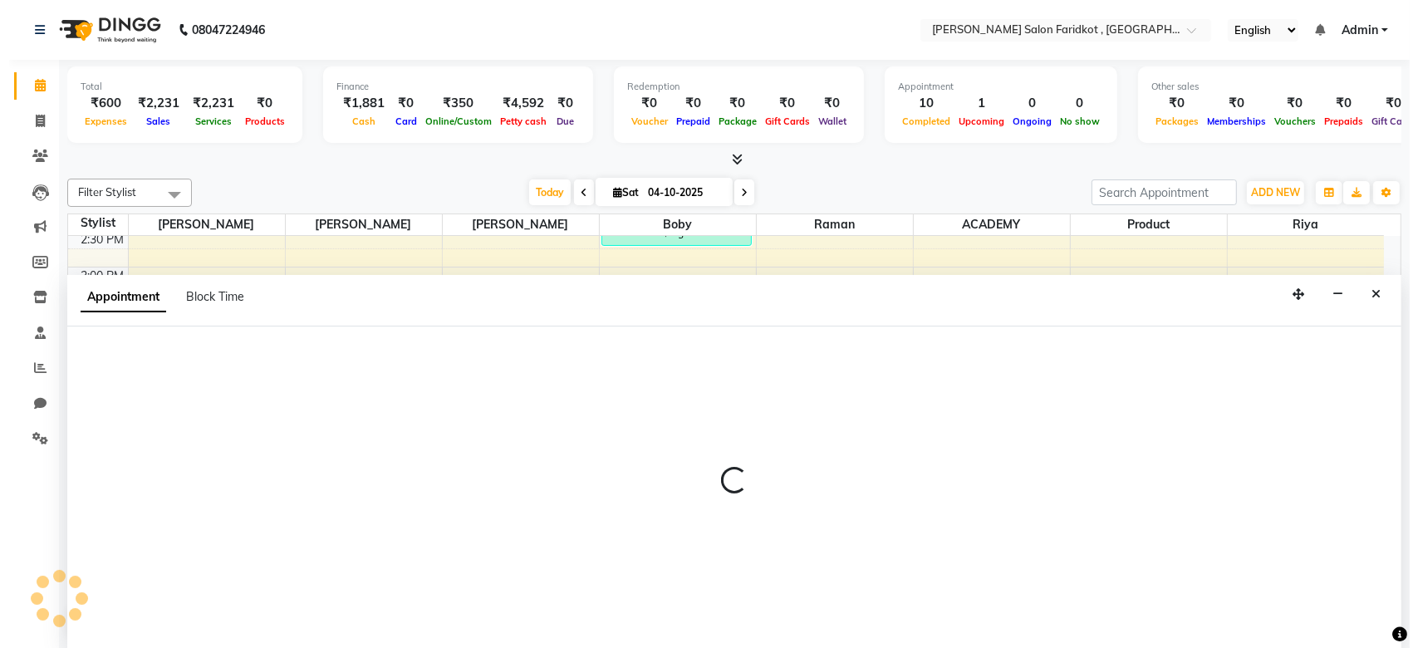
scroll to position [0, 0]
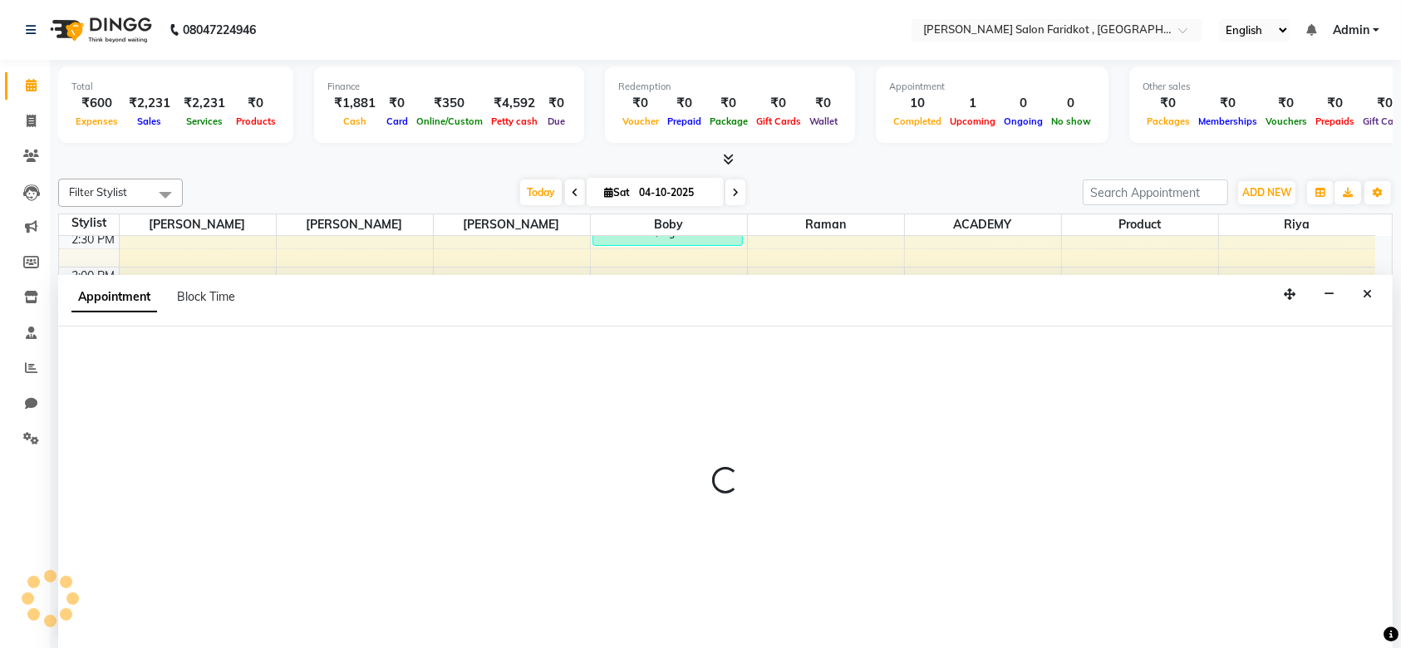
select select "89536"
select select "tentative"
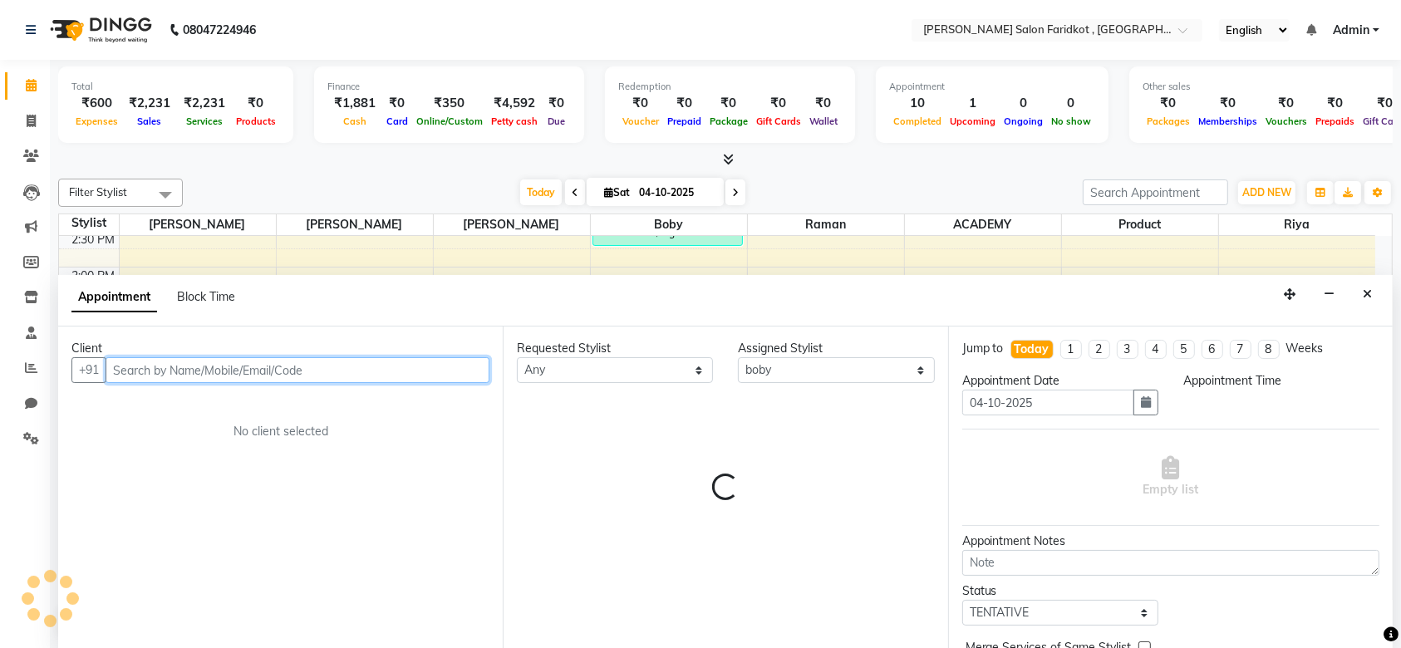
select select "1080"
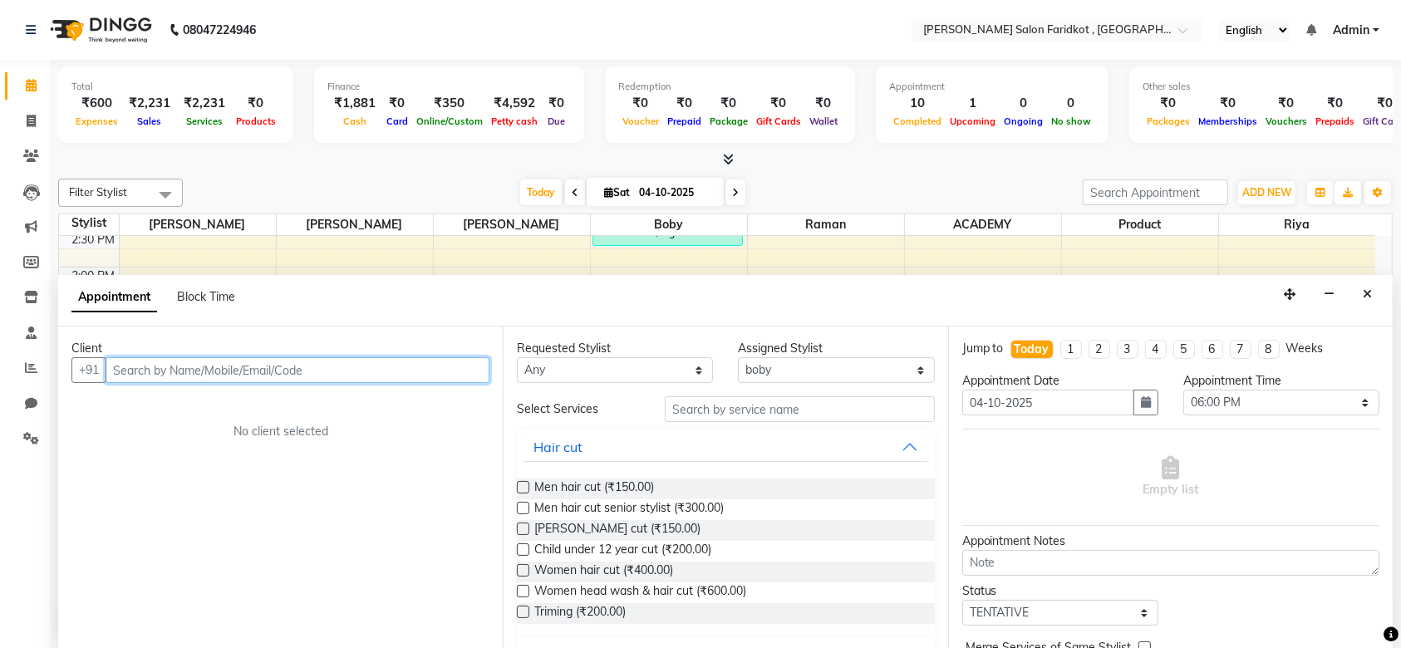
click at [381, 361] on input "text" at bounding box center [298, 370] width 384 height 26
click at [349, 373] on input "text" at bounding box center [298, 370] width 384 height 26
type input "8454903100"
click at [444, 372] on span "Add Client" at bounding box center [455, 369] width 56 height 15
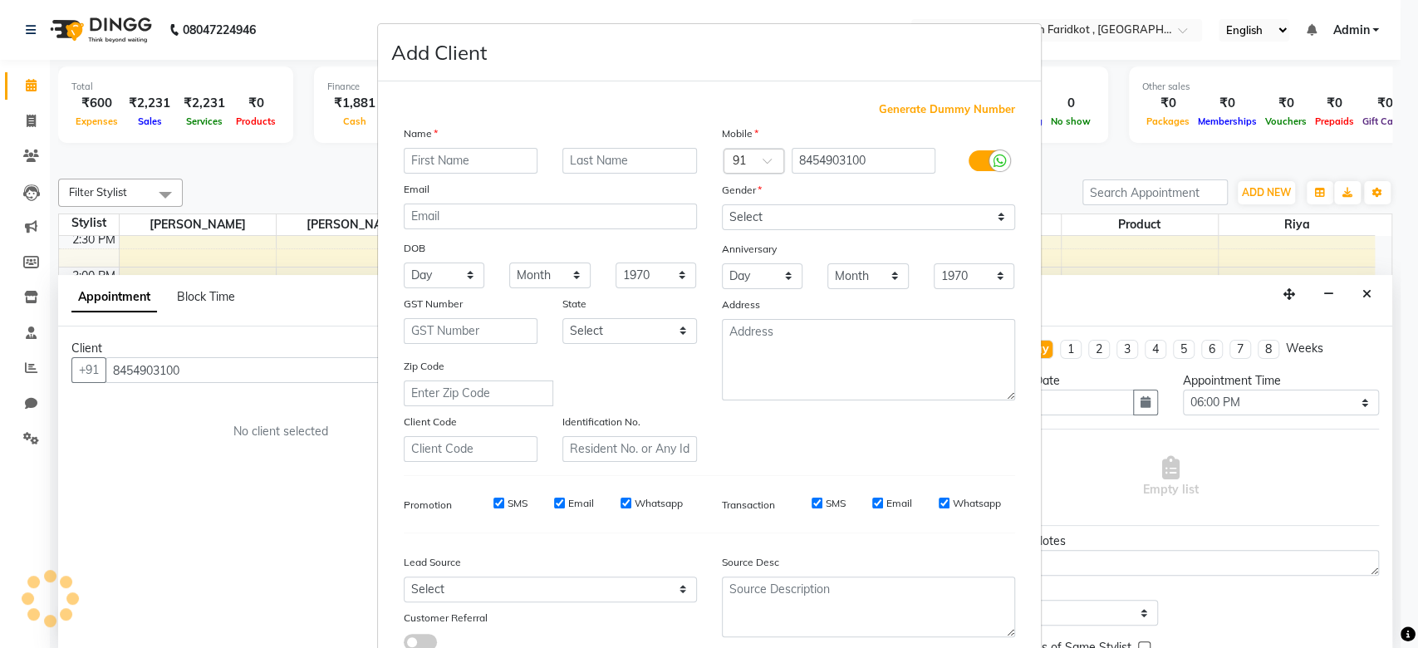
click at [440, 156] on input "text" at bounding box center [471, 161] width 135 height 26
type input "arsh"
click at [582, 155] on input "text" at bounding box center [629, 161] width 135 height 26
type input "deep"
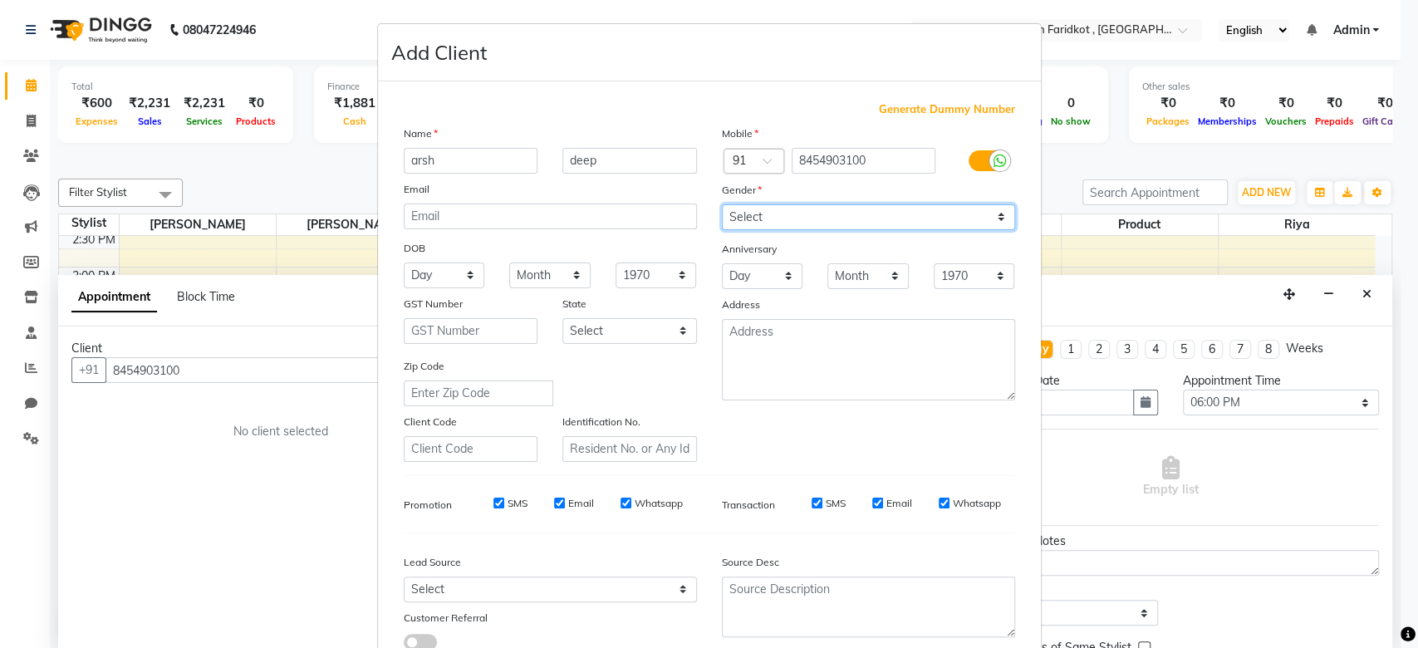
click at [751, 216] on select "Select Male Female Other Prefer Not To Say" at bounding box center [868, 217] width 293 height 26
select select "[DEMOGRAPHIC_DATA]"
click at [722, 204] on select "Select Male Female Other Prefer Not To Say" at bounding box center [868, 217] width 293 height 26
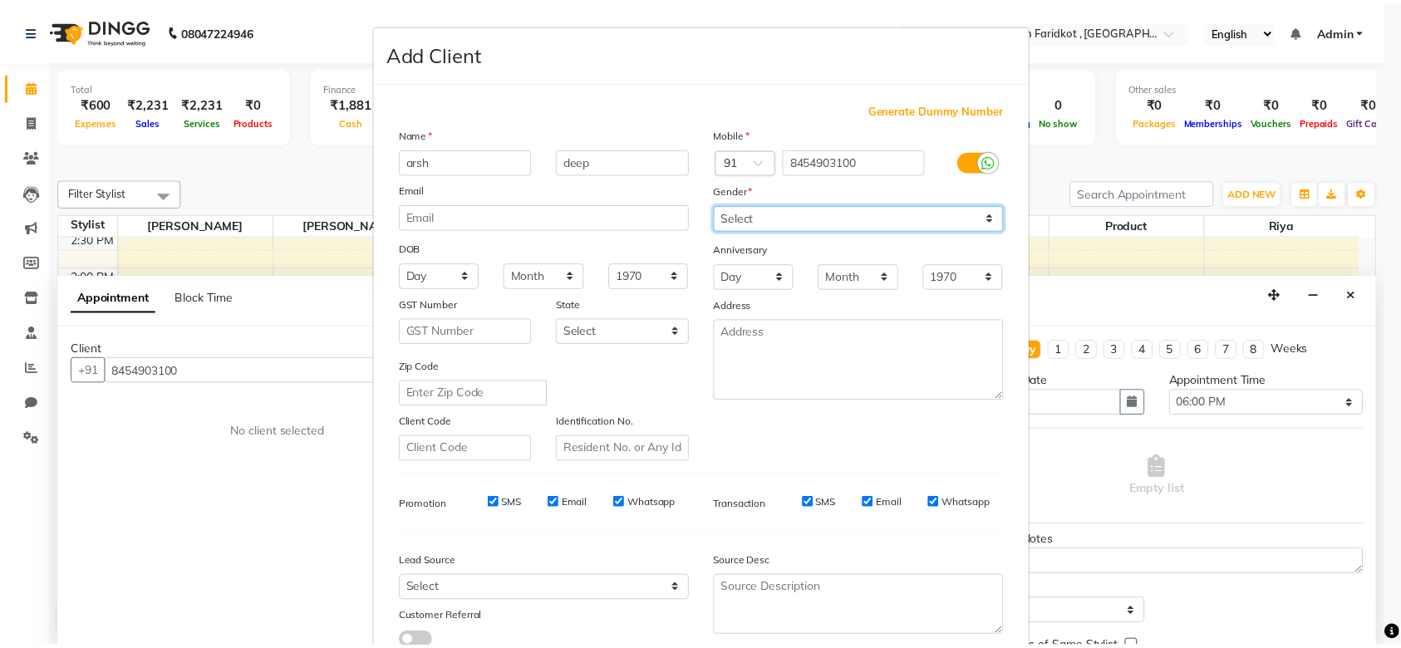
scroll to position [115, 0]
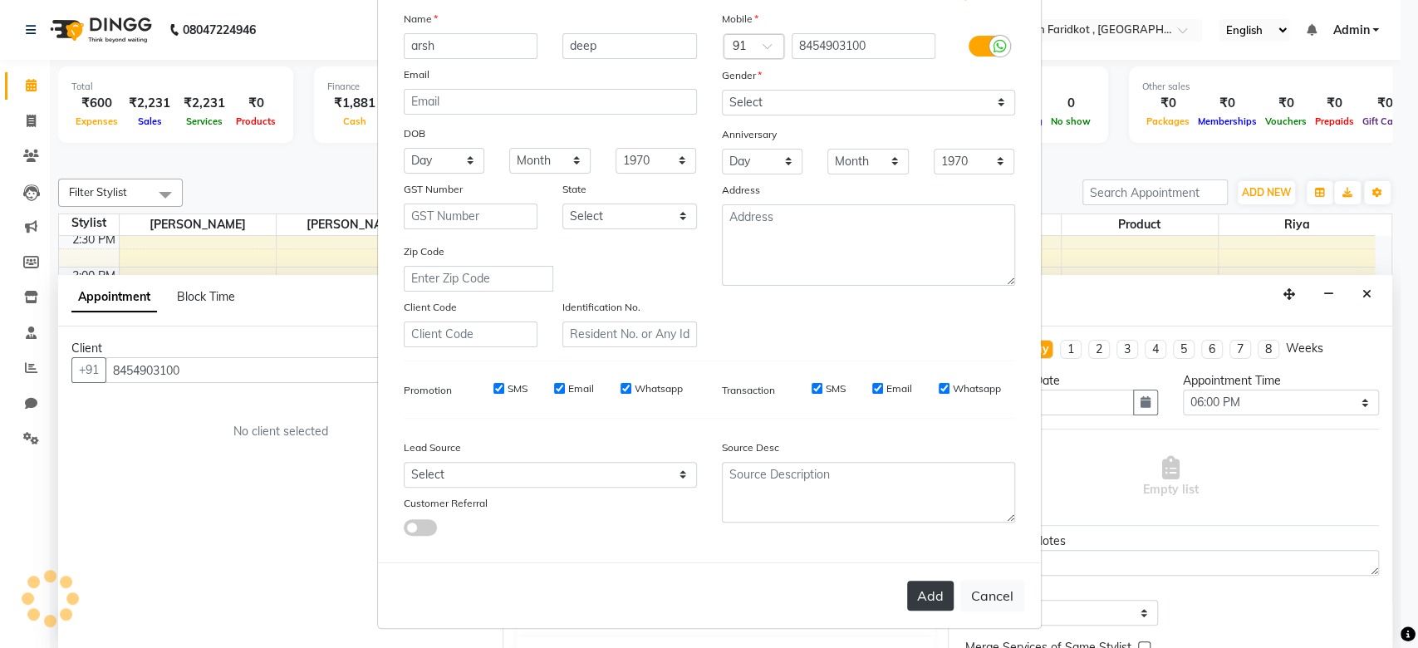
click at [920, 587] on button "Add" at bounding box center [930, 596] width 47 height 30
select select
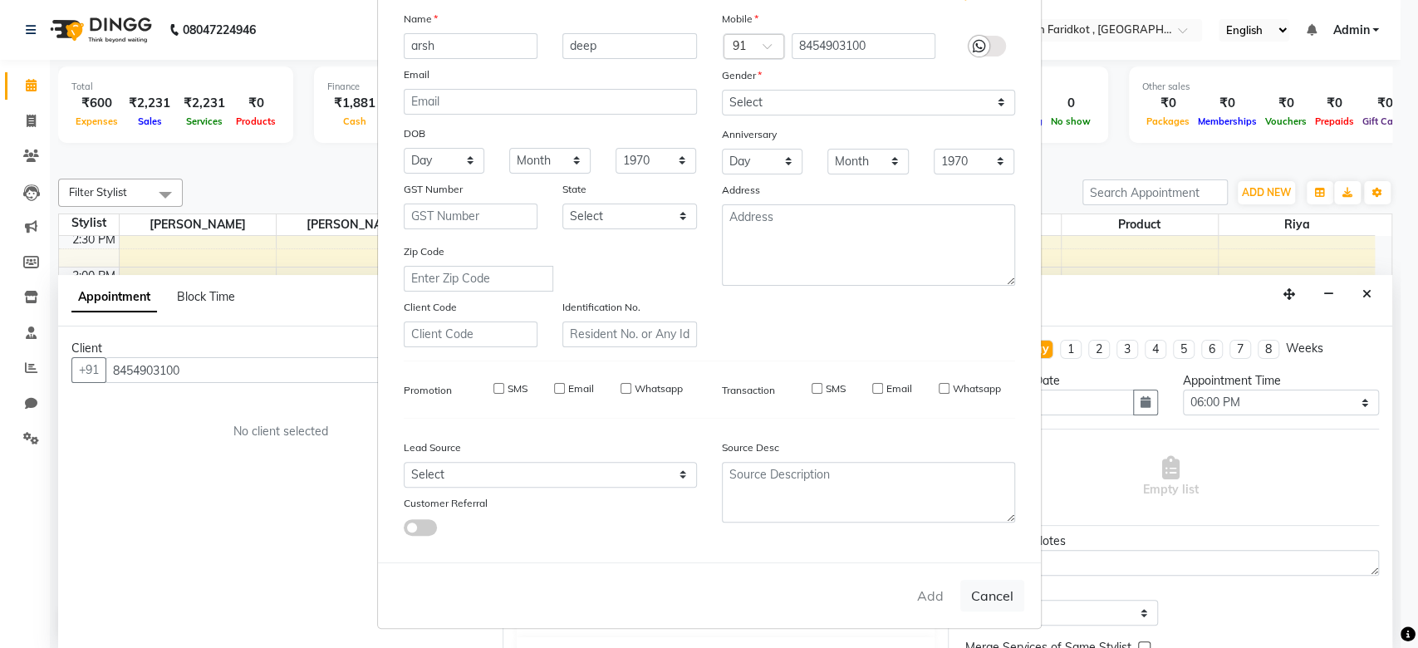
select select
checkbox input "false"
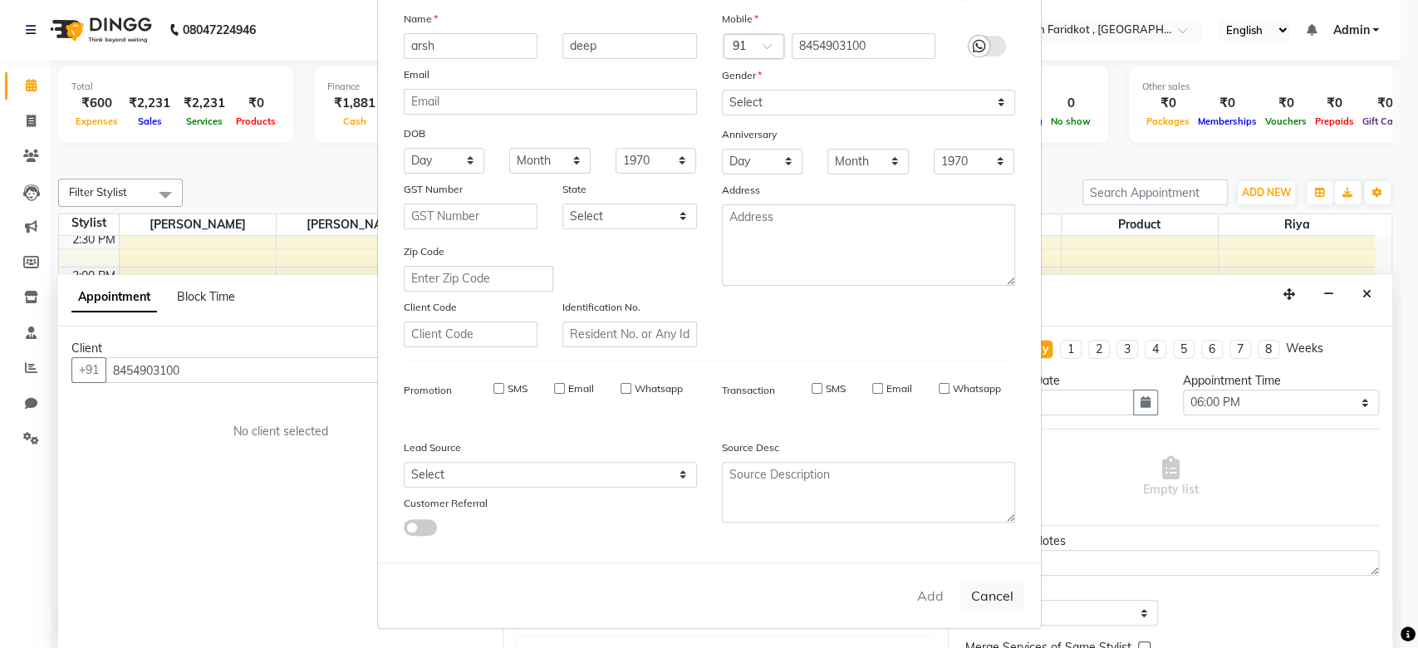
checkbox input "false"
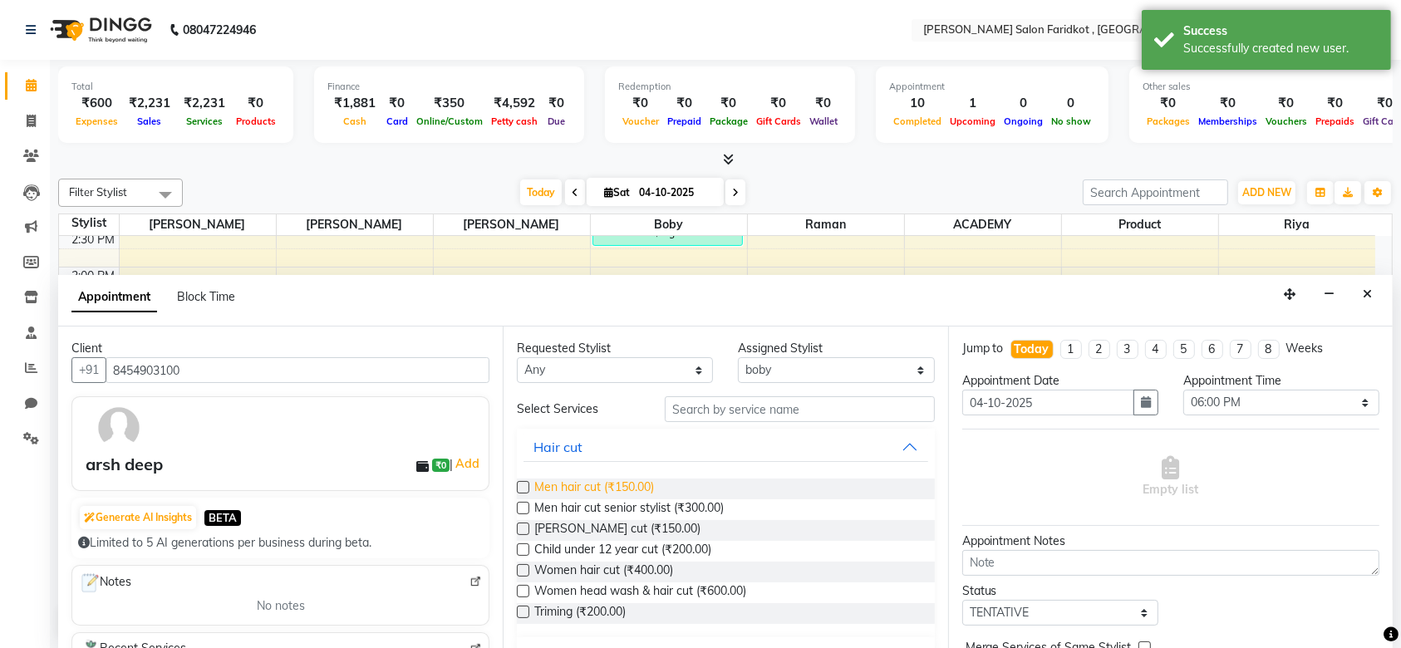
click at [594, 486] on span "Men hair cut (₹150.00)" at bounding box center [594, 489] width 120 height 21
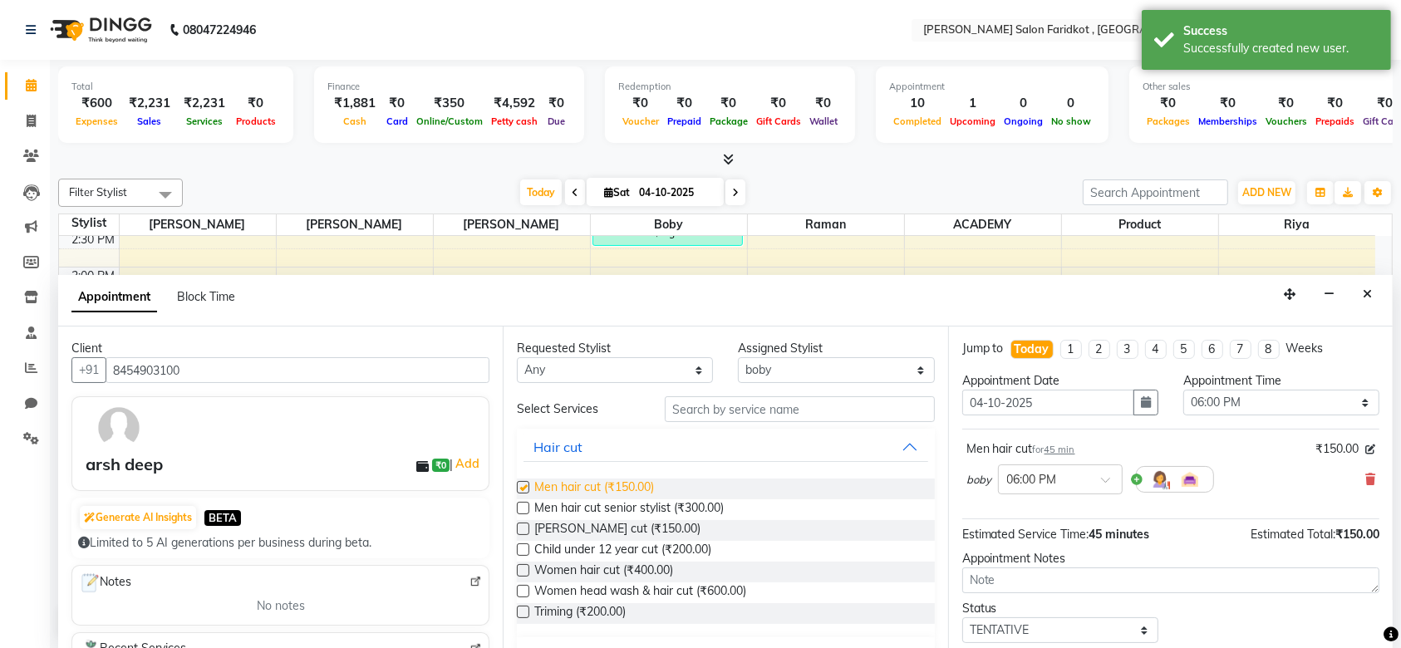
checkbox input "false"
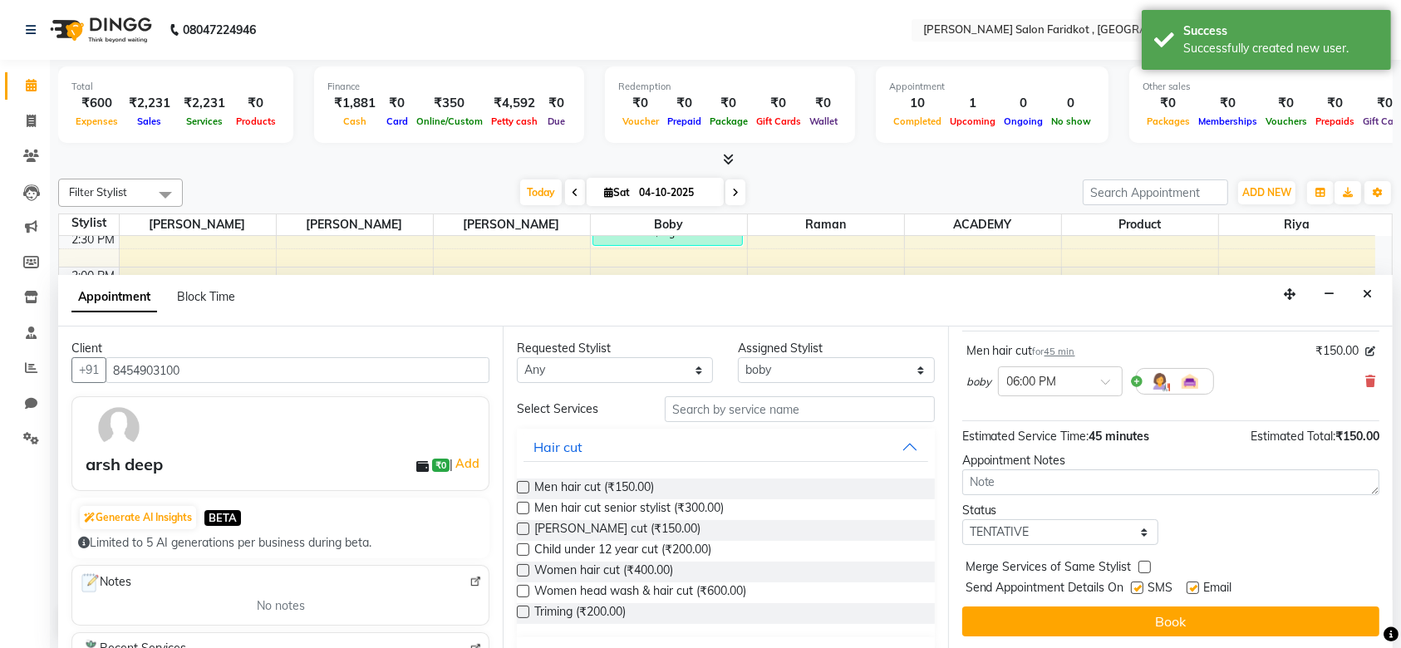
scroll to position [88, 0]
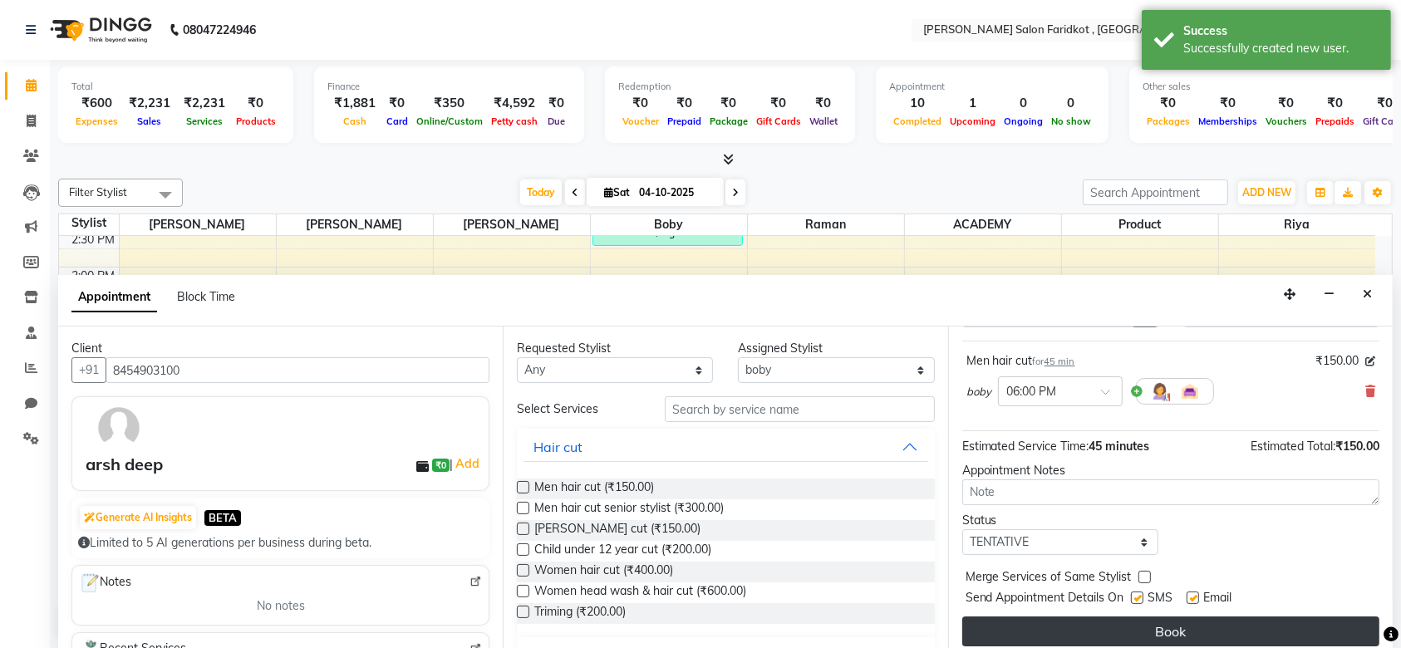
click at [1090, 626] on button "Book" at bounding box center [1170, 631] width 417 height 30
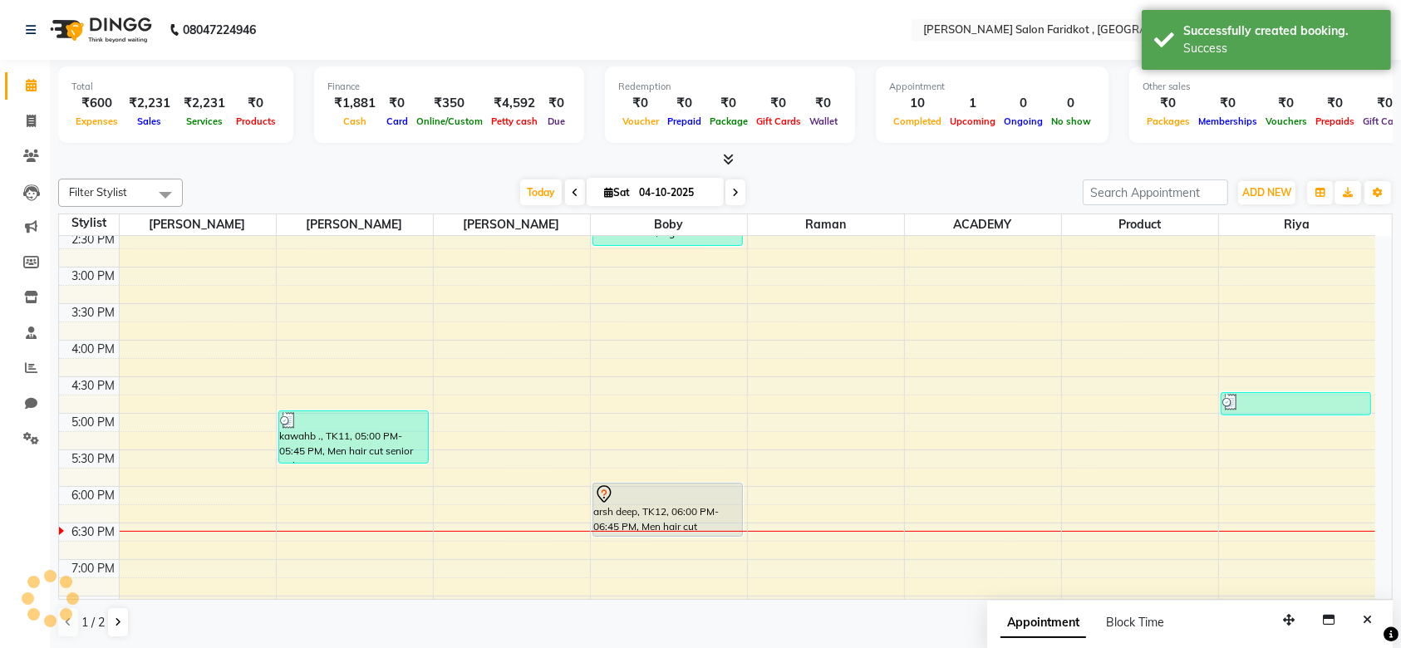
scroll to position [0, 0]
click at [686, 502] on div at bounding box center [667, 494] width 147 height 20
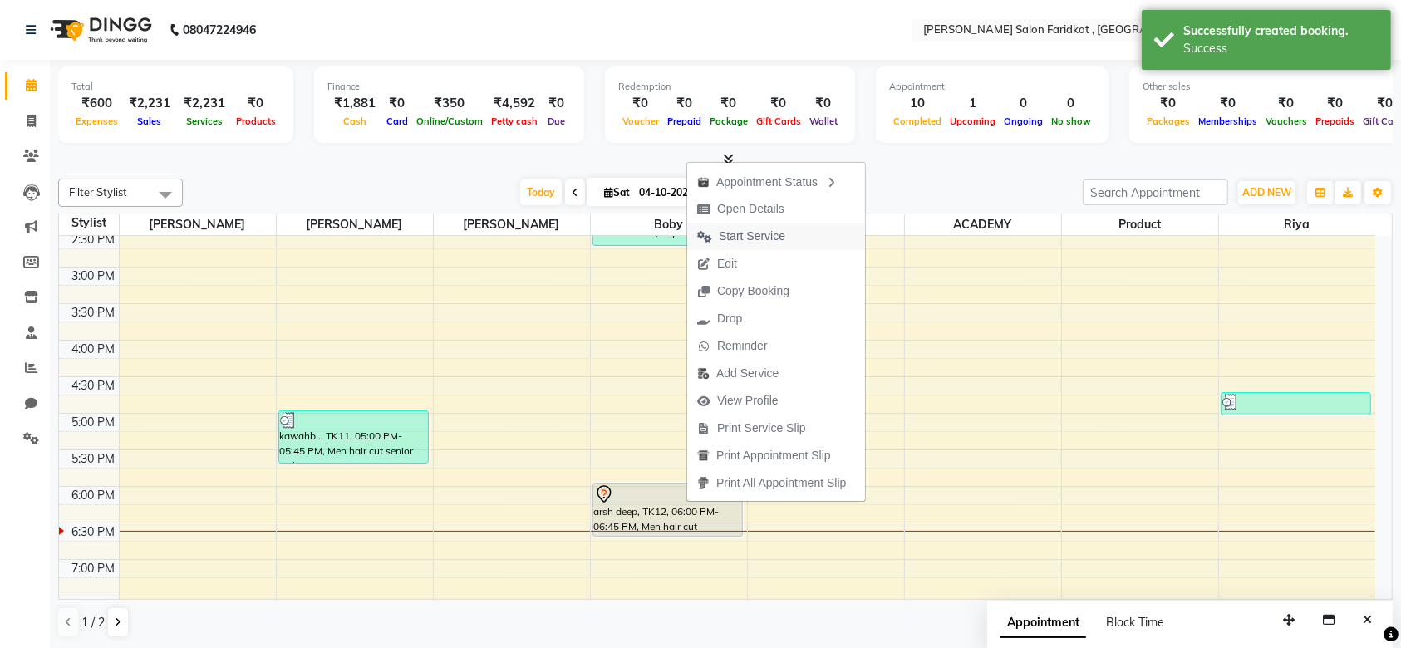
click at [750, 234] on span "Start Service" at bounding box center [752, 236] width 66 height 17
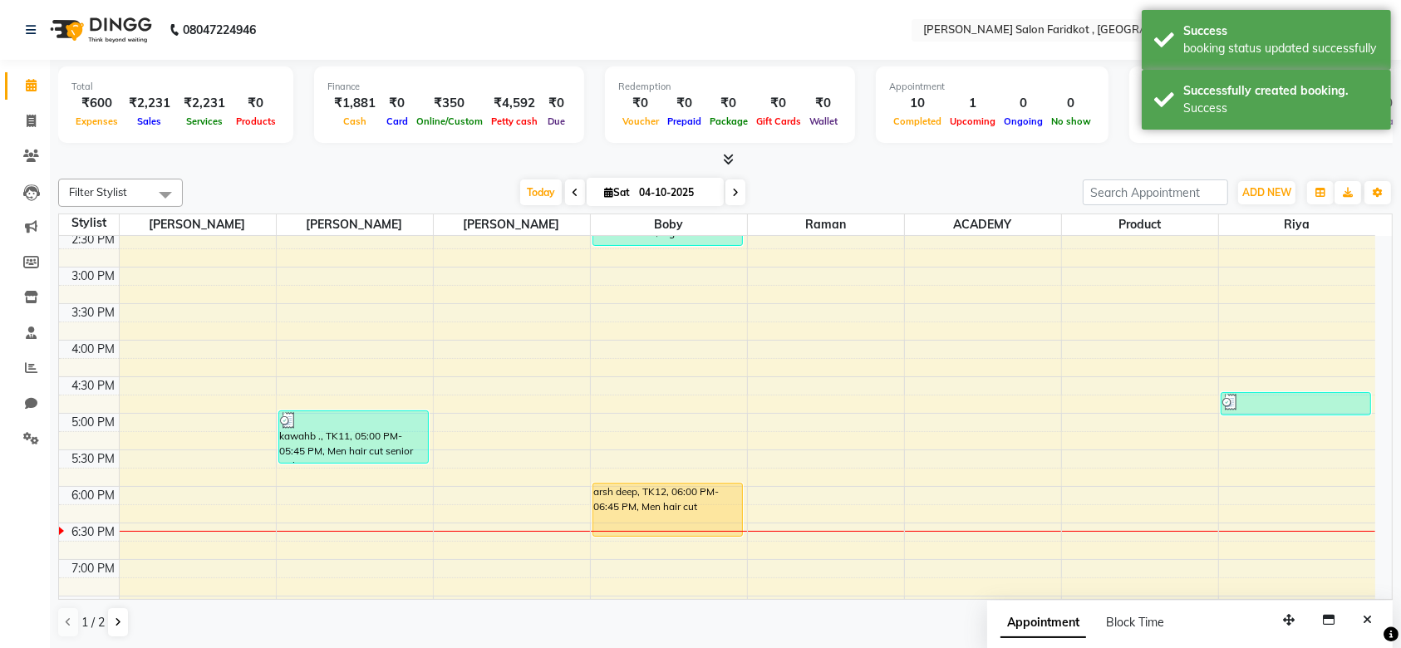
click at [695, 495] on div "arsh deep, TK12, 06:00 PM-06:45 PM, Men hair cut" at bounding box center [667, 510] width 149 height 52
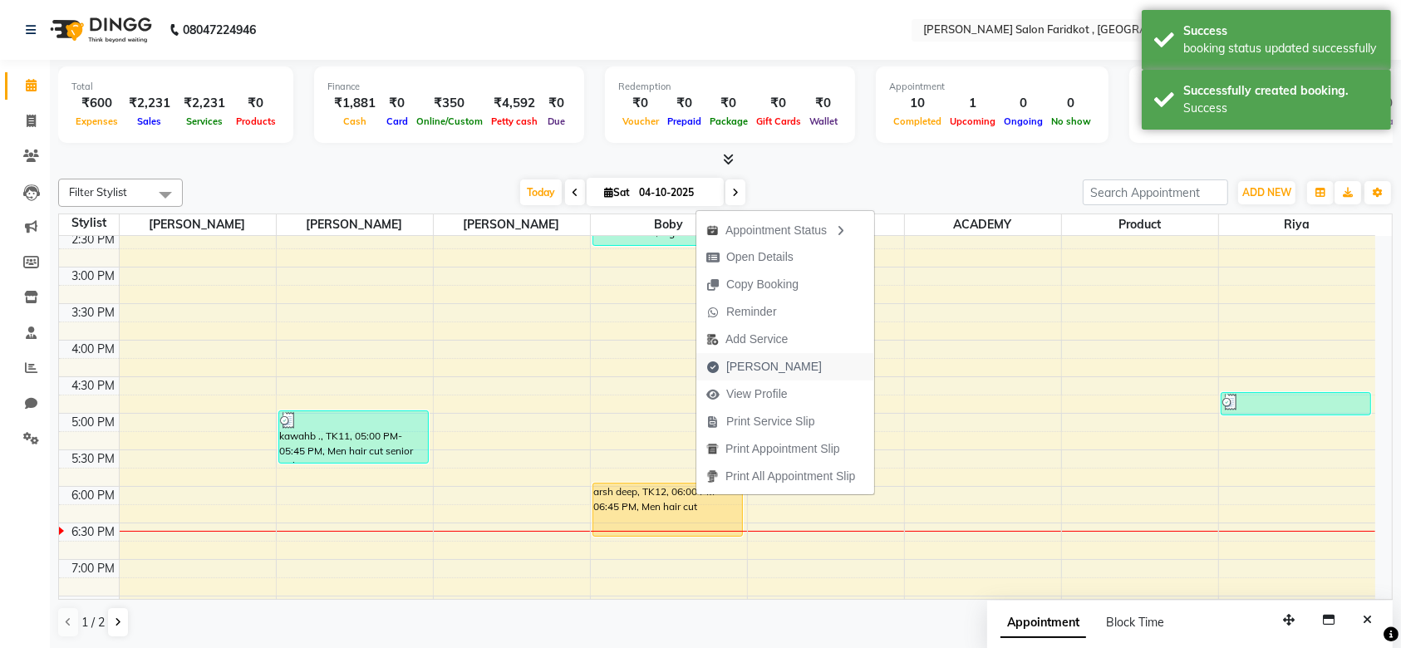
click at [745, 367] on span "Mark Done" at bounding box center [774, 366] width 96 height 17
select select "service"
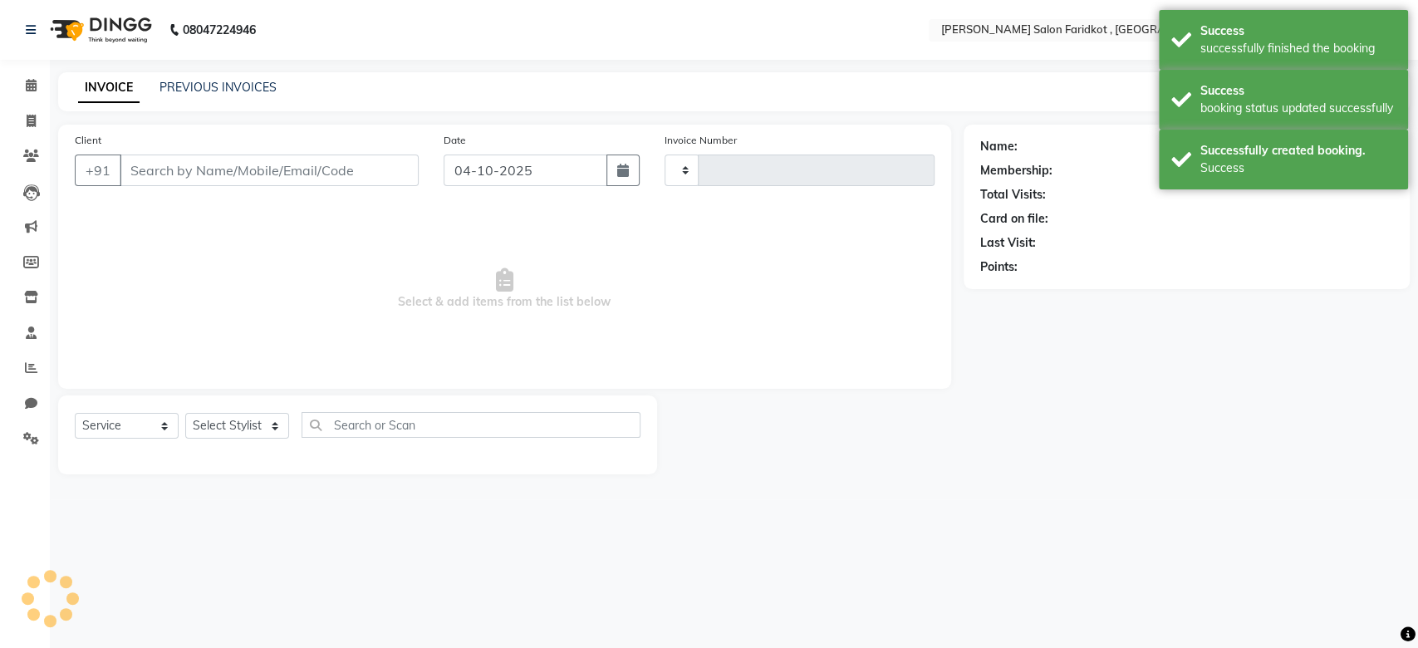
type input "0350"
select select "8789"
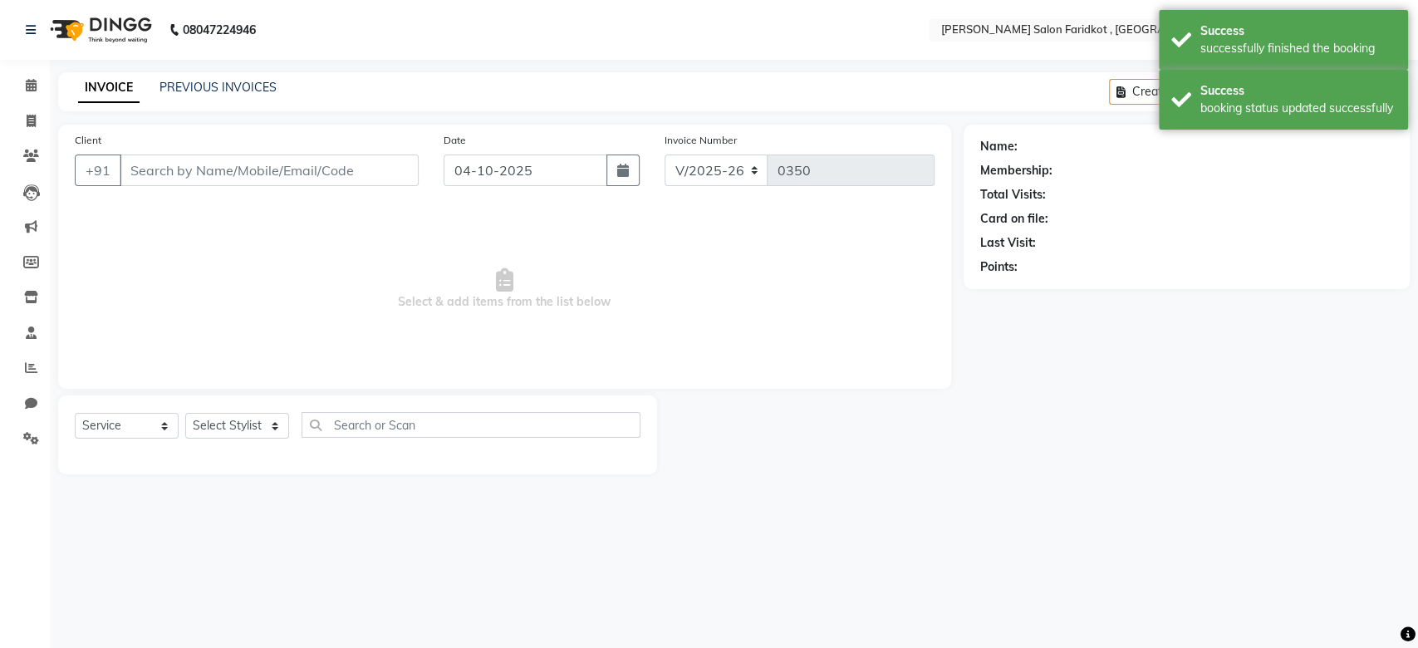
type input "8454903100"
select select "89536"
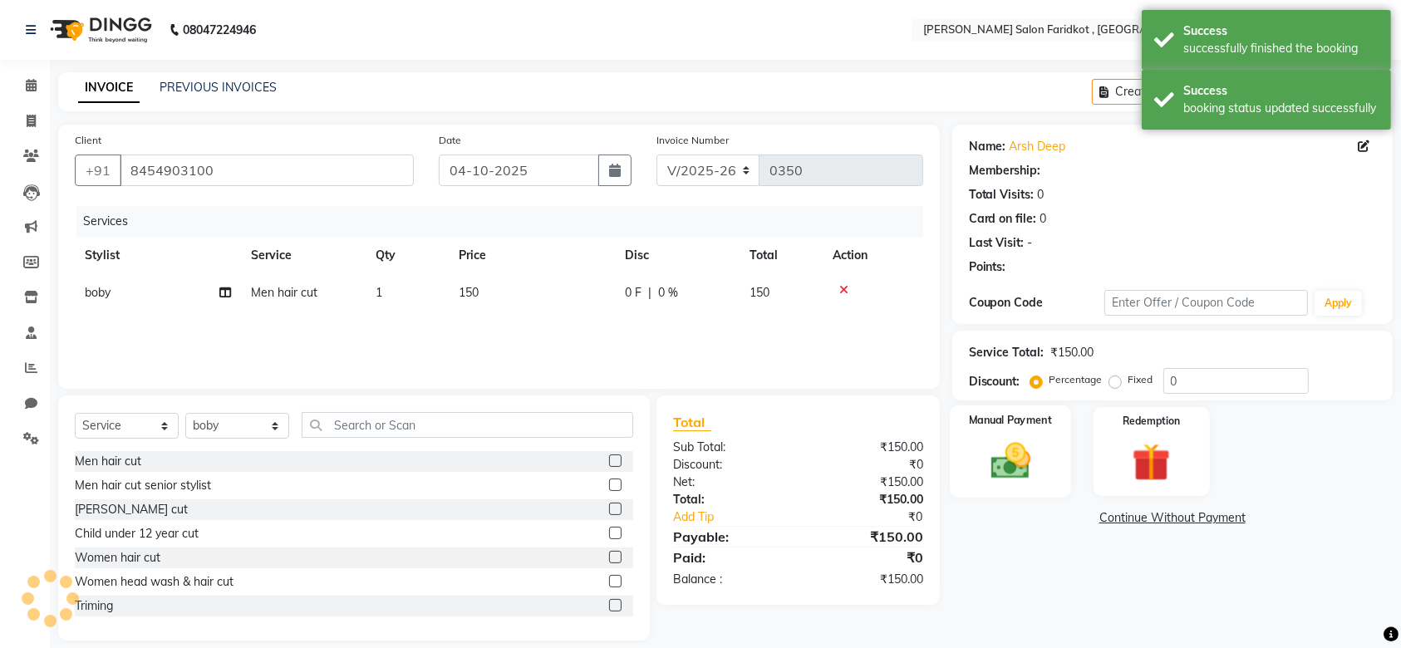
click at [1021, 454] on img at bounding box center [1010, 461] width 65 height 46
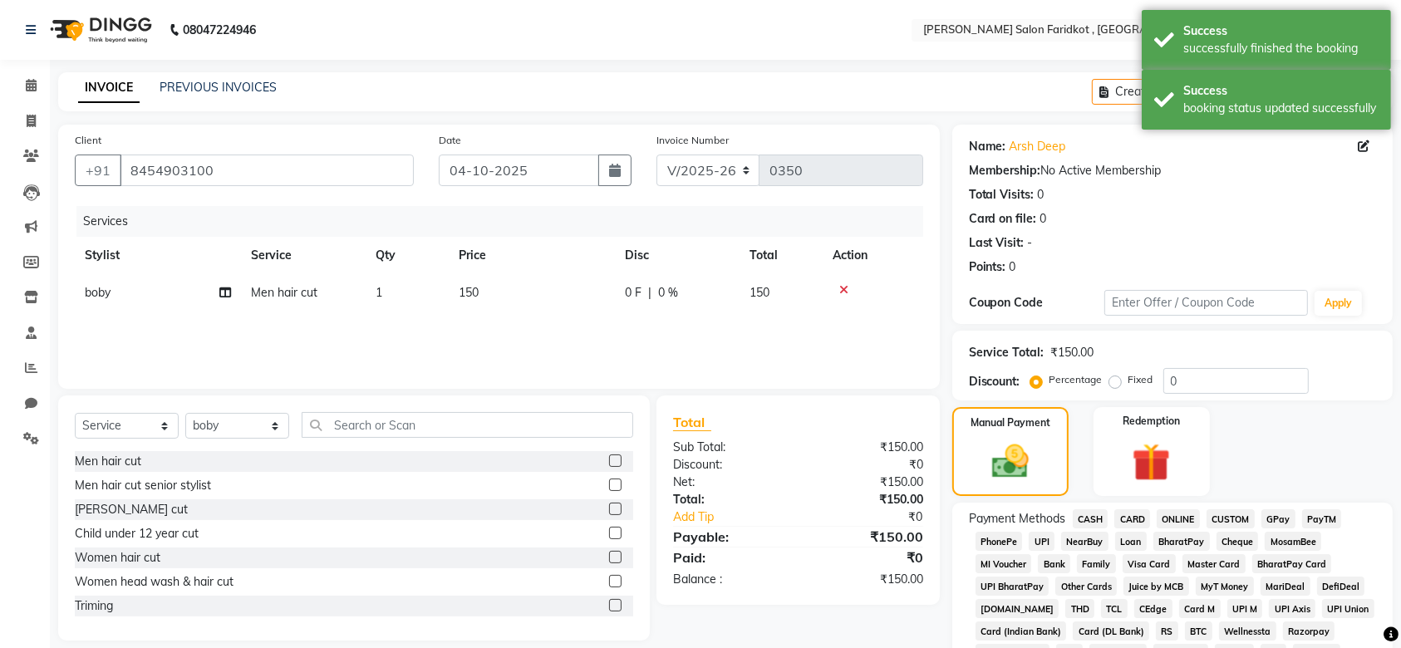
click at [1039, 540] on span "UPI" at bounding box center [1042, 541] width 26 height 19
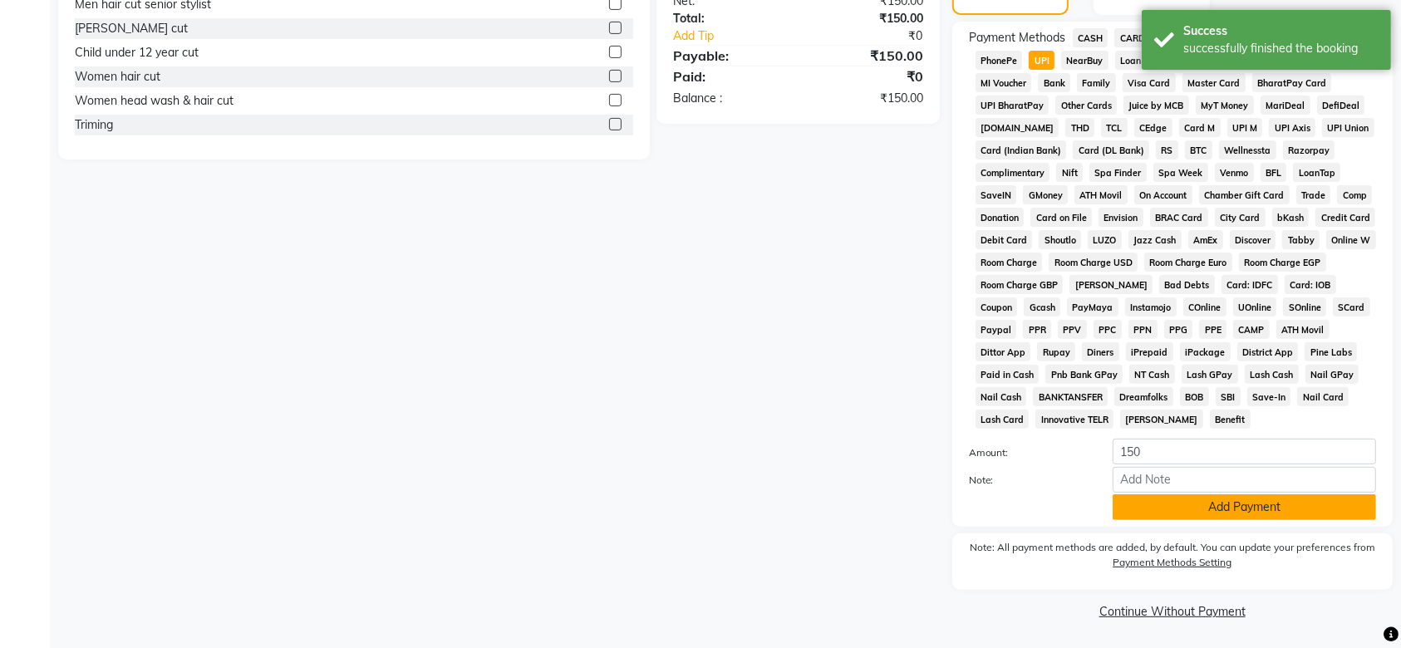
click at [1186, 502] on button "Add Payment" at bounding box center [1243, 507] width 263 height 26
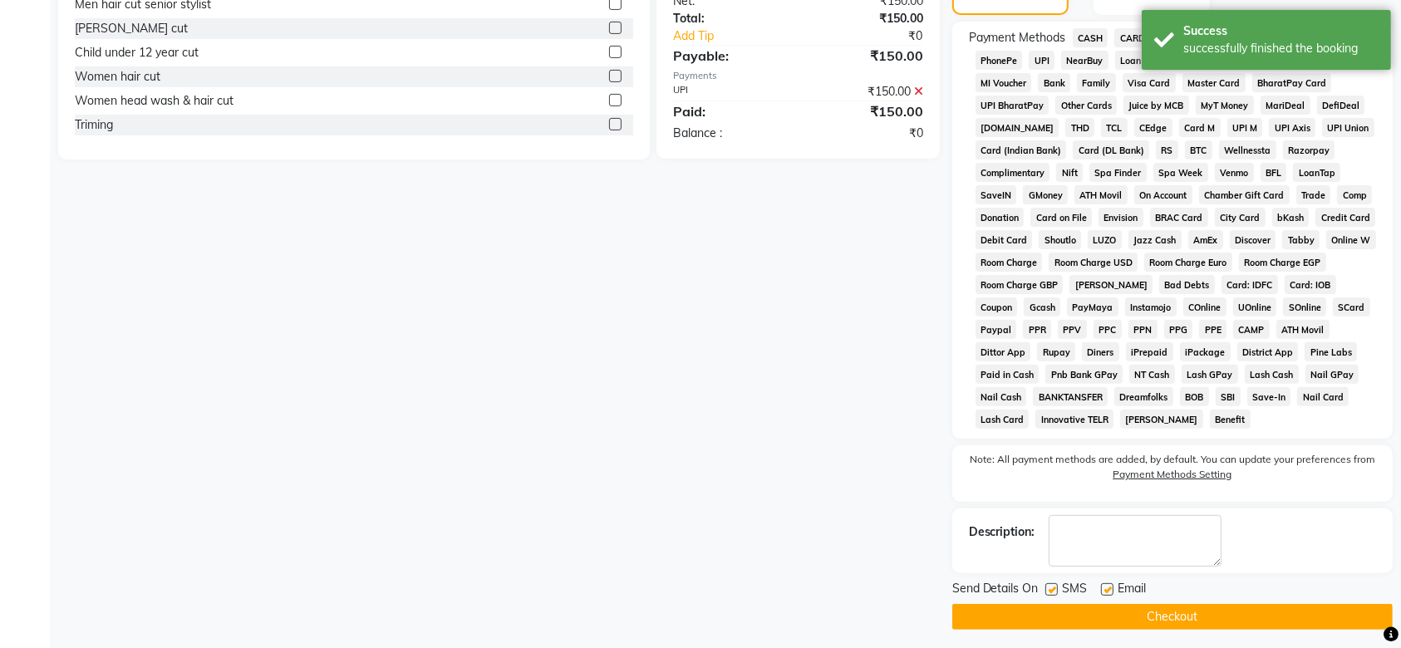
click at [1148, 615] on button "Checkout" at bounding box center [1172, 617] width 440 height 26
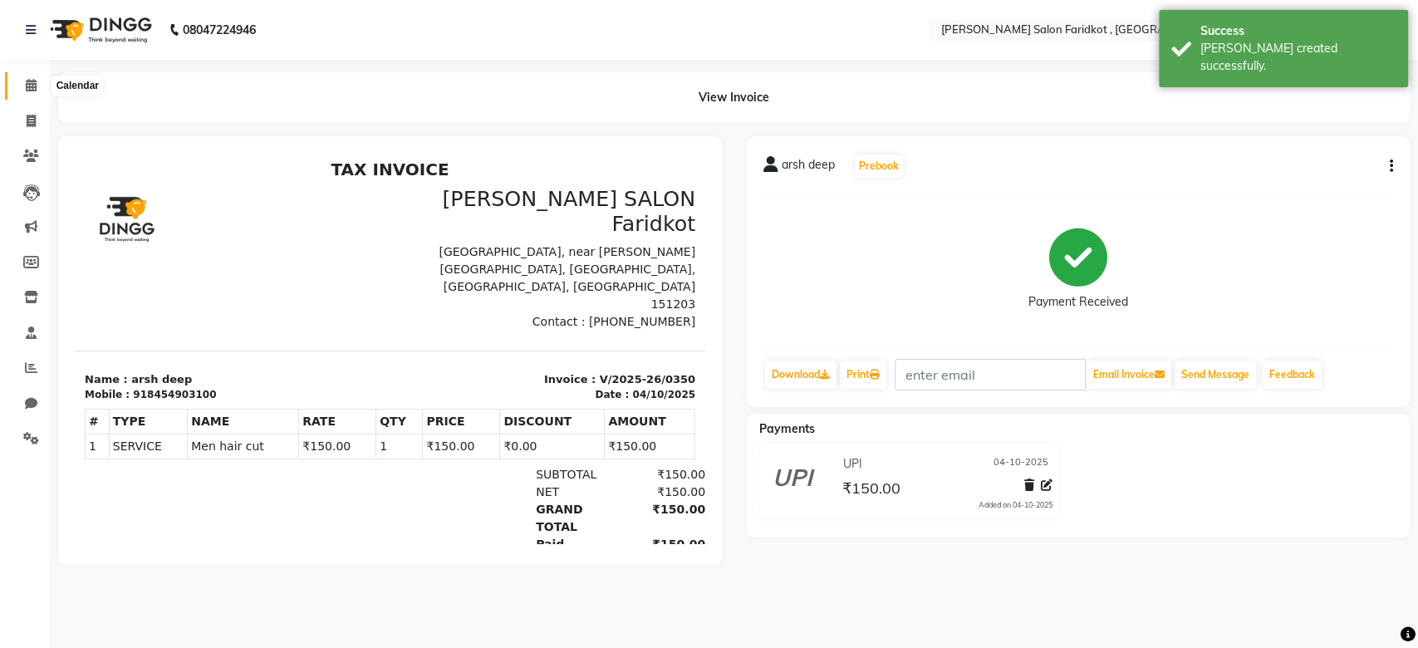
click at [33, 87] on icon at bounding box center [31, 85] width 11 height 12
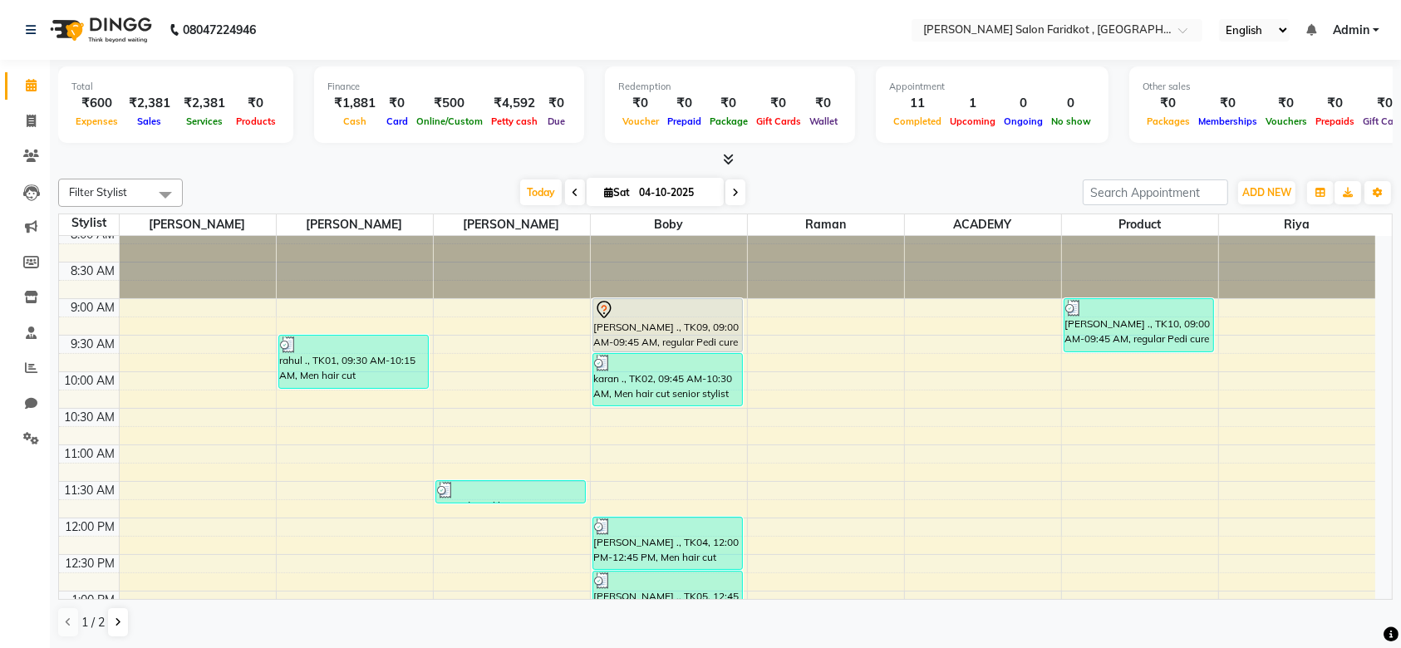
scroll to position [8, 0]
click at [692, 313] on div at bounding box center [667, 312] width 147 height 20
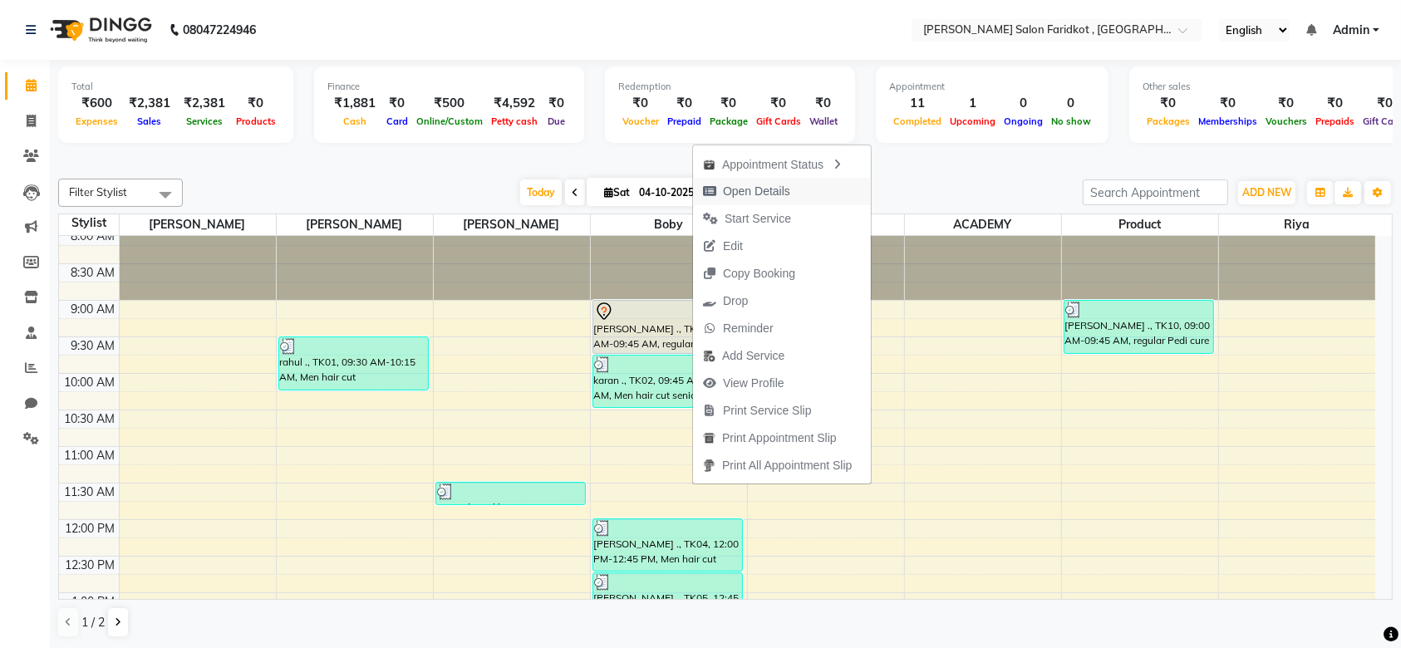
click at [749, 197] on span "Open Details" at bounding box center [756, 191] width 67 height 17
select select "7"
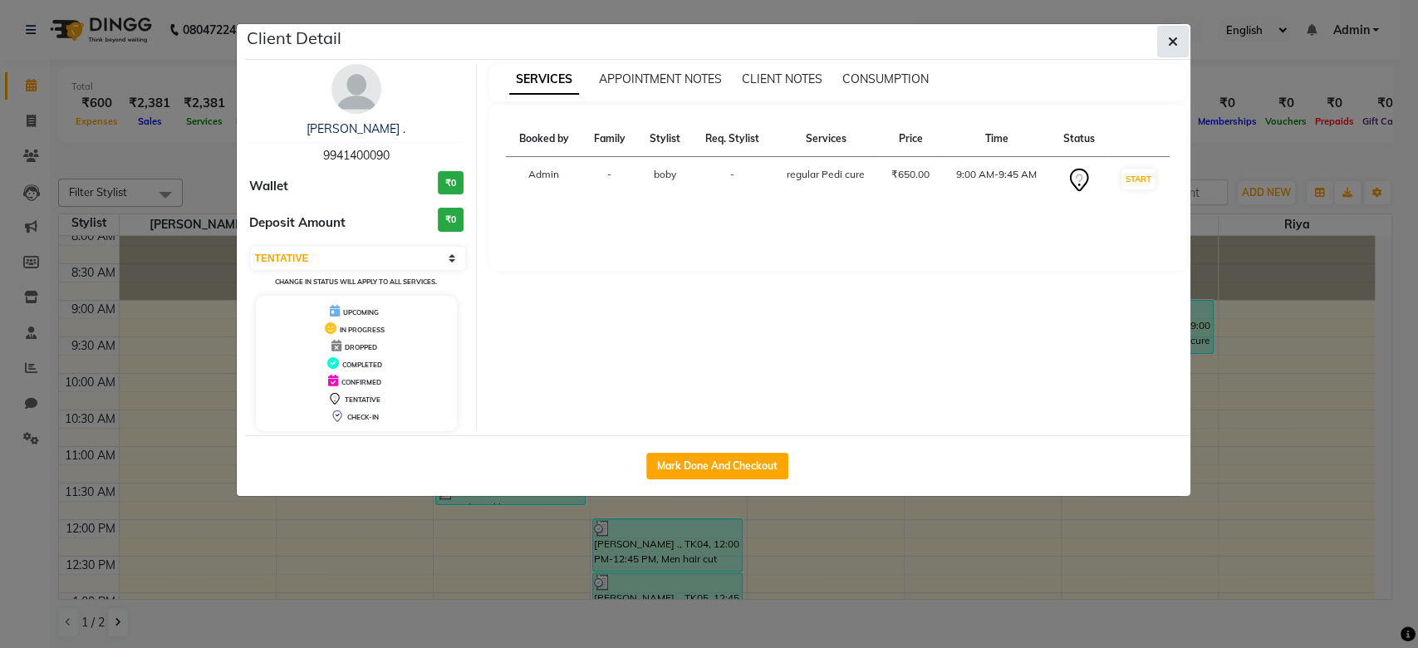
click at [1168, 47] on icon "button" at bounding box center [1173, 41] width 10 height 13
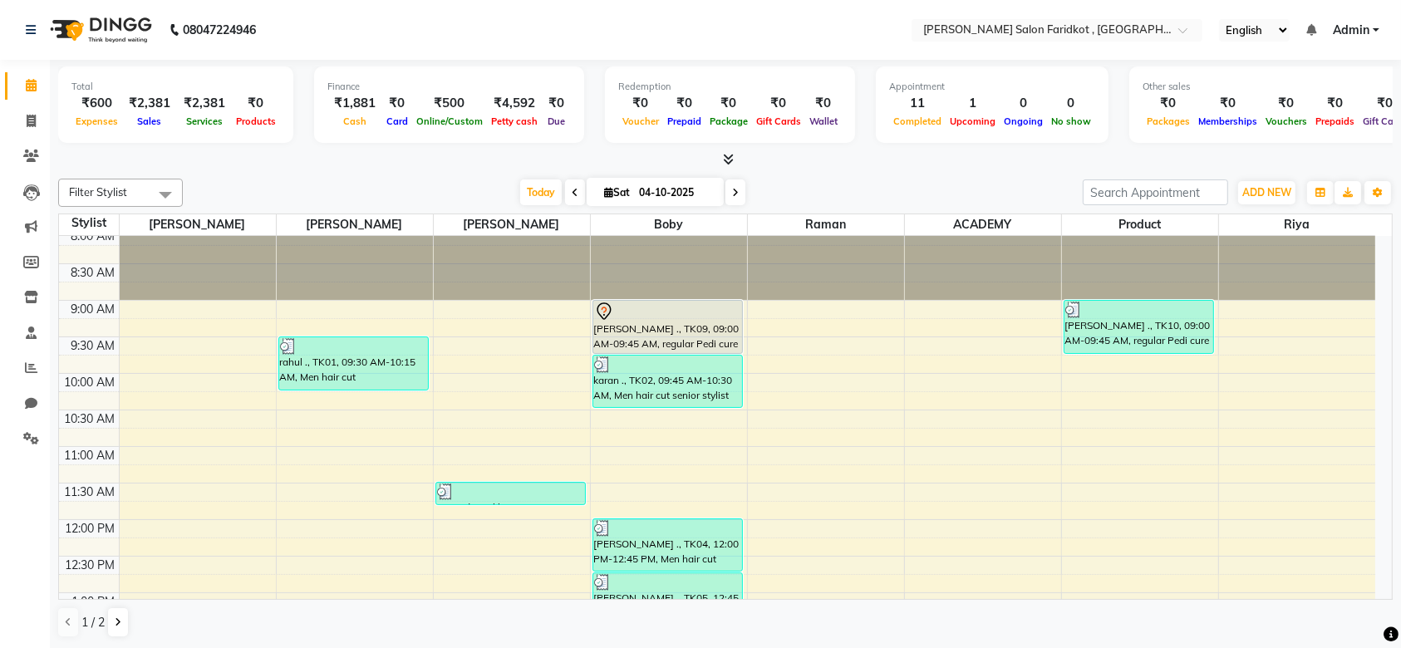
click at [656, 325] on div "[PERSON_NAME] ., TK09, 09:00 AM-09:45 AM, regular Pedi cure" at bounding box center [667, 327] width 149 height 52
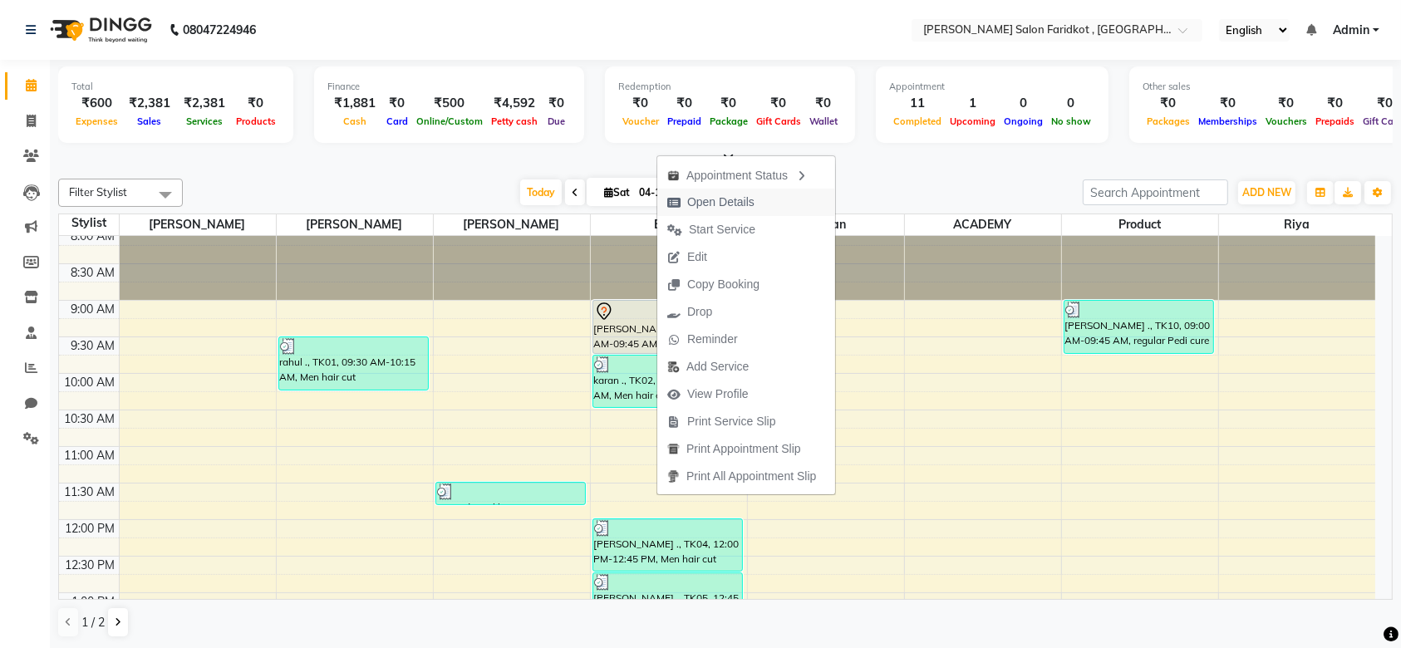
click at [709, 209] on span "Open Details" at bounding box center [720, 202] width 67 height 17
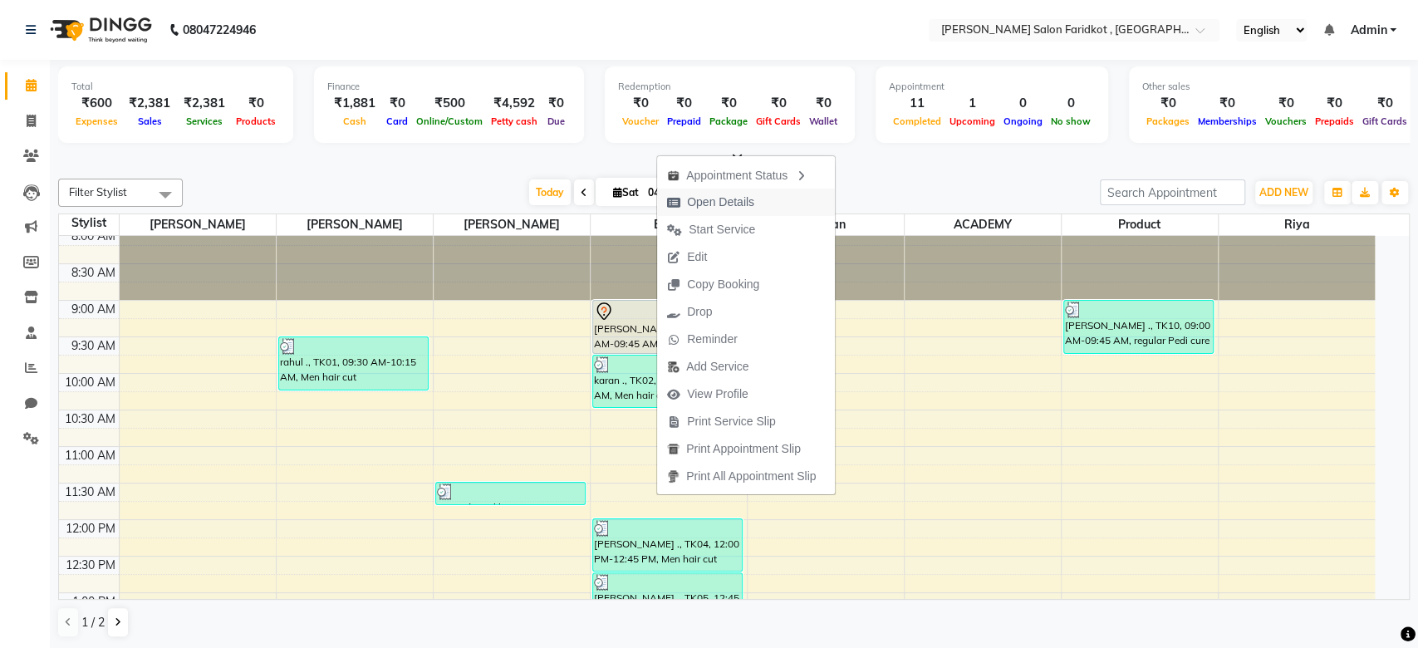
select select "7"
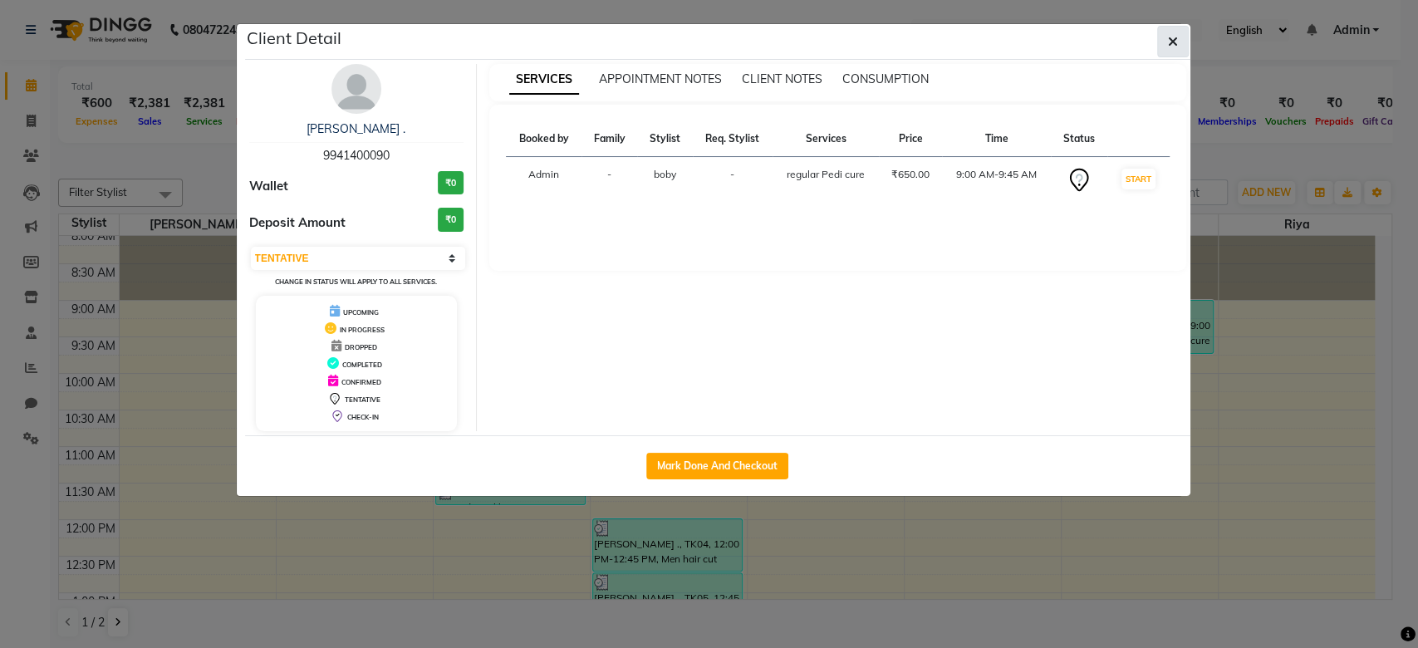
click at [1173, 47] on icon "button" at bounding box center [1173, 41] width 10 height 13
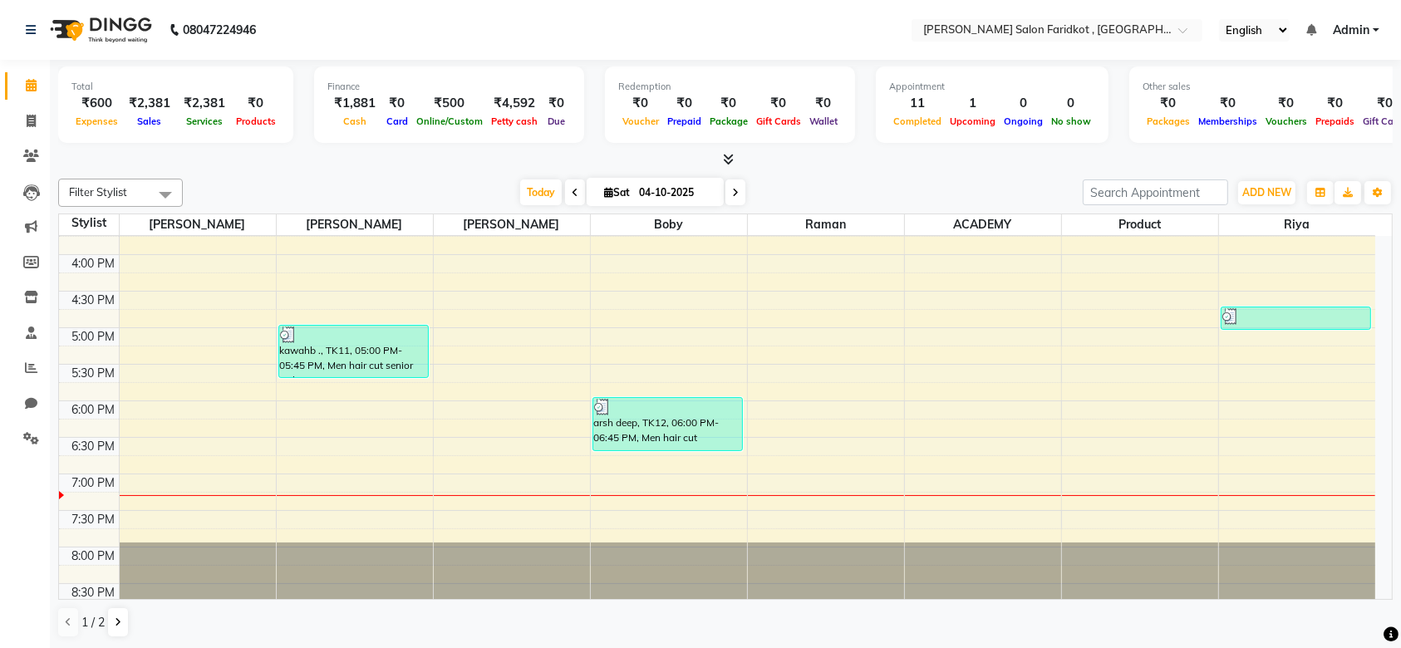
scroll to position [567, 0]
click at [354, 467] on div "8:00 AM 8:30 AM 9:00 AM 9:30 AM 10:00 AM 10:30 AM 11:00 AM 11:30 AM 12:00 PM 12…" at bounding box center [717, 144] width 1316 height 950
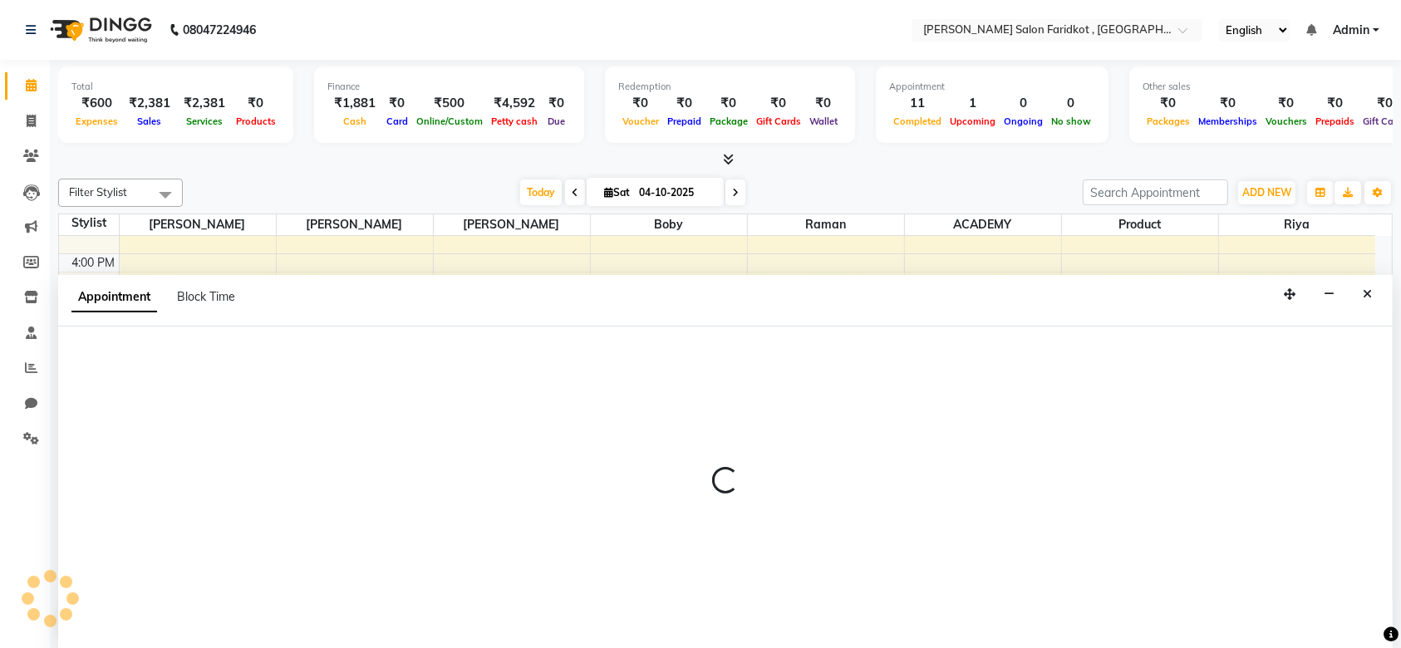
select select "89533"
select select "1125"
select select "tentative"
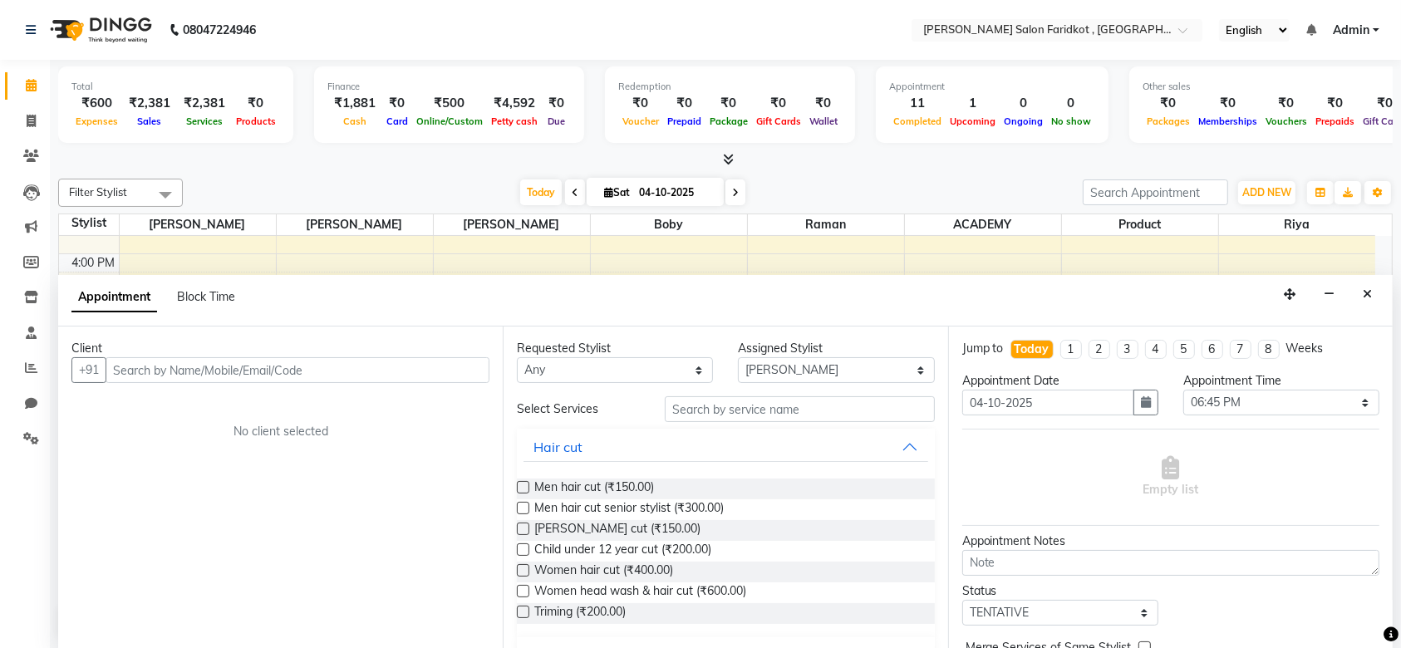
click at [306, 369] on input "text" at bounding box center [298, 370] width 384 height 26
click at [309, 371] on input "amin" at bounding box center [263, 370] width 315 height 26
type input "a"
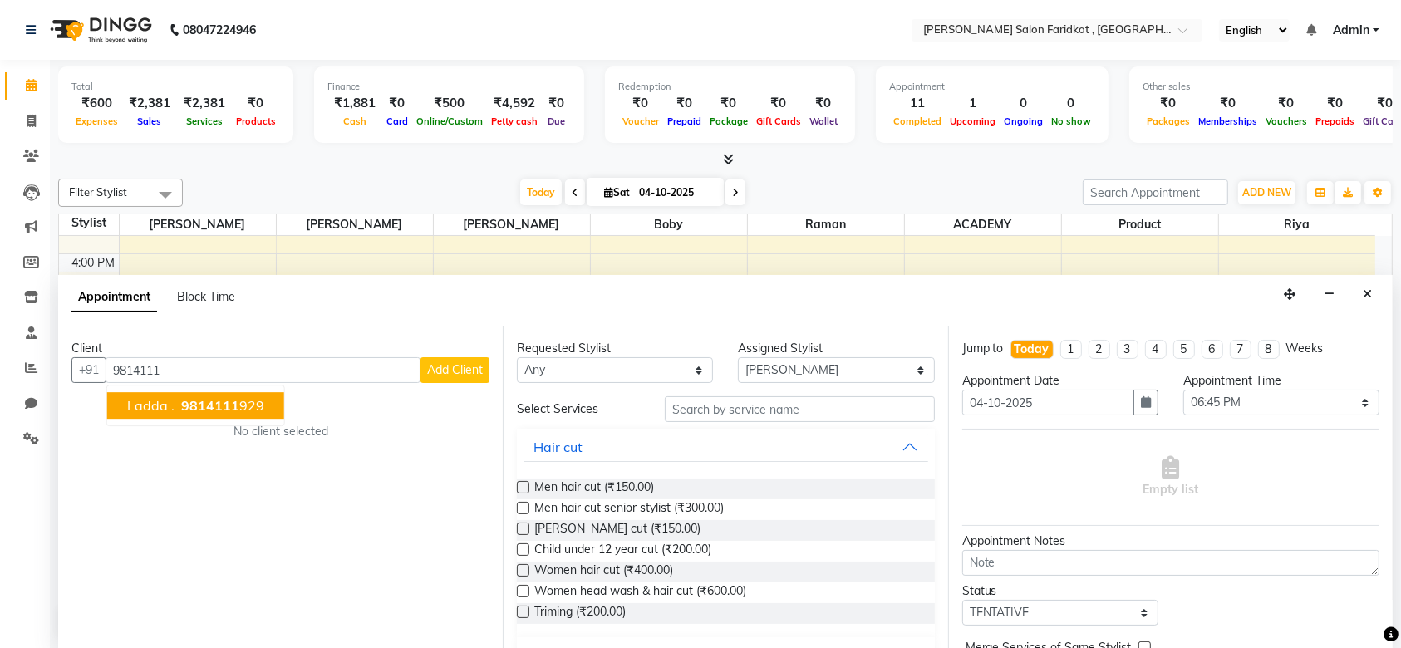
click at [190, 401] on span "9814111" at bounding box center [210, 406] width 58 height 17
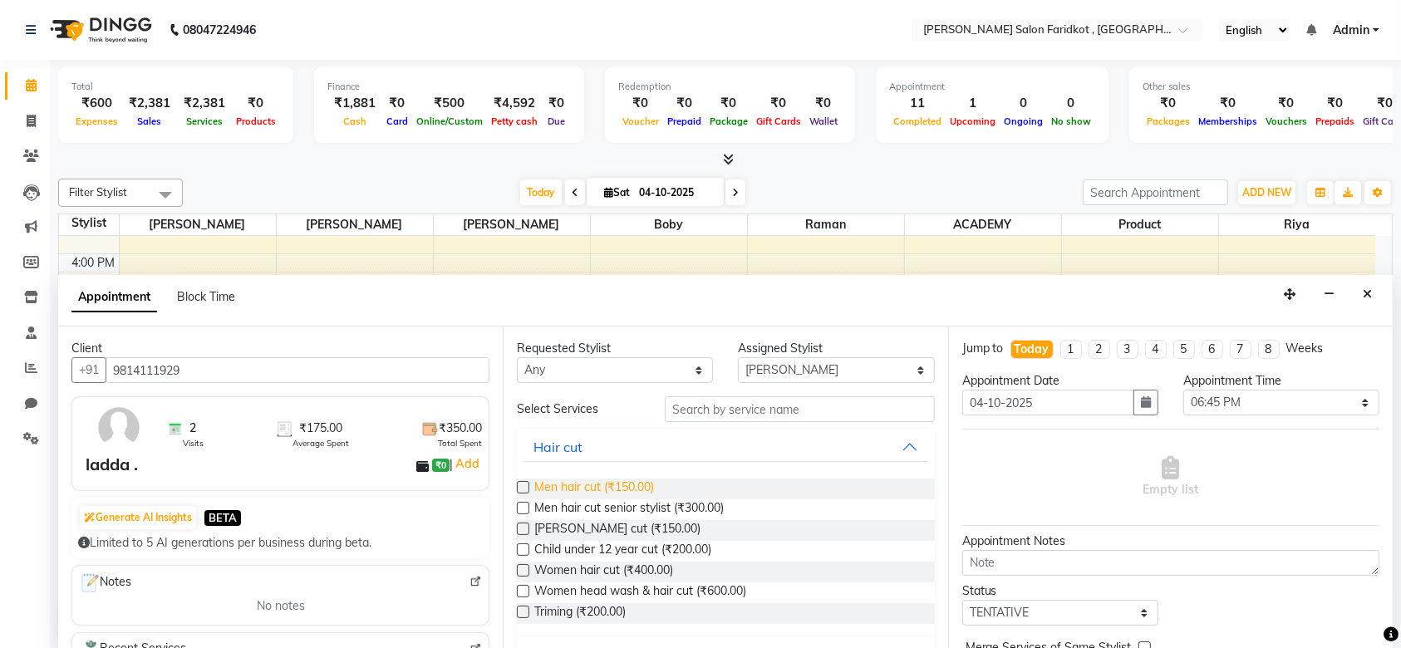
type input "9814111929"
click at [618, 489] on span "Men hair cut (₹150.00)" at bounding box center [594, 489] width 120 height 21
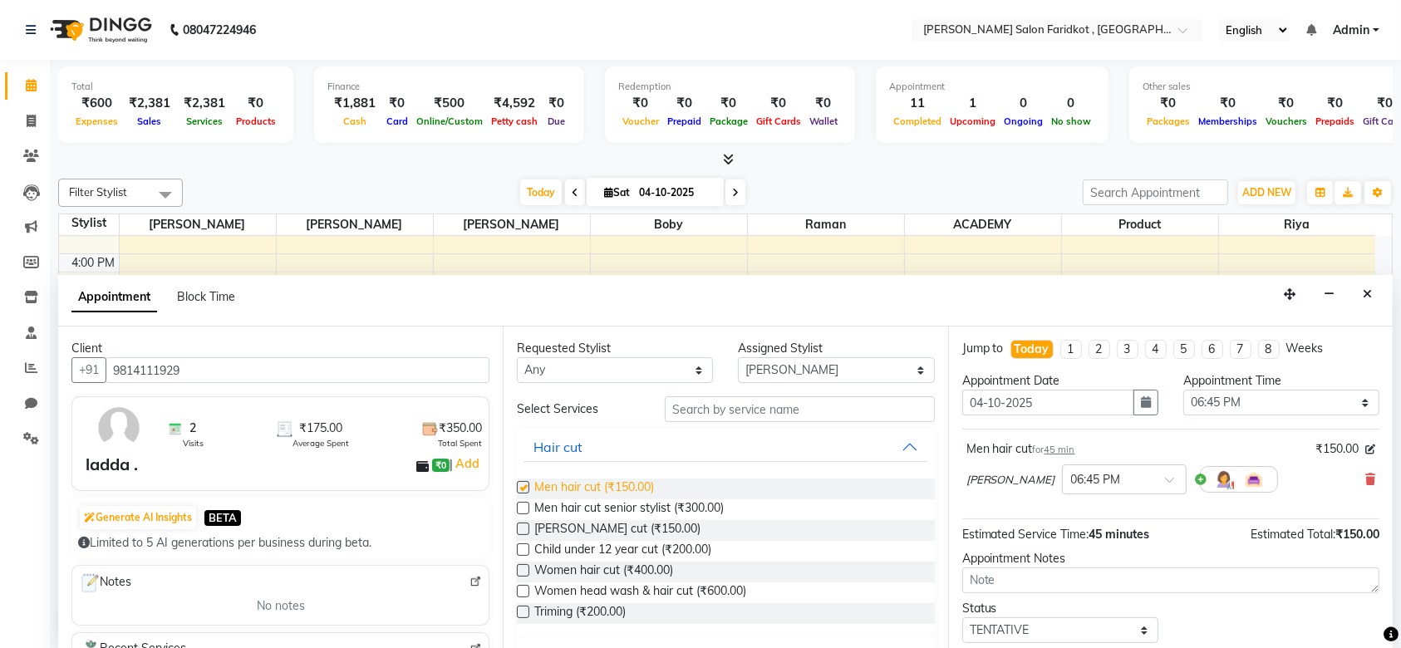
checkbox input "false"
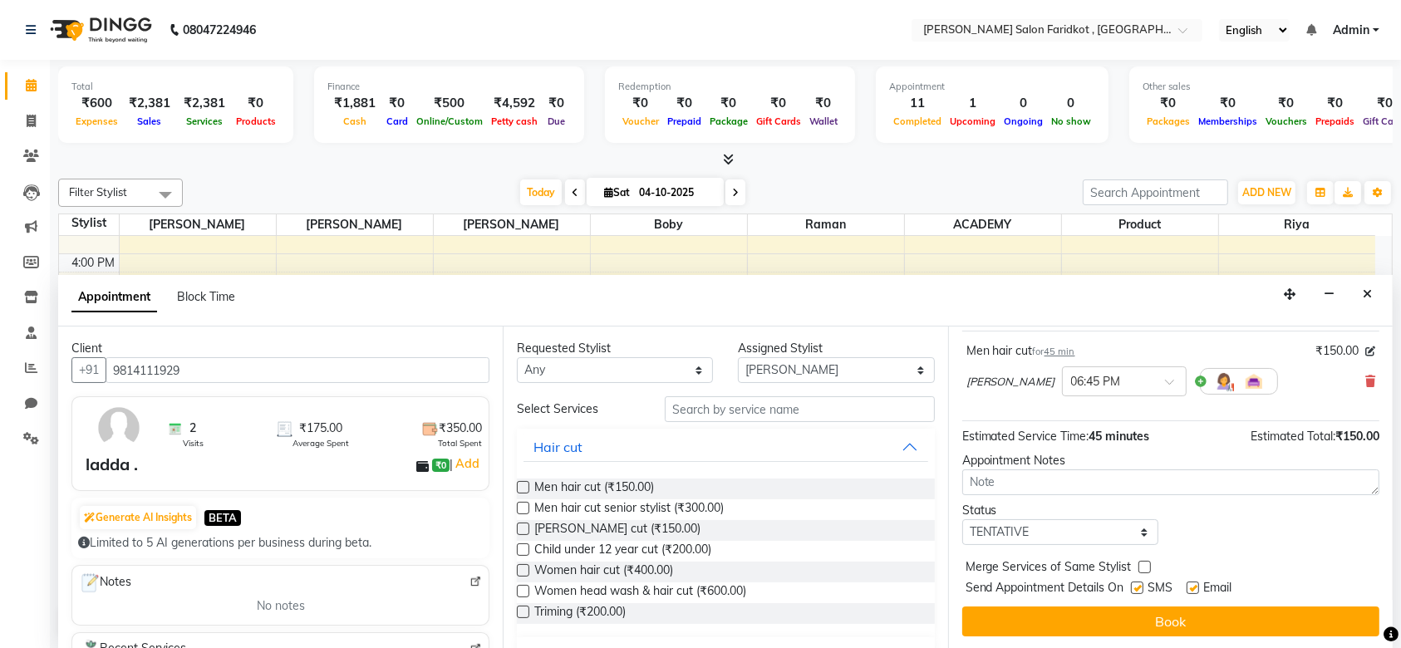
scroll to position [0, 0]
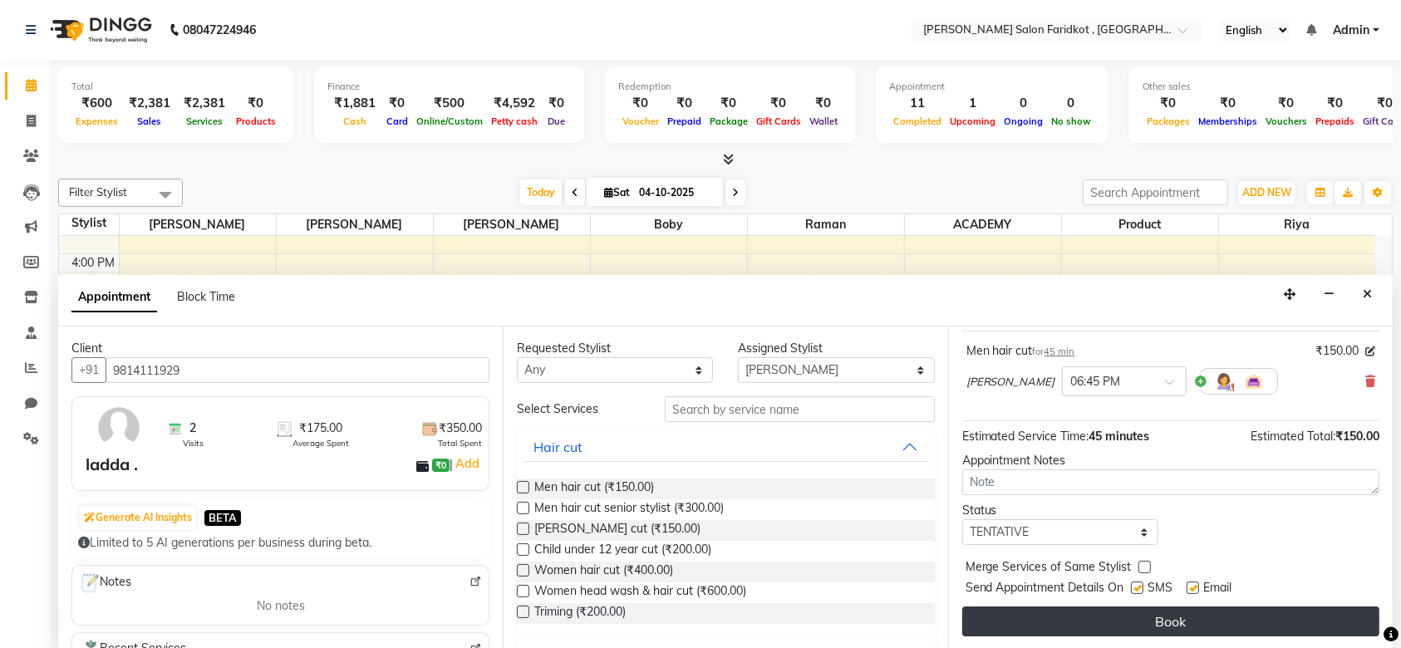
click at [1072, 616] on button "Book" at bounding box center [1170, 621] width 417 height 30
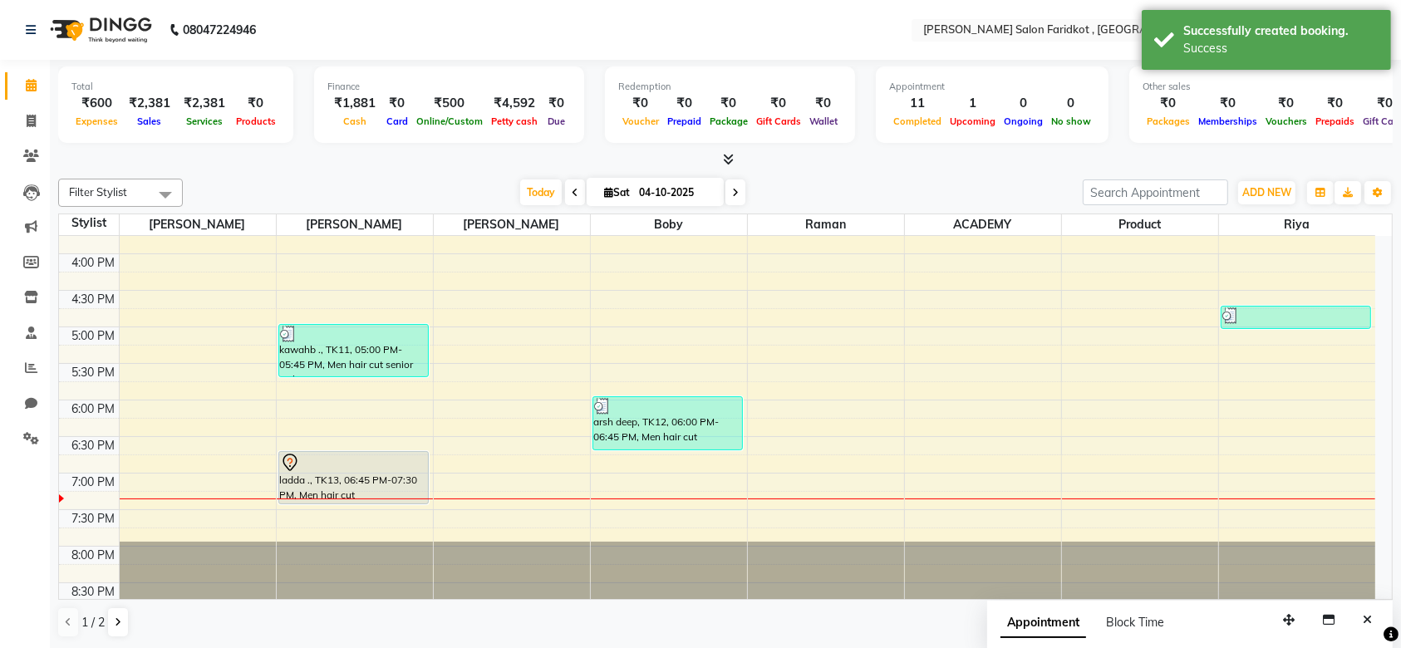
click at [362, 461] on div at bounding box center [353, 463] width 147 height 20
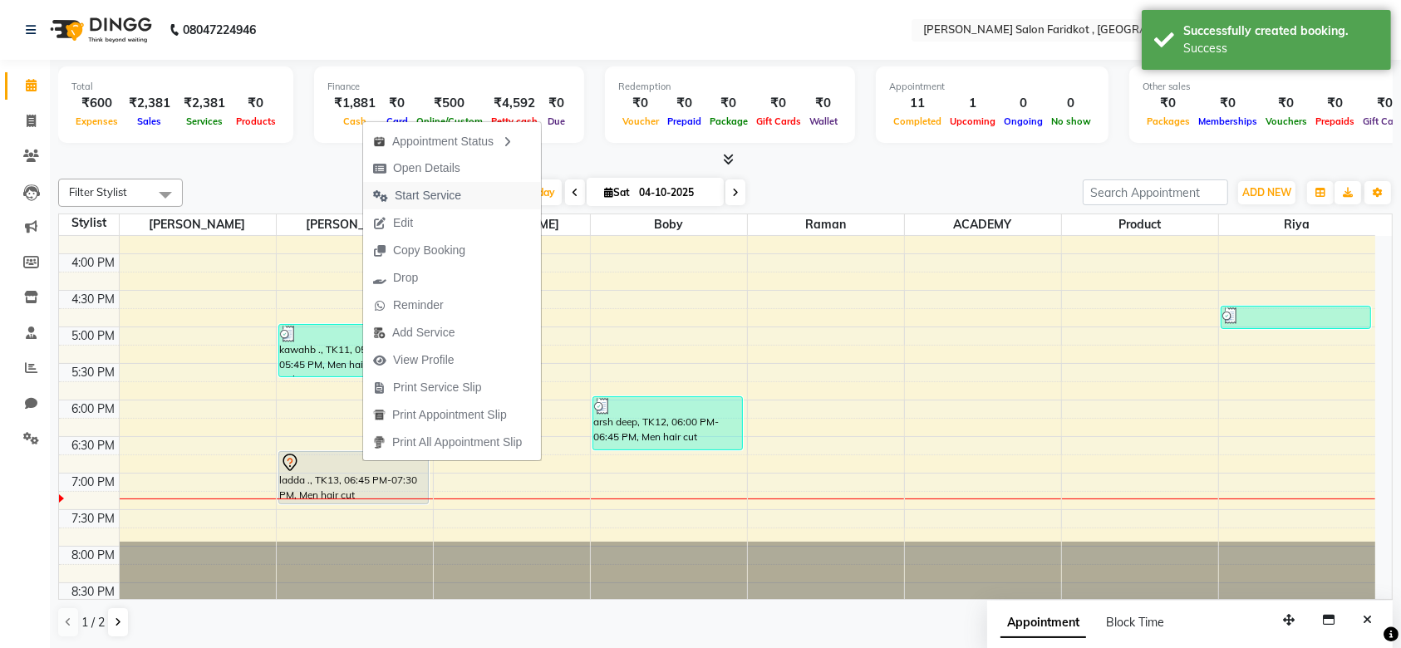
click at [424, 193] on span "Start Service" at bounding box center [428, 195] width 66 height 17
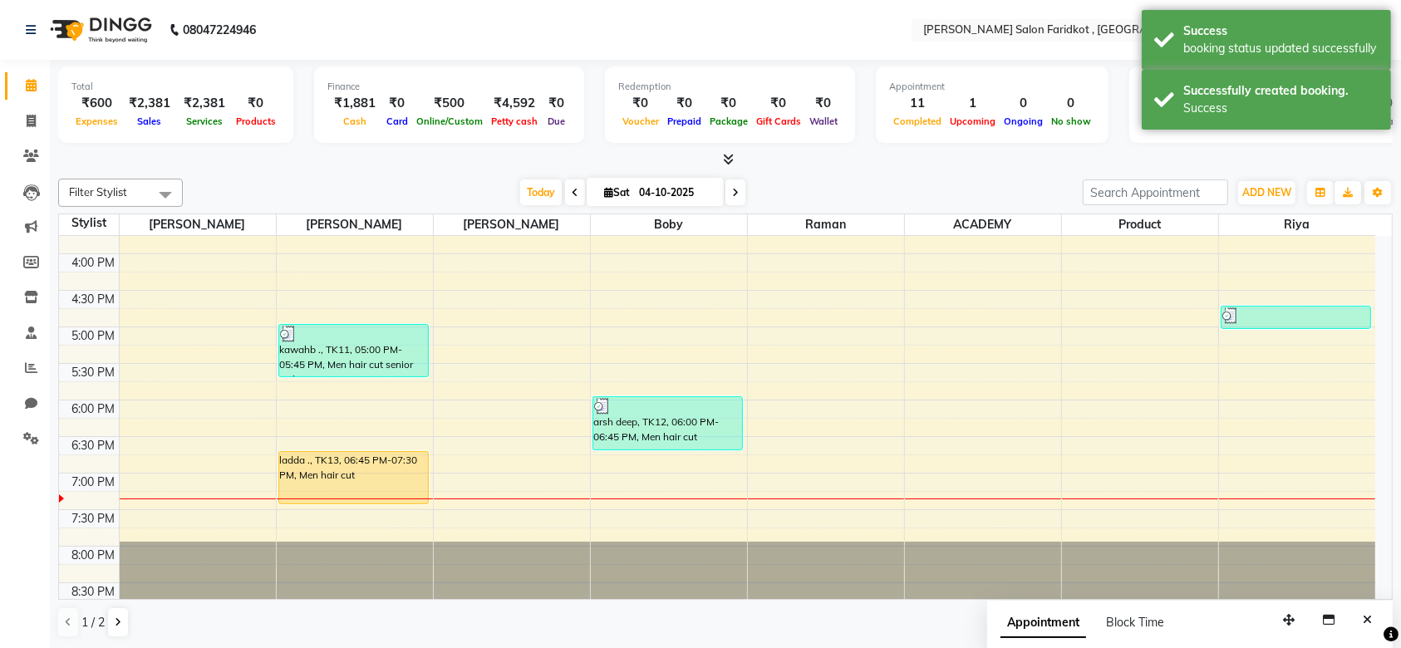
click at [325, 477] on div "ladda ., TK13, 06:45 PM-07:30 PM, Men hair cut" at bounding box center [353, 478] width 149 height 52
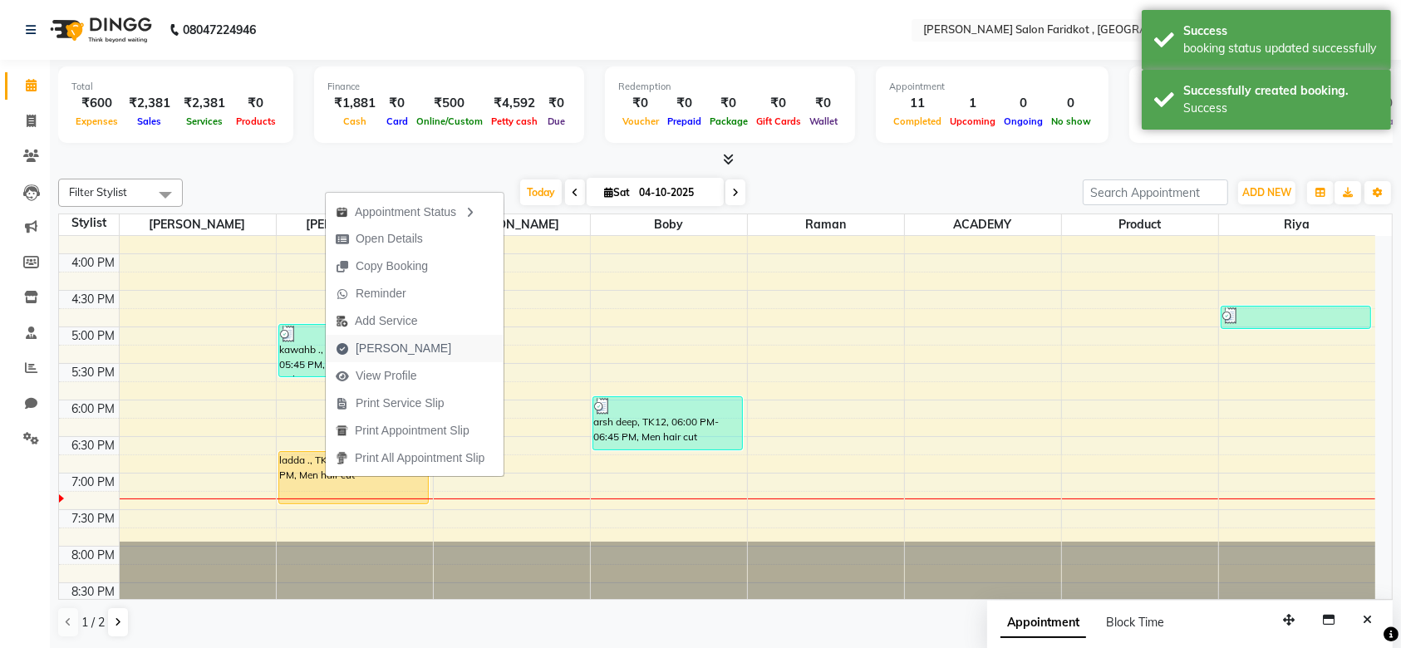
click at [395, 344] on span "Mark Done" at bounding box center [404, 348] width 96 height 17
select select "service"
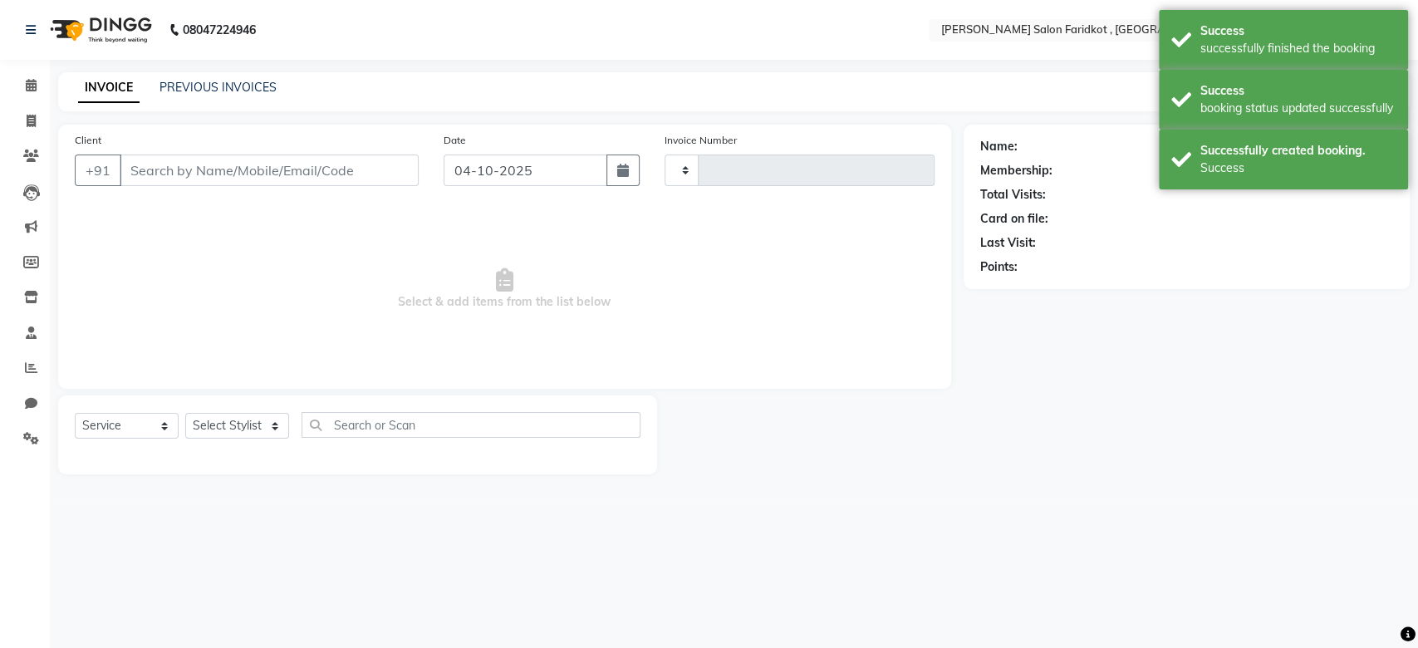
type input "0351"
select select "8789"
type input "9814111929"
select select "89533"
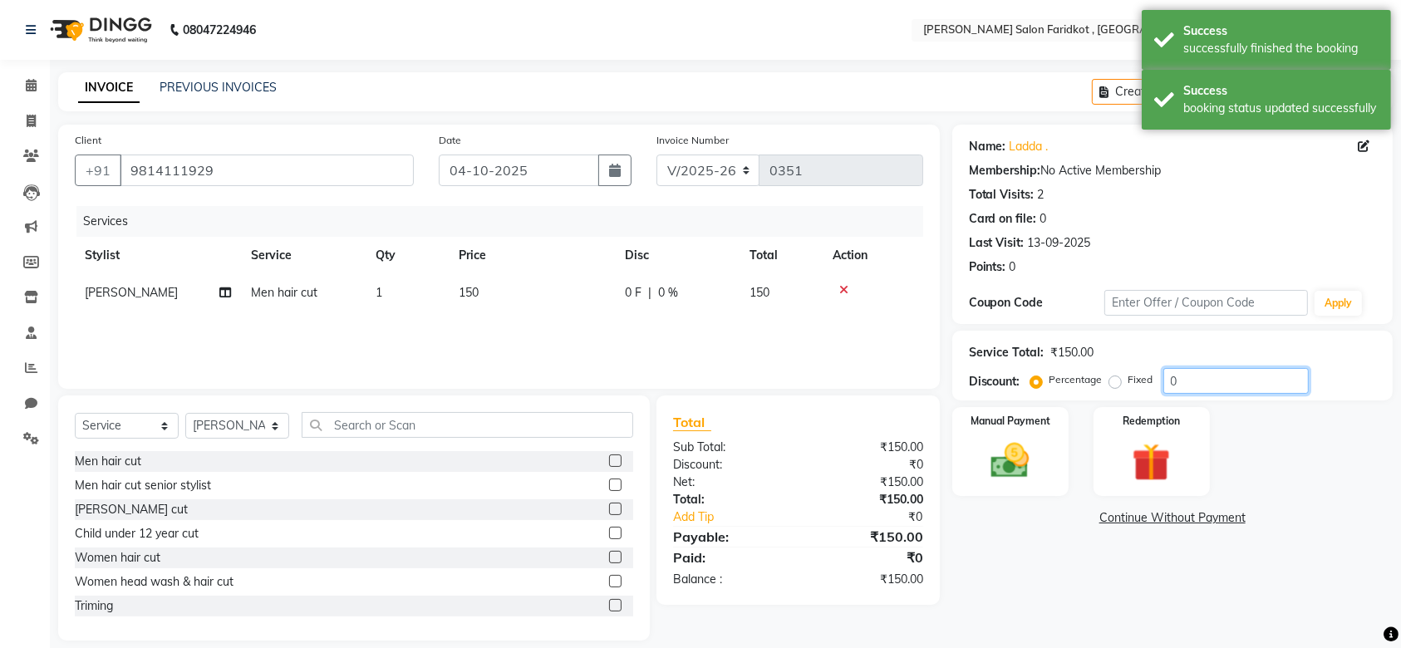
click at [1197, 381] on input "0" at bounding box center [1235, 381] width 145 height 26
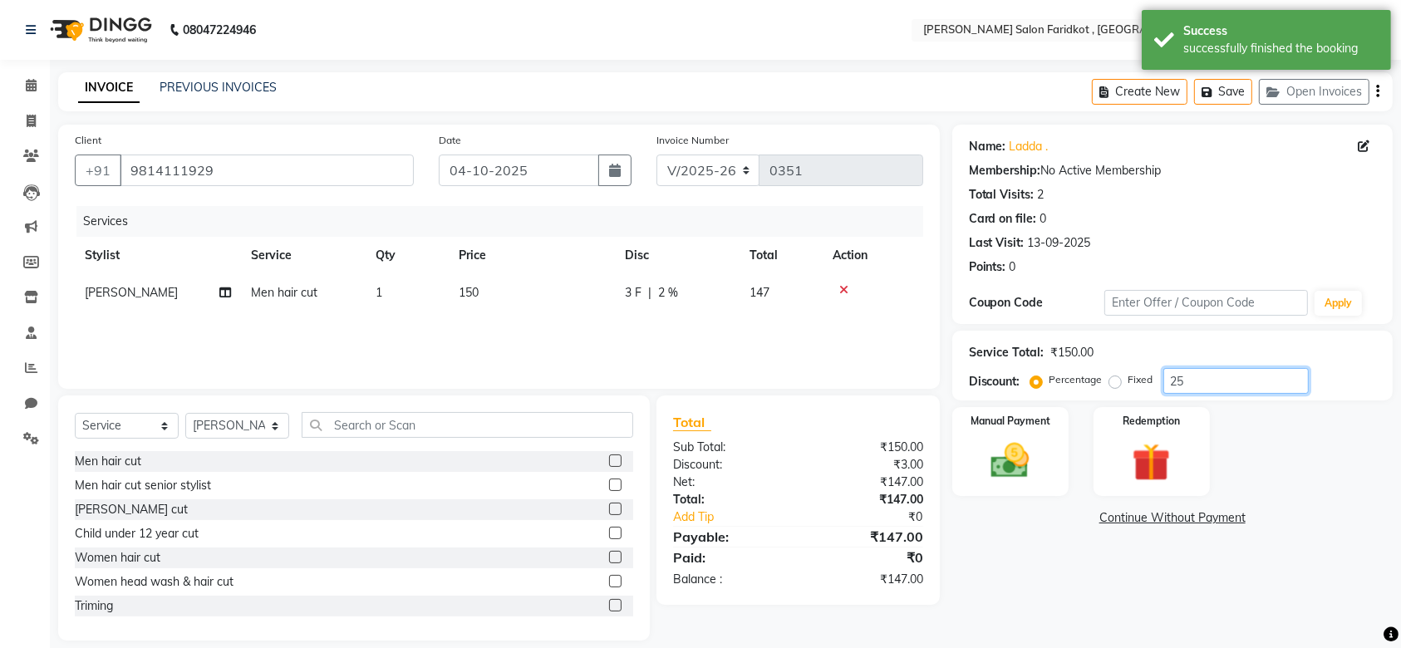
type input "2"
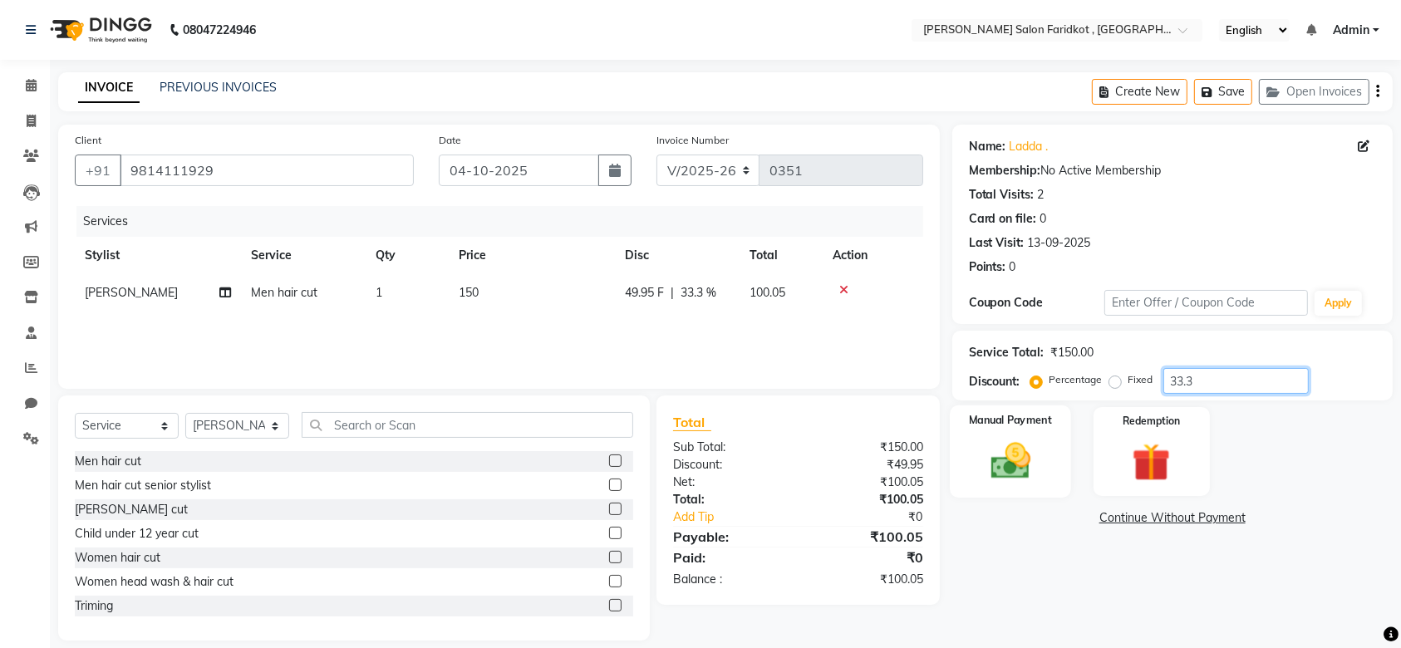
type input "33.3"
click at [995, 441] on img at bounding box center [1010, 461] width 65 height 46
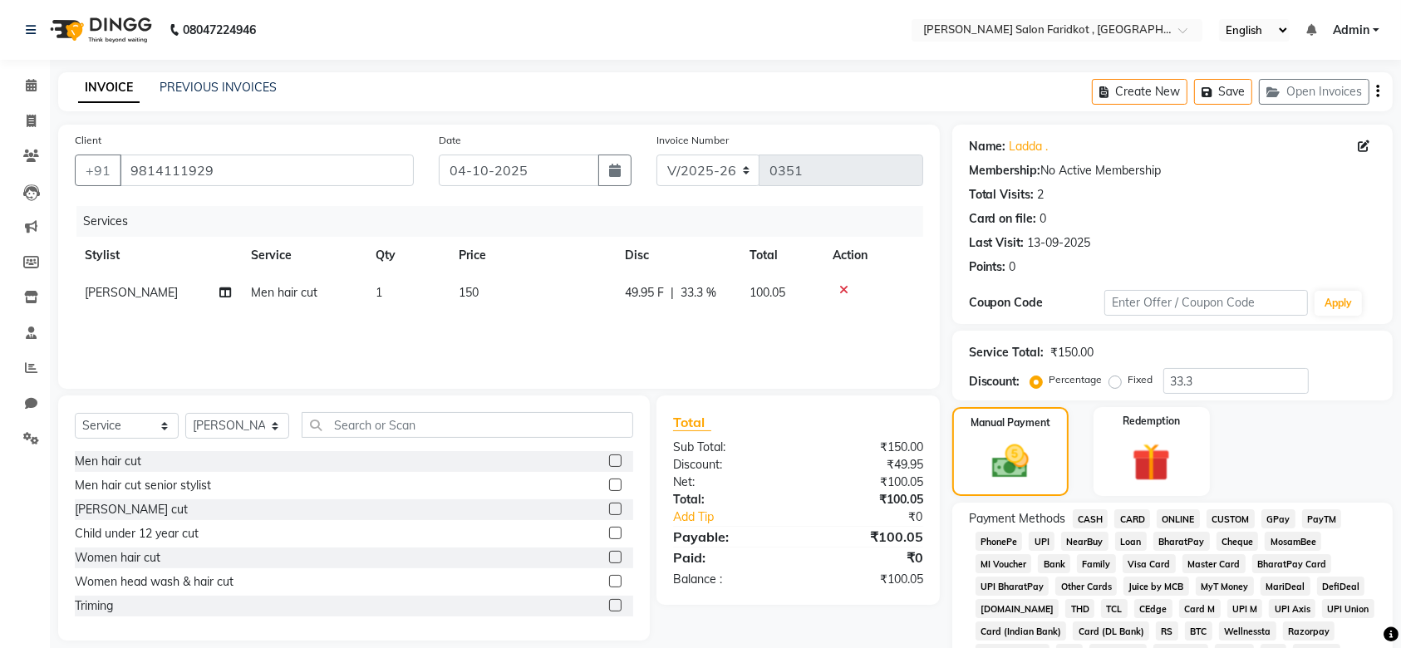
click at [1040, 540] on span "UPI" at bounding box center [1042, 541] width 26 height 19
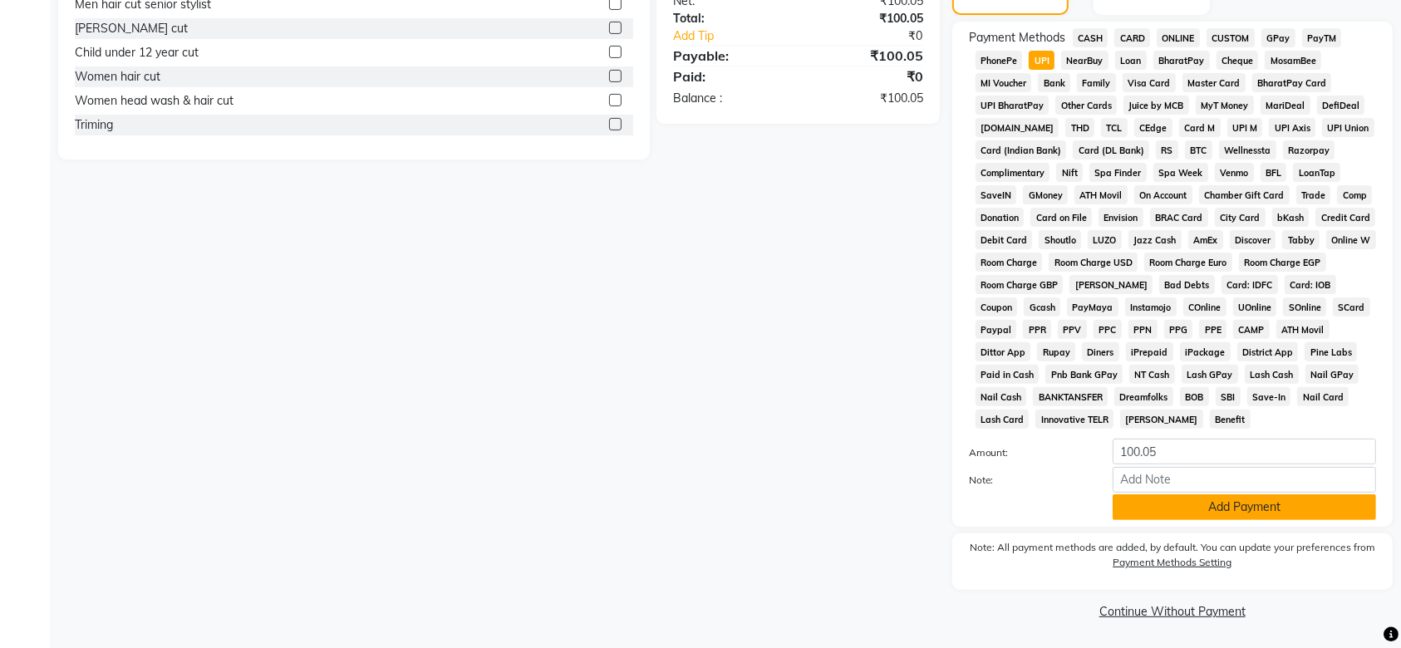
click at [1186, 508] on button "Add Payment" at bounding box center [1243, 507] width 263 height 26
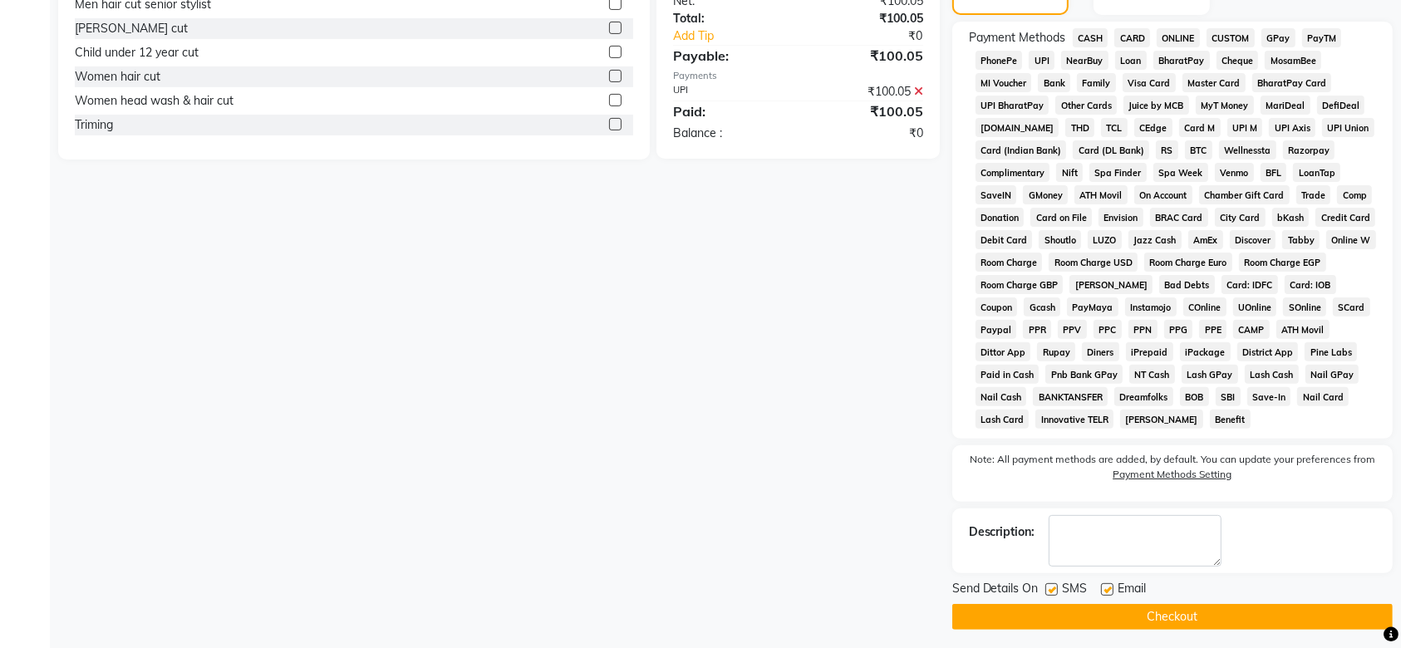
click at [1162, 615] on button "Checkout" at bounding box center [1172, 617] width 440 height 26
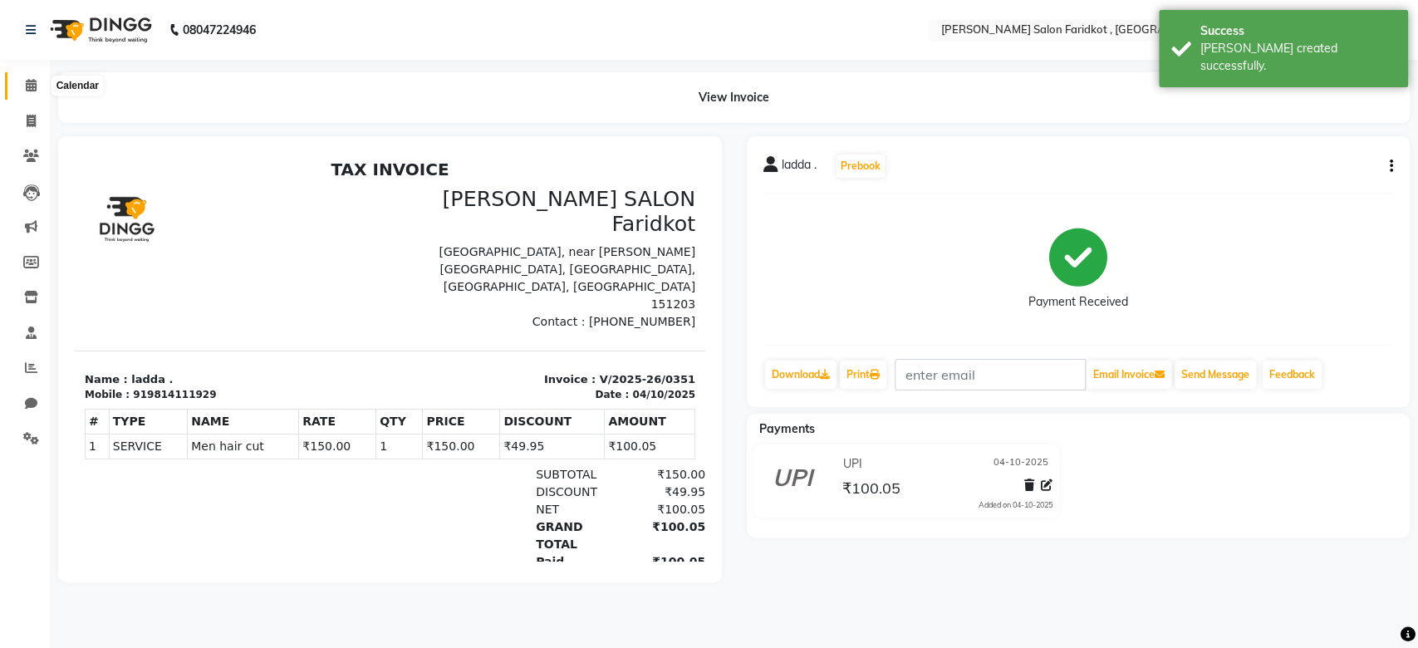
click at [29, 89] on icon at bounding box center [31, 85] width 11 height 12
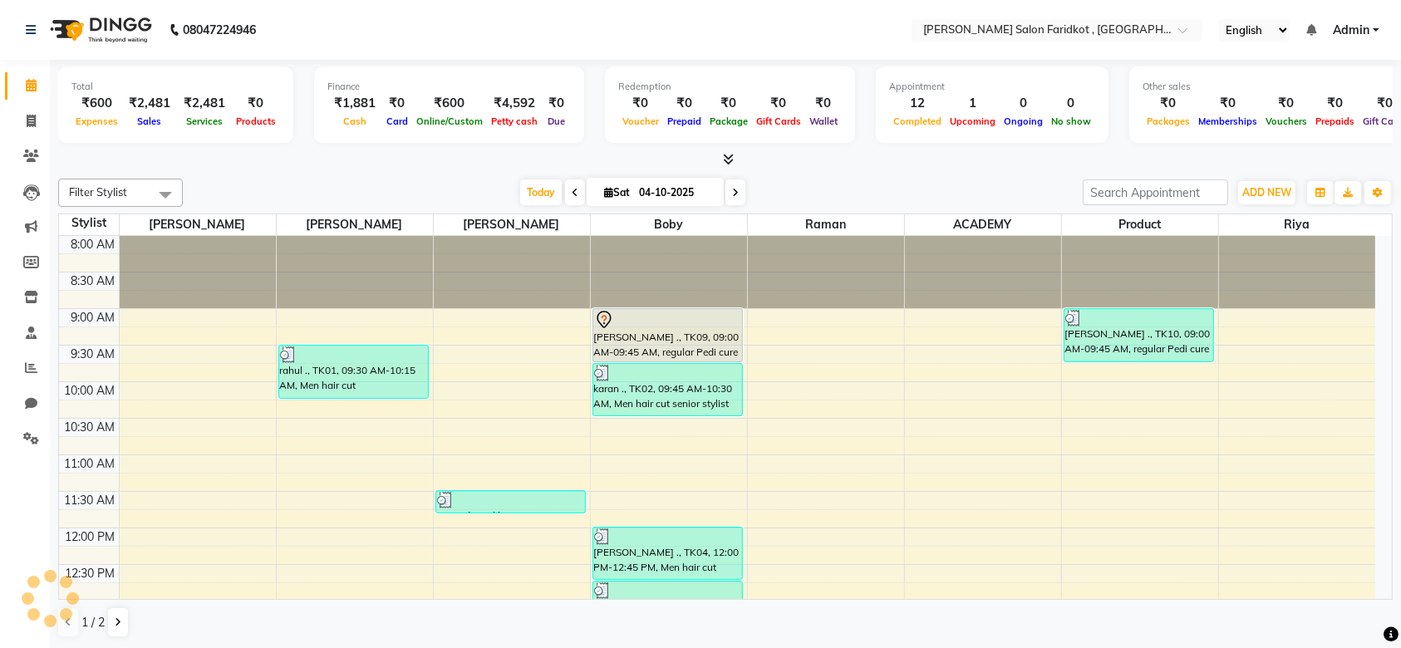
click at [659, 335] on div "[PERSON_NAME] ., TK09, 09:00 AM-09:45 AM, regular Pedi cure" at bounding box center [667, 335] width 149 height 52
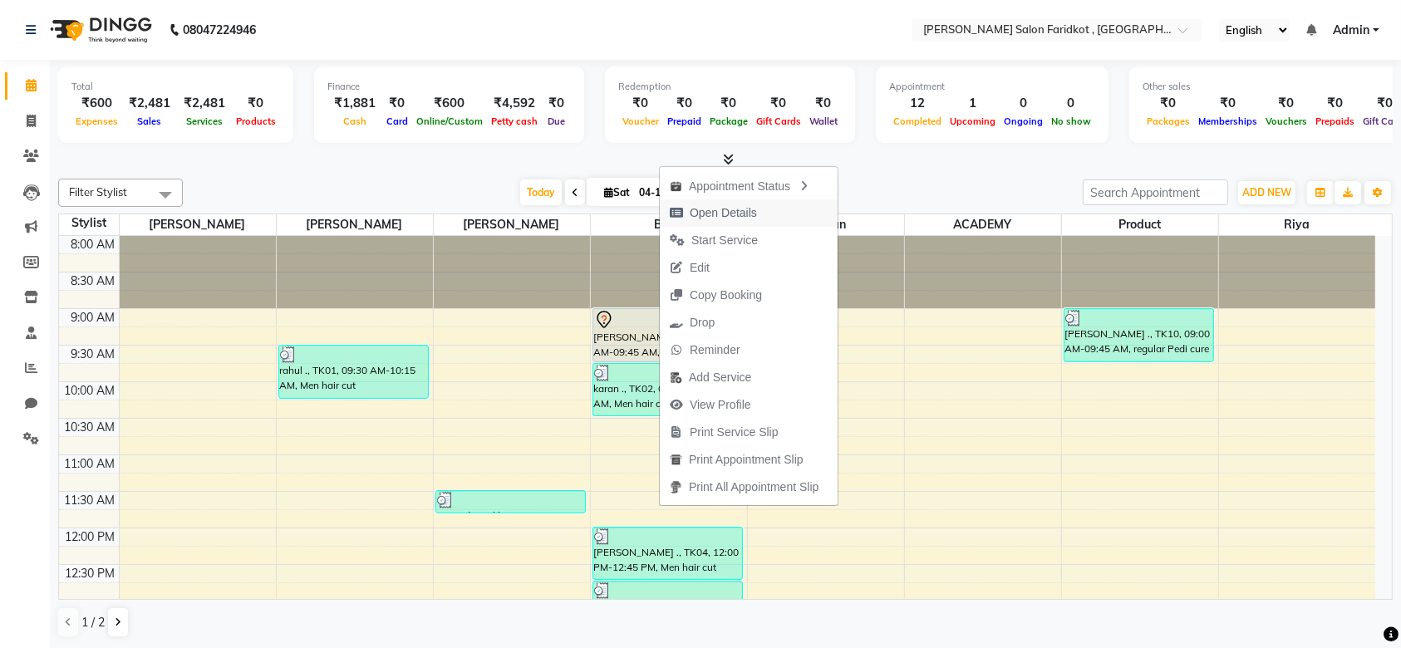
click at [677, 211] on icon "button" at bounding box center [676, 213] width 13 height 12
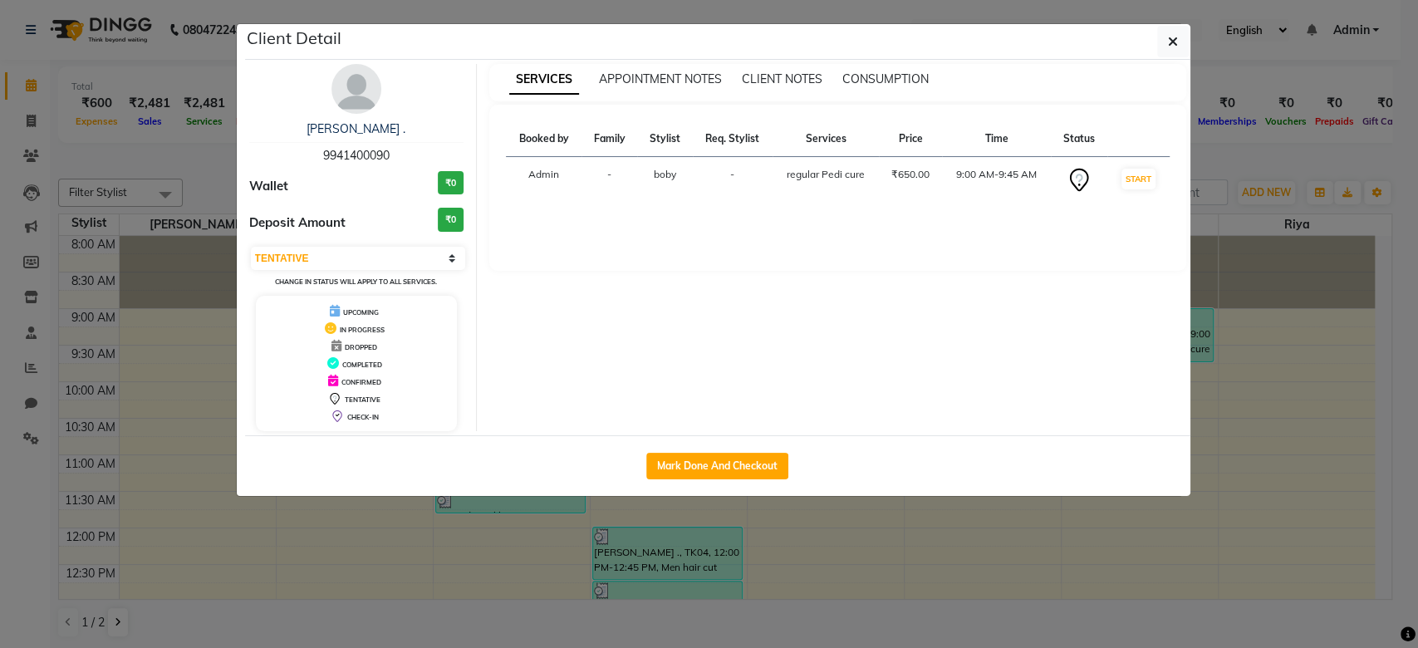
click at [359, 420] on div "CHECK-IN" at bounding box center [357, 415] width 189 height 17
click at [353, 419] on span "CHECK-IN" at bounding box center [363, 417] width 32 height 8
click at [334, 418] on icon at bounding box center [336, 416] width 9 height 12
click at [452, 258] on select "Select IN SERVICE CONFIRMED TENTATIVE CHECK IN MARK DONE DROPPED UPCOMING" at bounding box center [358, 258] width 215 height 23
click at [251, 247] on select "Select IN SERVICE CONFIRMED TENTATIVE CHECK IN MARK DONE DROPPED UPCOMING" at bounding box center [358, 258] width 215 height 23
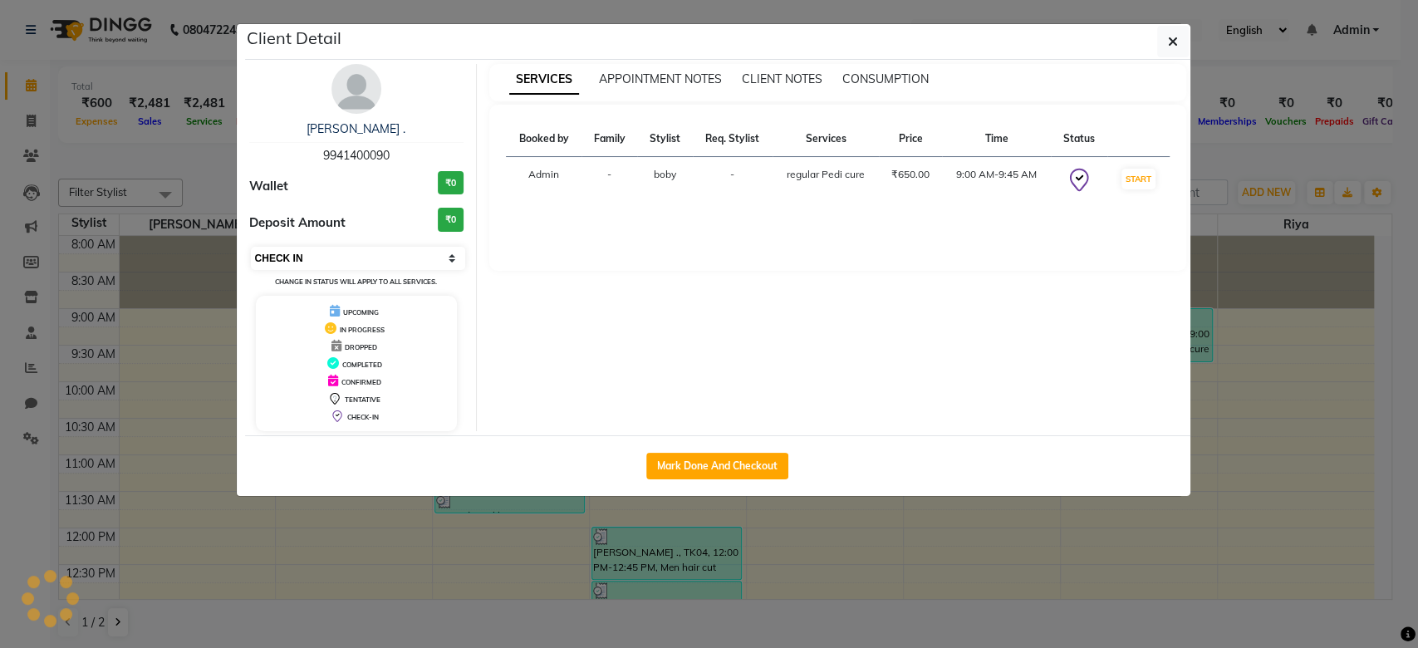
click at [451, 260] on select "Select IN SERVICE CONFIRMED TENTATIVE CHECK IN MARK DONE DROPPED UPCOMING" at bounding box center [358, 258] width 215 height 23
select select "7"
click at [251, 247] on select "Select IN SERVICE CONFIRMED TENTATIVE CHECK IN MARK DONE DROPPED UPCOMING" at bounding box center [358, 258] width 215 height 23
click at [1164, 43] on button "button" at bounding box center [1173, 42] width 32 height 32
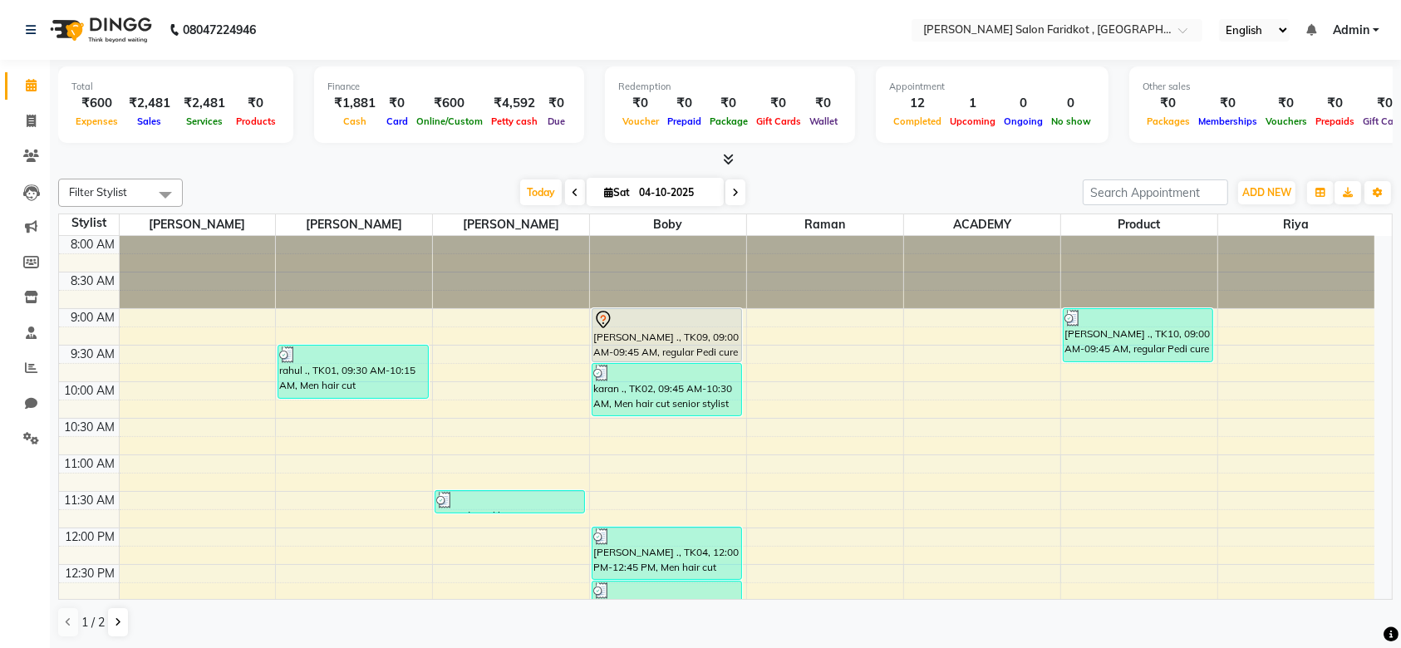
click at [670, 321] on div at bounding box center [666, 320] width 147 height 20
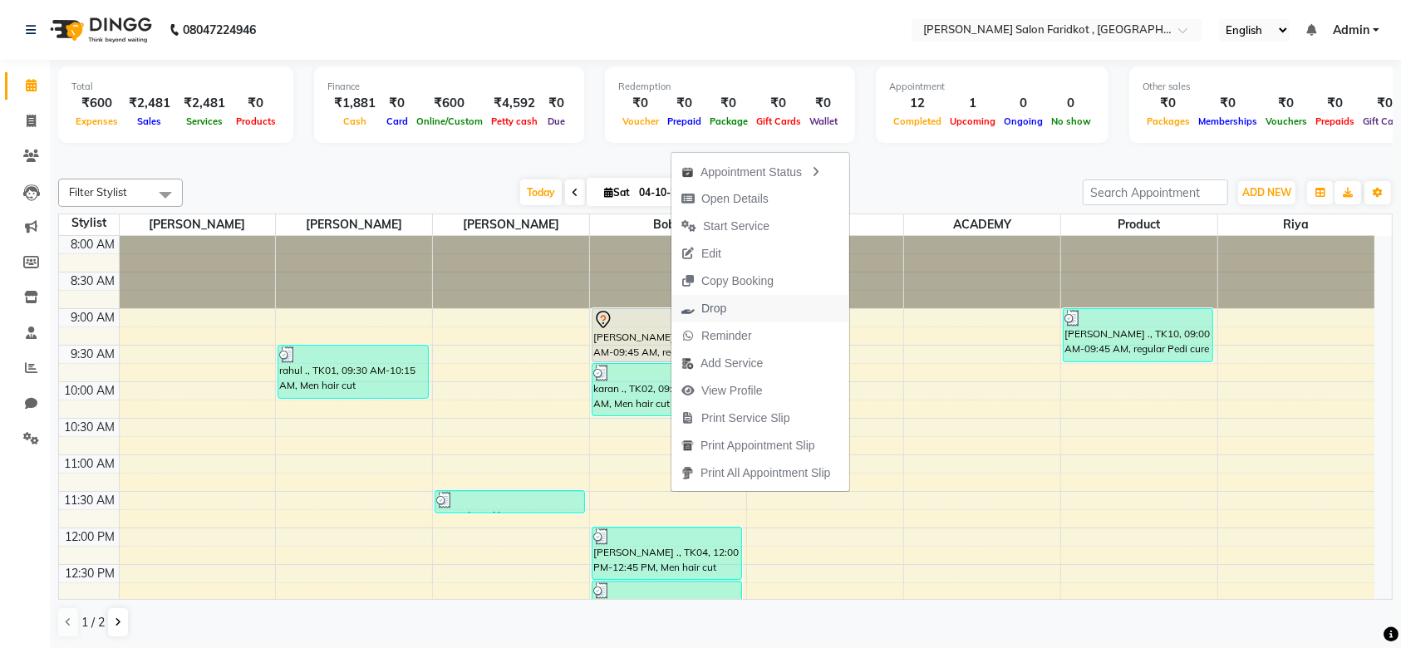
click at [713, 314] on span "Drop" at bounding box center [713, 308] width 25 height 17
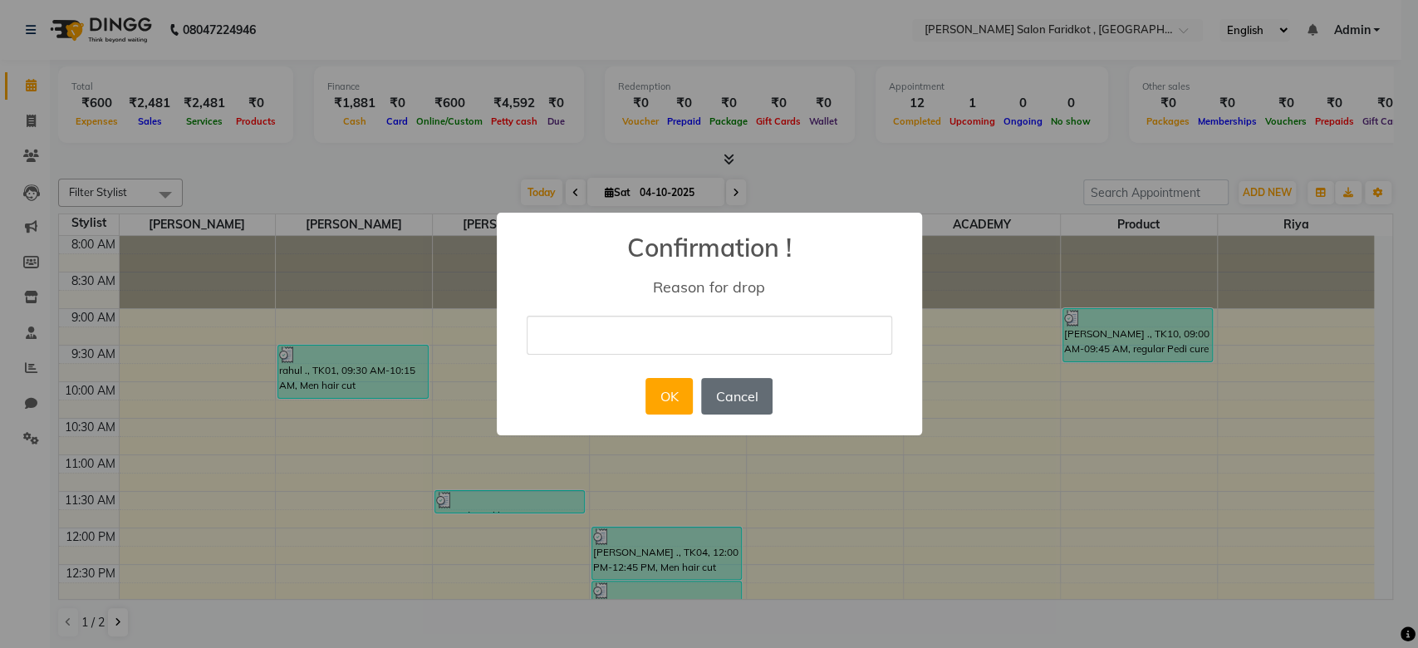
click at [731, 388] on button "Cancel" at bounding box center [736, 396] width 71 height 37
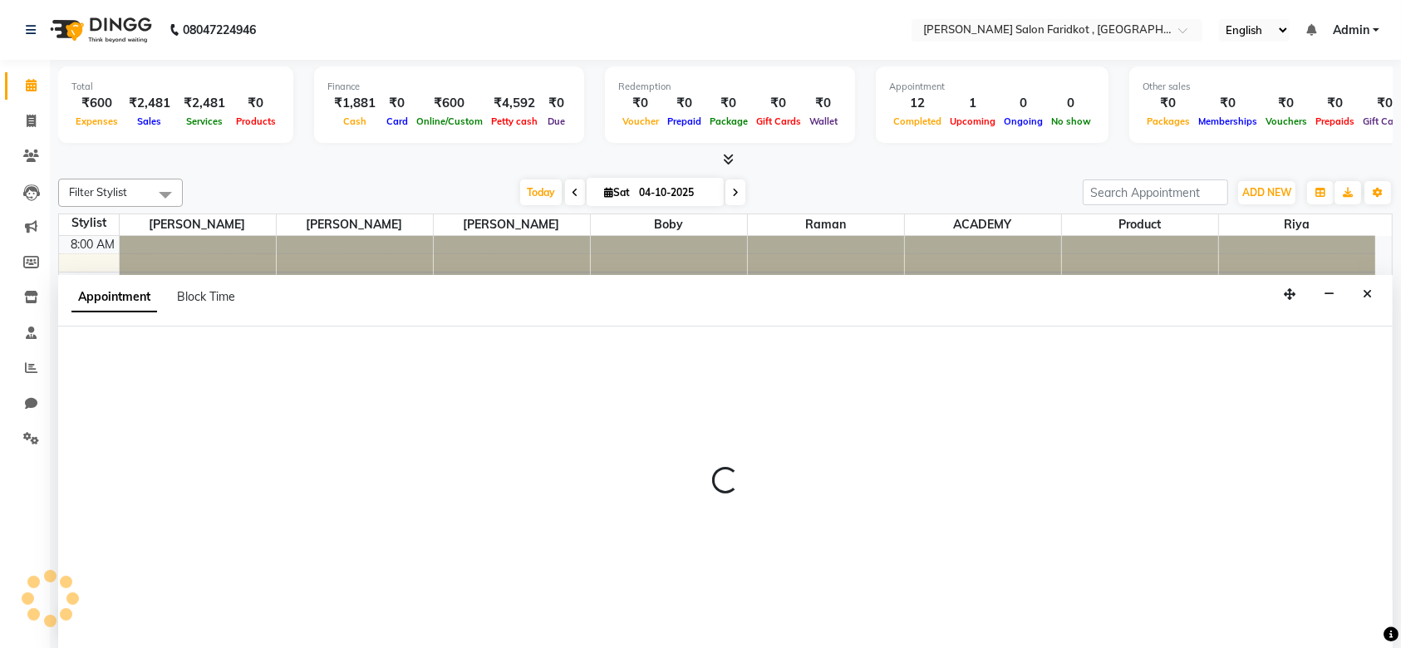
select select "89534"
select select "tentative"
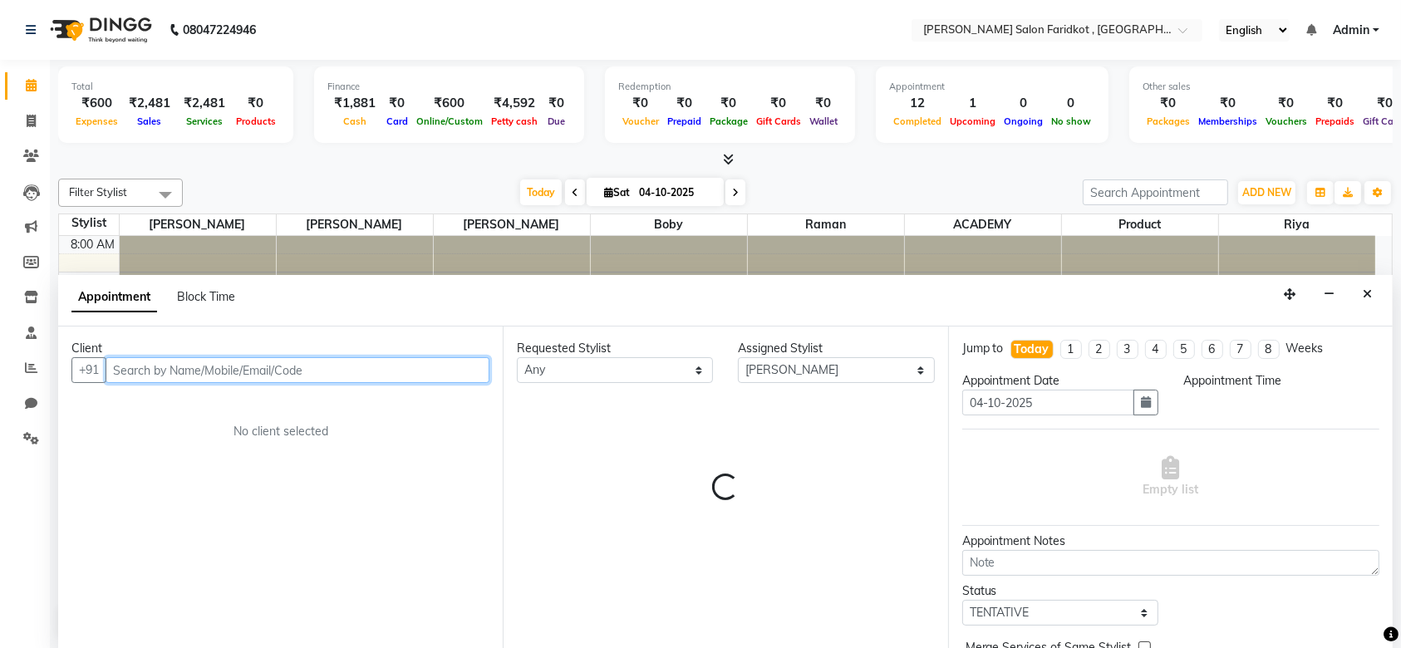
select select "735"
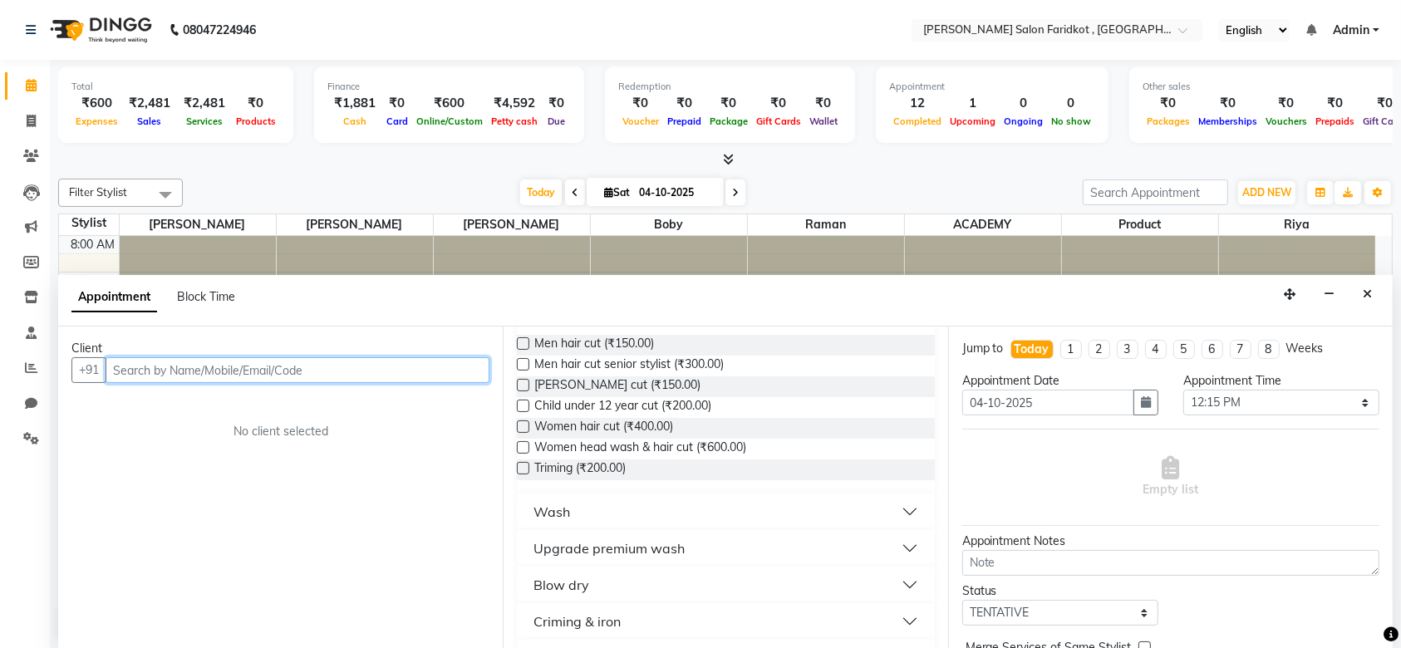
scroll to position [144, 0]
click at [30, 125] on icon at bounding box center [31, 121] width 9 height 12
select select "service"
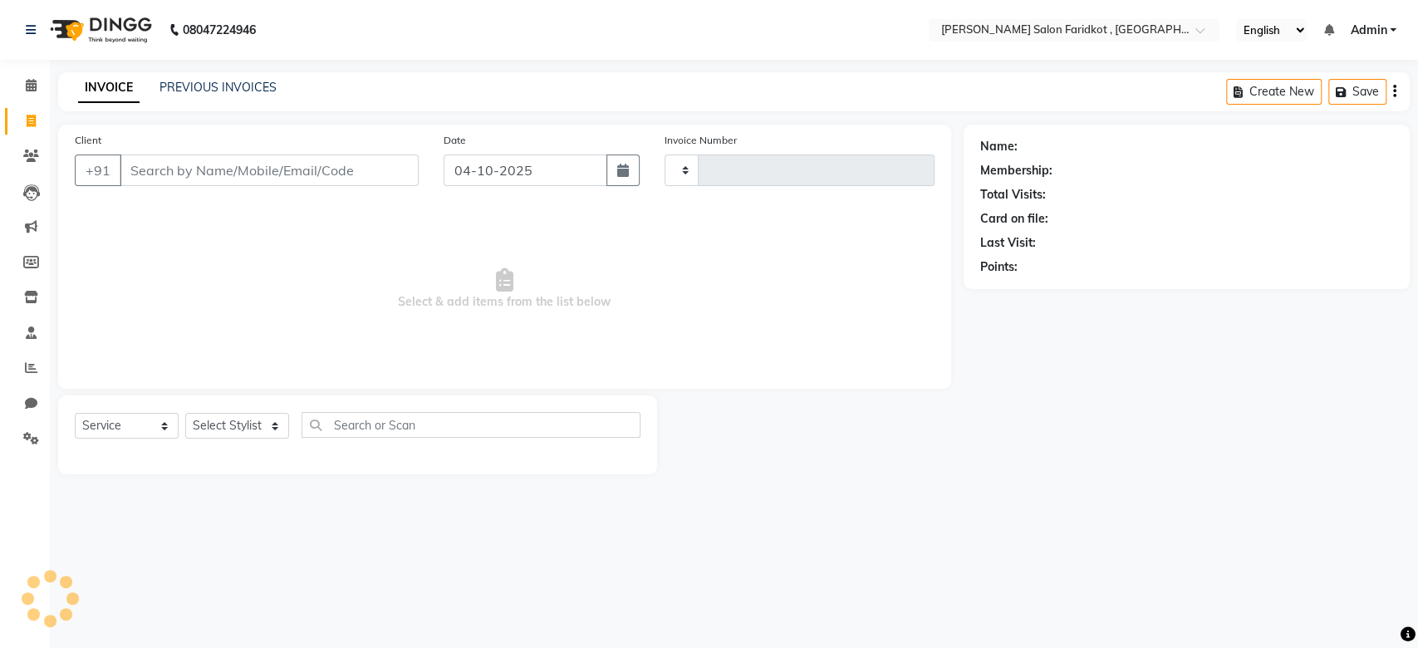
type input "0352"
select select "8789"
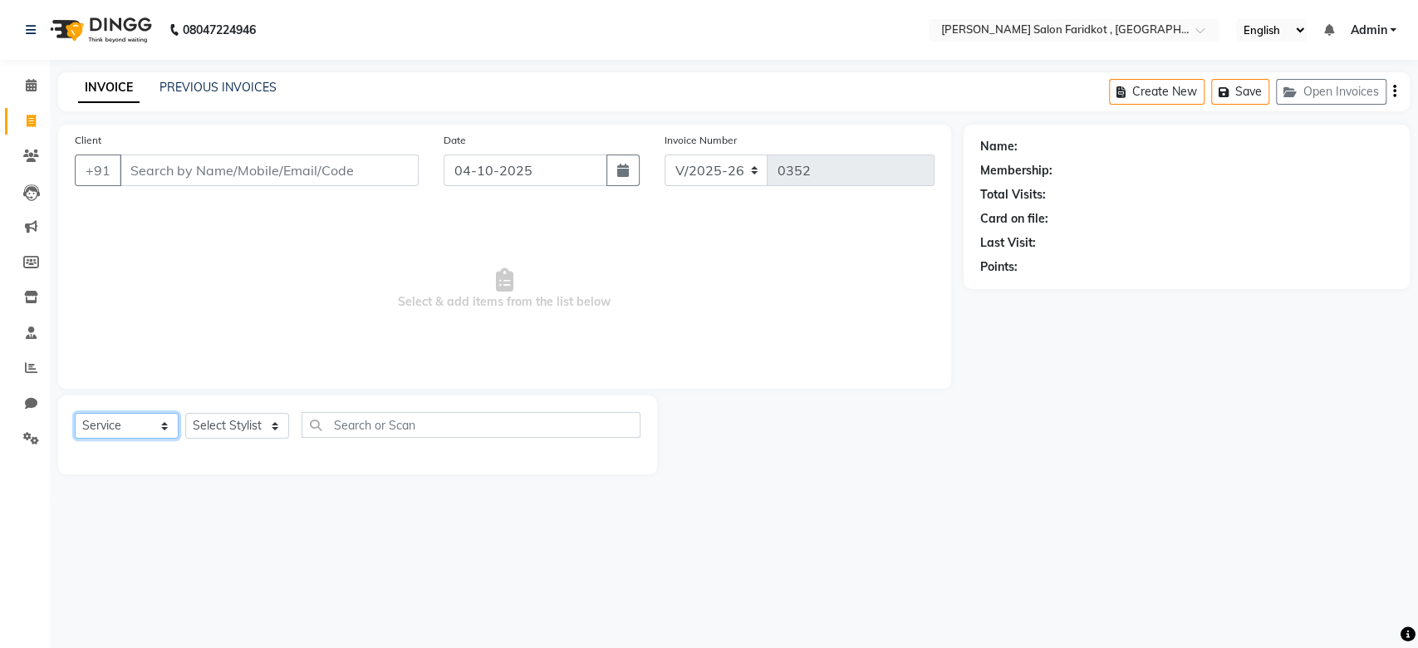
click at [165, 431] on select "Select Service Product Membership Package Voucher Prepaid Gift Card" at bounding box center [127, 426] width 104 height 26
select select "product"
click at [75, 413] on select "Select Service Product Membership Package Voucher Prepaid Gift Card" at bounding box center [127, 426] width 104 height 26
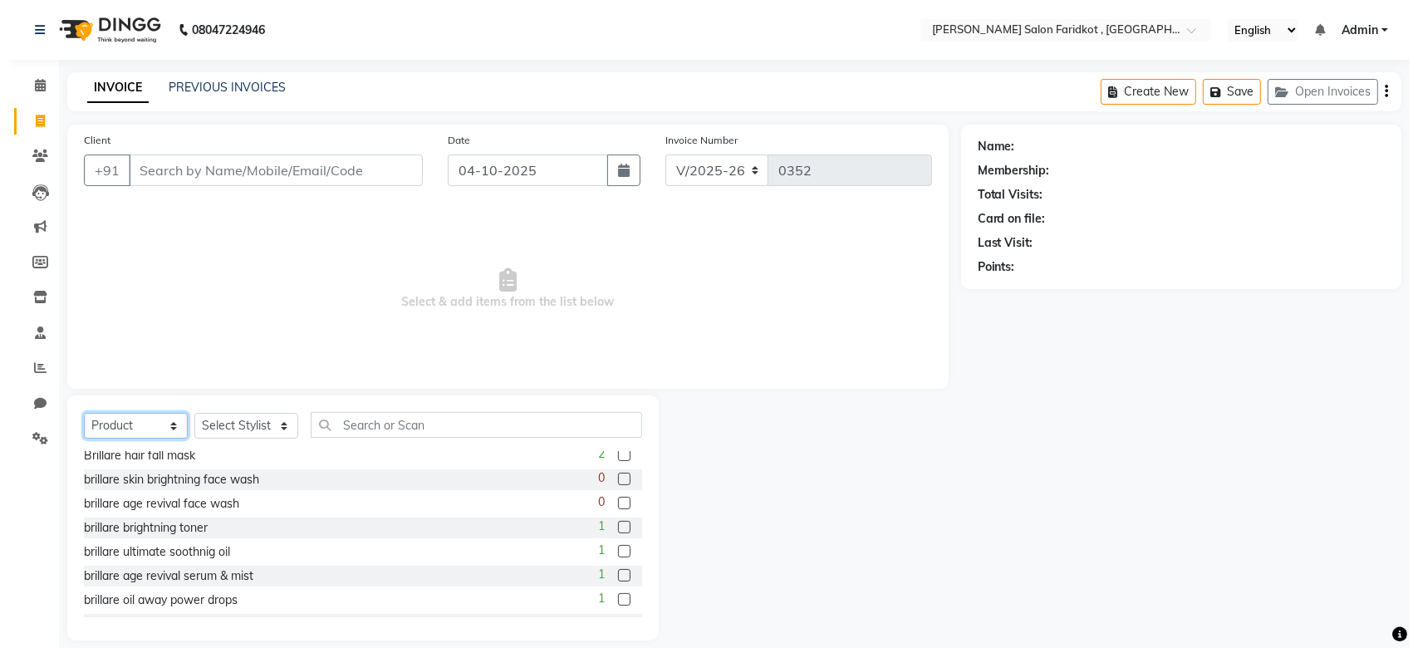
scroll to position [176, 0]
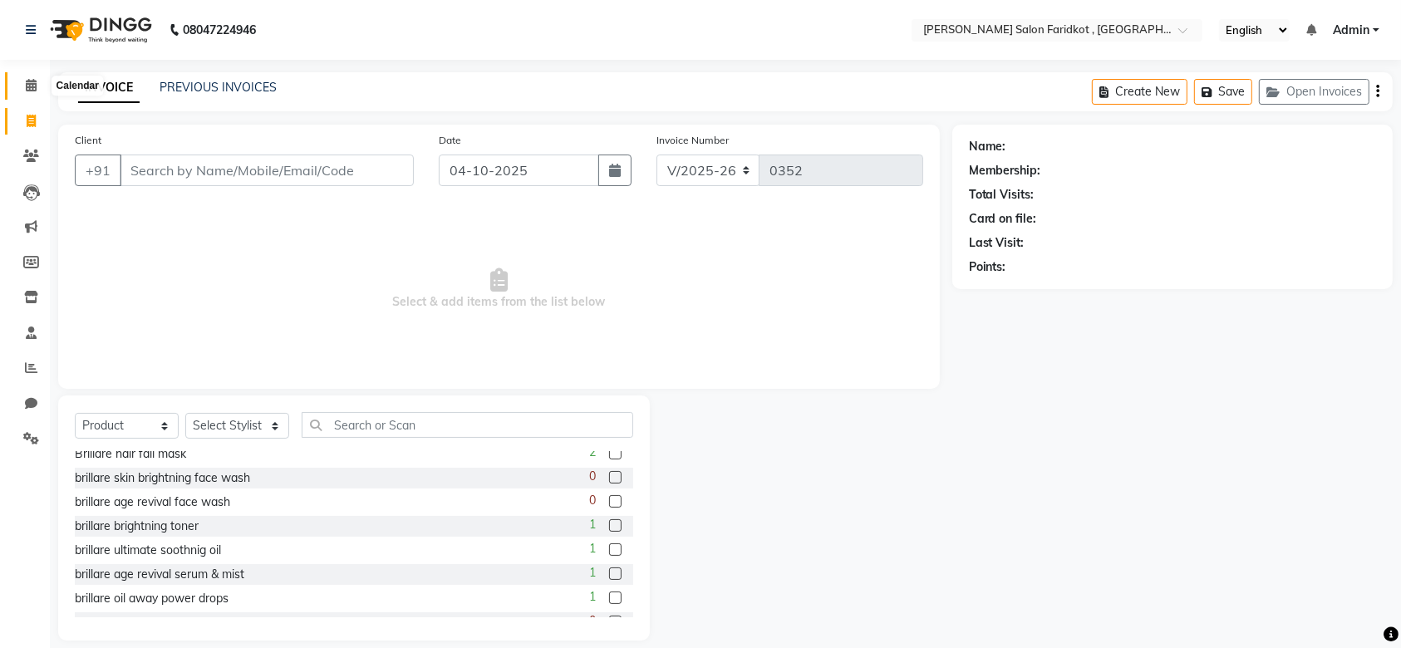
click at [31, 90] on icon at bounding box center [31, 85] width 11 height 12
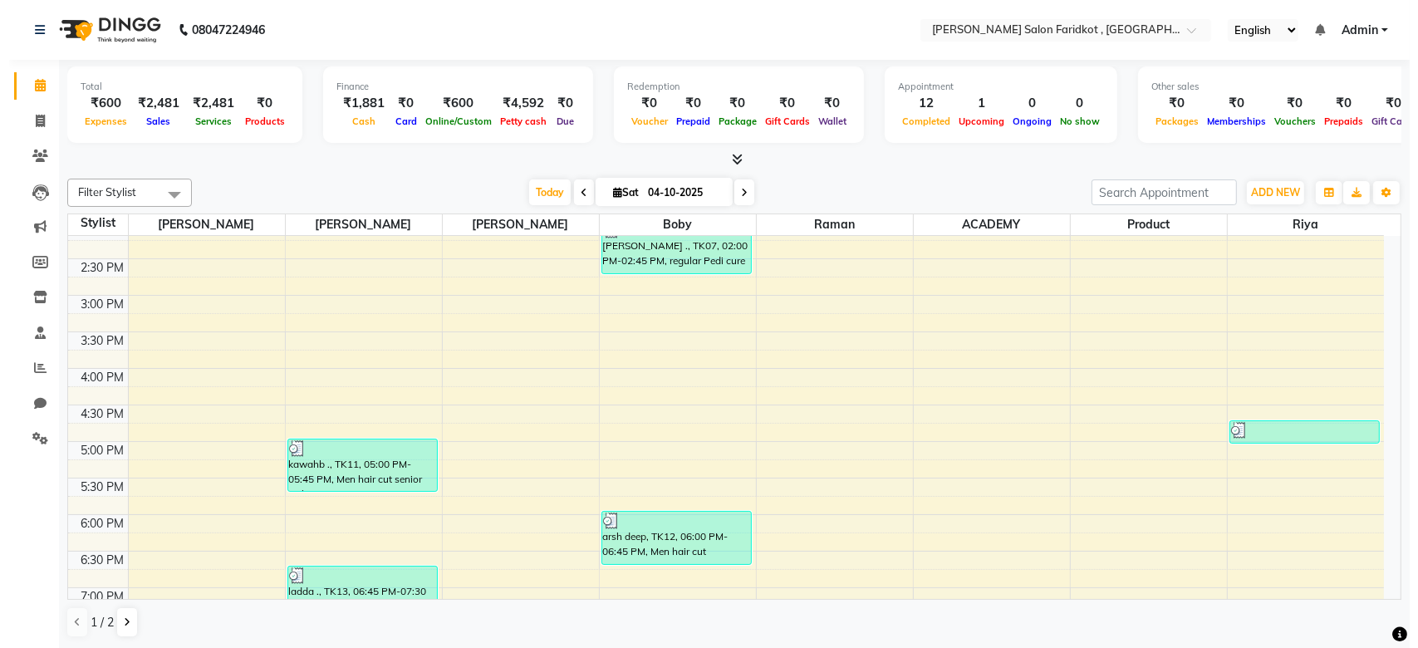
scroll to position [581, 0]
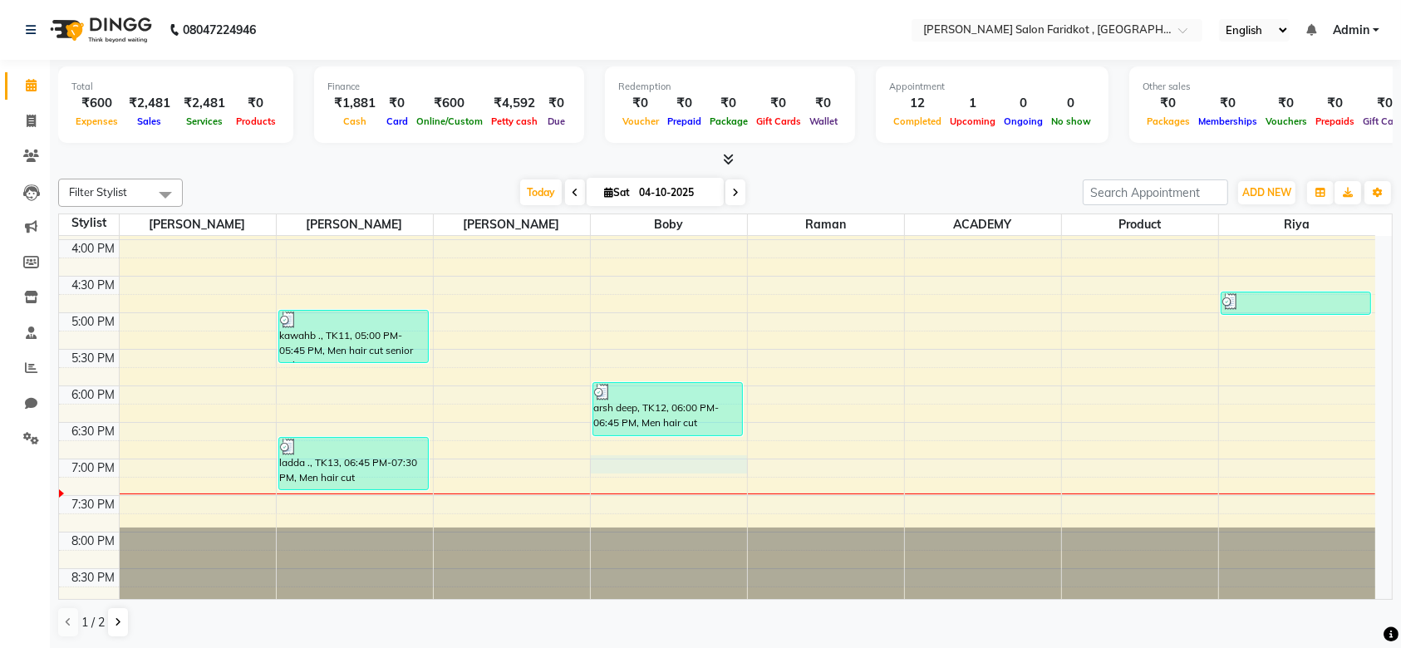
click at [655, 468] on div "8:00 AM 8:30 AM 9:00 AM 9:30 AM 10:00 AM 10:30 AM 11:00 AM 11:30 AM 12:00 PM 12…" at bounding box center [717, 130] width 1316 height 950
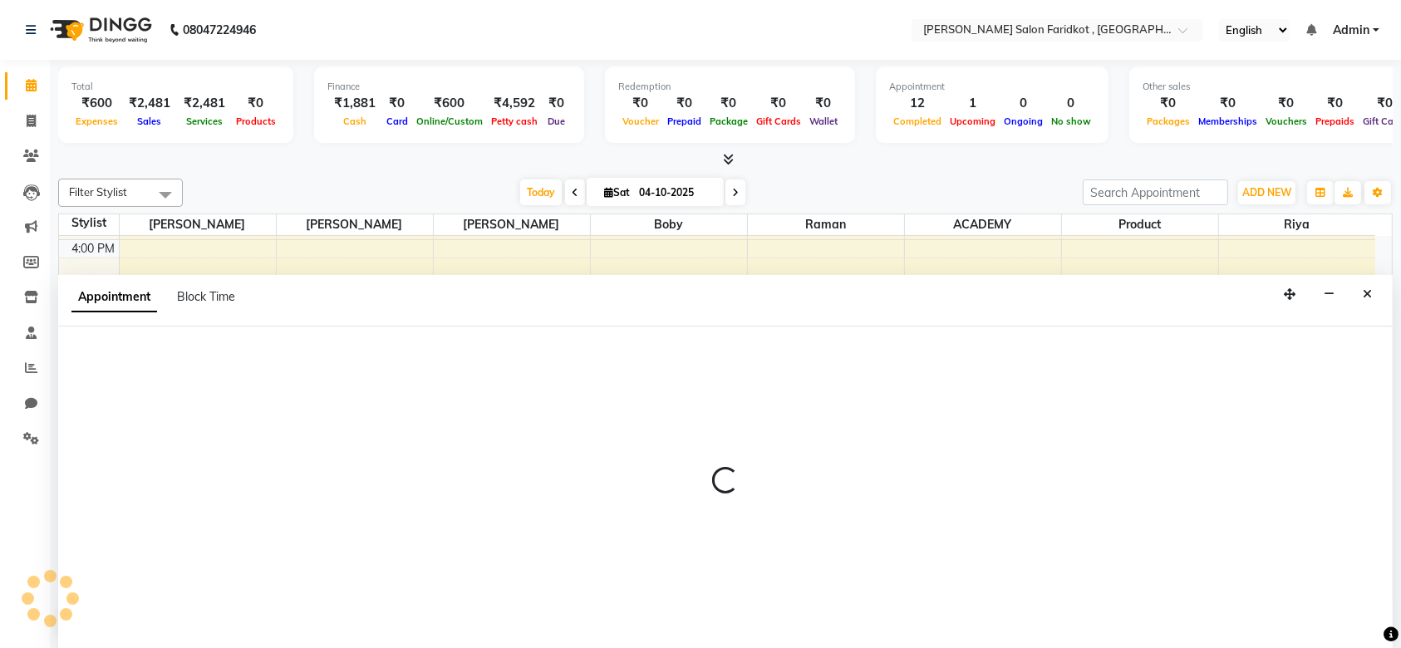
select select "89536"
select select "tentative"
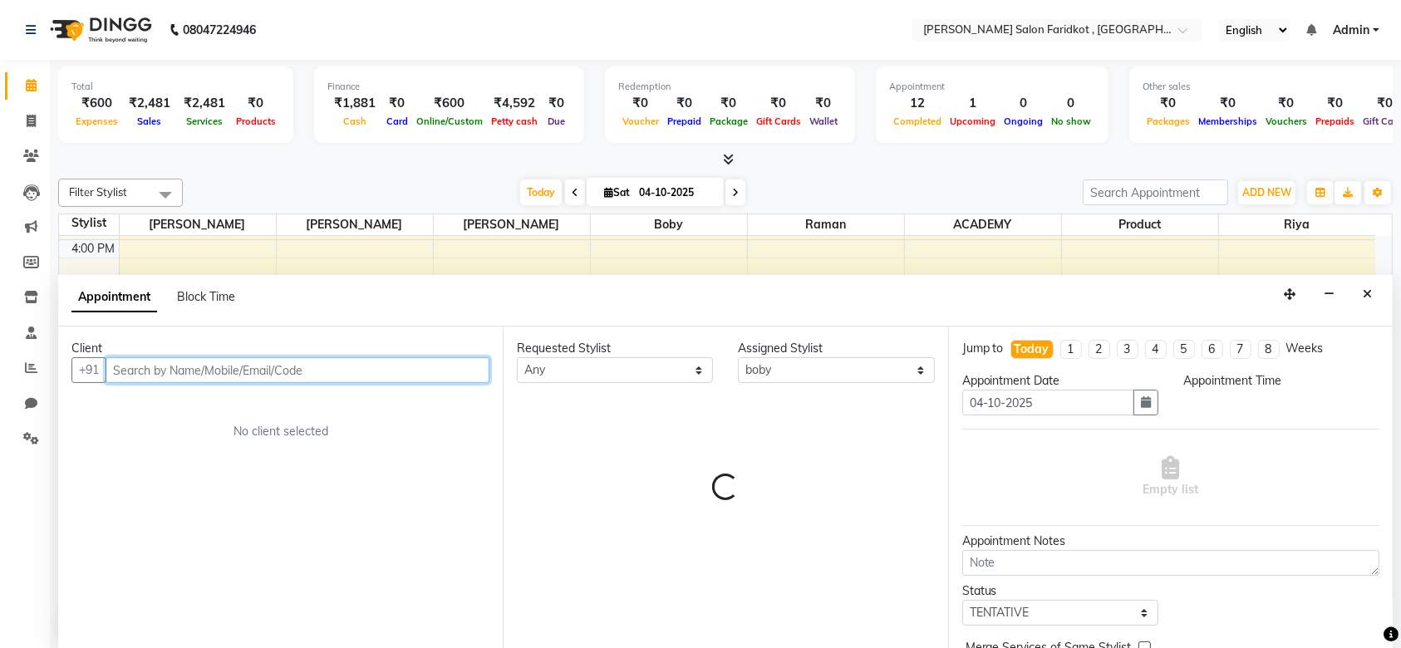
select select "1140"
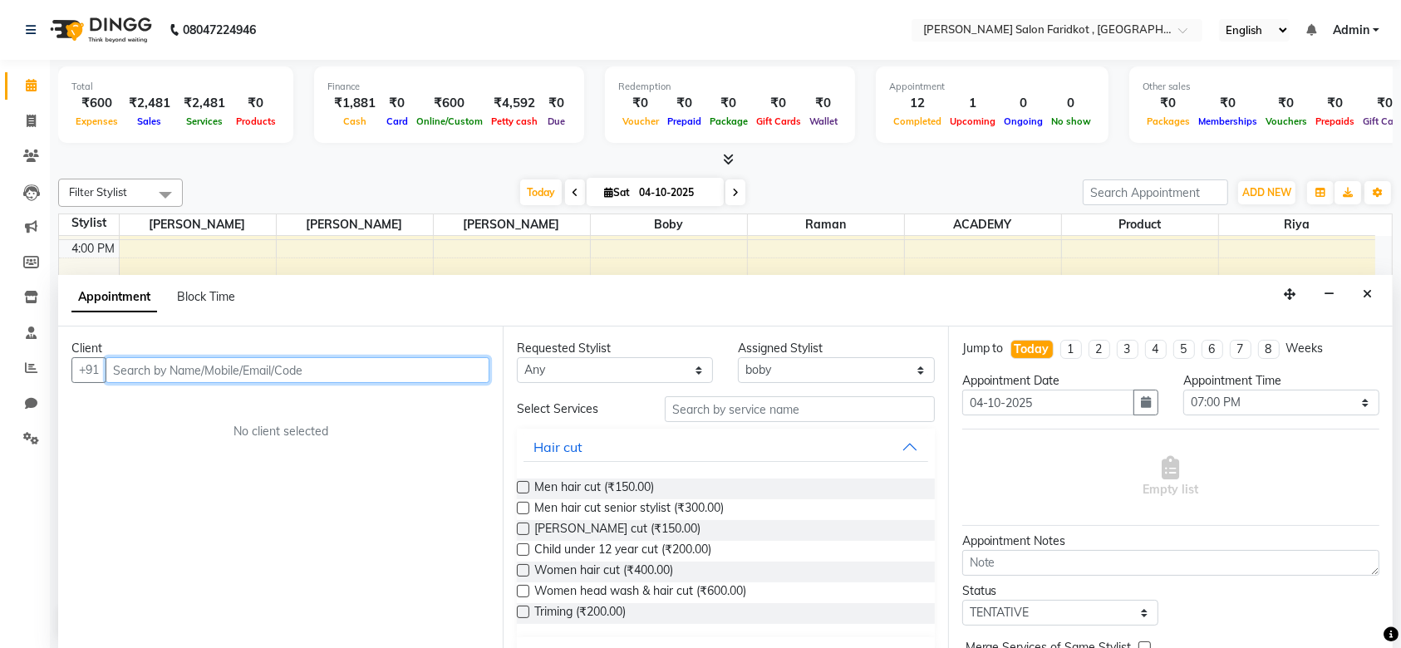
click at [288, 357] on input "text" at bounding box center [298, 370] width 384 height 26
click at [1259, 193] on span "ADD NEW" at bounding box center [1266, 192] width 49 height 12
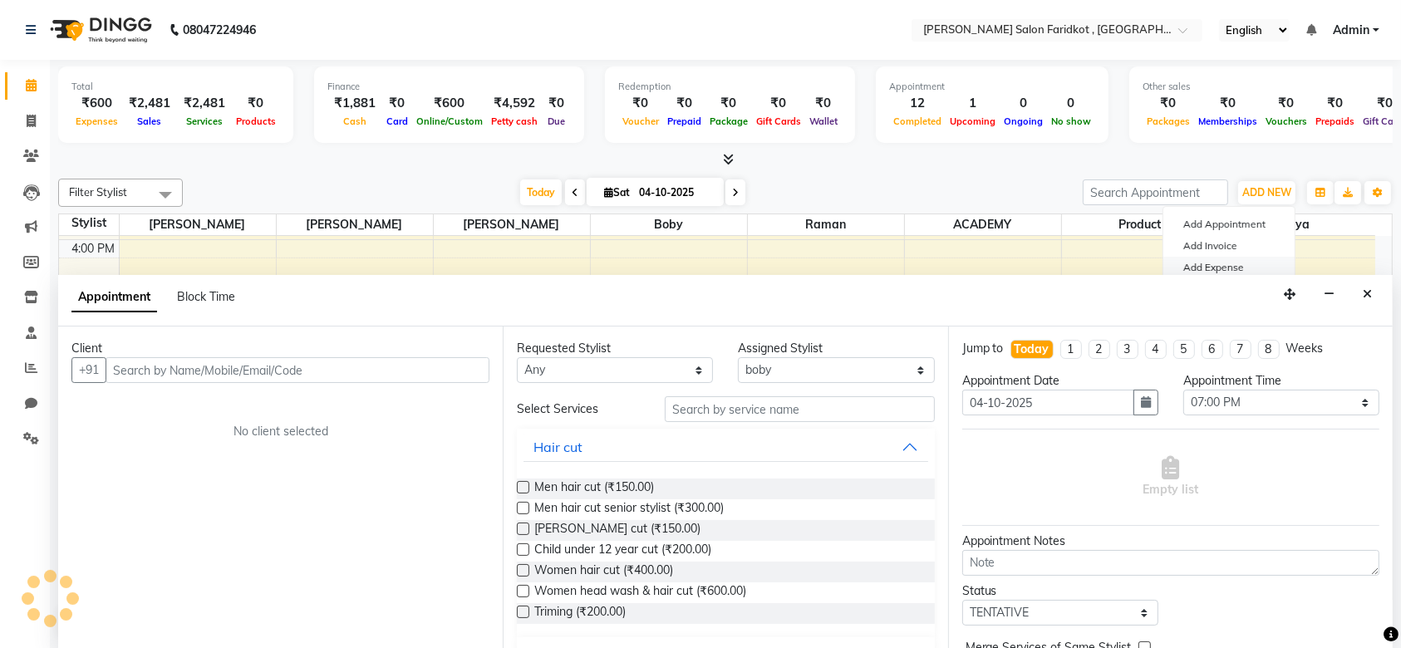
click at [1217, 263] on link "Add Expense" at bounding box center [1228, 268] width 131 height 22
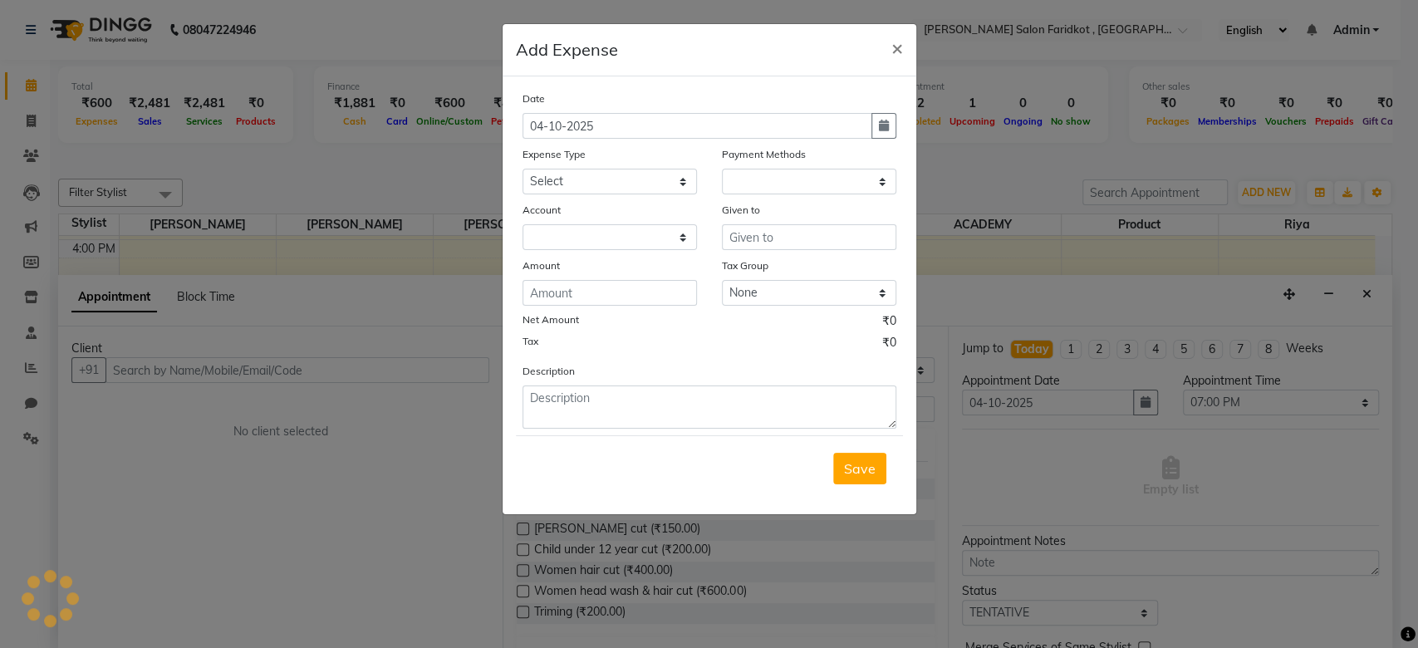
select select "1"
select select "8097"
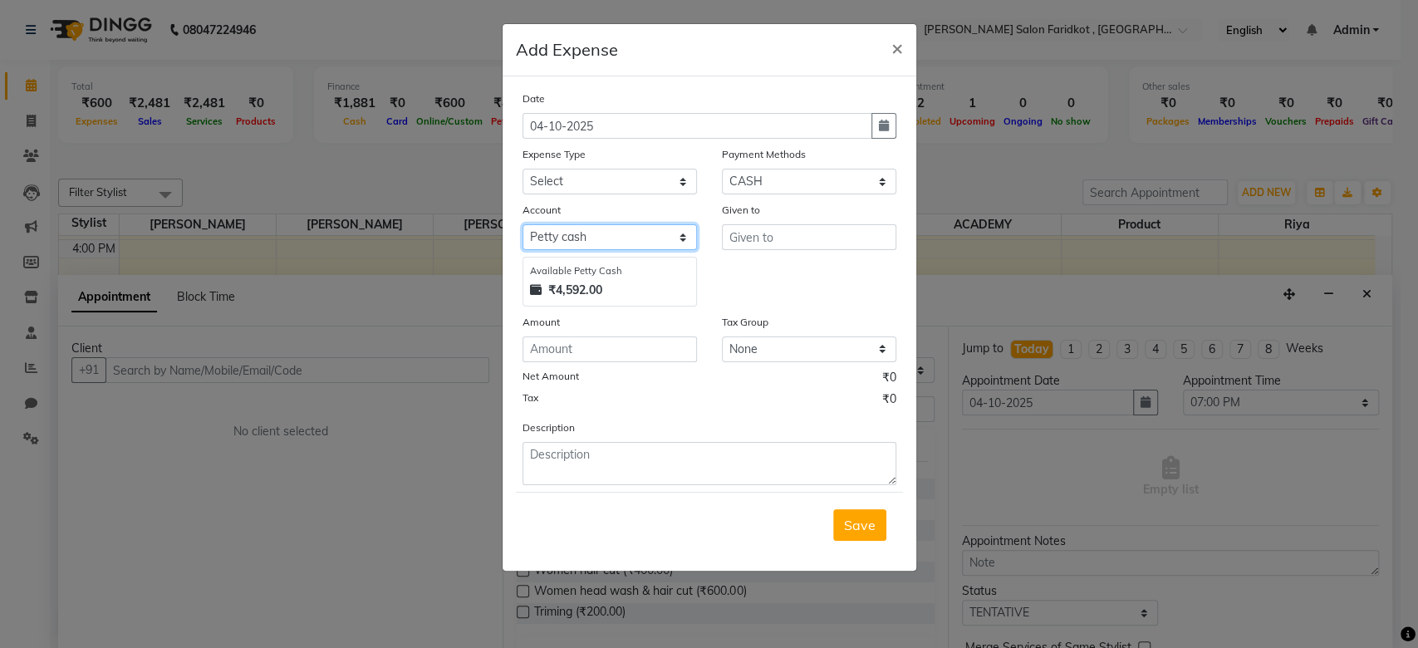
click at [680, 239] on select "Select Petty cash Default account" at bounding box center [610, 237] width 174 height 26
click at [899, 44] on span "×" at bounding box center [897, 47] width 12 height 25
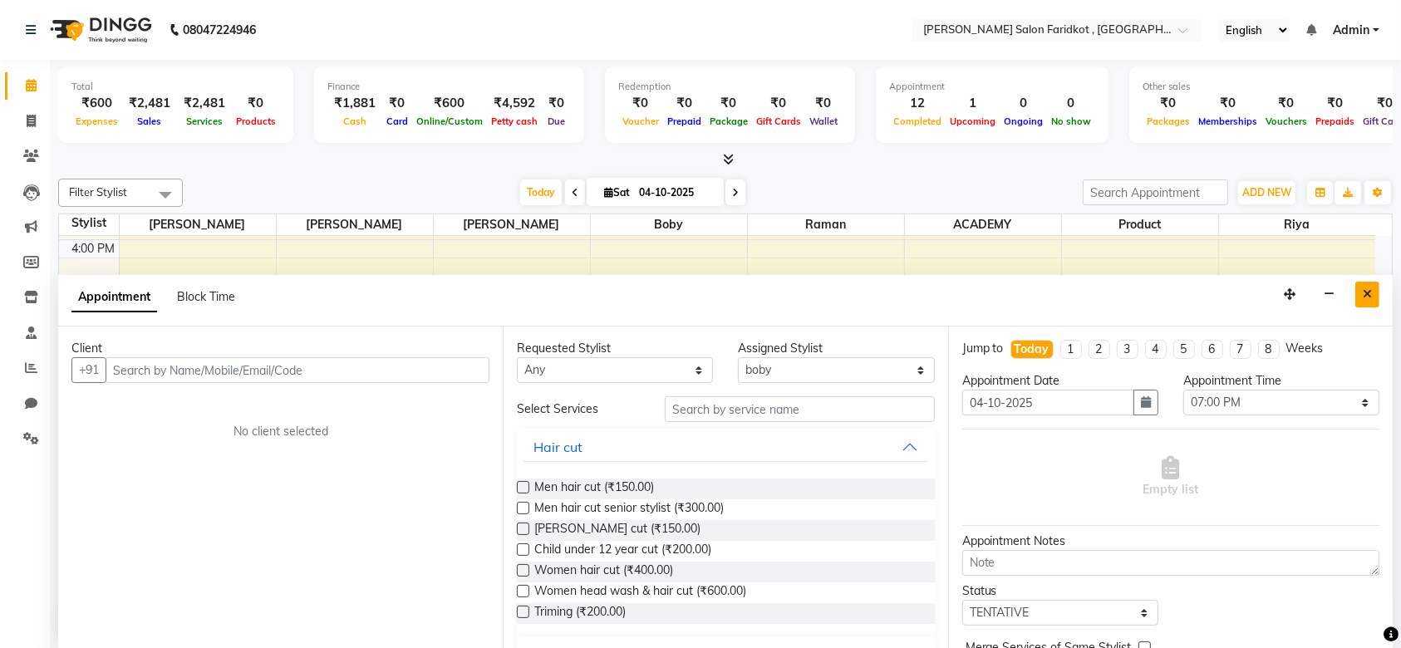
click at [1366, 288] on icon "Close" at bounding box center [1367, 294] width 9 height 12
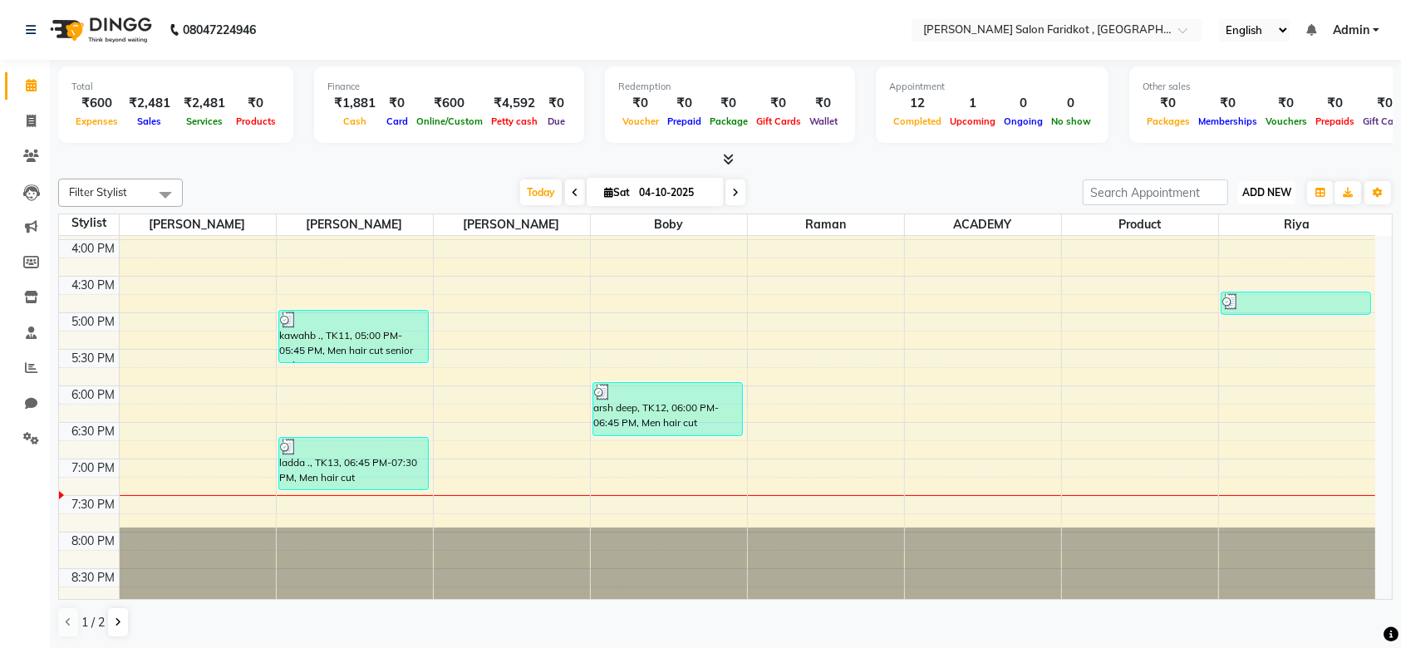
click at [1273, 191] on span "ADD NEW" at bounding box center [1266, 192] width 49 height 12
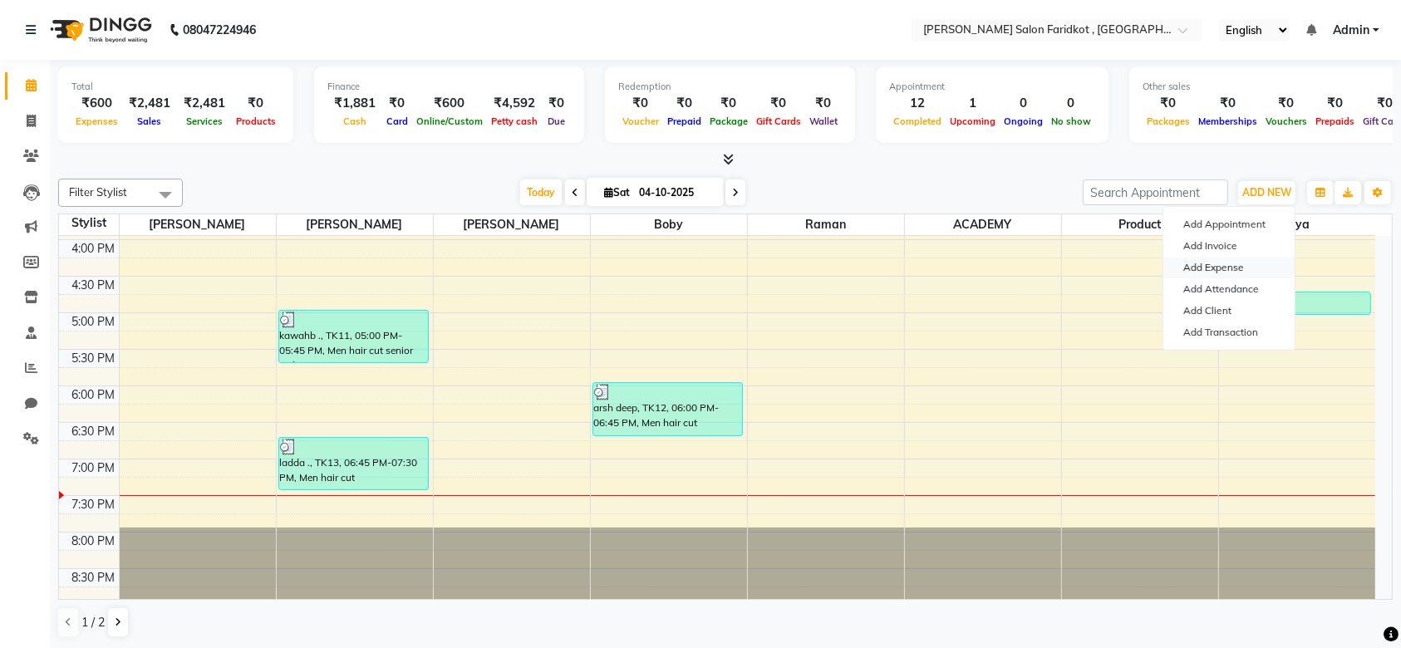
click at [1214, 268] on link "Add Expense" at bounding box center [1228, 268] width 131 height 22
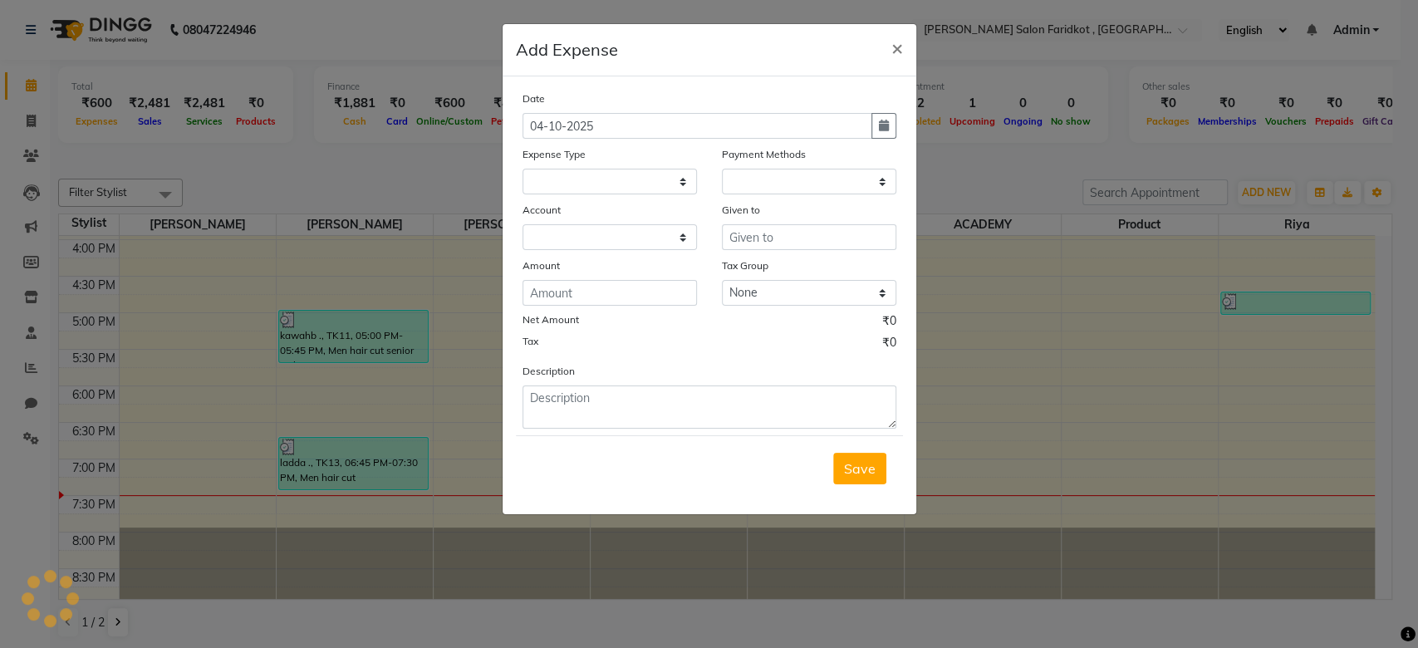
select select "1"
select select "8097"
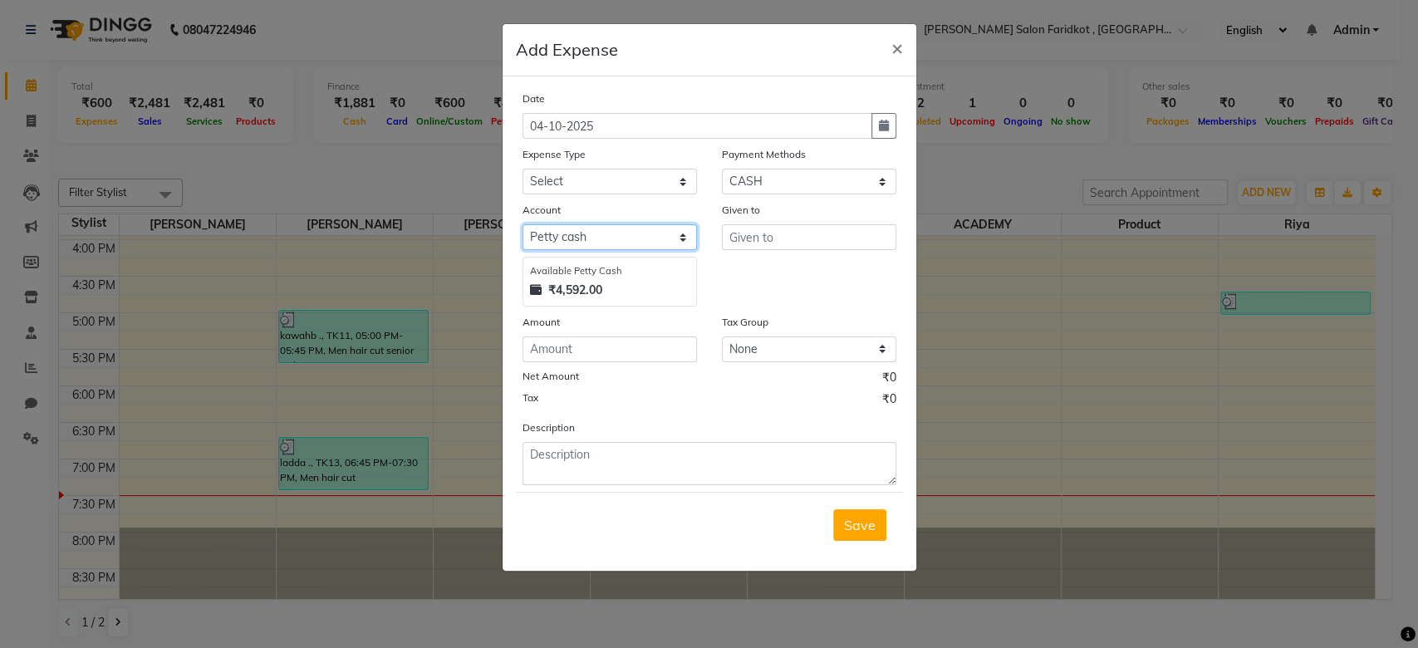
click at [646, 233] on select "Select Petty cash Default account" at bounding box center [610, 237] width 174 height 26
click at [635, 354] on input "number" at bounding box center [610, 349] width 174 height 26
type input "20"
click at [791, 233] on input "text" at bounding box center [809, 237] width 174 height 26
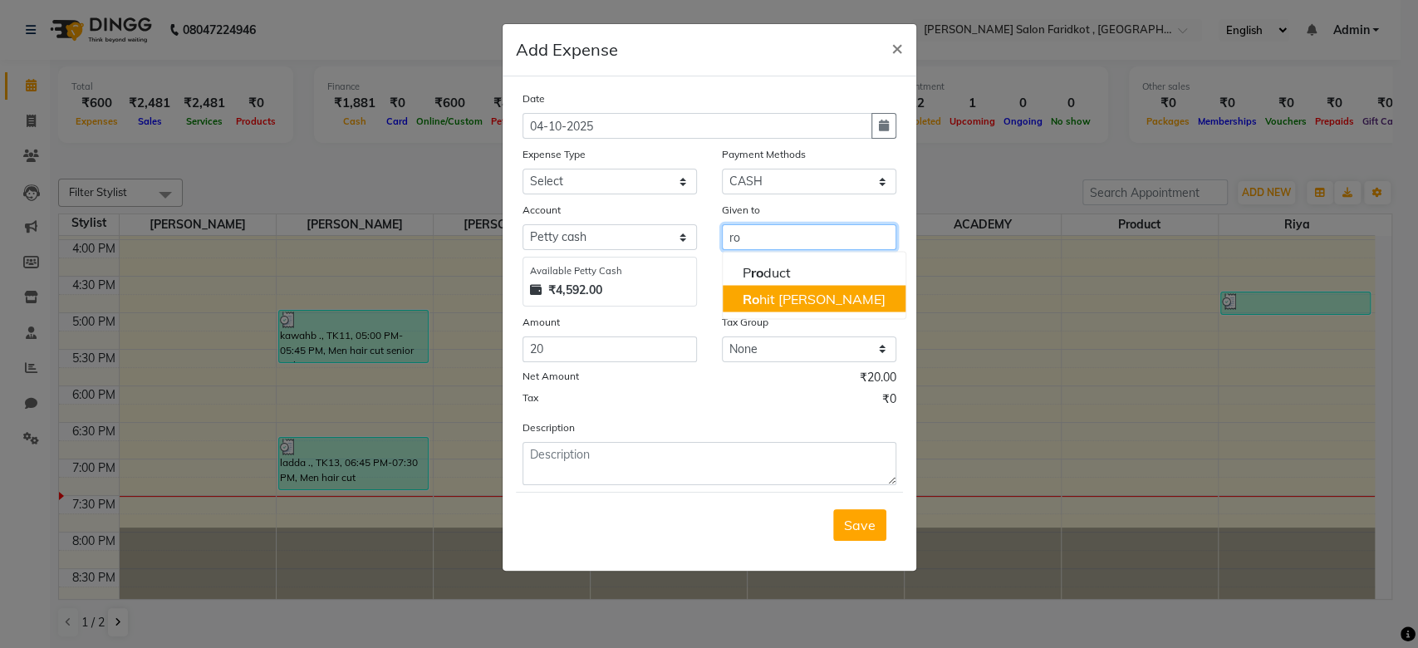
click at [773, 291] on ngb-highlight "Ro hit GILL" at bounding box center [814, 298] width 143 height 17
type input "[PERSON_NAME]"
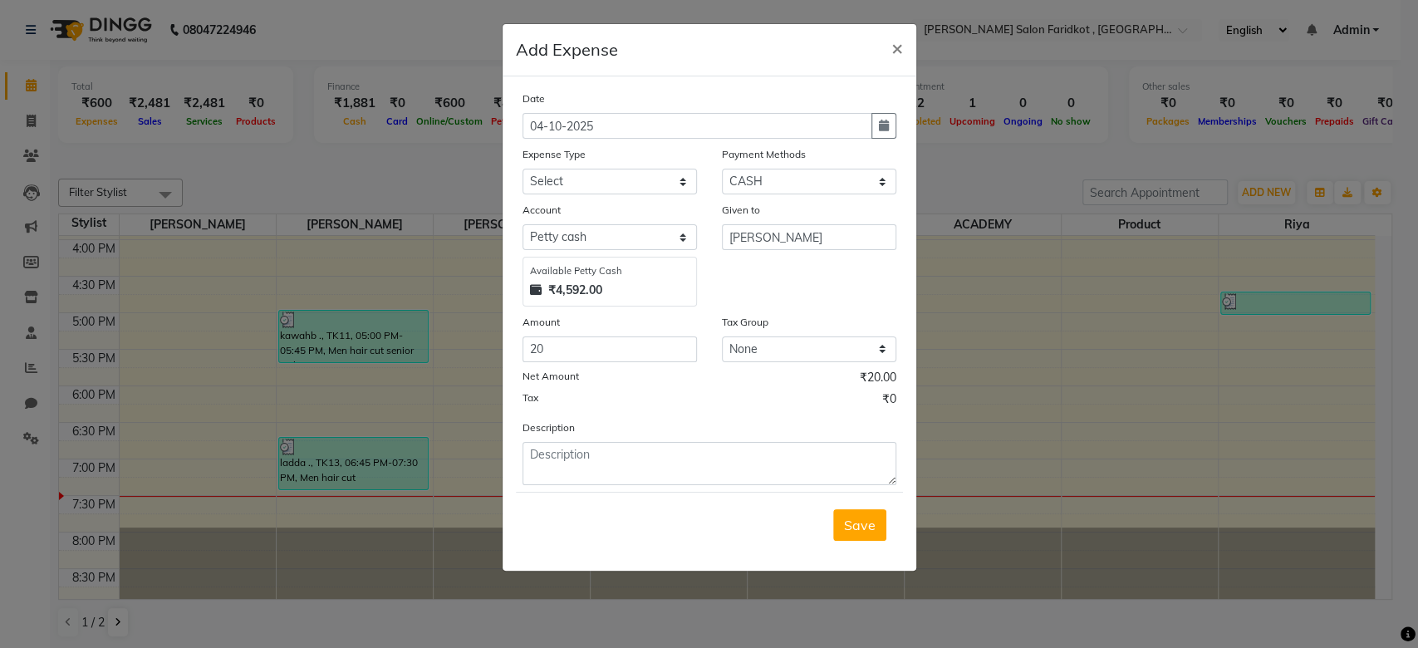
click at [779, 291] on div "Given to Rohit GILL" at bounding box center [809, 254] width 199 height 106
click at [784, 292] on div "Given to Rohit GILL" at bounding box center [809, 254] width 199 height 106
click at [683, 184] on select "Select Advance Salary Bank charges Car maintenance Cash transfer to bank Cash t…" at bounding box center [610, 182] width 174 height 26
select select "18"
click at [523, 169] on select "Select Advance Salary Bank charges Car maintenance Cash transfer to bank Cash t…" at bounding box center [610, 182] width 174 height 26
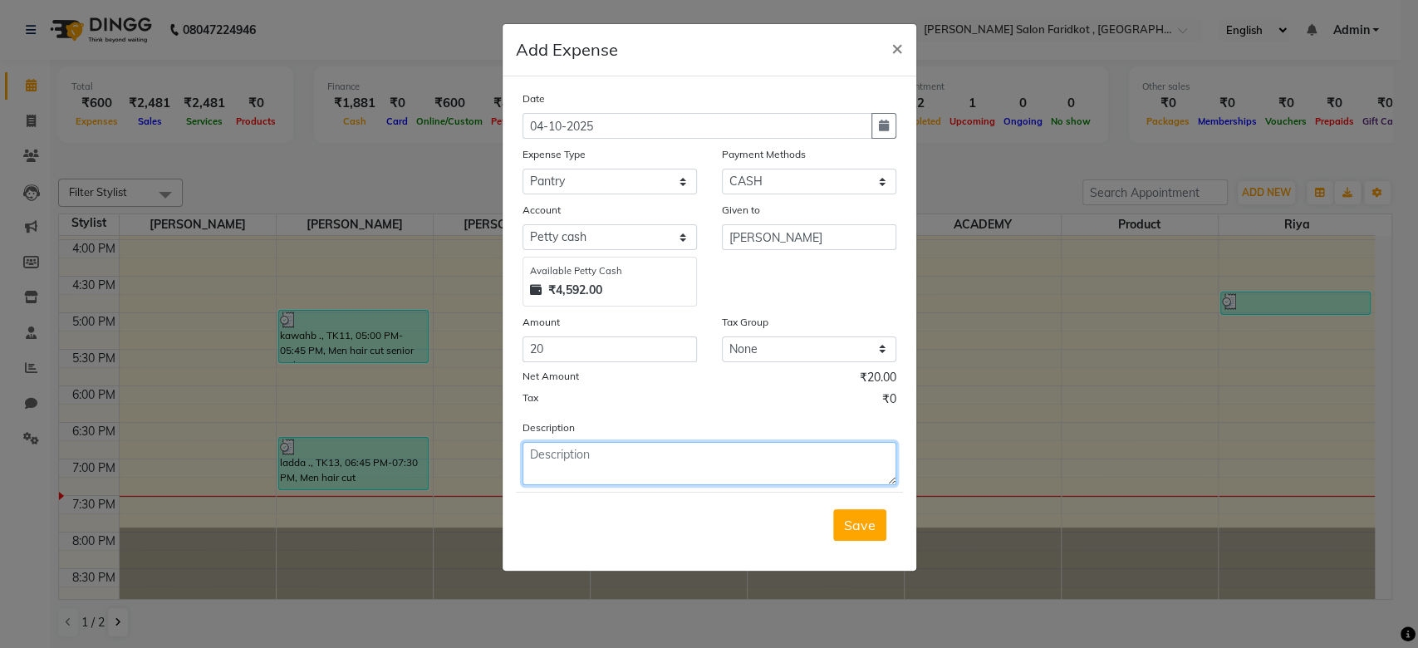
click at [592, 455] on textarea at bounding box center [710, 463] width 374 height 43
type textarea "coffe"
click at [856, 524] on span "Save" at bounding box center [860, 525] width 32 height 17
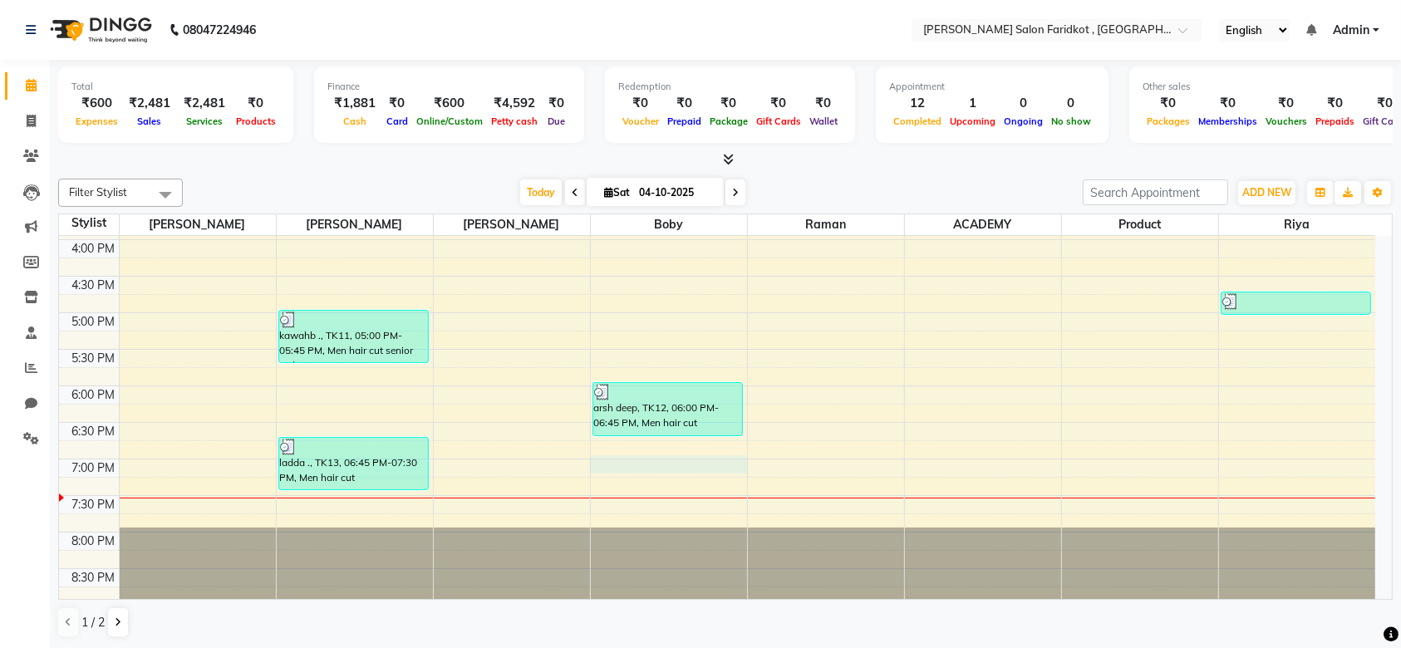
click at [656, 468] on div "8:00 AM 8:30 AM 9:00 AM 9:30 AM 10:00 AM 10:30 AM 11:00 AM 11:30 AM 12:00 PM 12…" at bounding box center [717, 130] width 1316 height 950
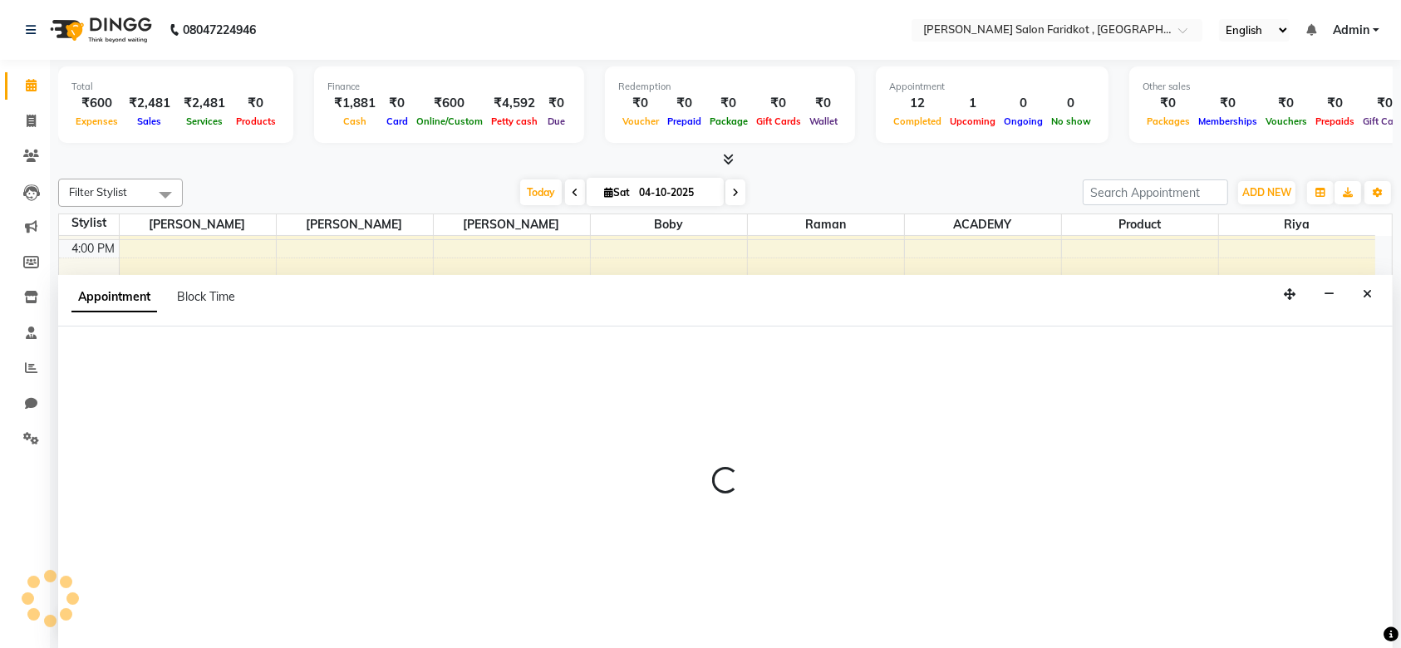
select select "89536"
select select "tentative"
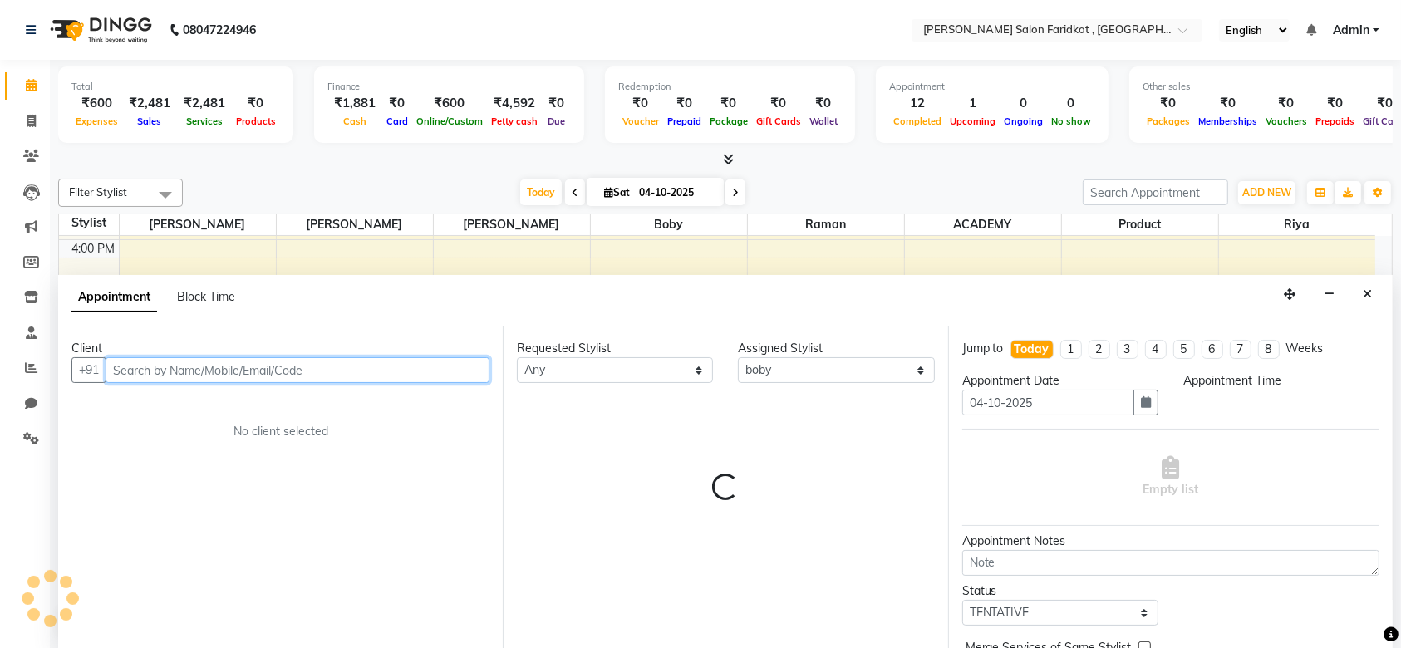
select select "1140"
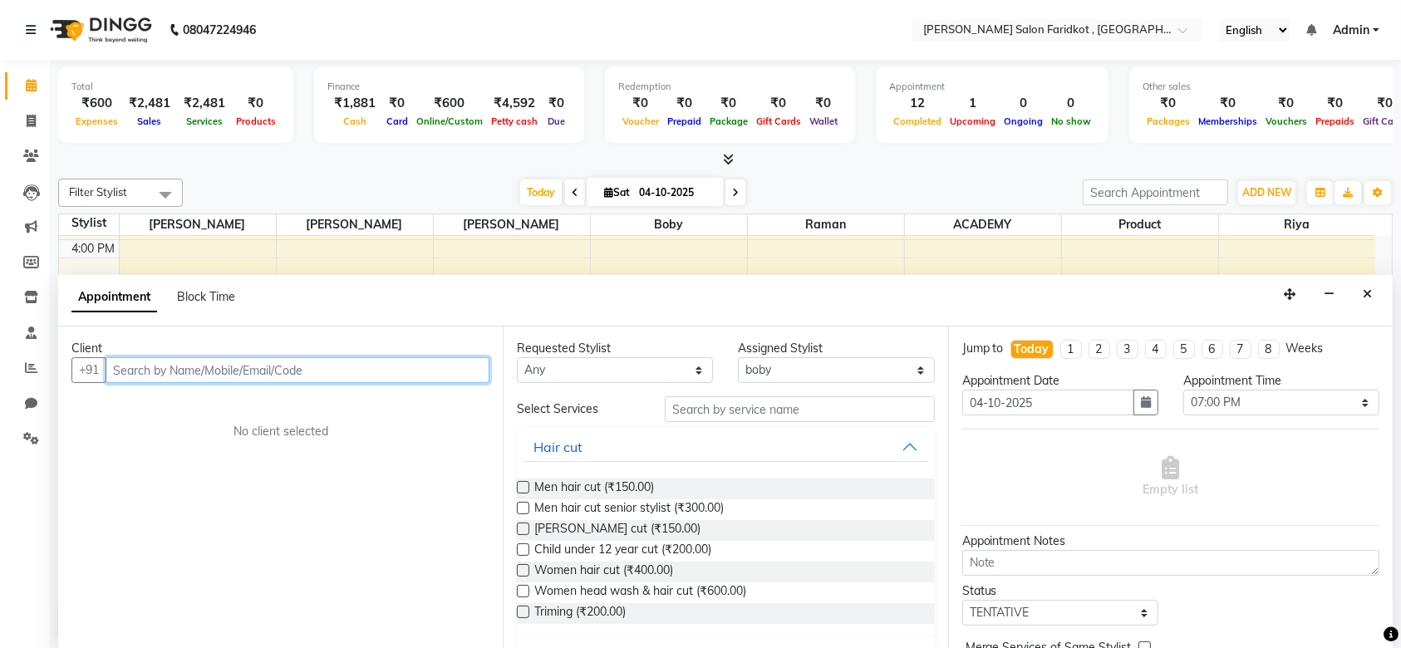
click at [392, 366] on input "text" at bounding box center [298, 370] width 384 height 26
click at [258, 353] on div "Client" at bounding box center [280, 348] width 418 height 17
click at [258, 364] on input "865419" at bounding box center [263, 370] width 315 height 26
type input "86541900010"
click at [463, 369] on span "Add Client" at bounding box center [455, 369] width 56 height 15
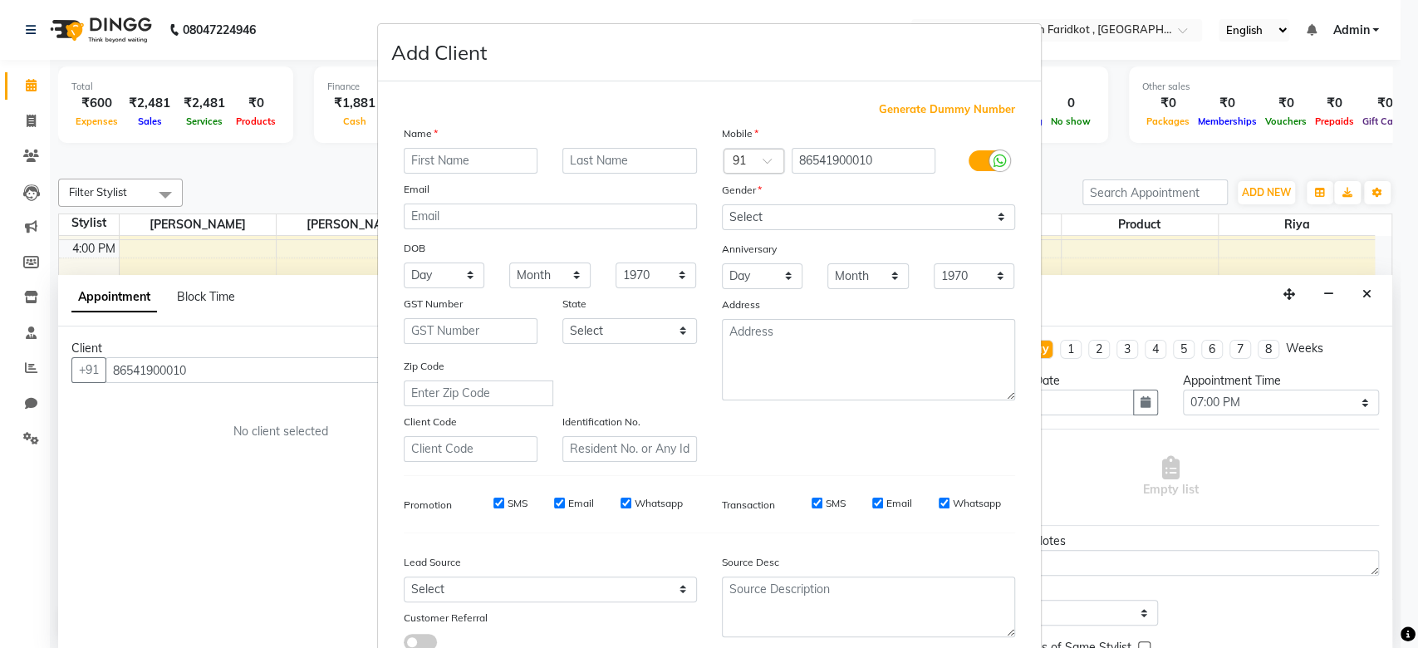
click at [458, 160] on input "text" at bounding box center [471, 161] width 135 height 26
type input "chiraj"
click at [572, 153] on input "text" at bounding box center [629, 161] width 135 height 26
type input "."
click at [744, 213] on select "Select Male Female Other Prefer Not To Say" at bounding box center [868, 217] width 293 height 26
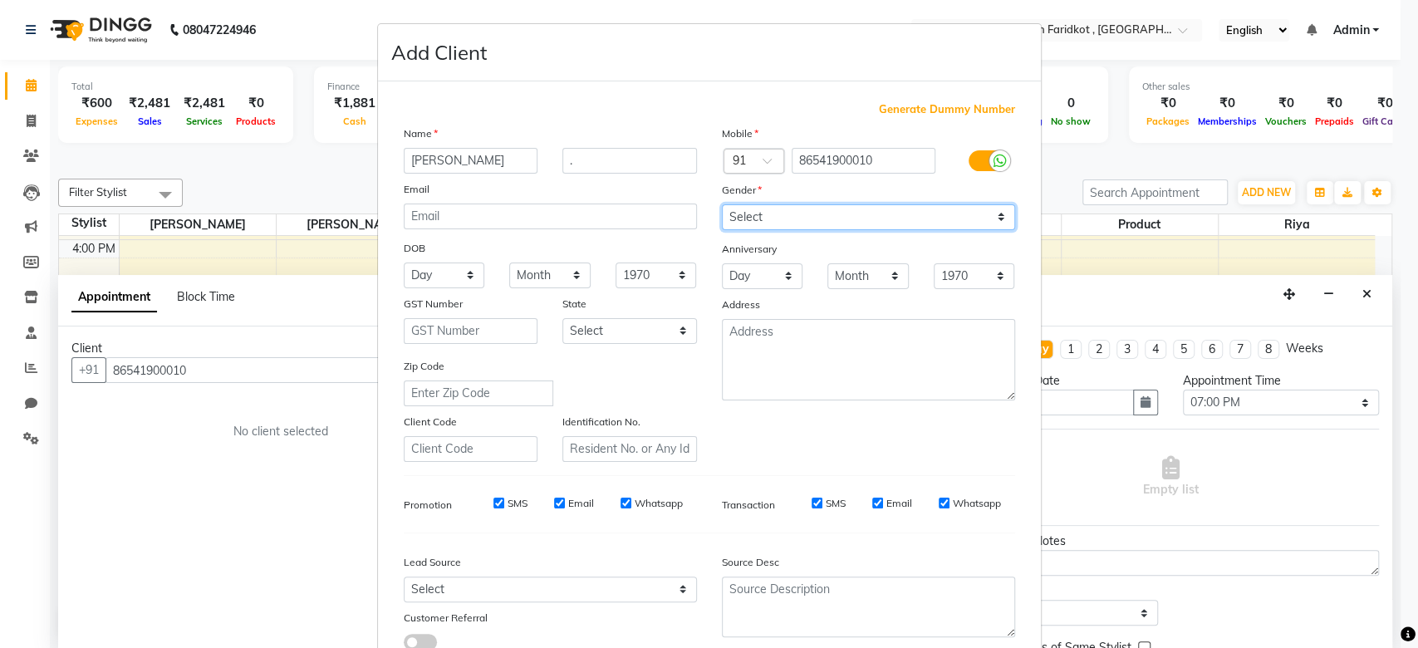
select select "[DEMOGRAPHIC_DATA]"
click at [722, 204] on select "Select Male Female Other Prefer Not To Say" at bounding box center [868, 217] width 293 height 26
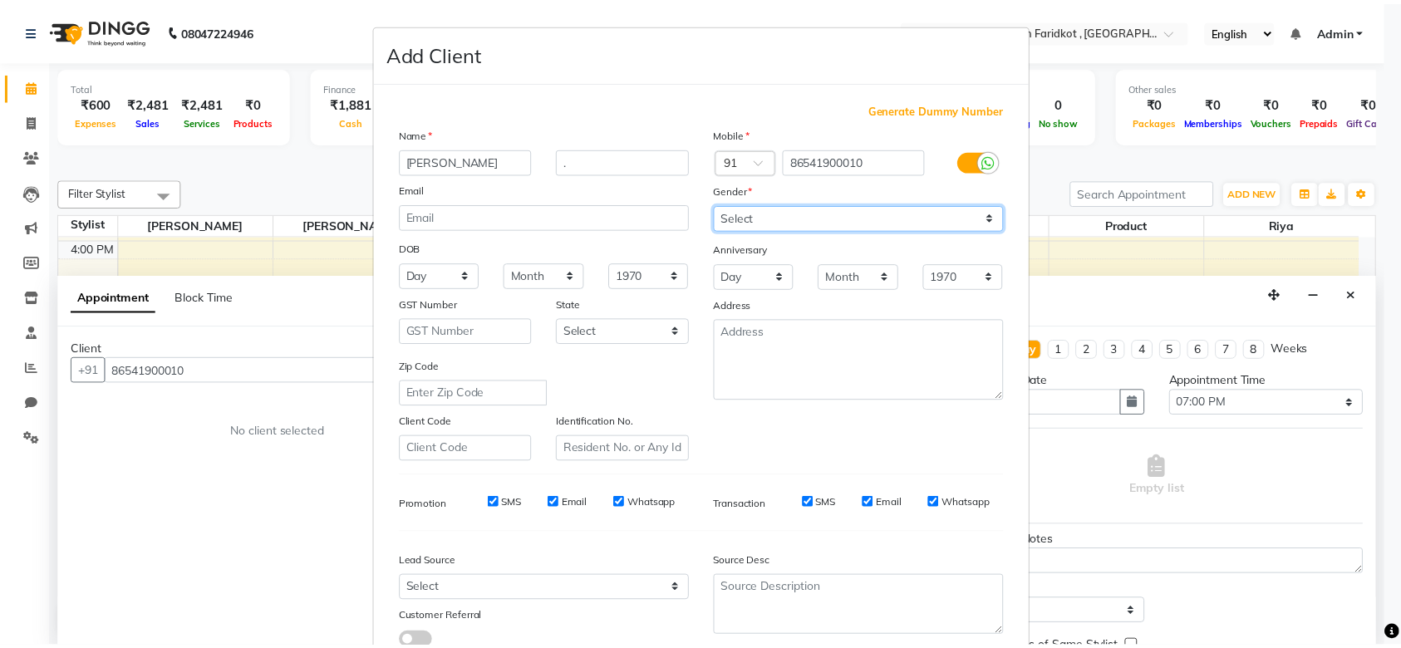
scroll to position [115, 0]
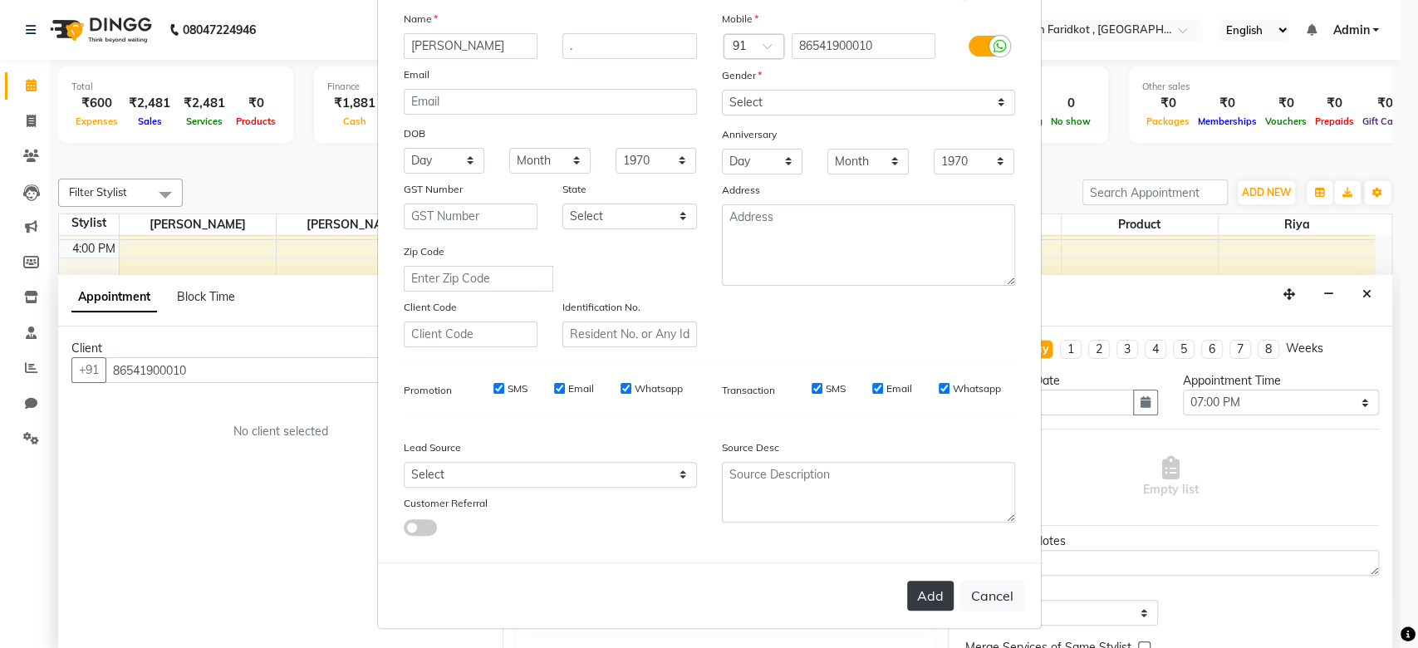
click at [924, 601] on button "Add" at bounding box center [930, 596] width 47 height 30
select select
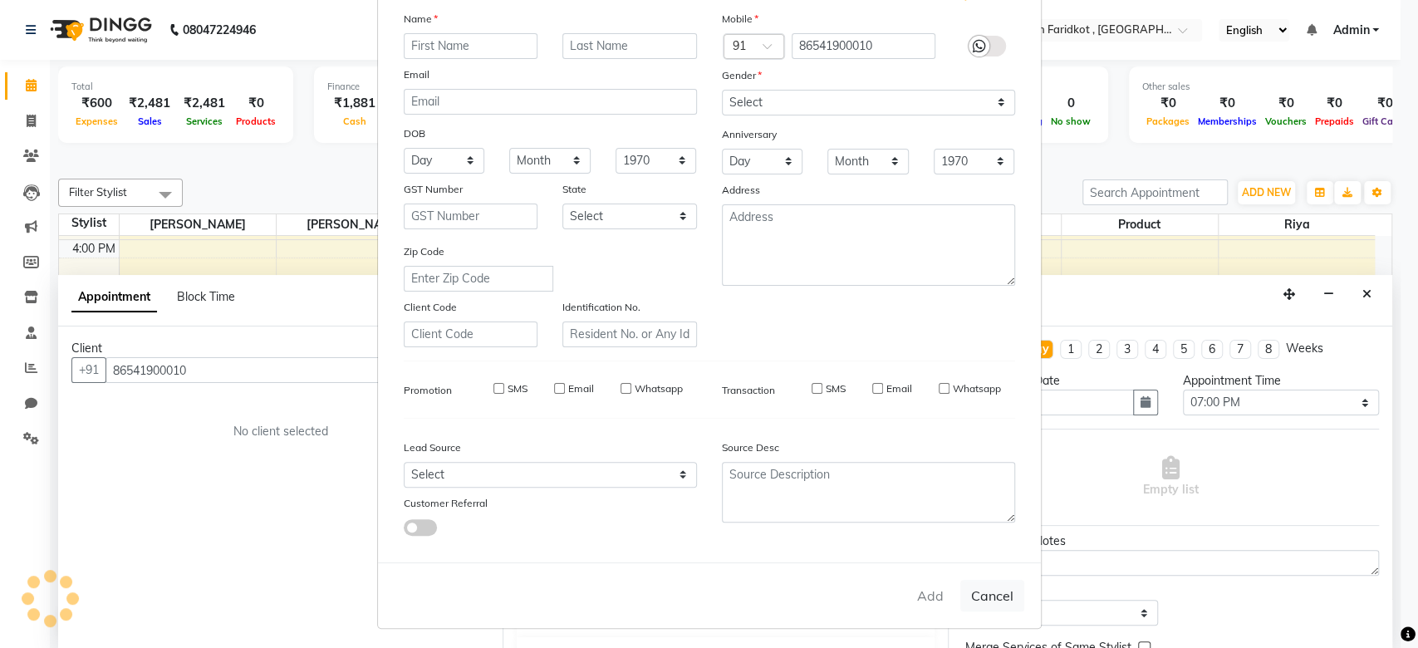
select select
checkbox input "false"
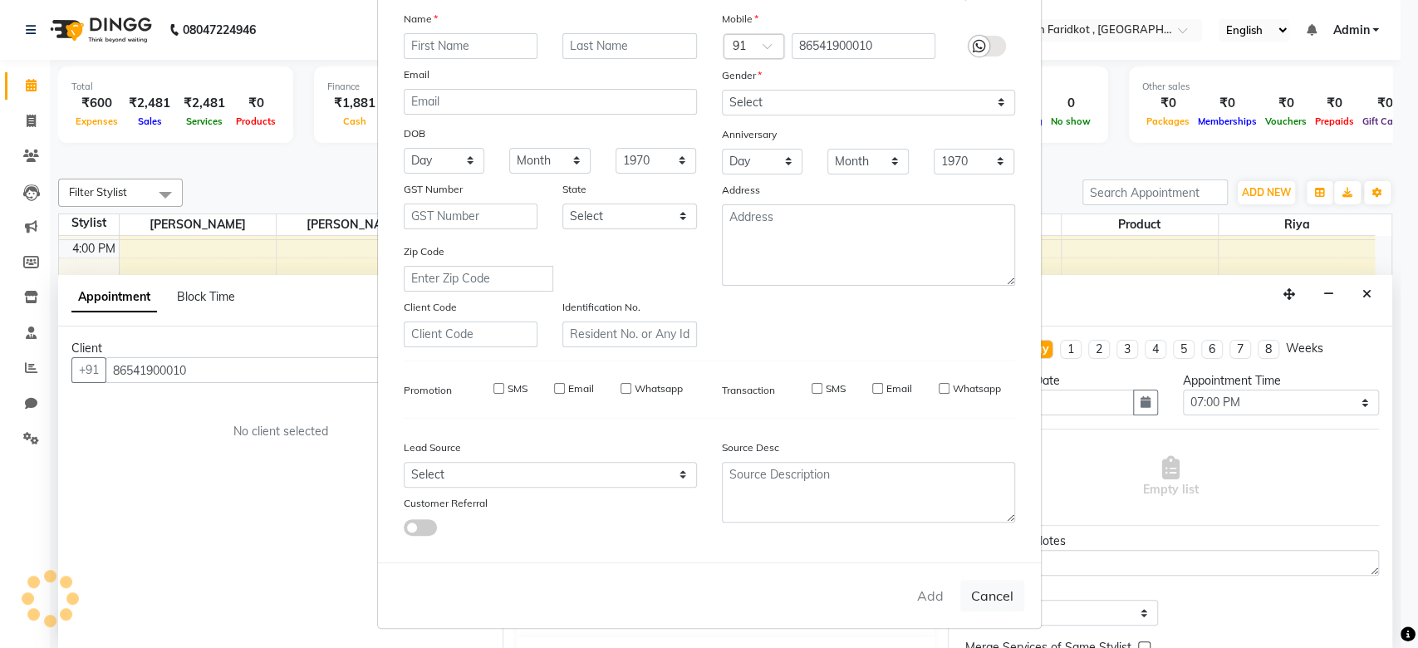
checkbox input "false"
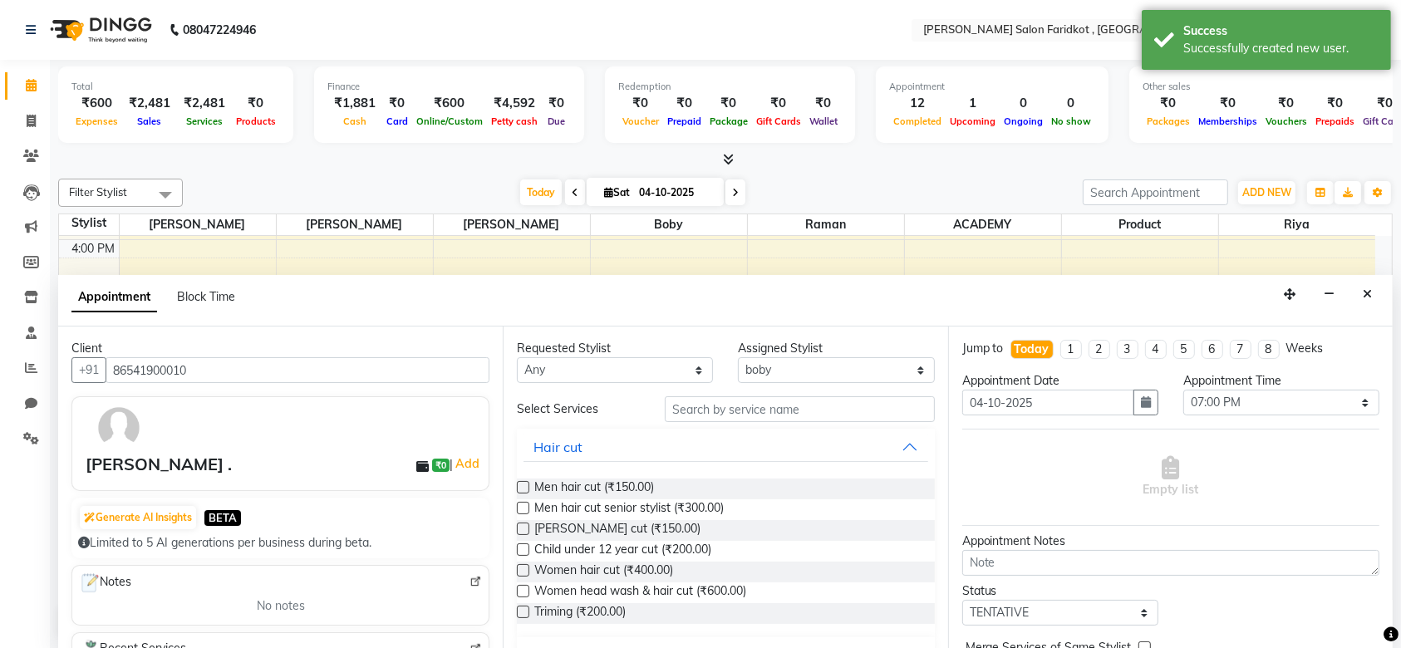
scroll to position [81, 0]
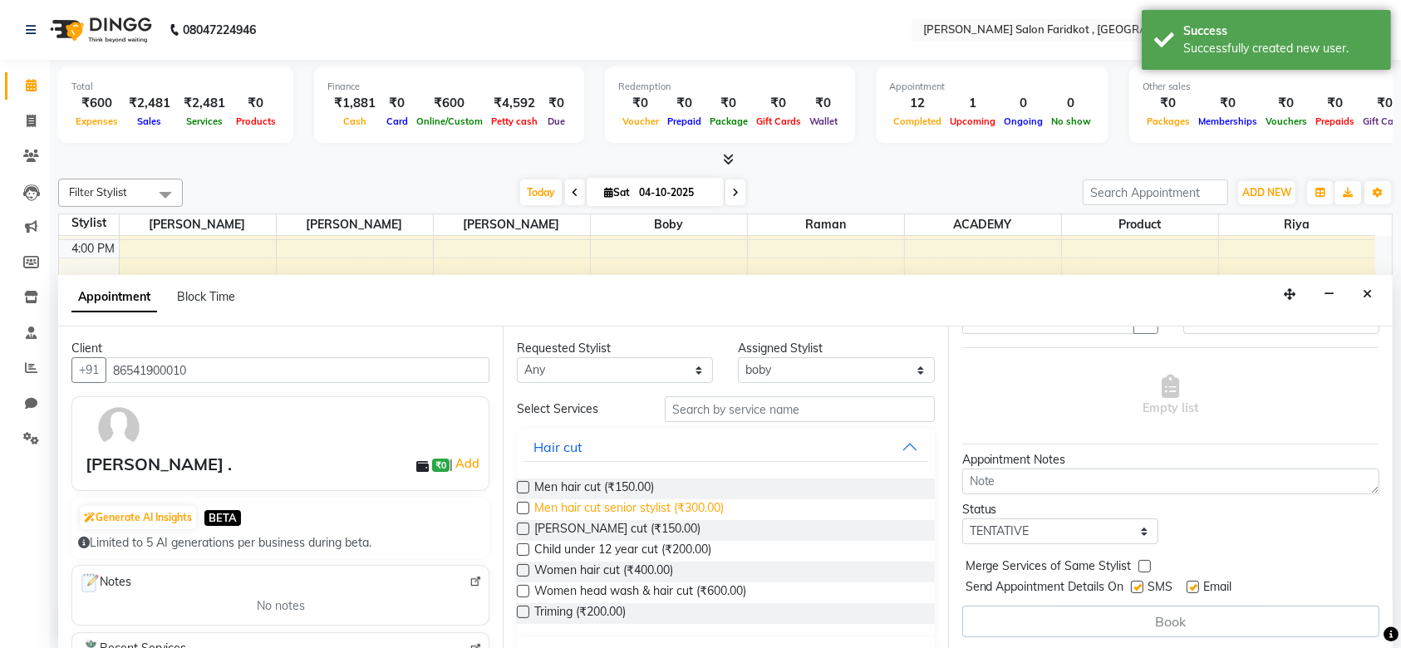
click at [701, 509] on span "Men hair cut senior stylist (₹300.00)" at bounding box center [628, 509] width 189 height 21
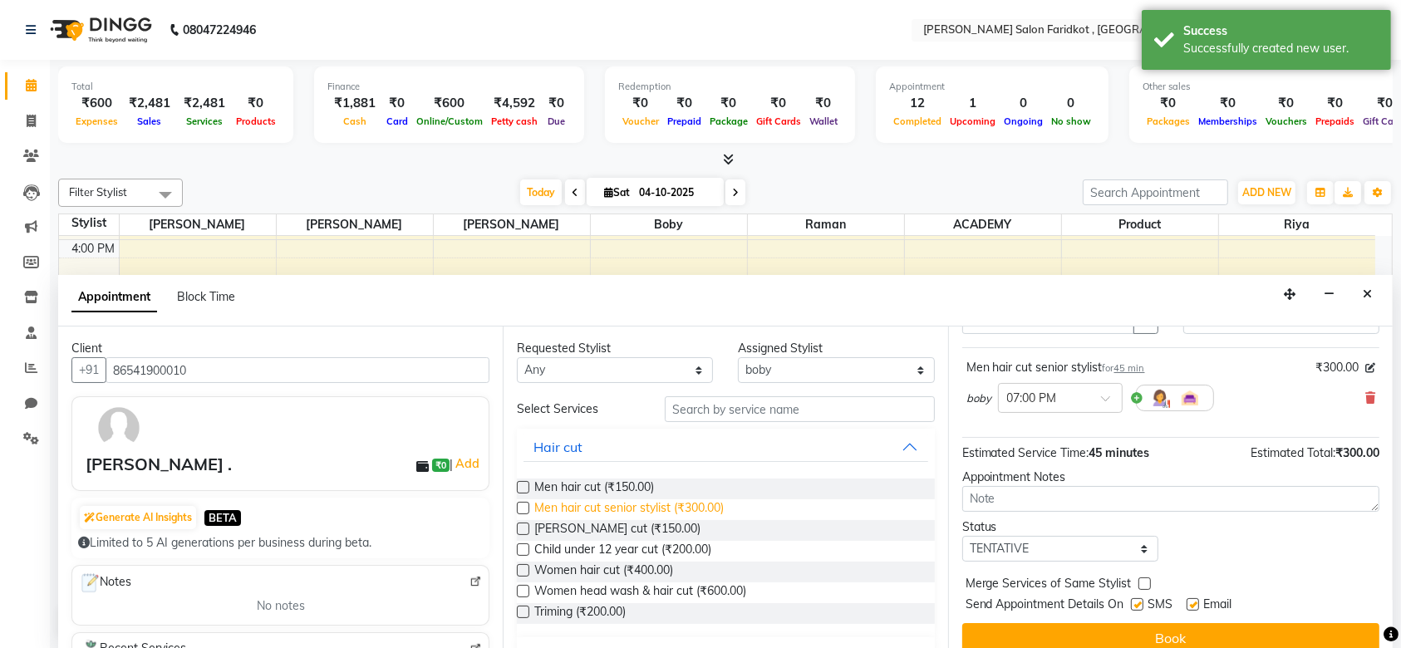
click at [685, 503] on span "Men hair cut senior stylist (₹300.00)" at bounding box center [628, 509] width 189 height 21
checkbox input "false"
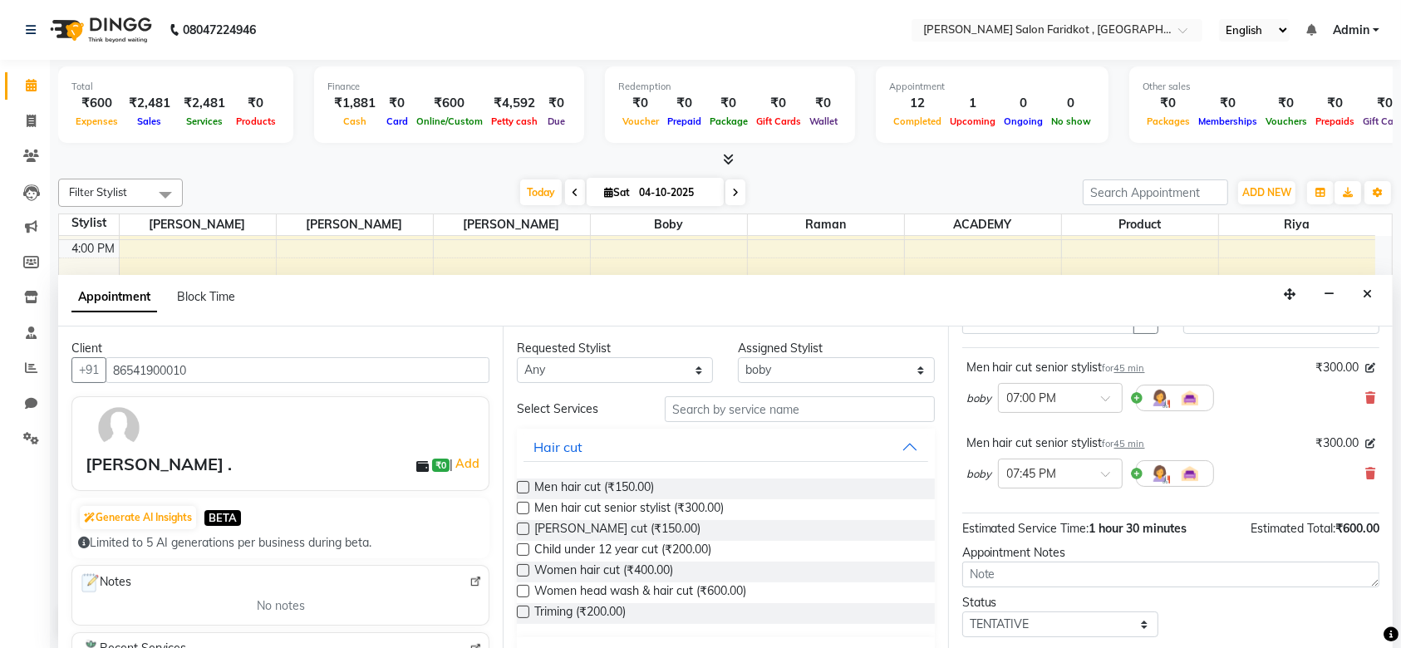
scroll to position [173, 0]
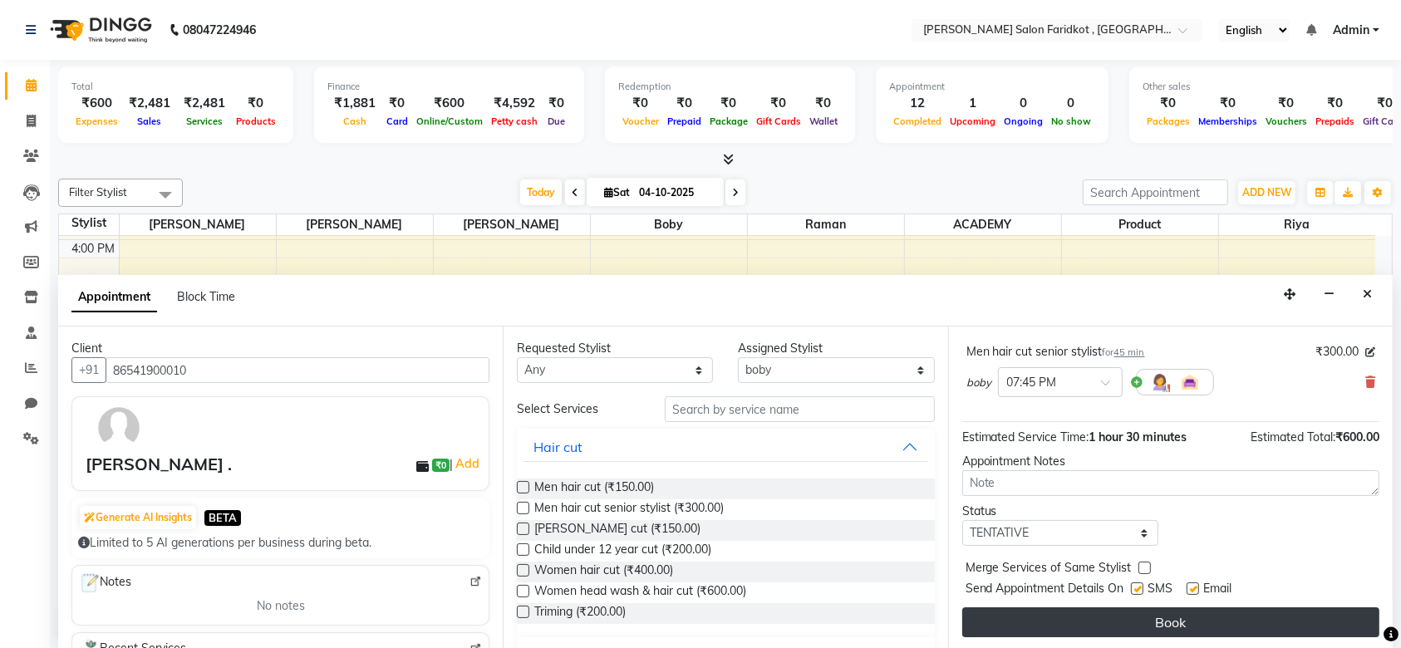
click at [1122, 615] on button "Book" at bounding box center [1170, 622] width 417 height 30
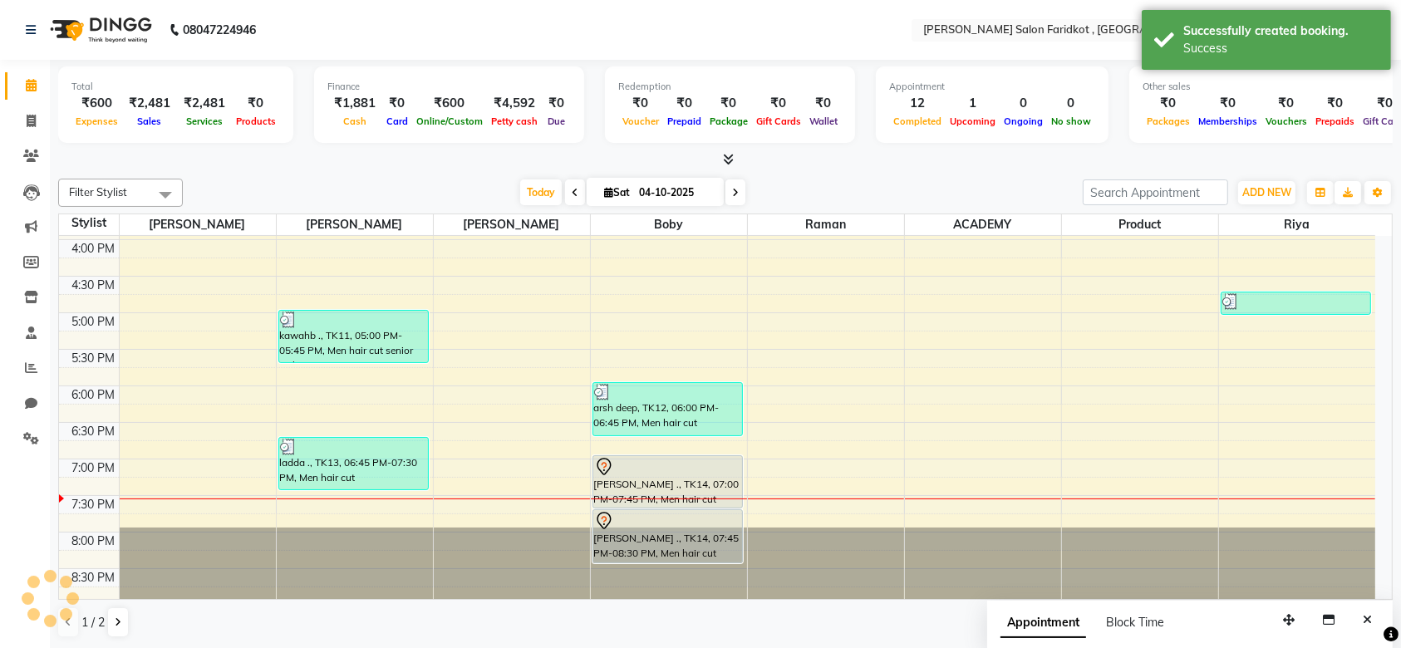
scroll to position [0, 0]
click at [652, 472] on div at bounding box center [667, 467] width 147 height 20
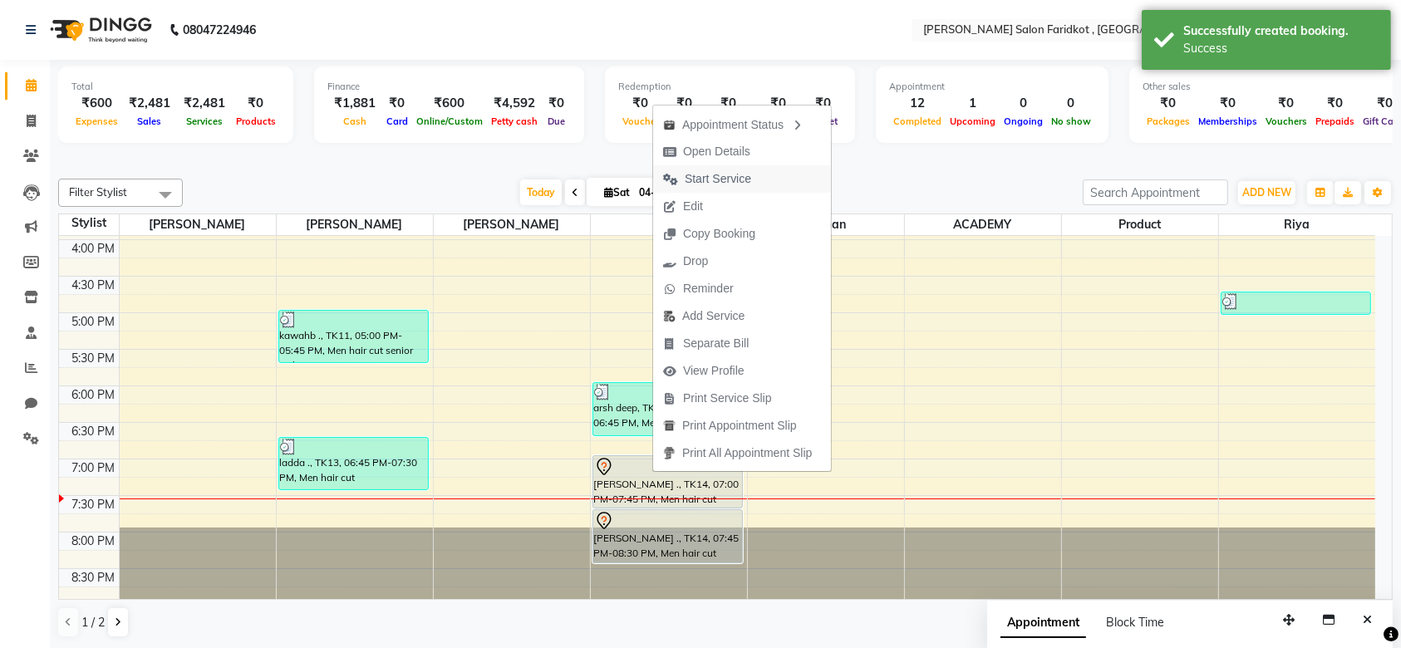
click at [712, 182] on span "Start Service" at bounding box center [718, 178] width 66 height 17
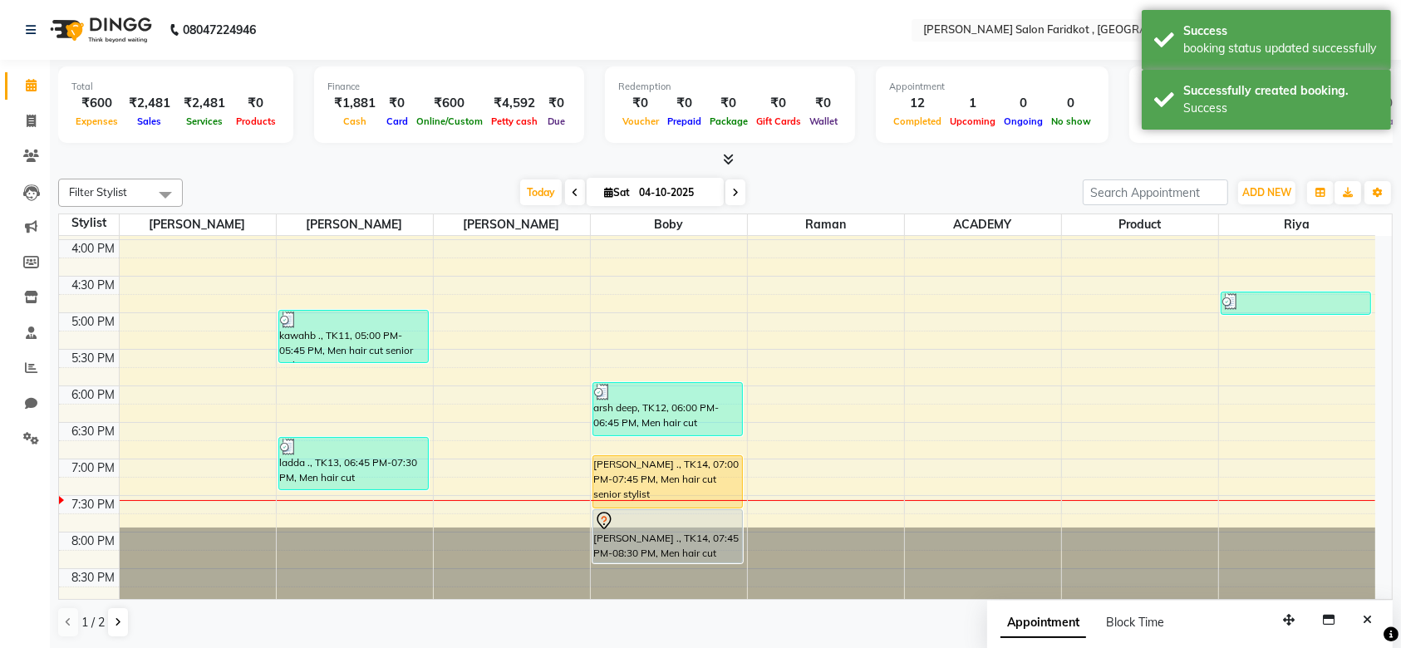
click at [673, 464] on div "chiraj ., TK14, 07:00 PM-07:45 PM, Men hair cut senior stylist" at bounding box center [667, 482] width 149 height 52
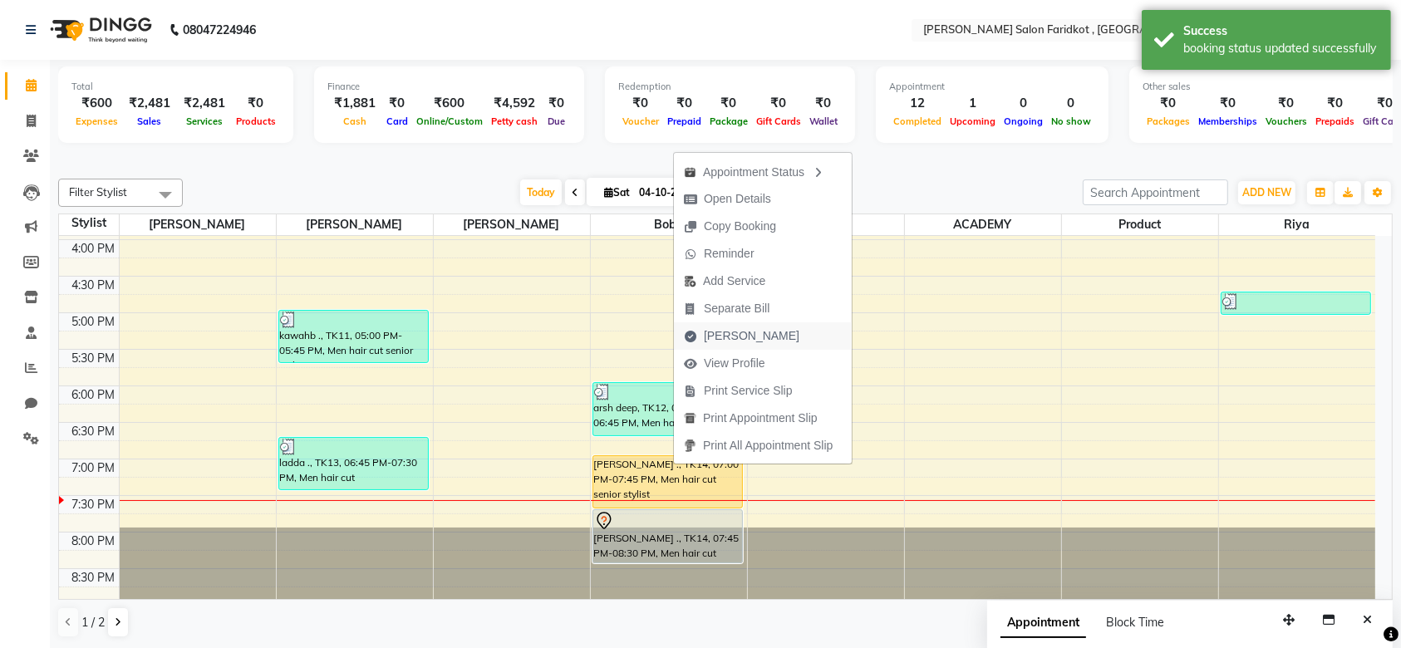
click at [725, 336] on span "Mark Done" at bounding box center [752, 335] width 96 height 17
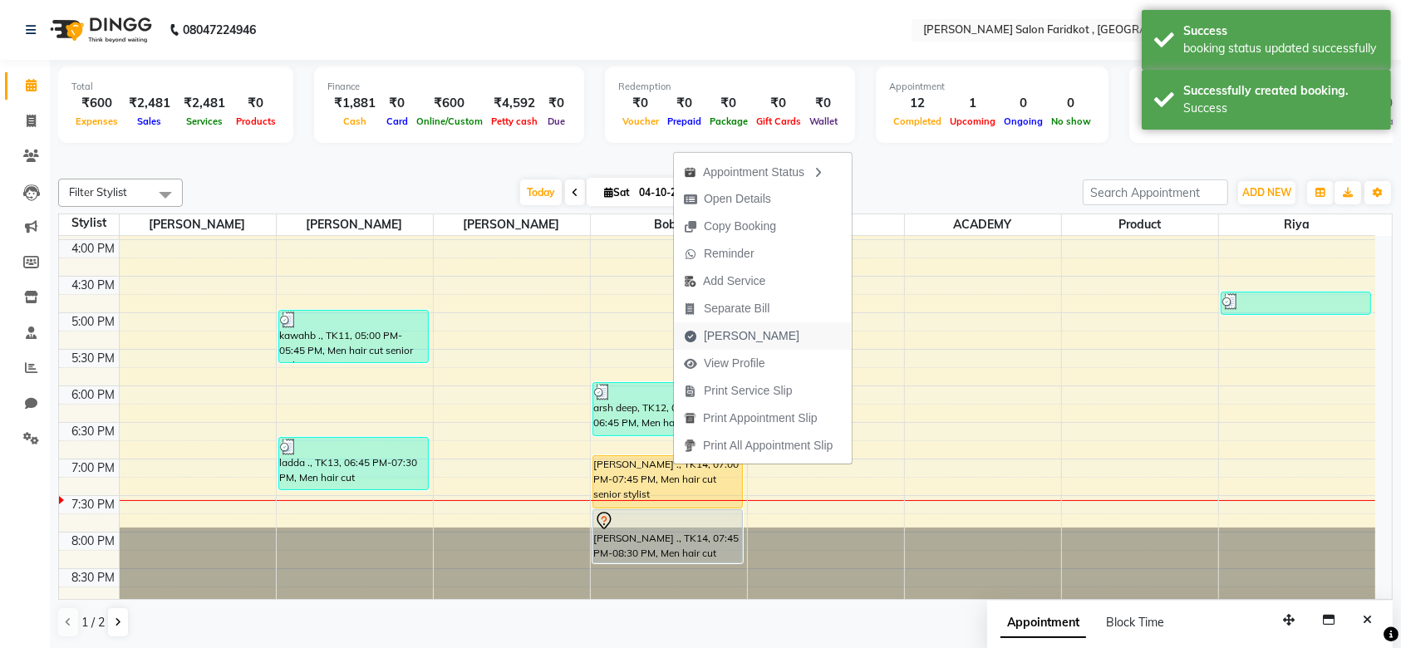
select select "service"
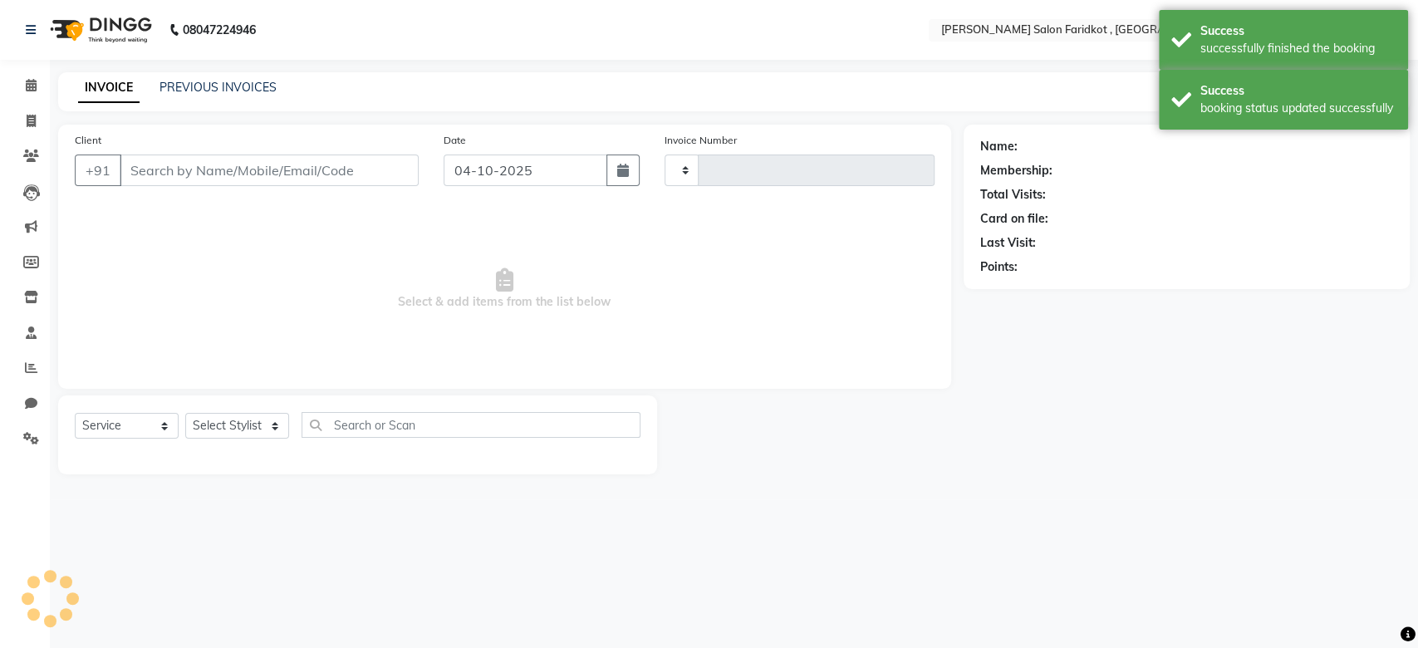
type input "0352"
select select "8789"
type input "86541900010"
select select "89536"
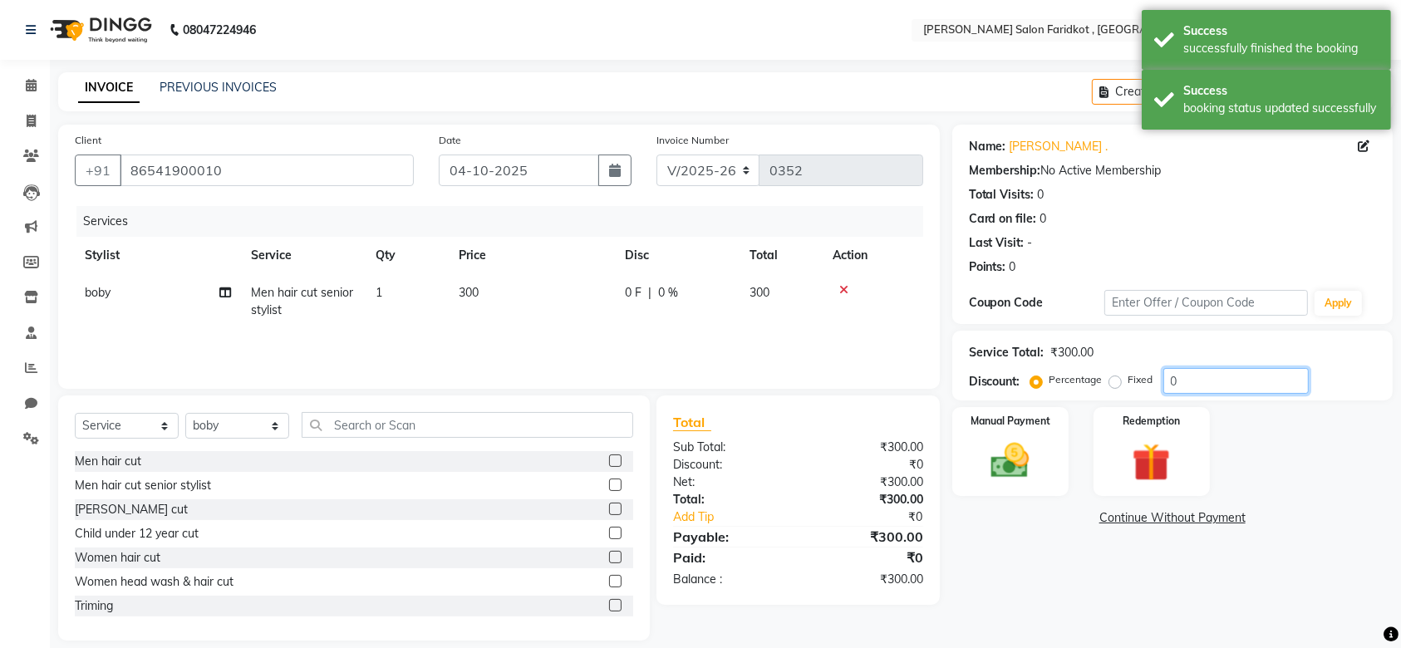
click at [1183, 375] on input "0" at bounding box center [1235, 381] width 145 height 26
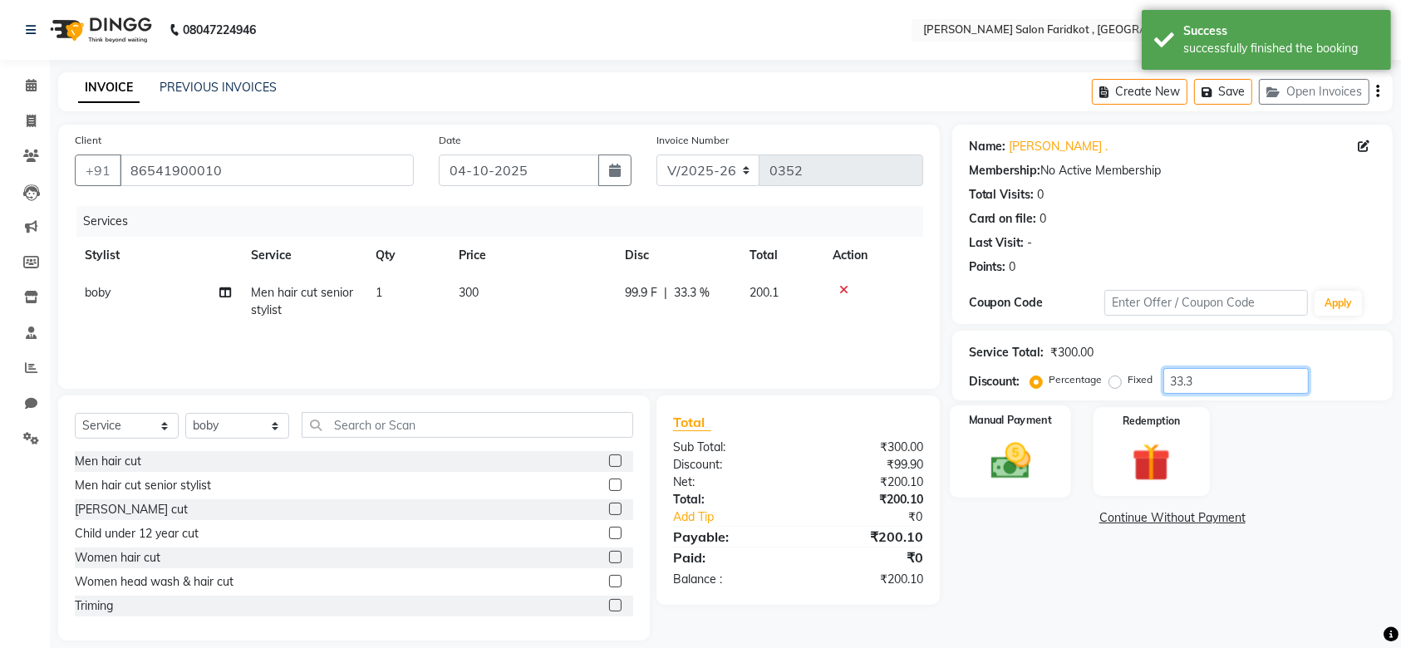
type input "33.3"
click at [1034, 449] on img at bounding box center [1010, 461] width 65 height 46
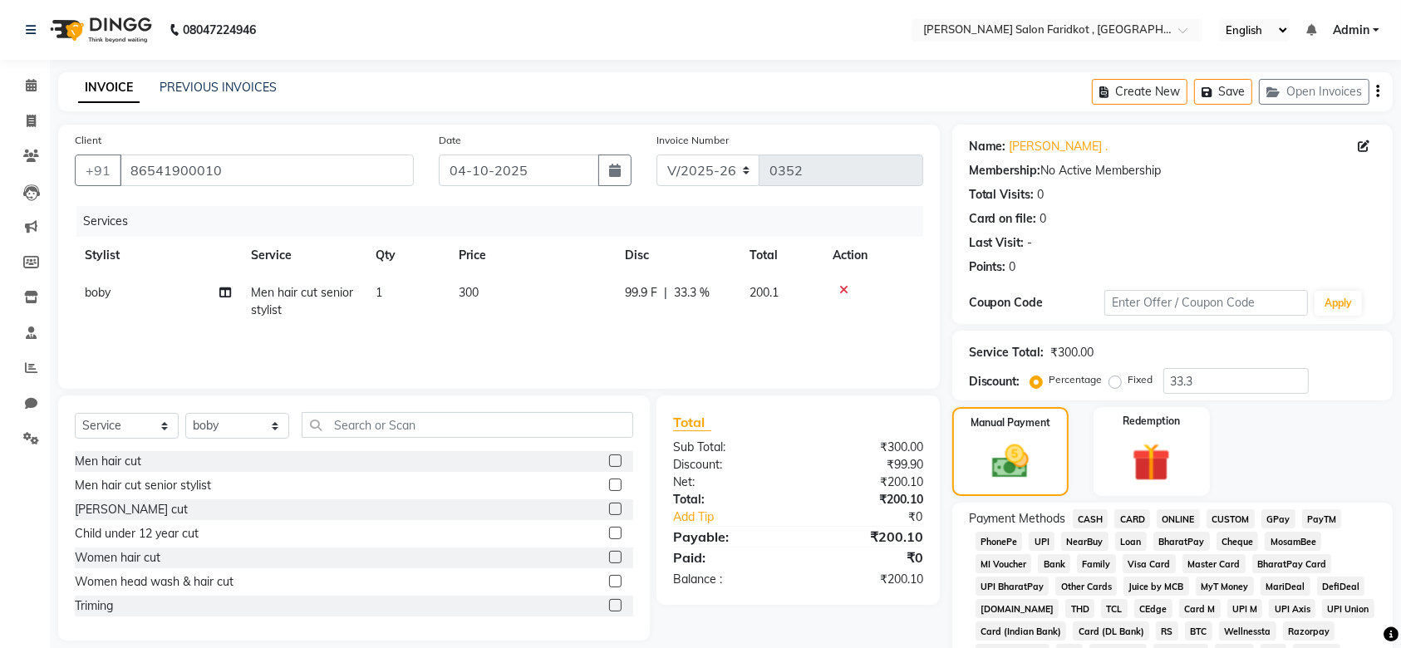
click at [1039, 541] on span "UPI" at bounding box center [1042, 541] width 26 height 19
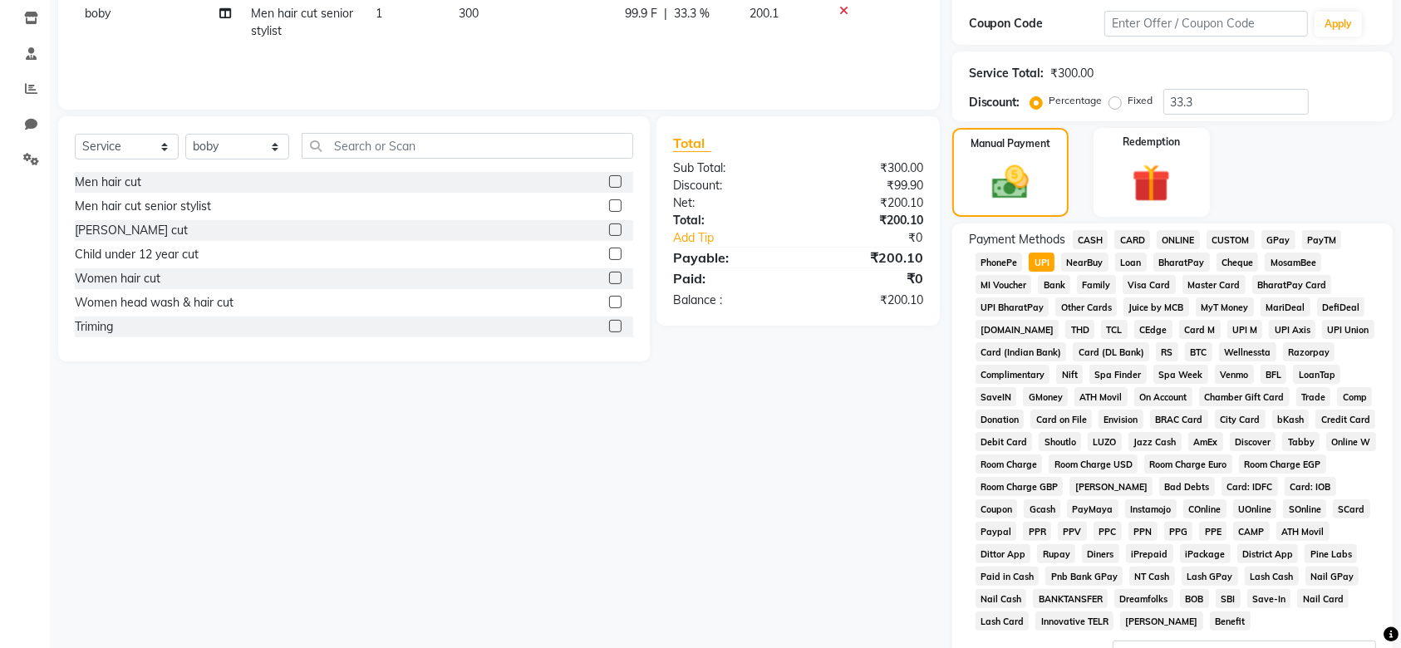
scroll to position [458, 0]
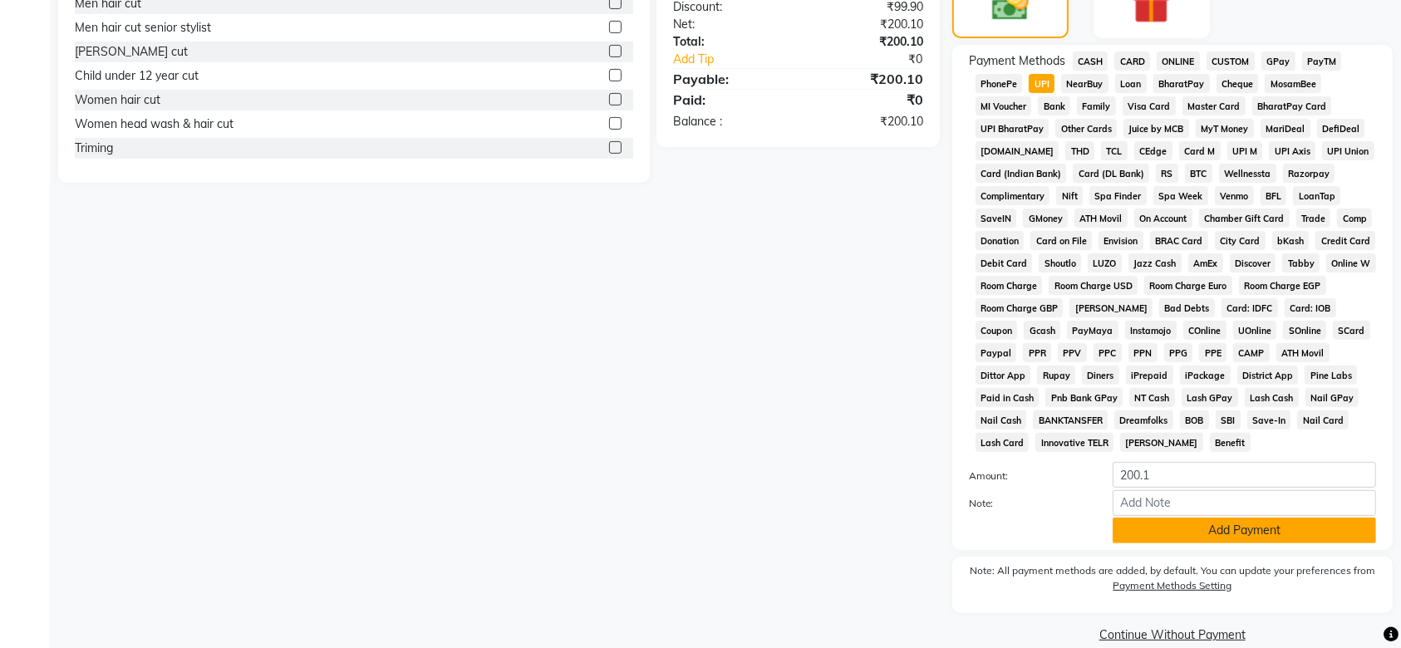
click at [1157, 530] on button "Add Payment" at bounding box center [1243, 531] width 263 height 26
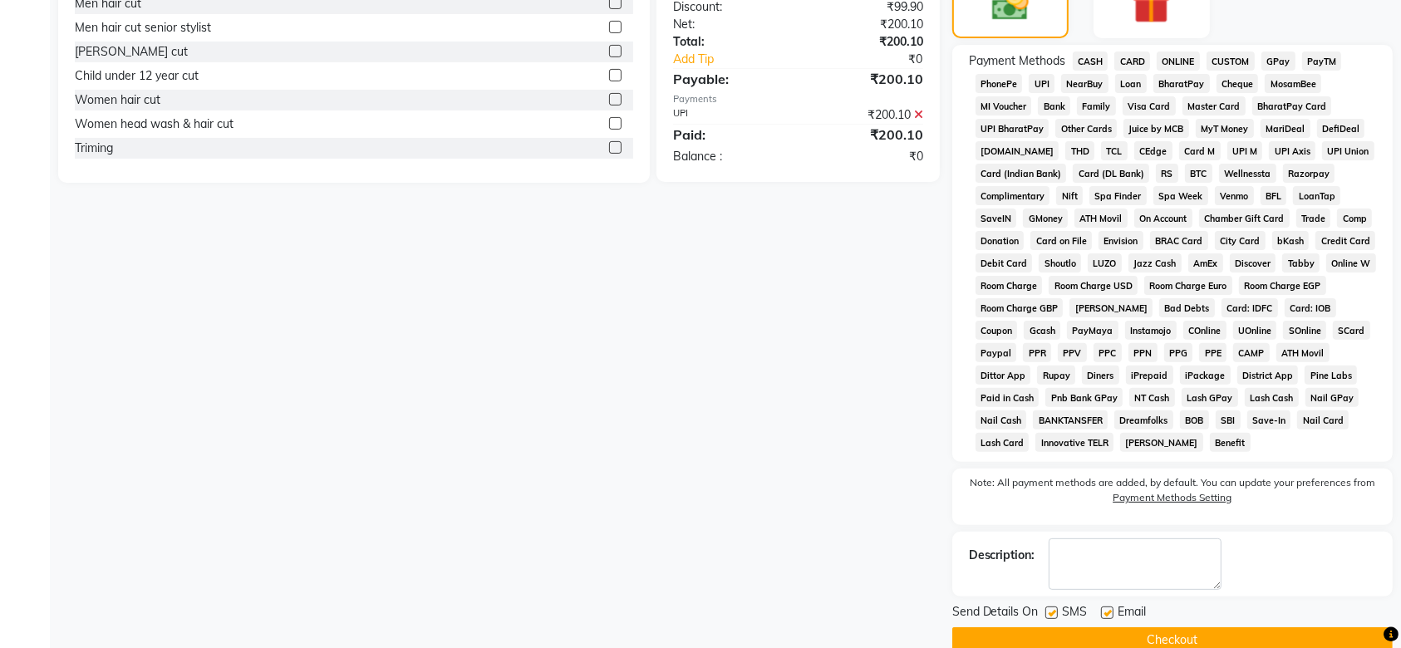
click at [1132, 631] on button "Checkout" at bounding box center [1172, 640] width 440 height 26
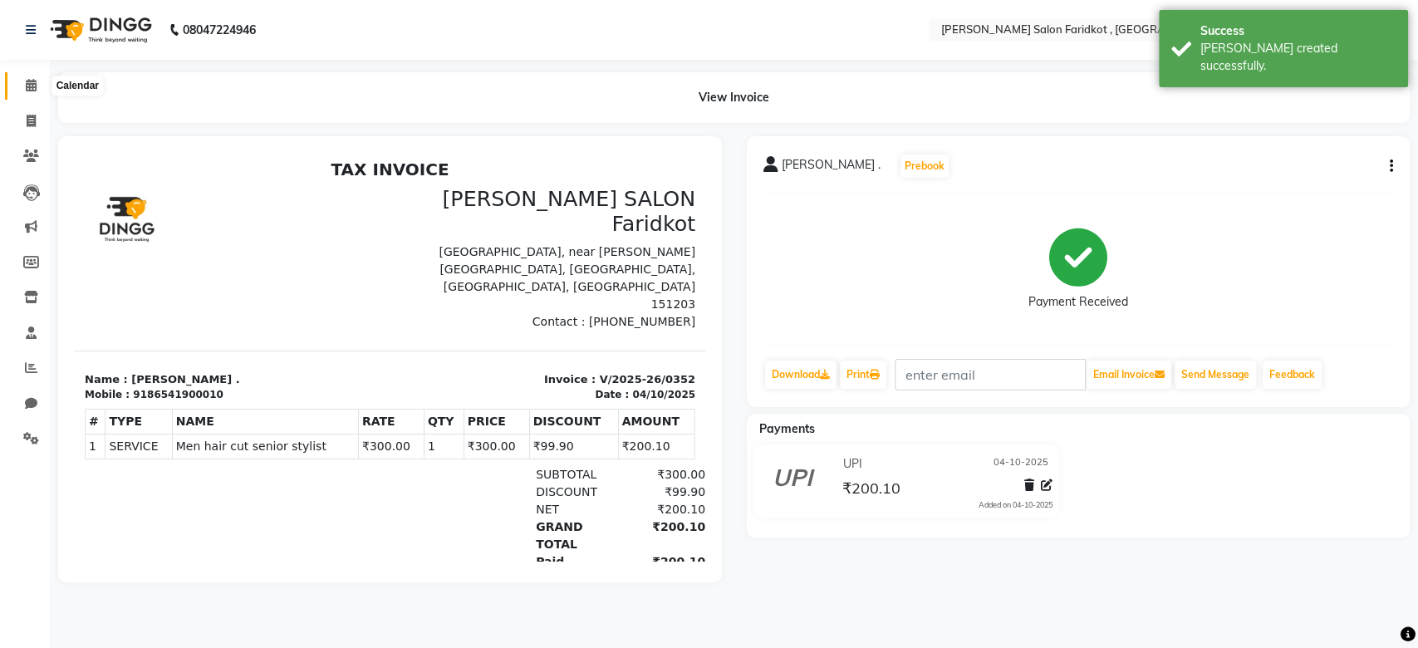
click at [31, 86] on icon at bounding box center [31, 85] width 11 height 12
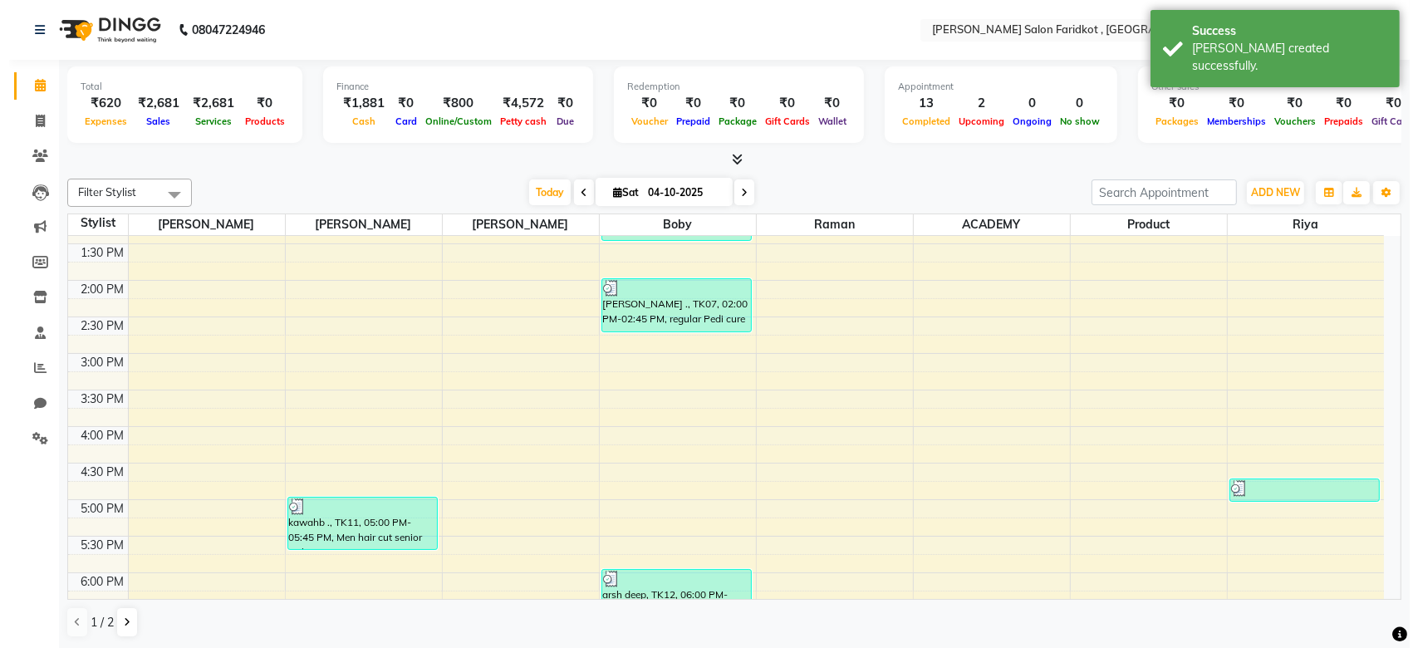
scroll to position [581, 0]
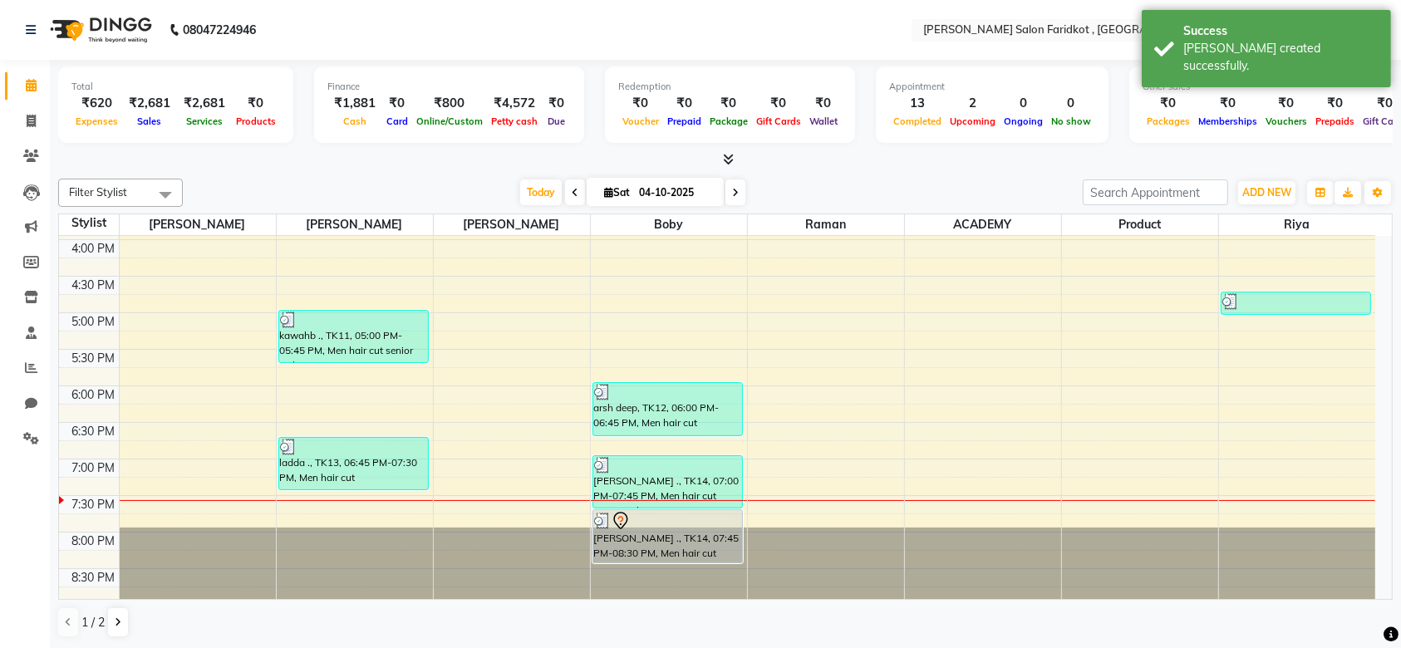
click at [634, 522] on div at bounding box center [667, 521] width 147 height 20
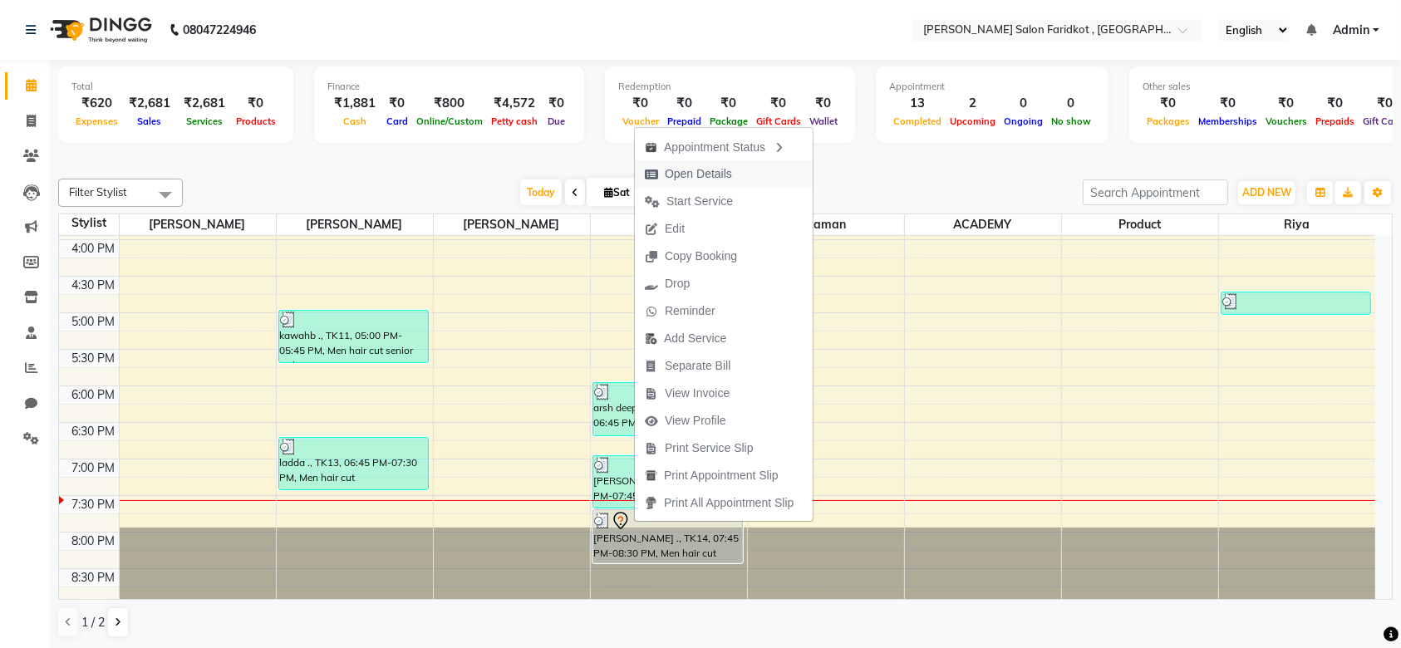
click at [690, 176] on span "Open Details" at bounding box center [698, 173] width 67 height 17
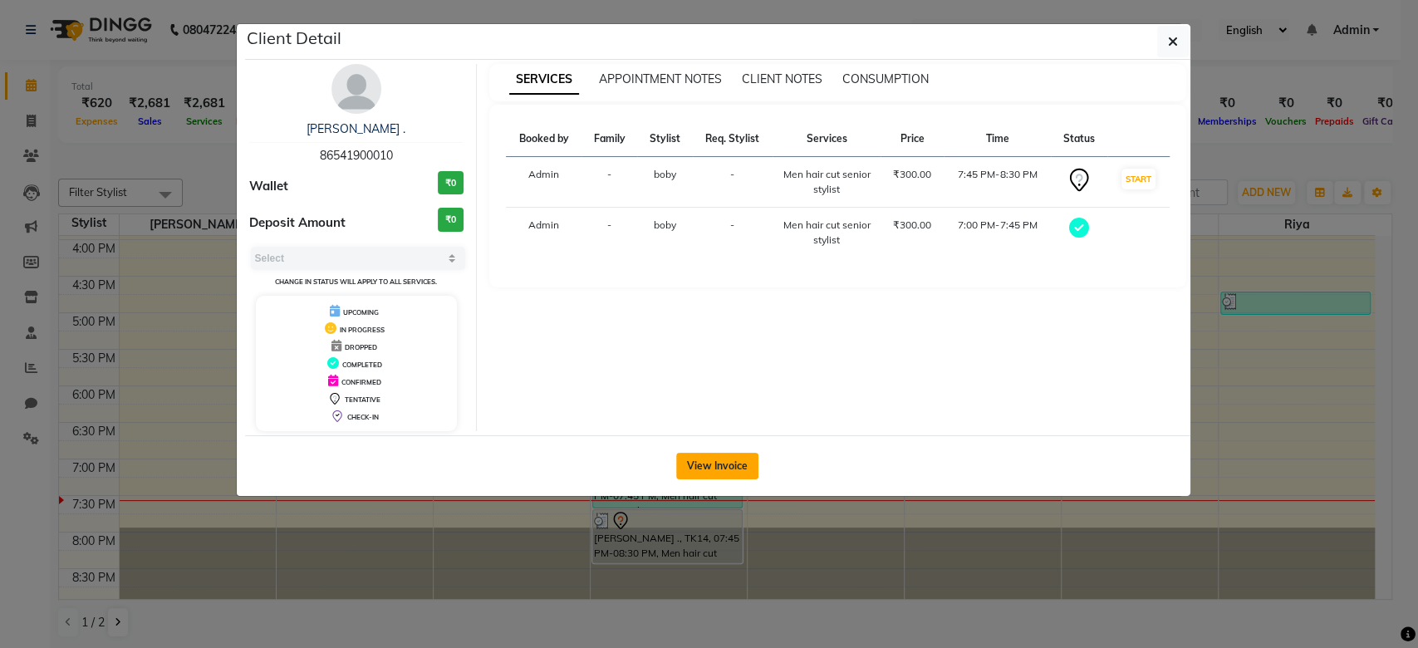
click at [716, 462] on button "View Invoice" at bounding box center [717, 466] width 82 height 27
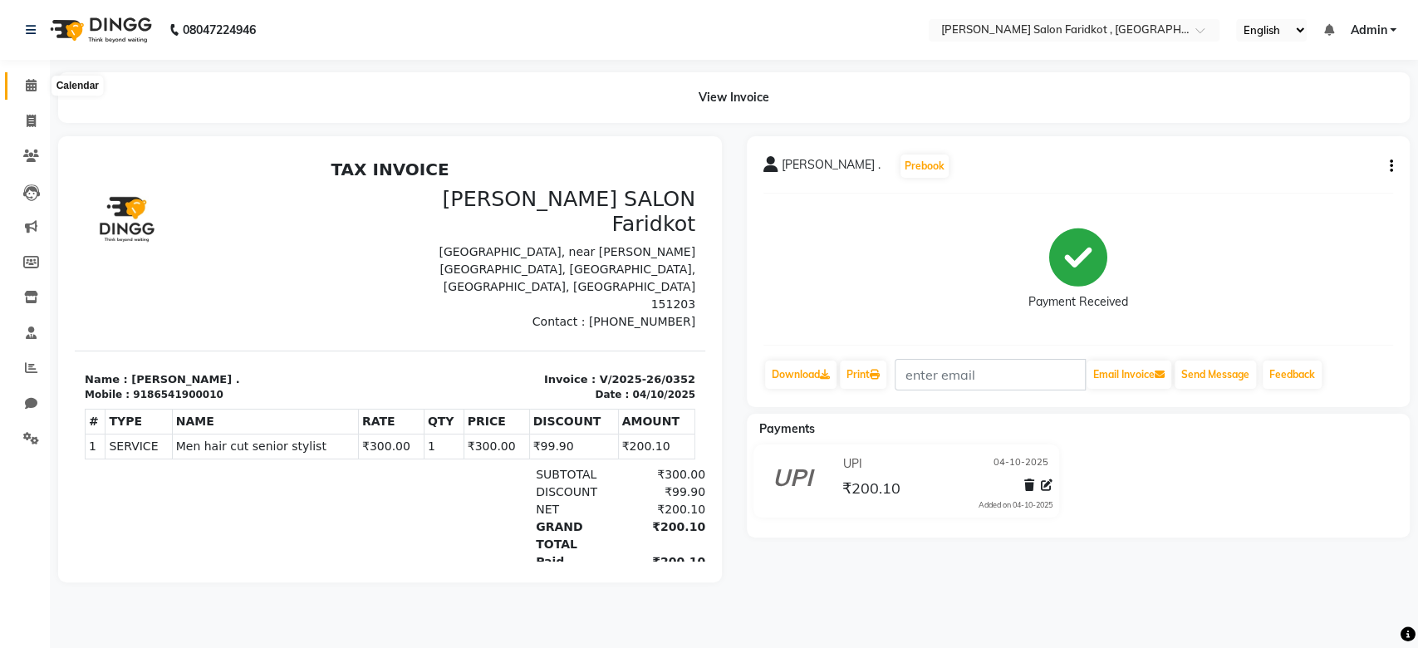
click at [37, 93] on span at bounding box center [31, 85] width 29 height 19
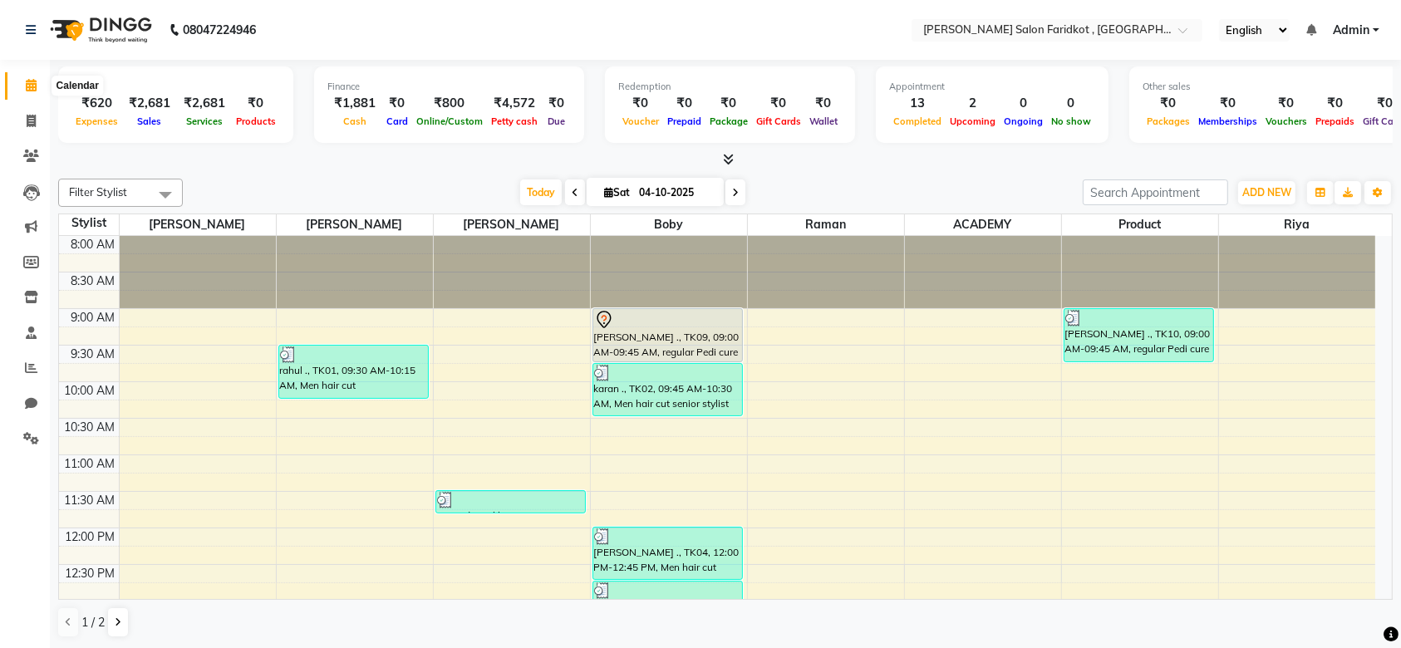
click at [27, 89] on icon at bounding box center [31, 85] width 11 height 12
